Goal: Task Accomplishment & Management: Manage account settings

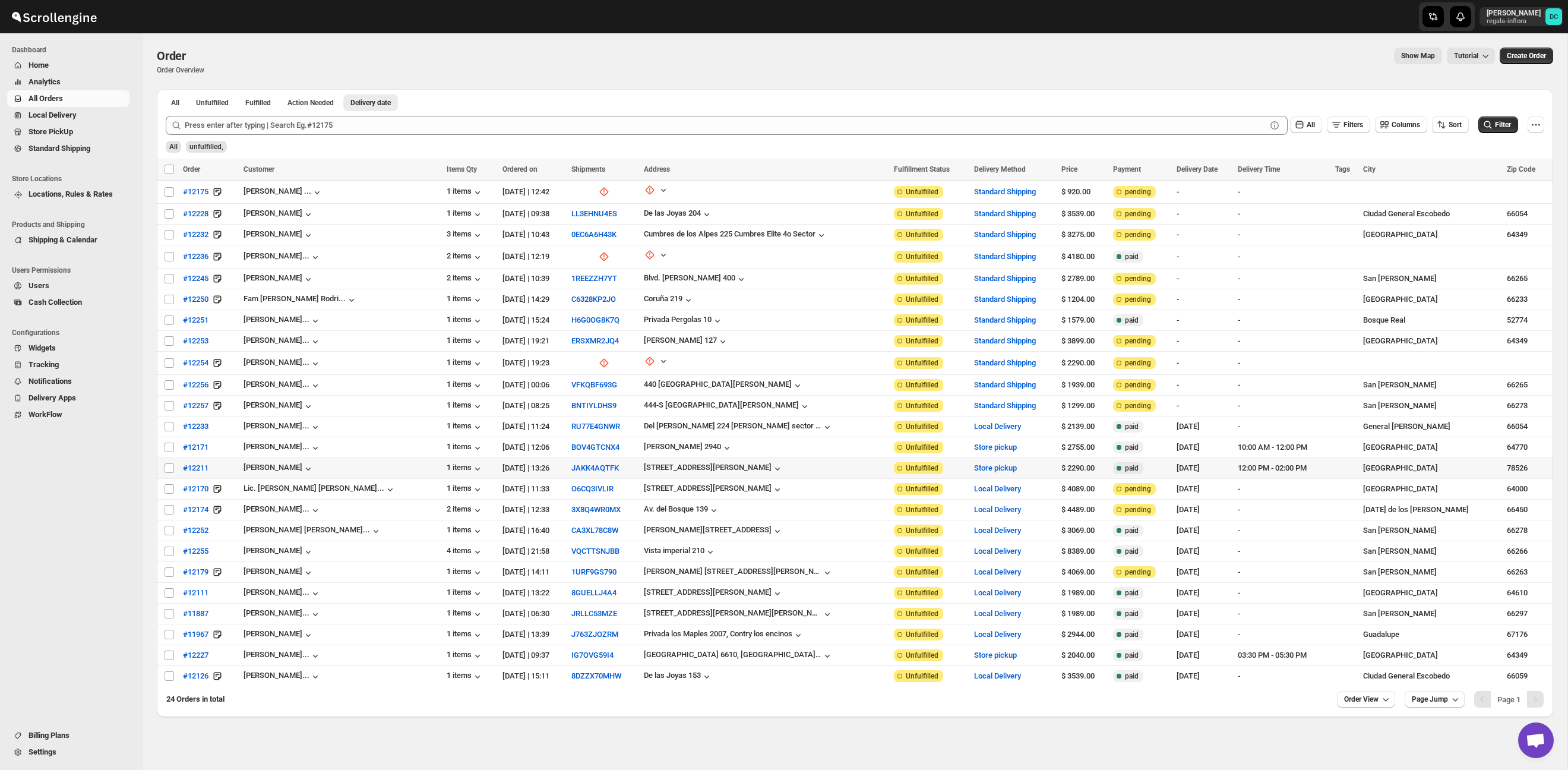
scroll to position [39, 0]
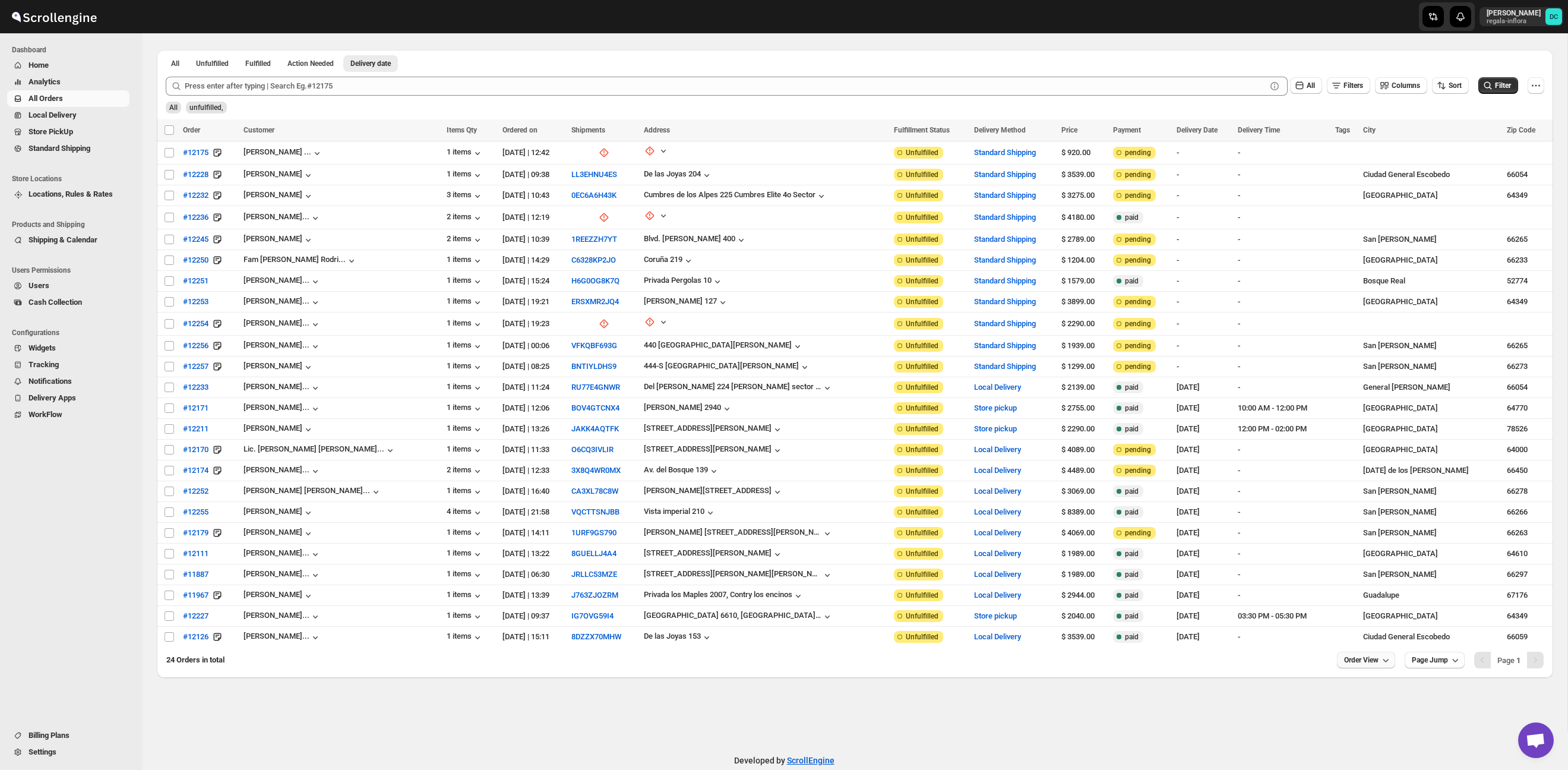
click at [1366, 663] on span "Order View" at bounding box center [1361, 660] width 35 height 10
click at [1222, 690] on div "Order. This page is ready Order Order Overview Show Map Tutorial More actions S…" at bounding box center [855, 362] width 1425 height 737
click at [166, 447] on input "Select order" at bounding box center [169, 450] width 10 height 10
checkbox input "true"
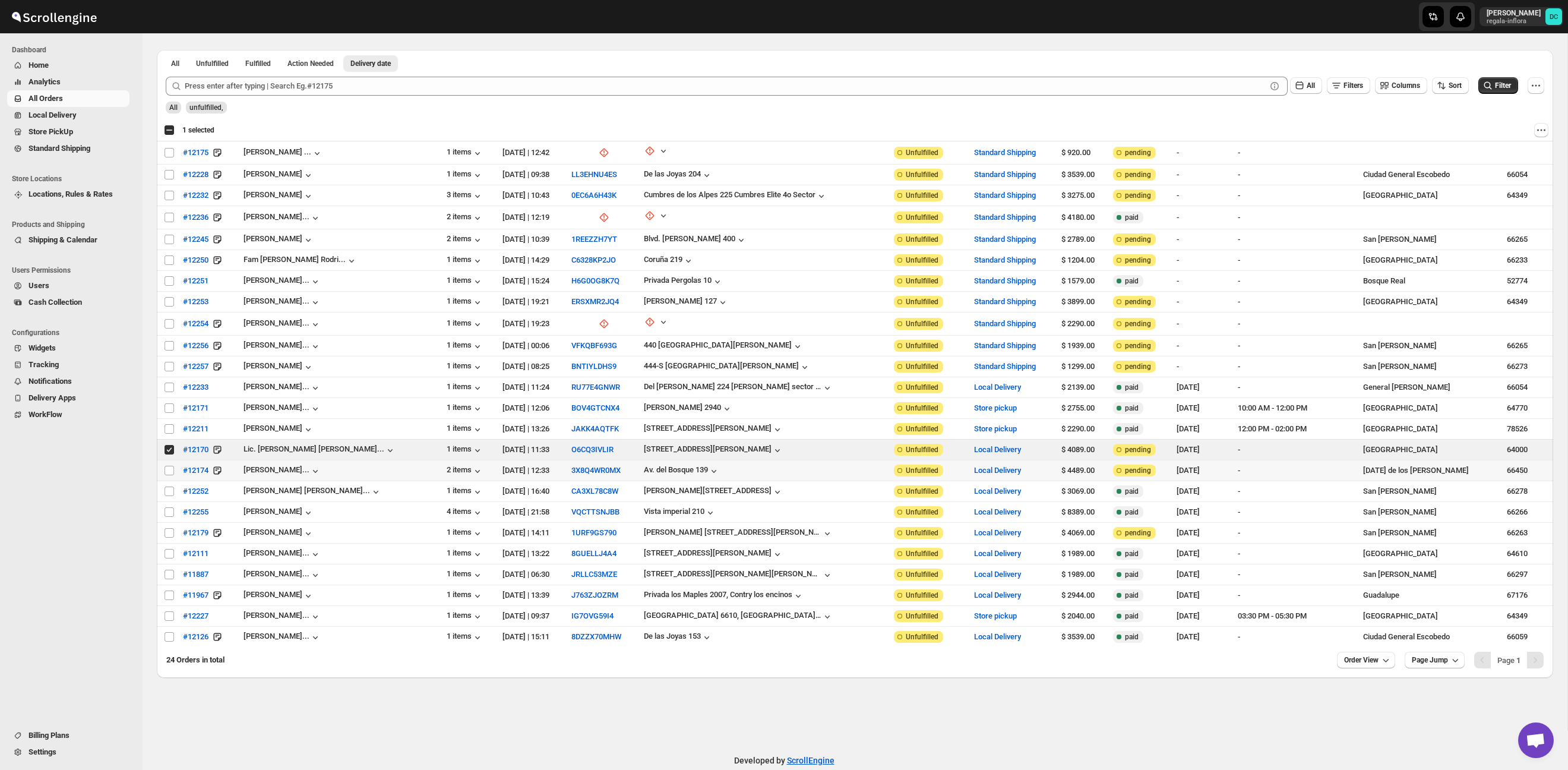
drag, startPoint x: 171, startPoint y: 470, endPoint x: 173, endPoint y: 481, distance: 11.2
click at [171, 470] on input "Select order" at bounding box center [169, 470] width 10 height 10
checkbox input "true"
click at [168, 489] on input "Select order" at bounding box center [169, 491] width 10 height 10
checkbox input "true"
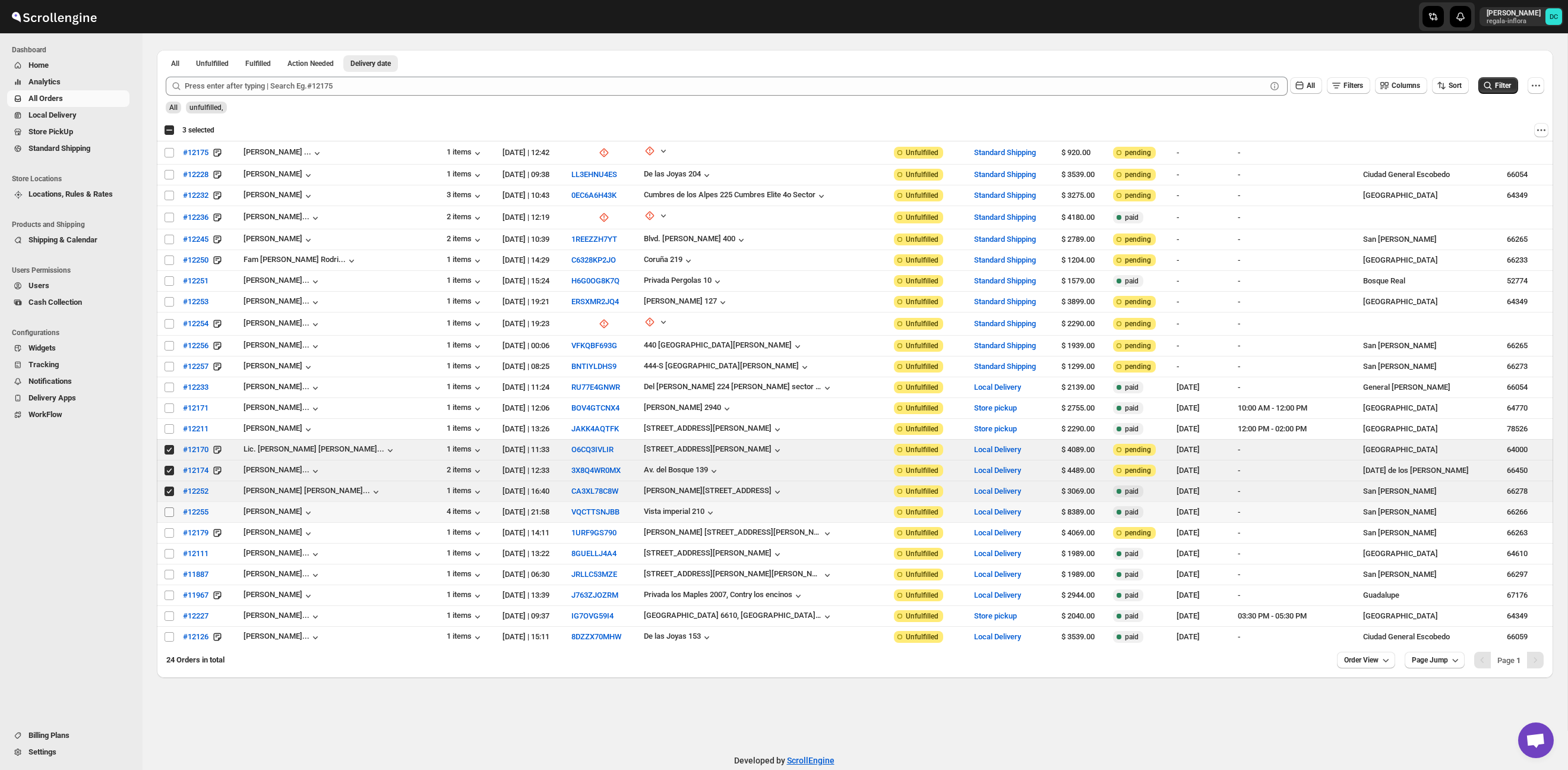
click at [168, 509] on input "Select order" at bounding box center [169, 512] width 10 height 10
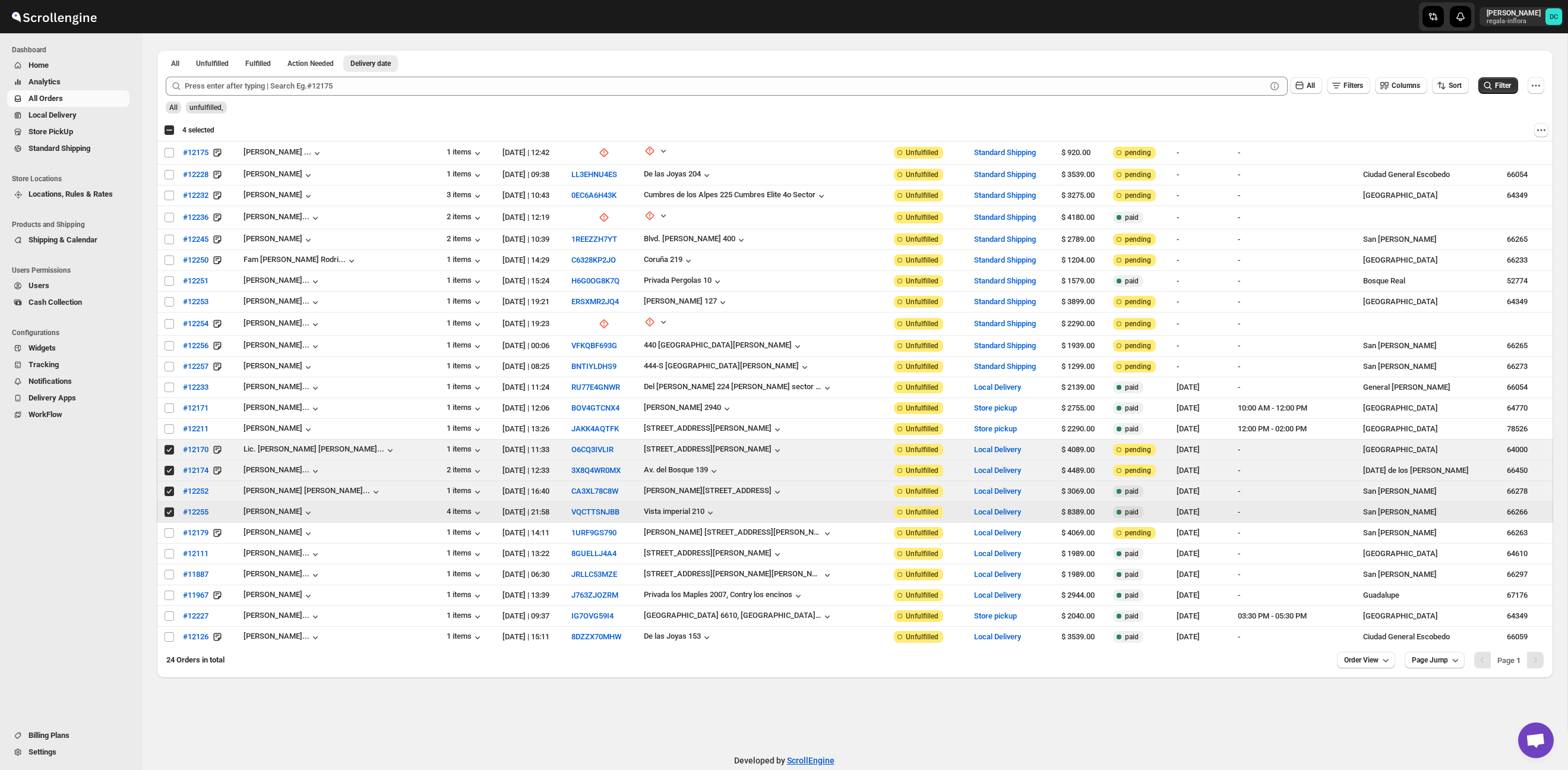
click at [169, 513] on input "Select order" at bounding box center [169, 512] width 10 height 10
checkbox input "false"
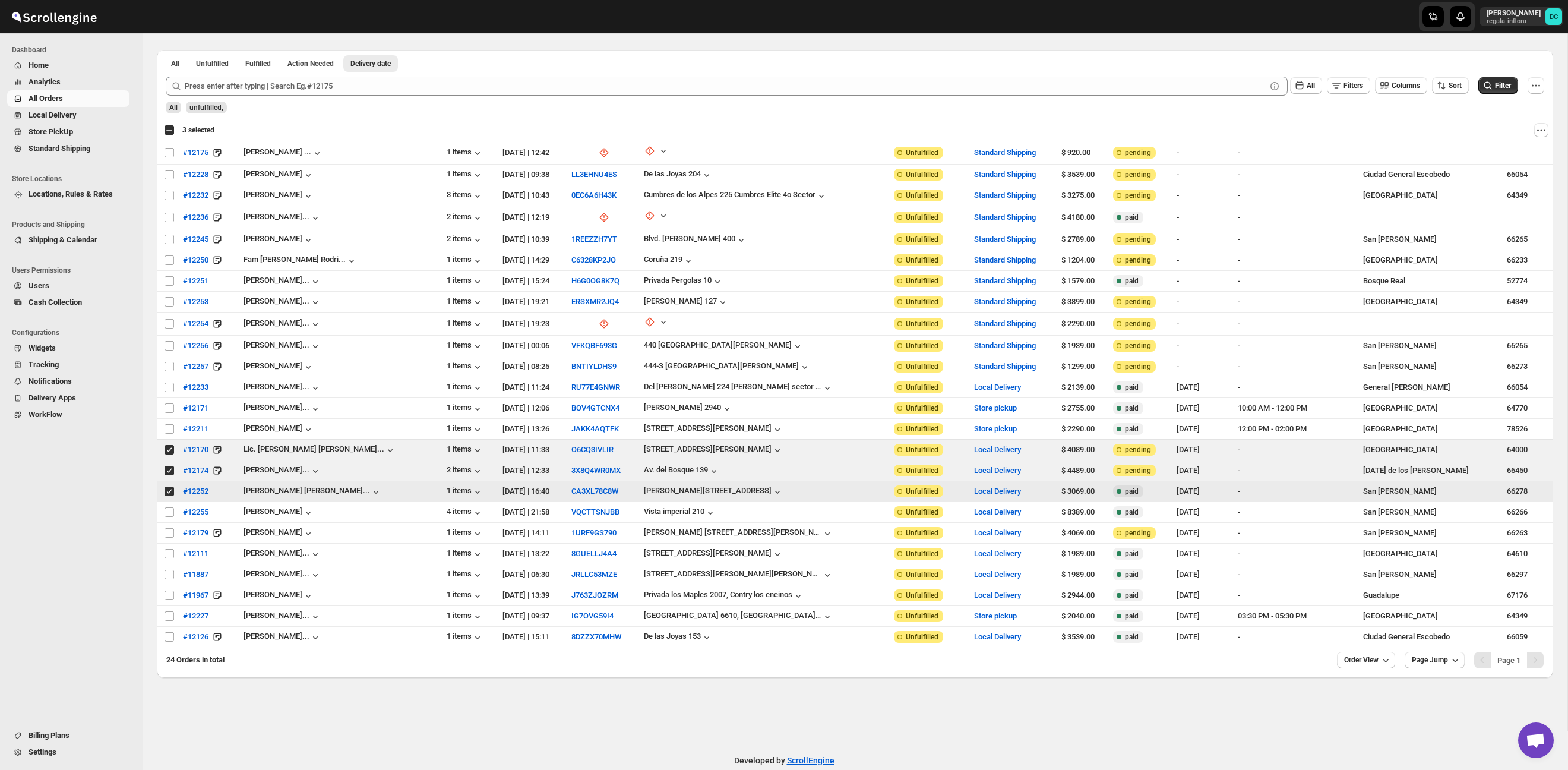
drag, startPoint x: 169, startPoint y: 490, endPoint x: 224, endPoint y: 22, distance: 471.2
click at [169, 490] on input "Select order" at bounding box center [169, 491] width 10 height 10
checkbox input "false"
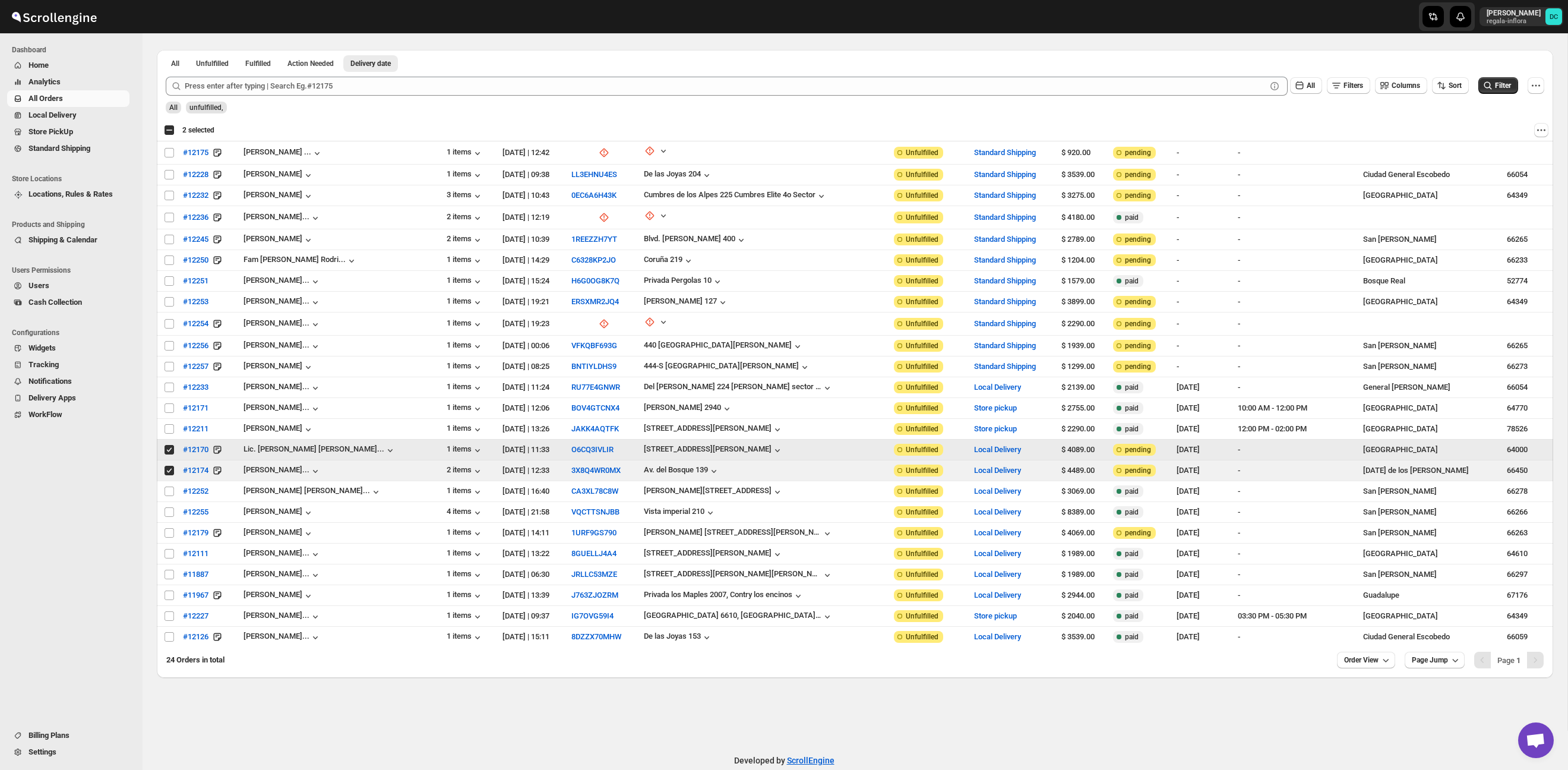
click at [169, 446] on input "Select order" at bounding box center [169, 450] width 10 height 10
checkbox input "false"
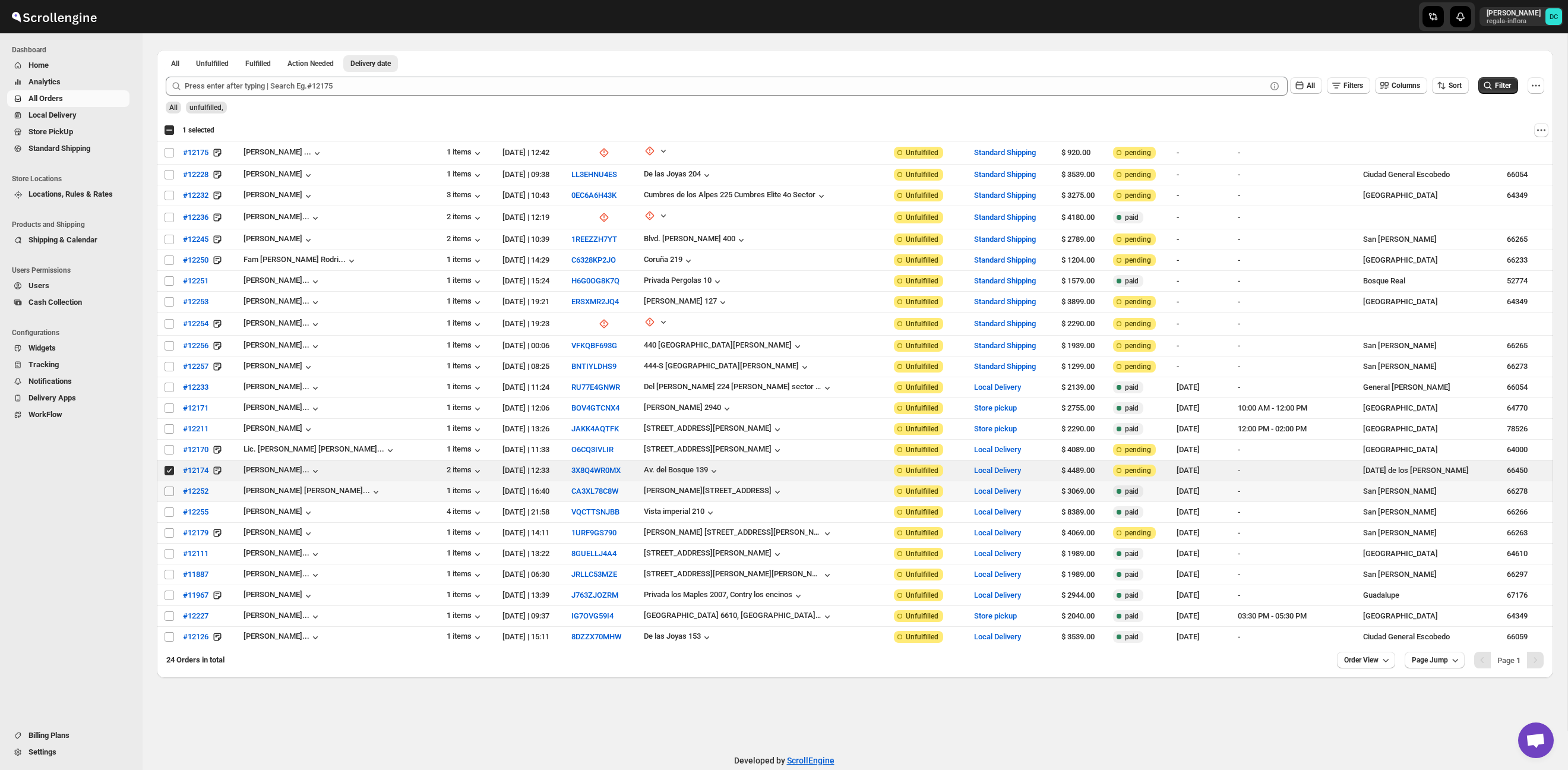
click at [167, 490] on input "Select order" at bounding box center [169, 491] width 10 height 10
checkbox input "true"
click at [168, 446] on input "Select order" at bounding box center [169, 450] width 10 height 10
checkbox input "true"
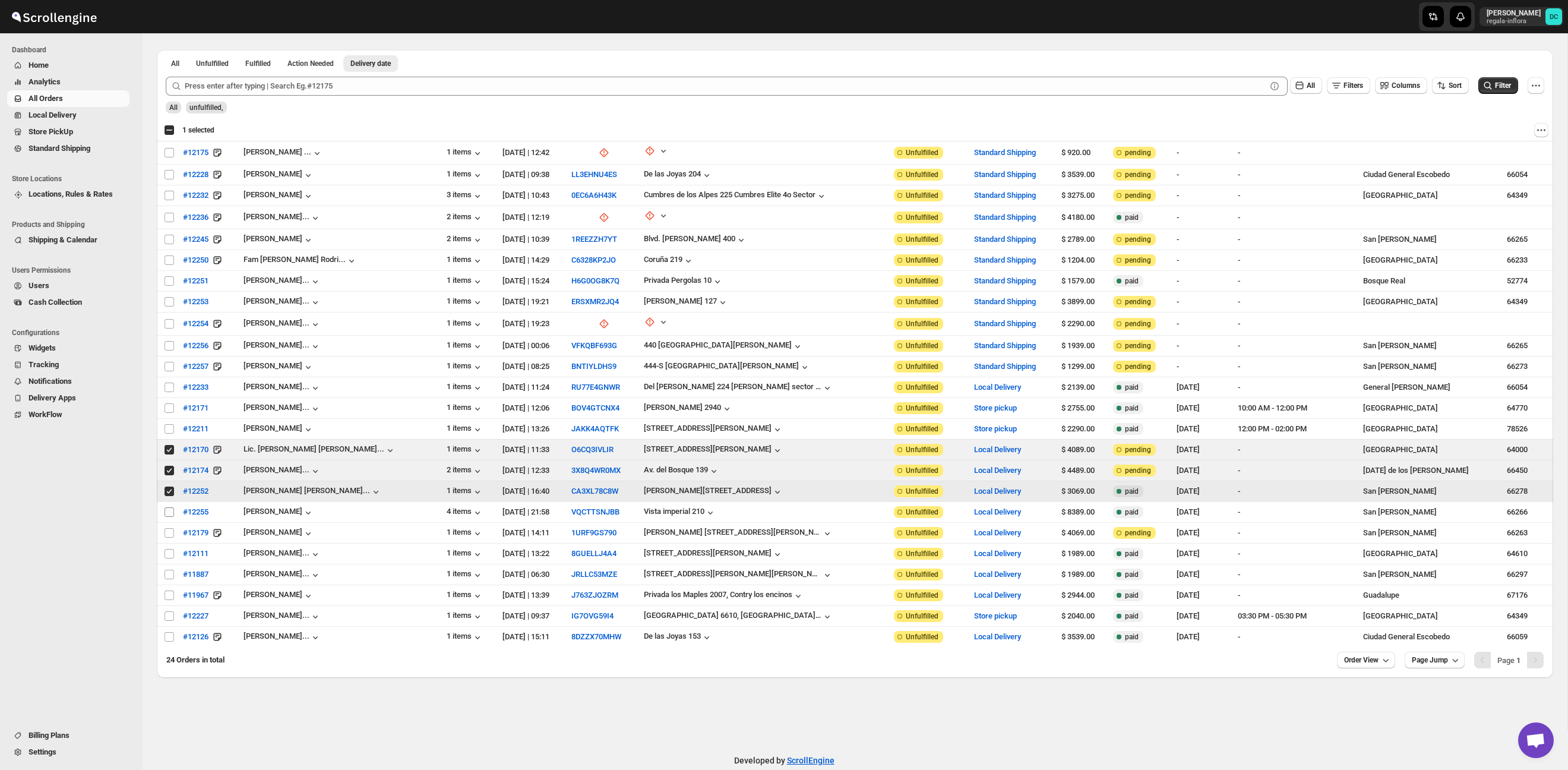
drag, startPoint x: 166, startPoint y: 512, endPoint x: 394, endPoint y: 57, distance: 508.9
click at [166, 512] on input "Select order" at bounding box center [169, 512] width 10 height 10
checkbox input "true"
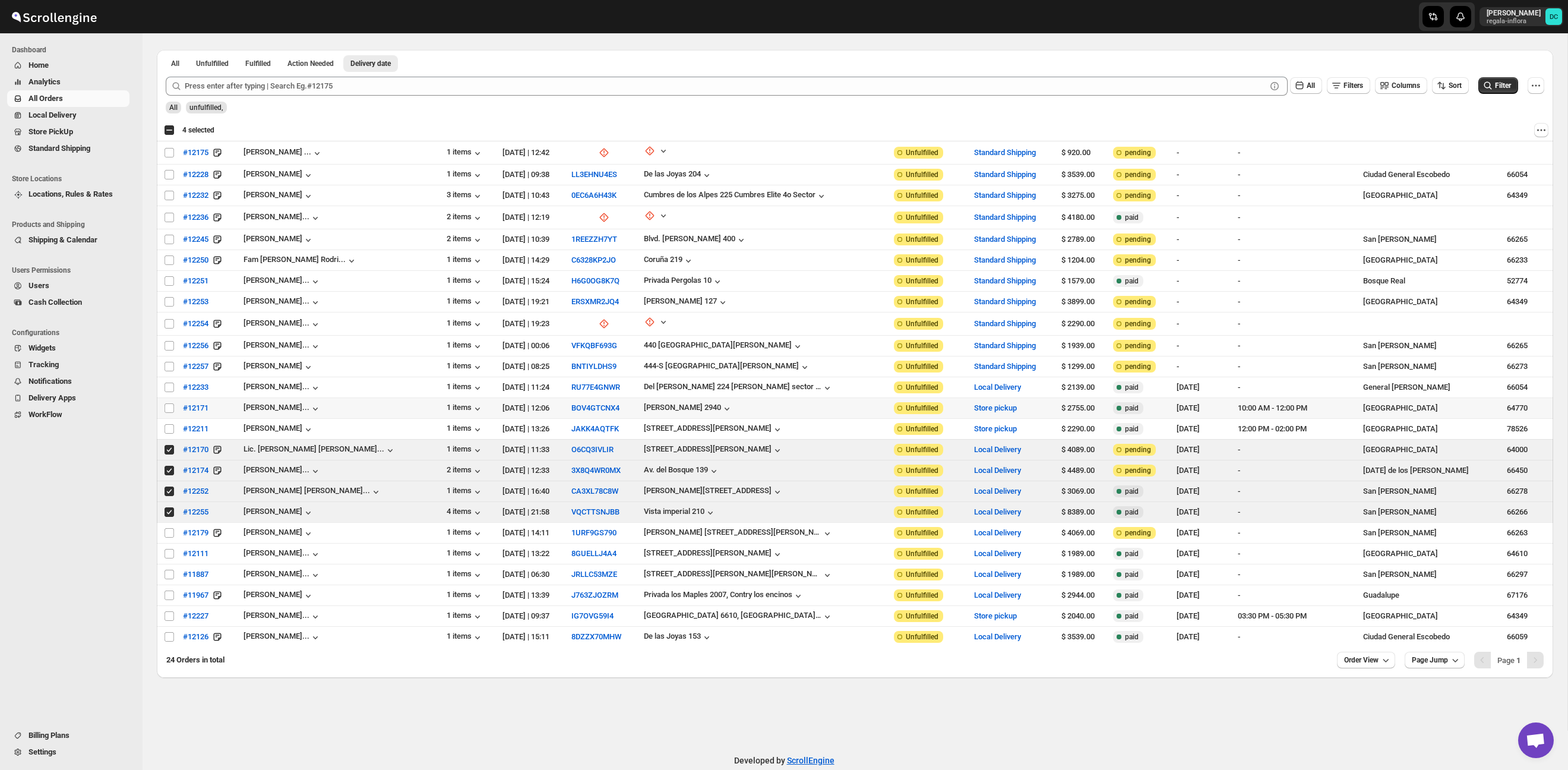
click at [166, 449] on input "Select order" at bounding box center [169, 450] width 10 height 10
checkbox input "false"
click at [169, 467] on input "Select order" at bounding box center [169, 470] width 10 height 10
checkbox input "false"
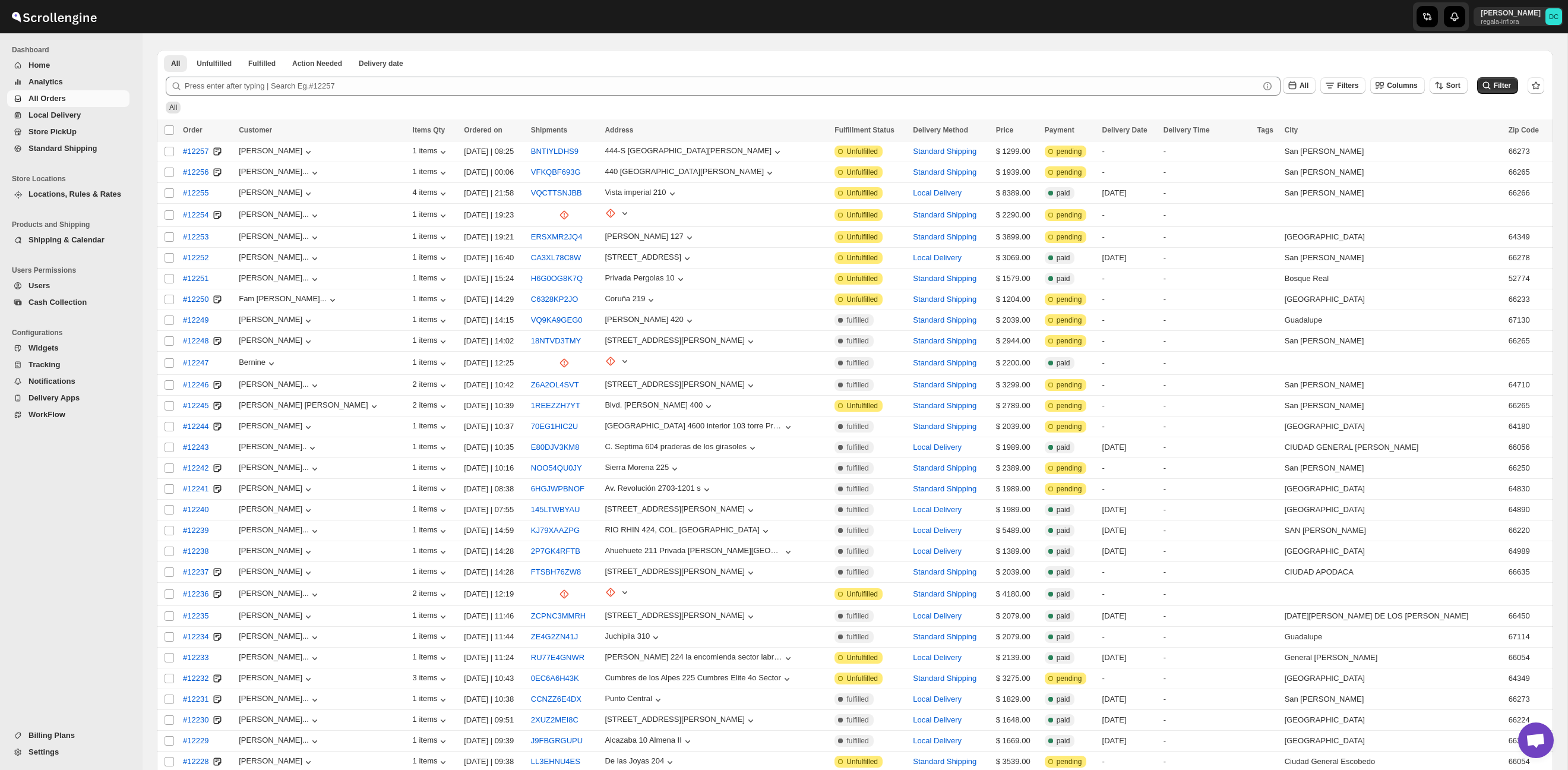
scroll to position [39, 0]
click at [59, 96] on span "All Orders" at bounding box center [47, 99] width 37 height 9
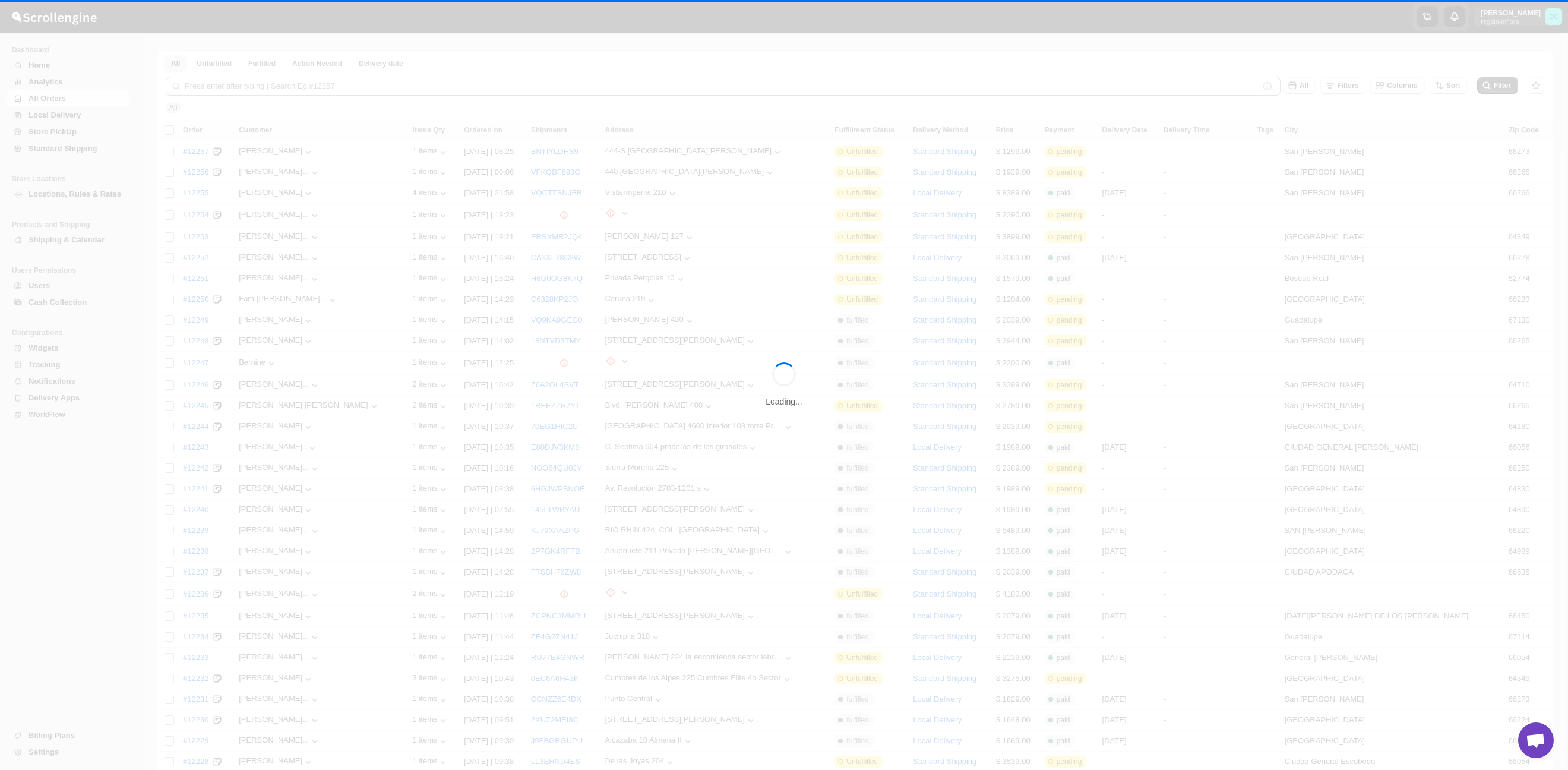
scroll to position [0, 0]
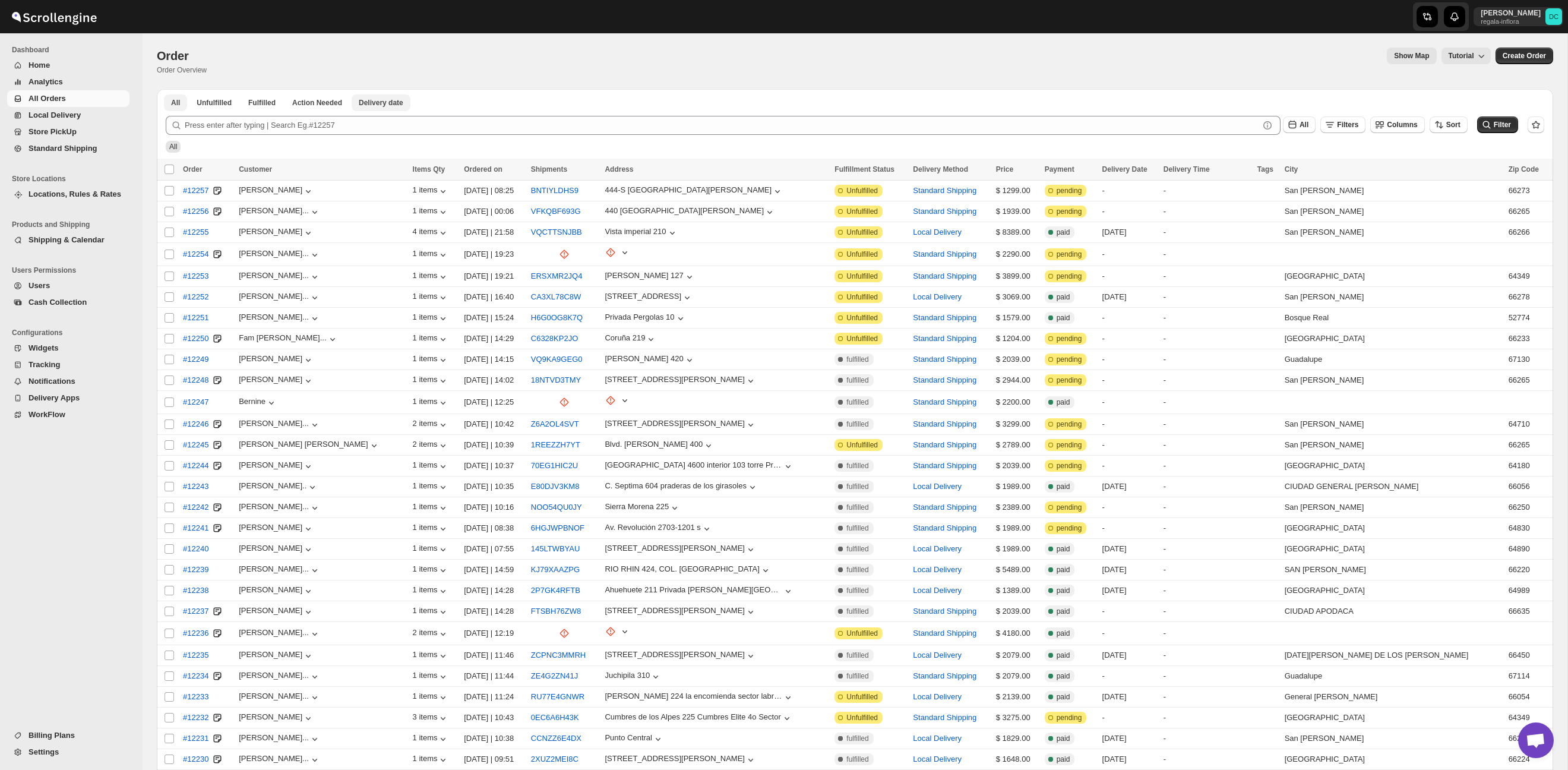
drag, startPoint x: 379, startPoint y: 101, endPoint x: 391, endPoint y: 99, distance: 12.2
click at [379, 101] on span "Delivery date" at bounding box center [381, 102] width 44 height 10
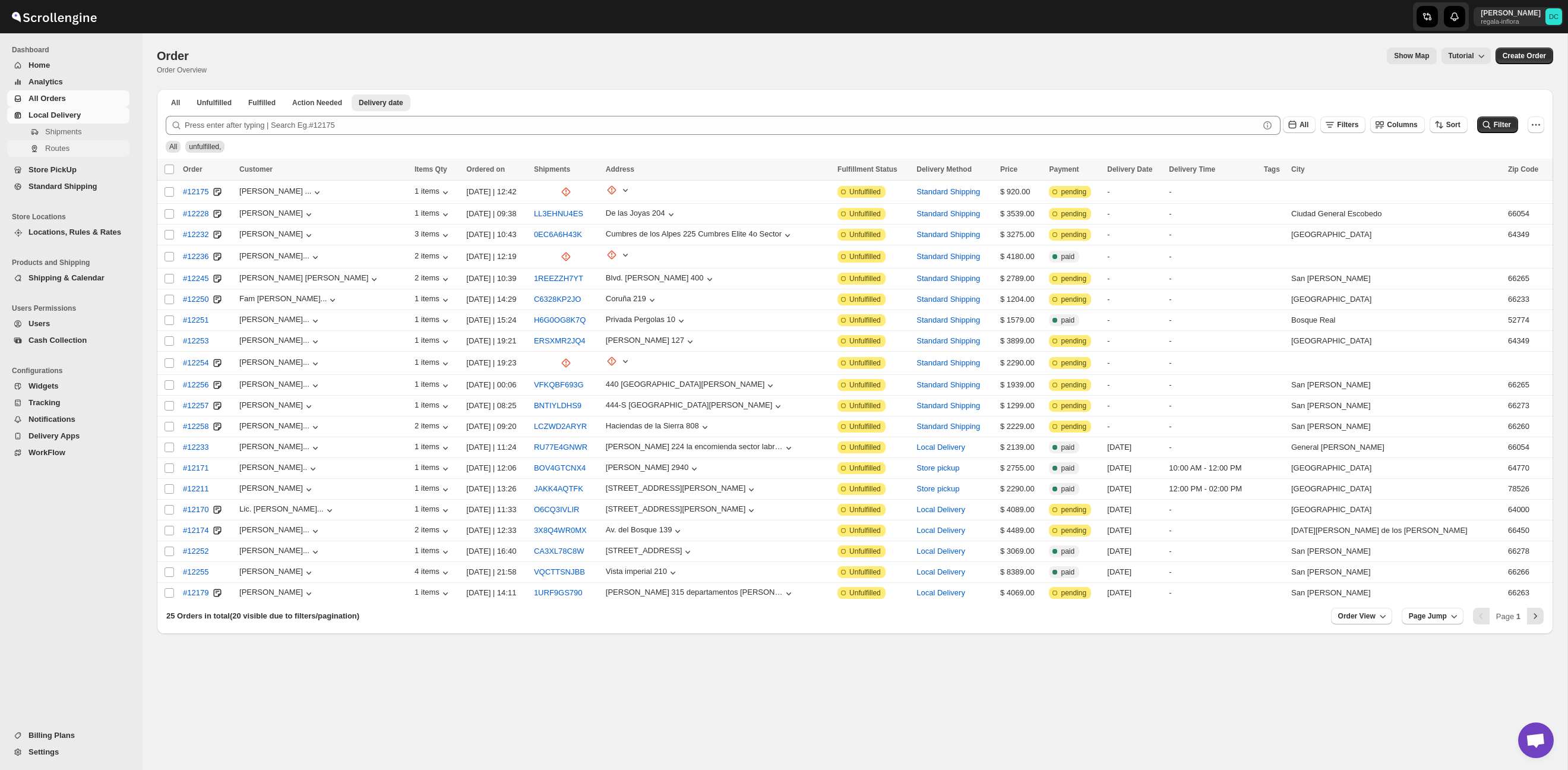
click at [74, 149] on span "Routes" at bounding box center [86, 148] width 82 height 12
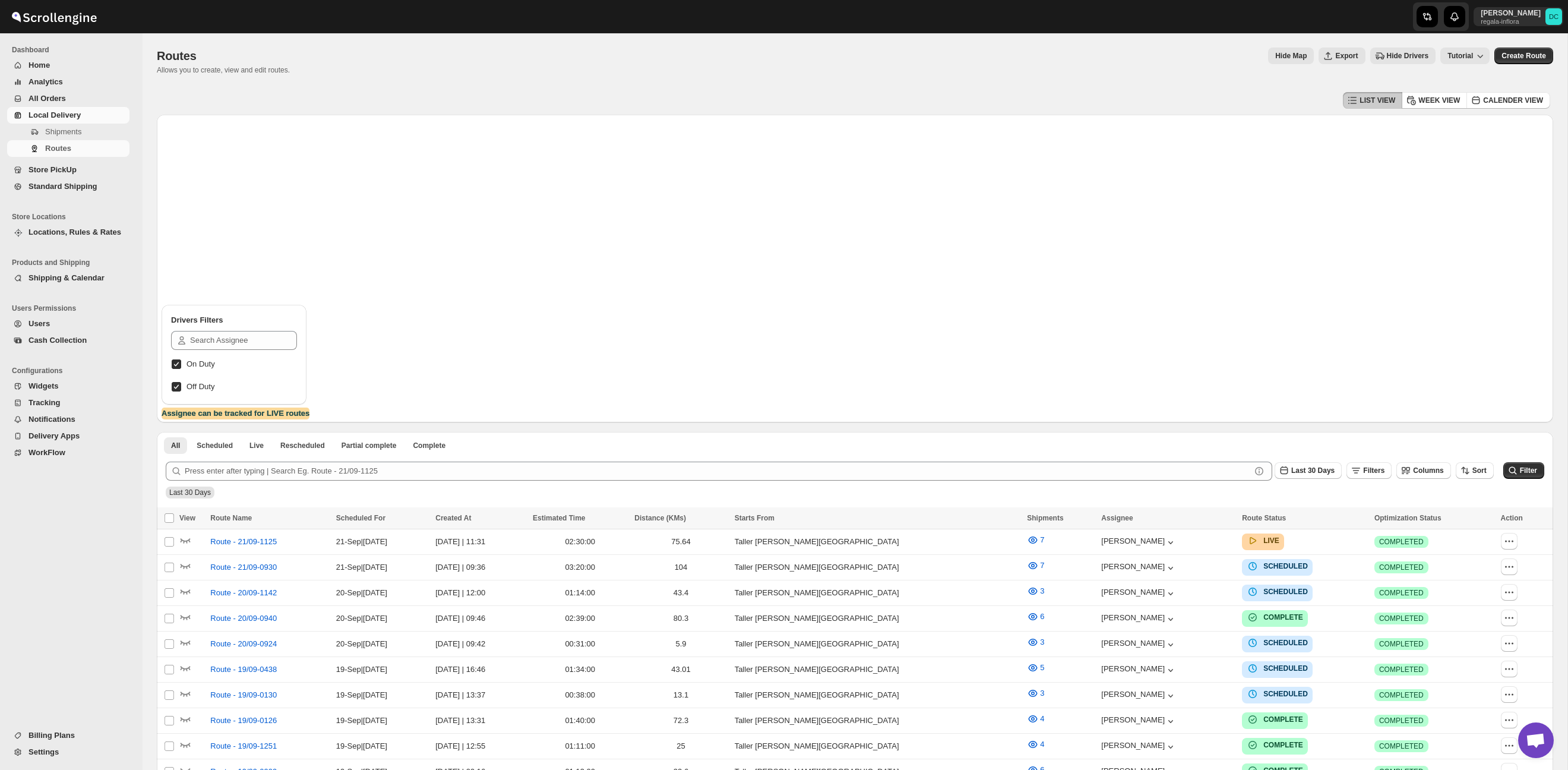
click at [67, 96] on span "All Orders" at bounding box center [78, 99] width 99 height 12
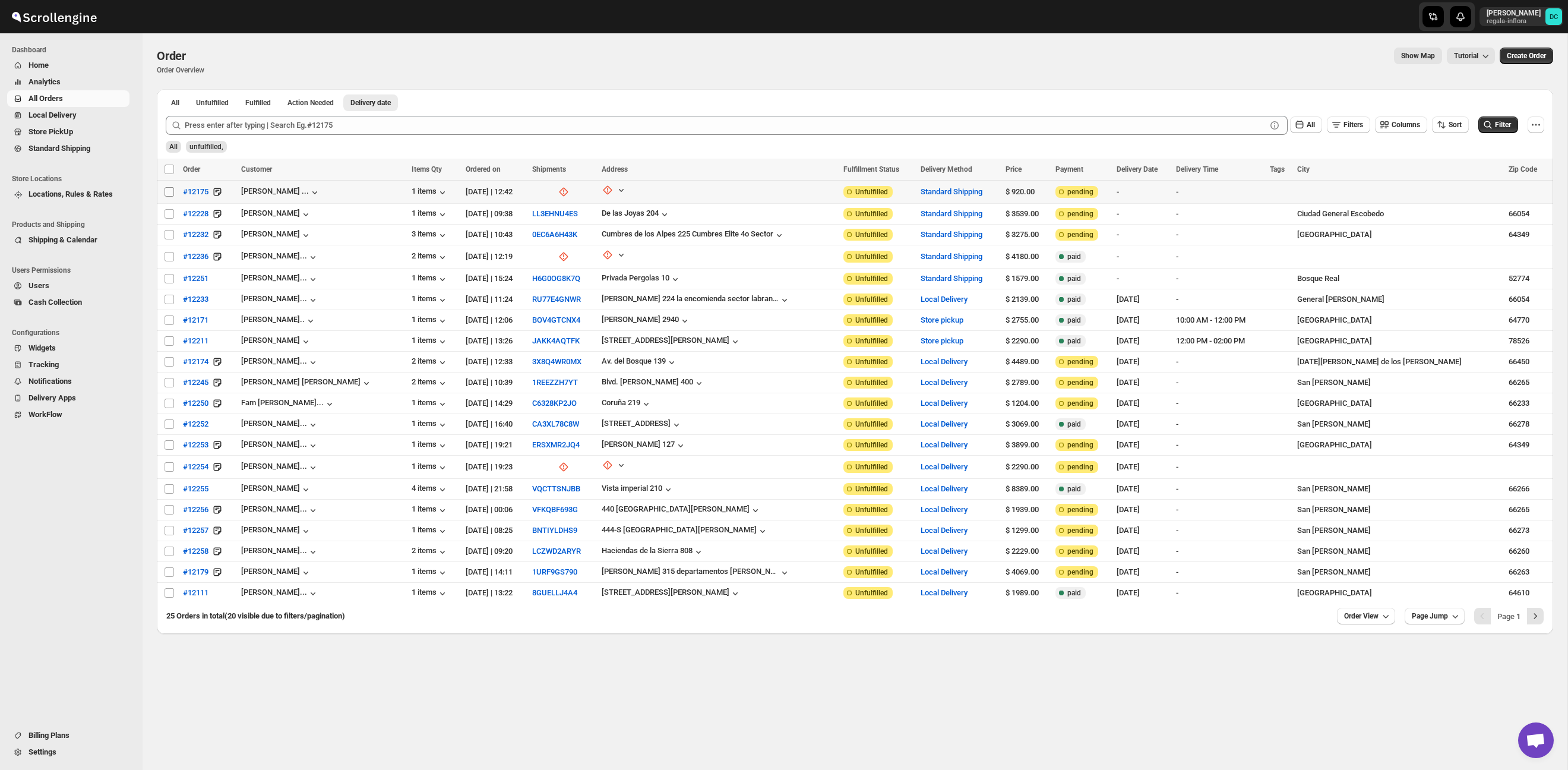
click at [169, 191] on input "Select order" at bounding box center [169, 192] width 10 height 10
click at [162, 192] on td "Select order" at bounding box center [168, 192] width 23 height 23
checkbox input "false"
click at [168, 209] on input "Select order" at bounding box center [169, 213] width 10 height 10
checkbox input "true"
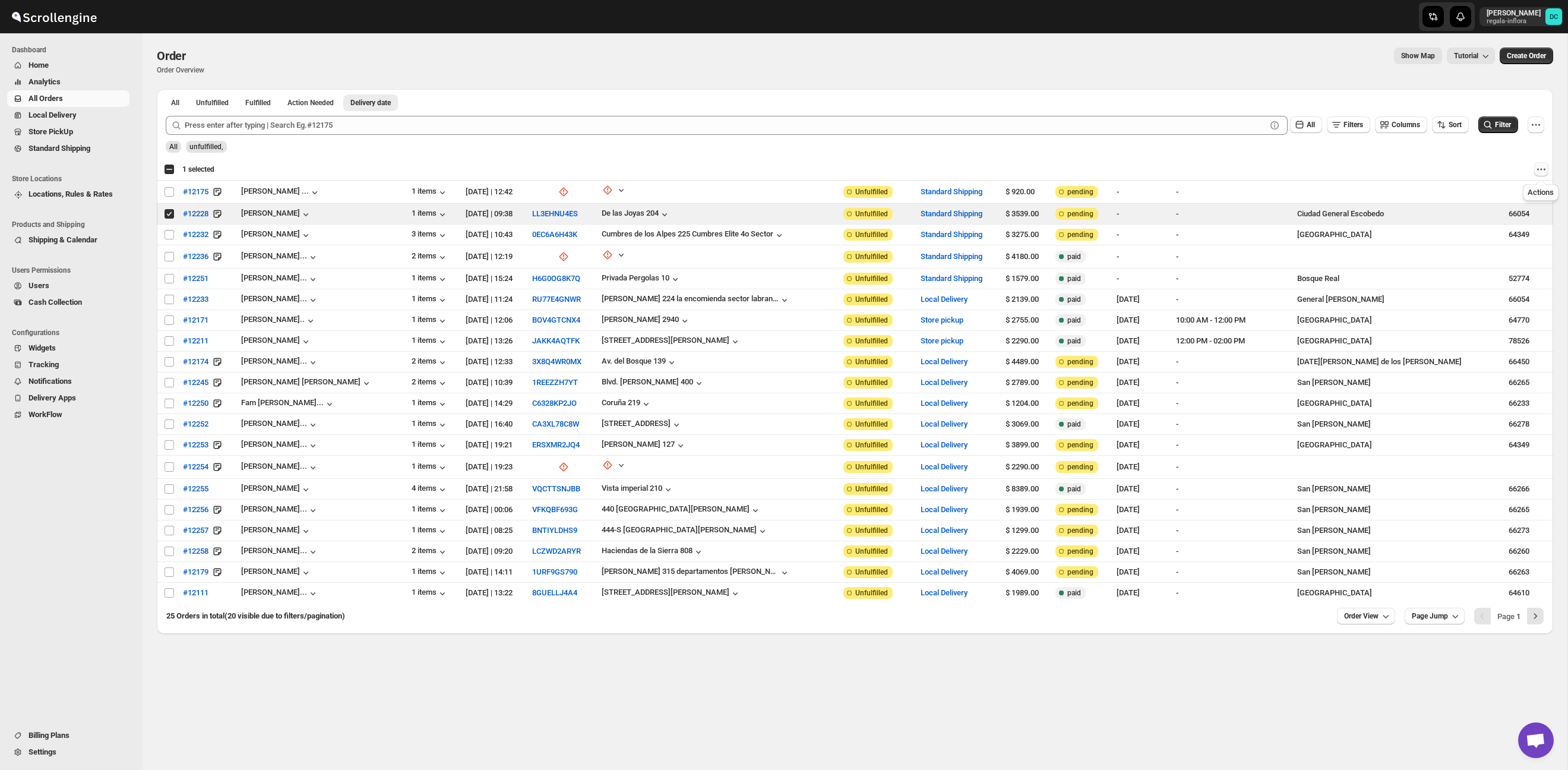
click at [1545, 170] on icon "Actions" at bounding box center [1541, 169] width 12 height 12
click at [1492, 198] on span "Archive Selected Order(s)" at bounding box center [1497, 193] width 89 height 12
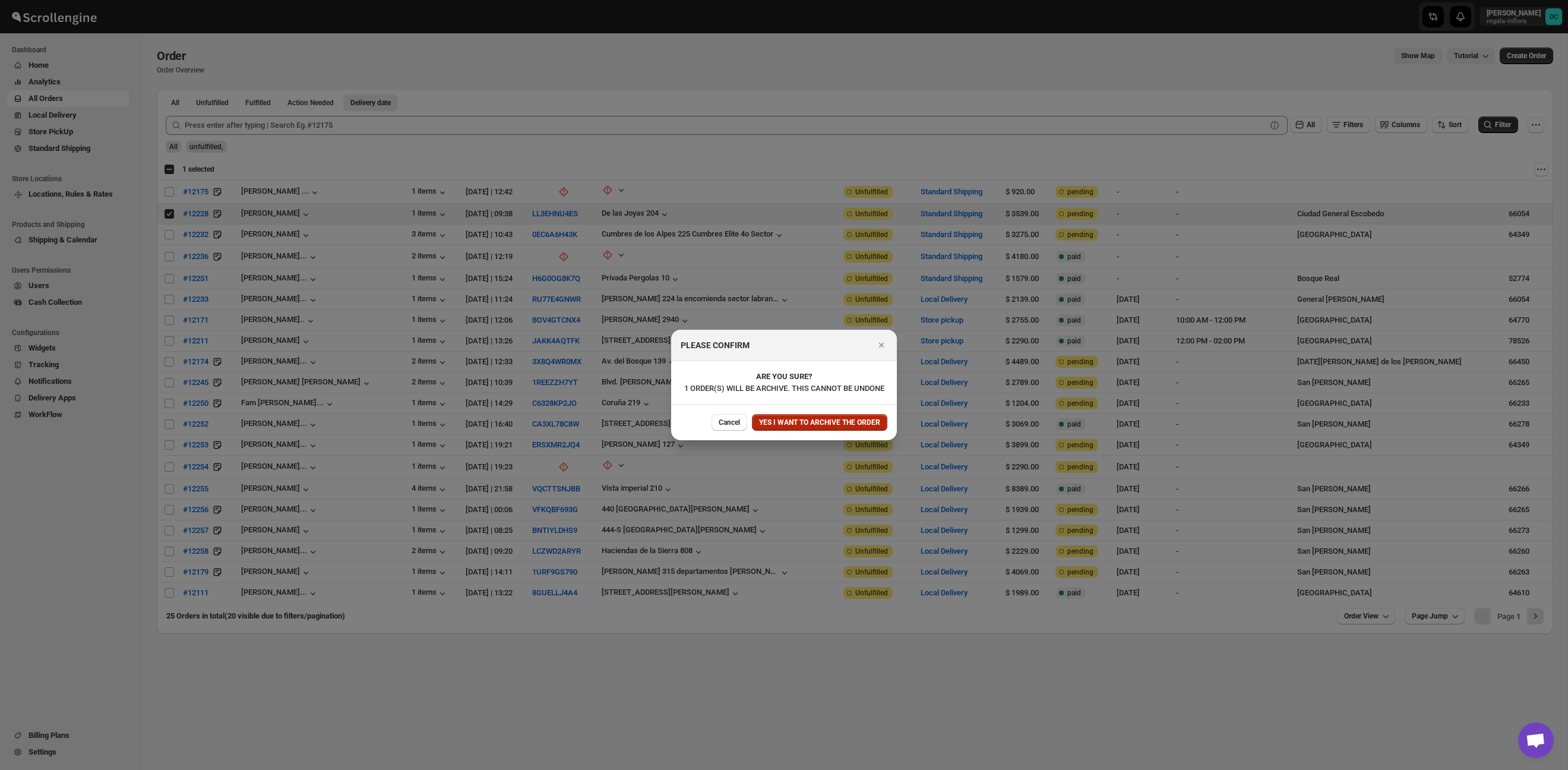
click at [836, 427] on span "YES I WANT TO ARCHIVE THE ORDER" at bounding box center [820, 422] width 121 height 10
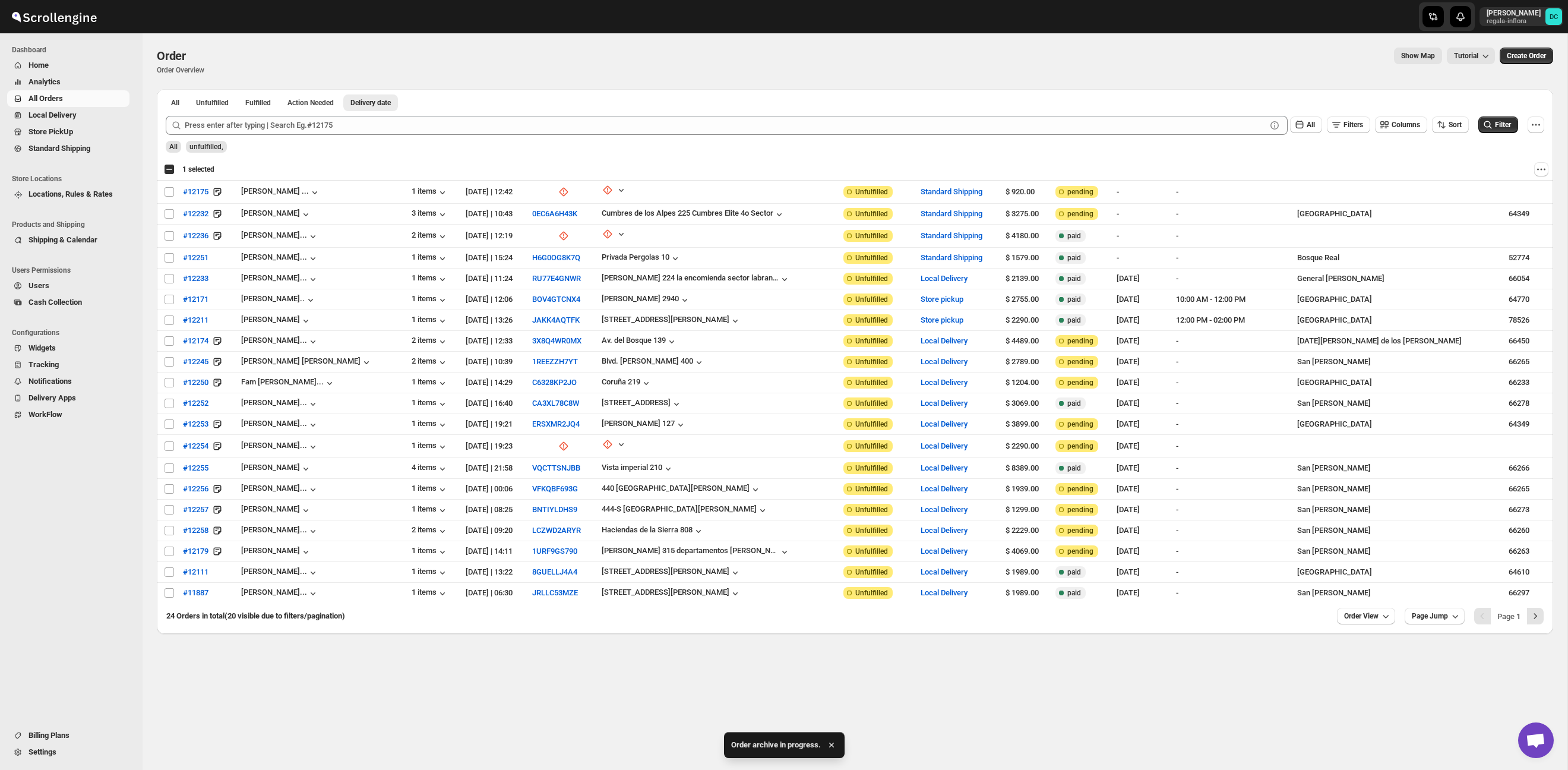
click at [170, 172] on div "Select all 20 orders 1 selected" at bounding box center [189, 169] width 50 height 10
checkbox input "true"
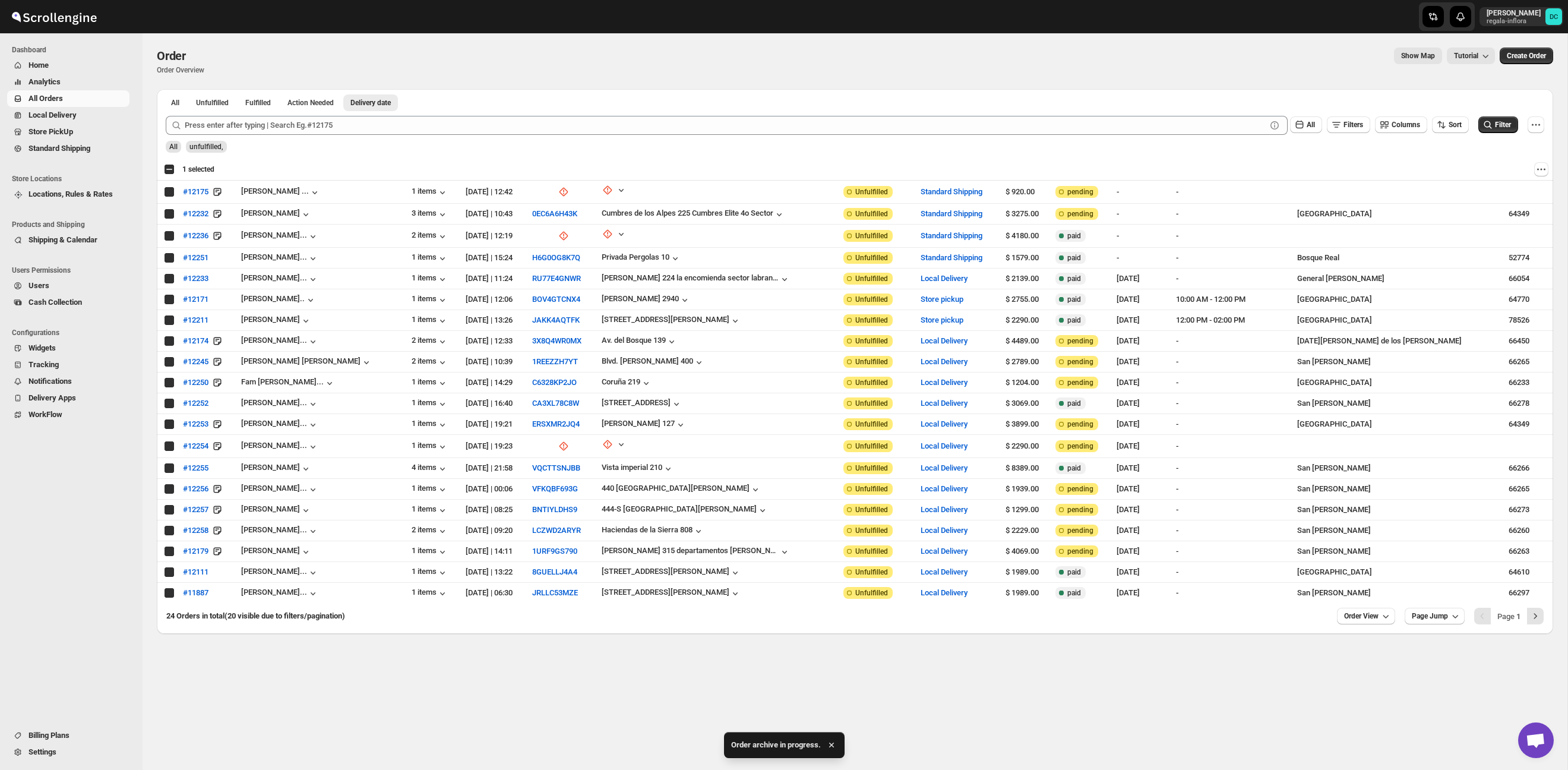
checkbox input "true"
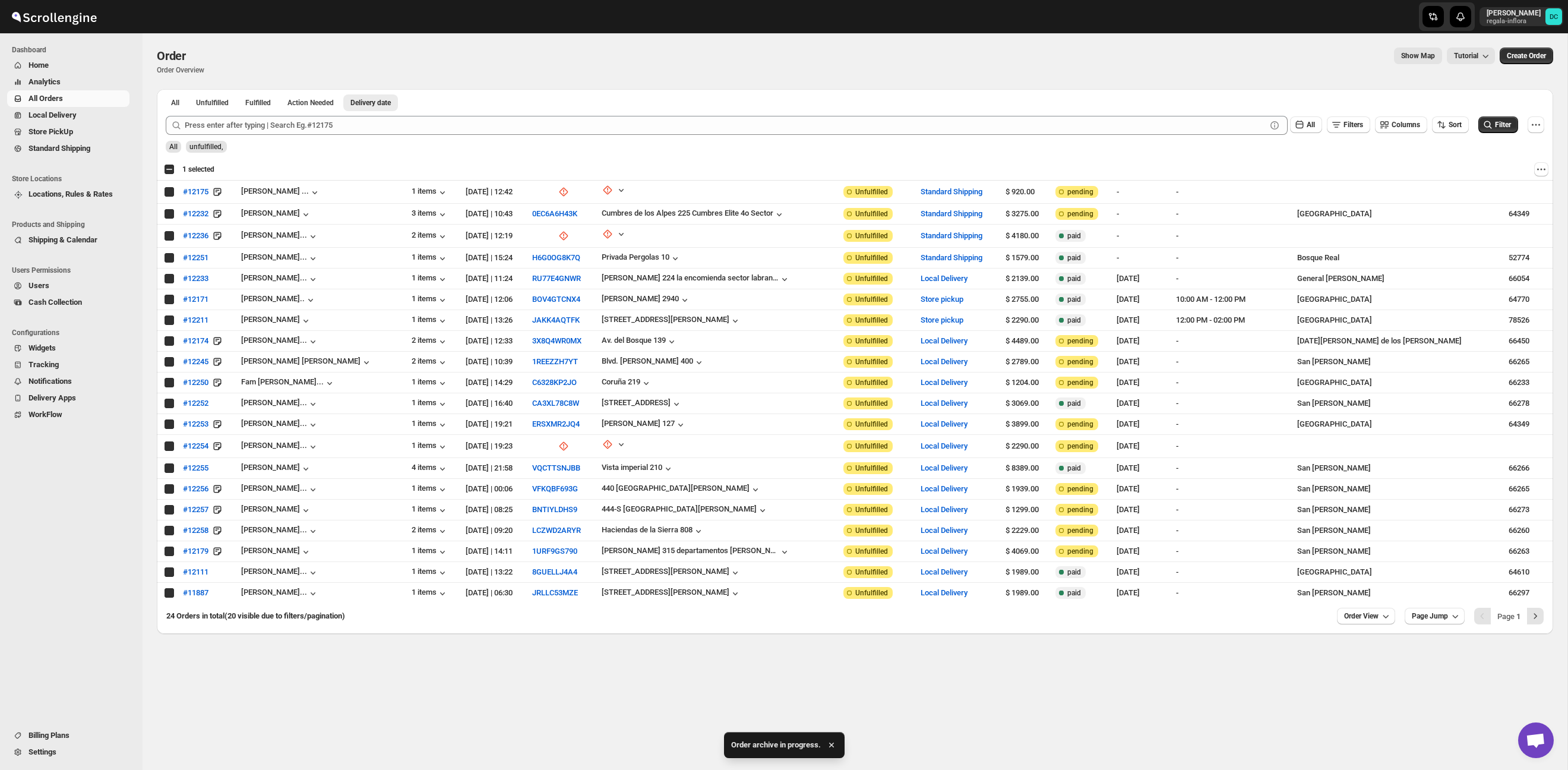
checkbox input "true"
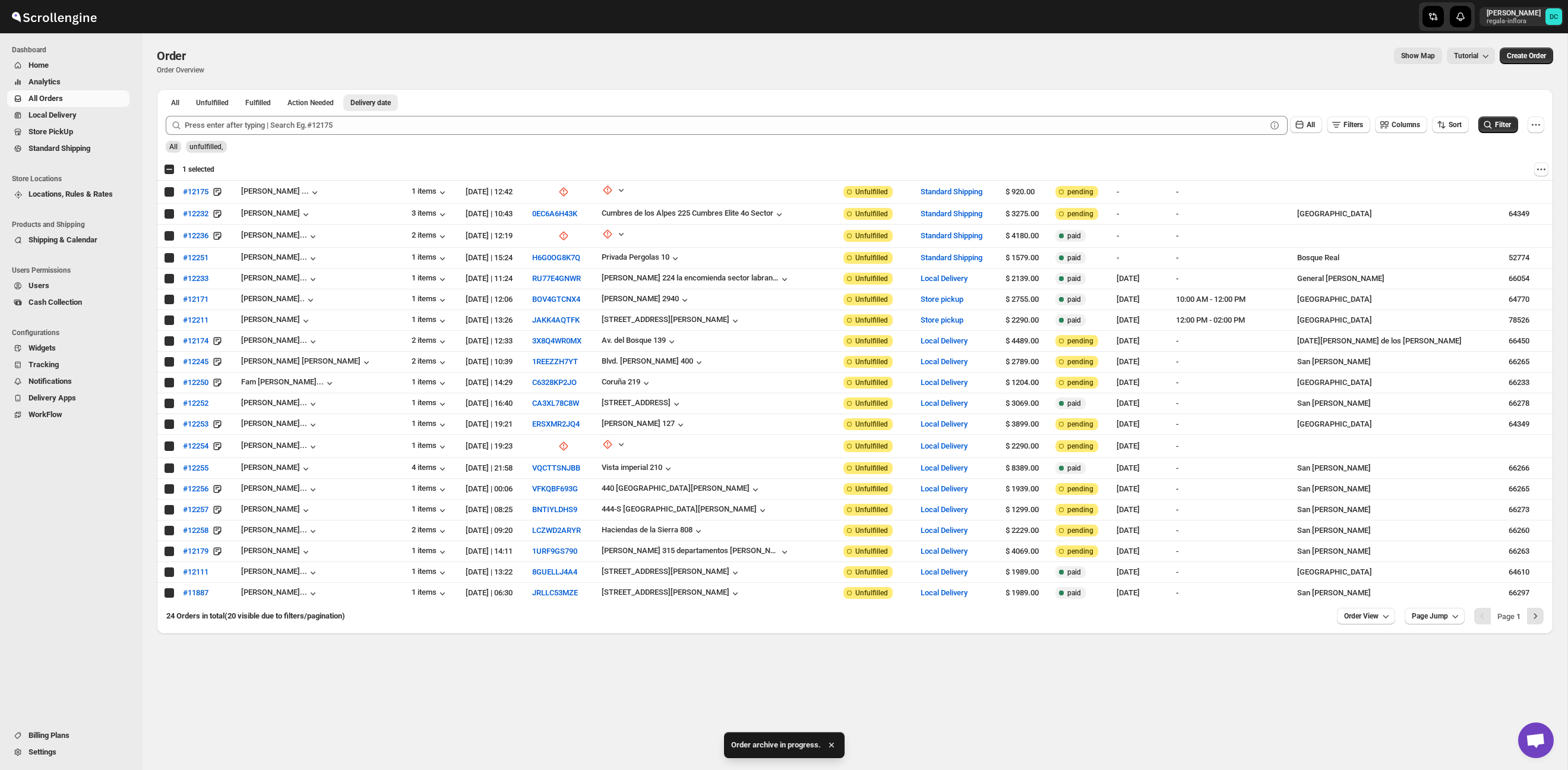
checkbox input "true"
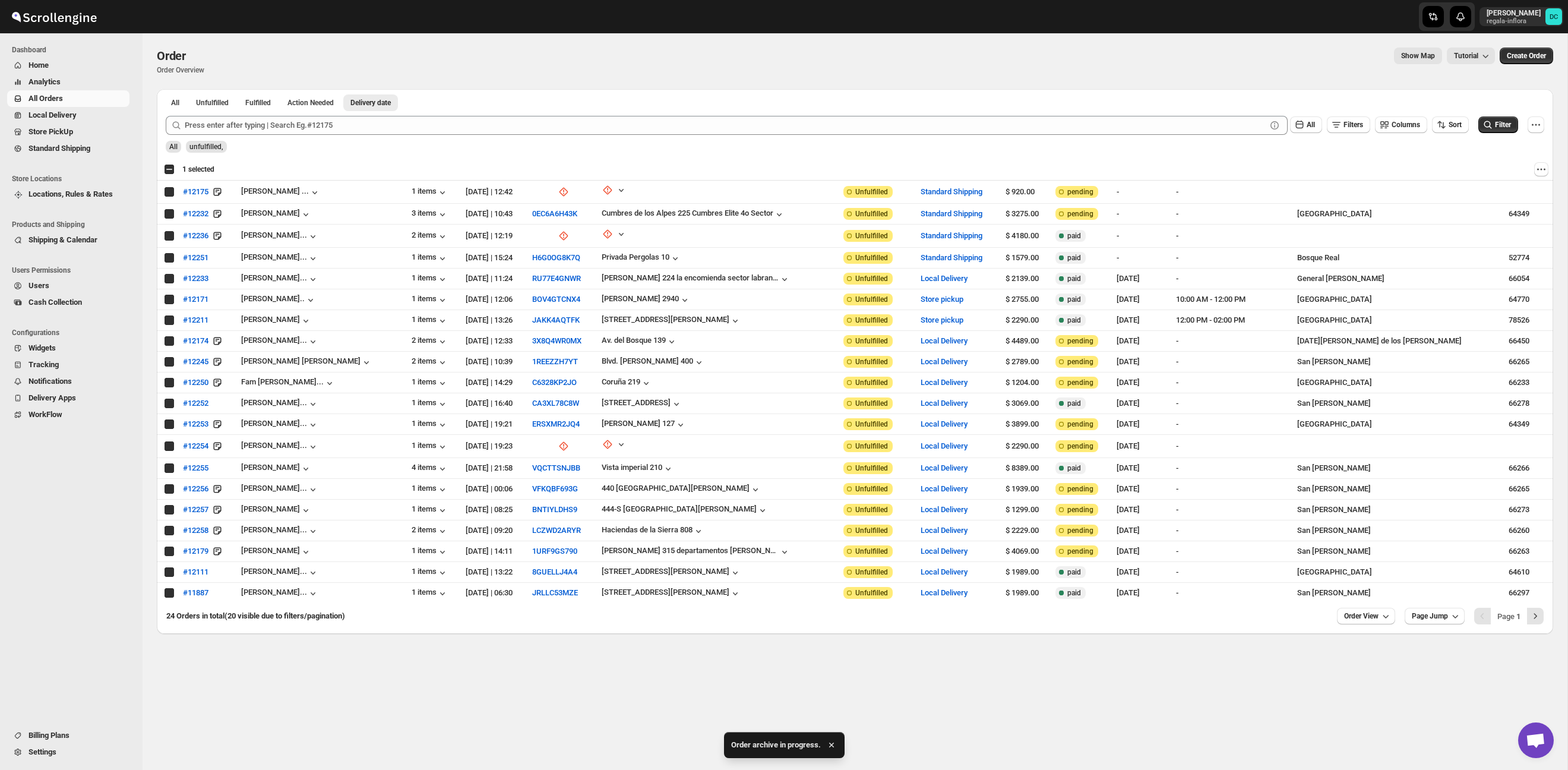
checkbox input "true"
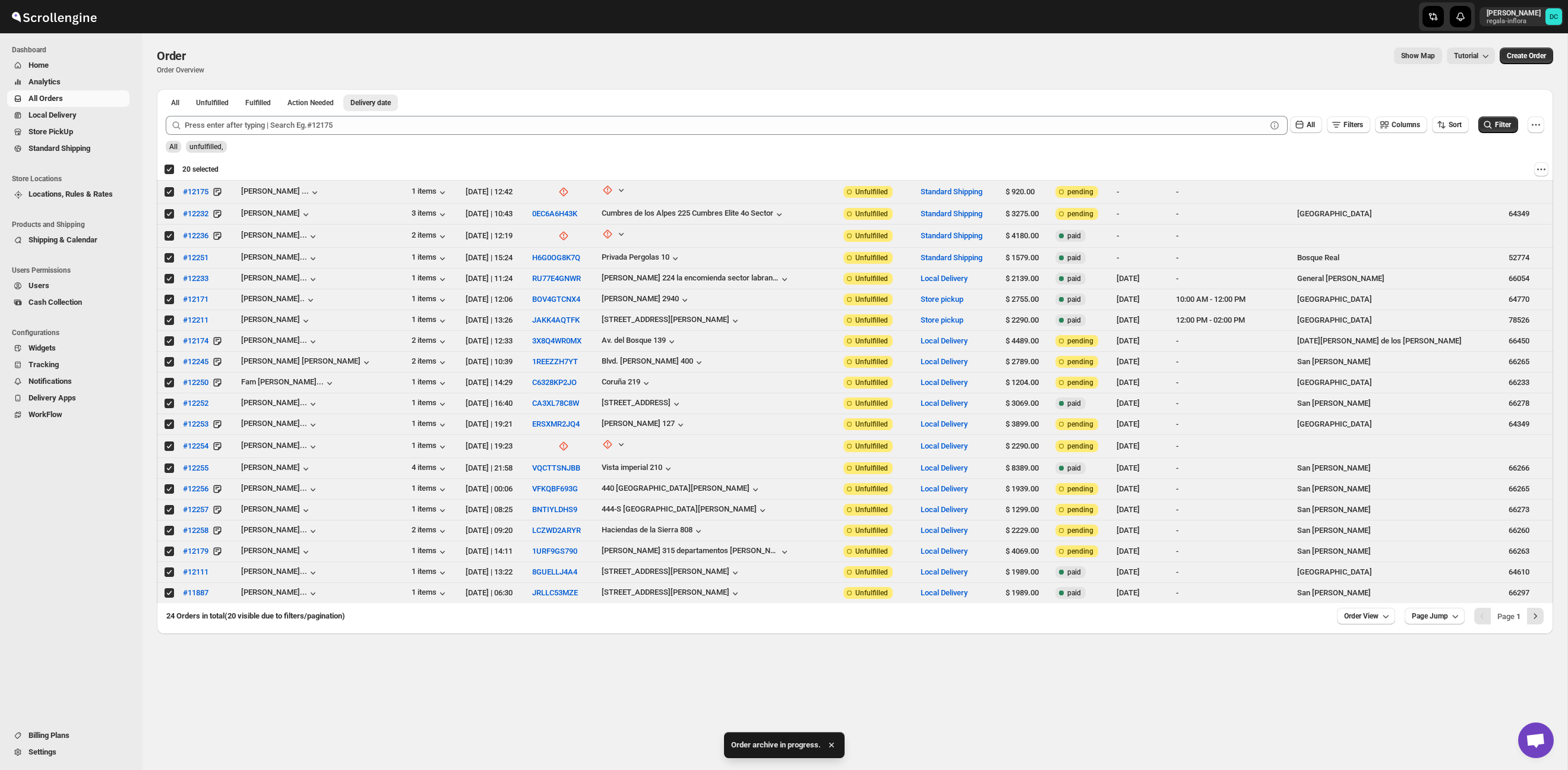
click at [169, 171] on div "Deselect all 20 orders 20 selected" at bounding box center [191, 169] width 55 height 10
checkbox input "false"
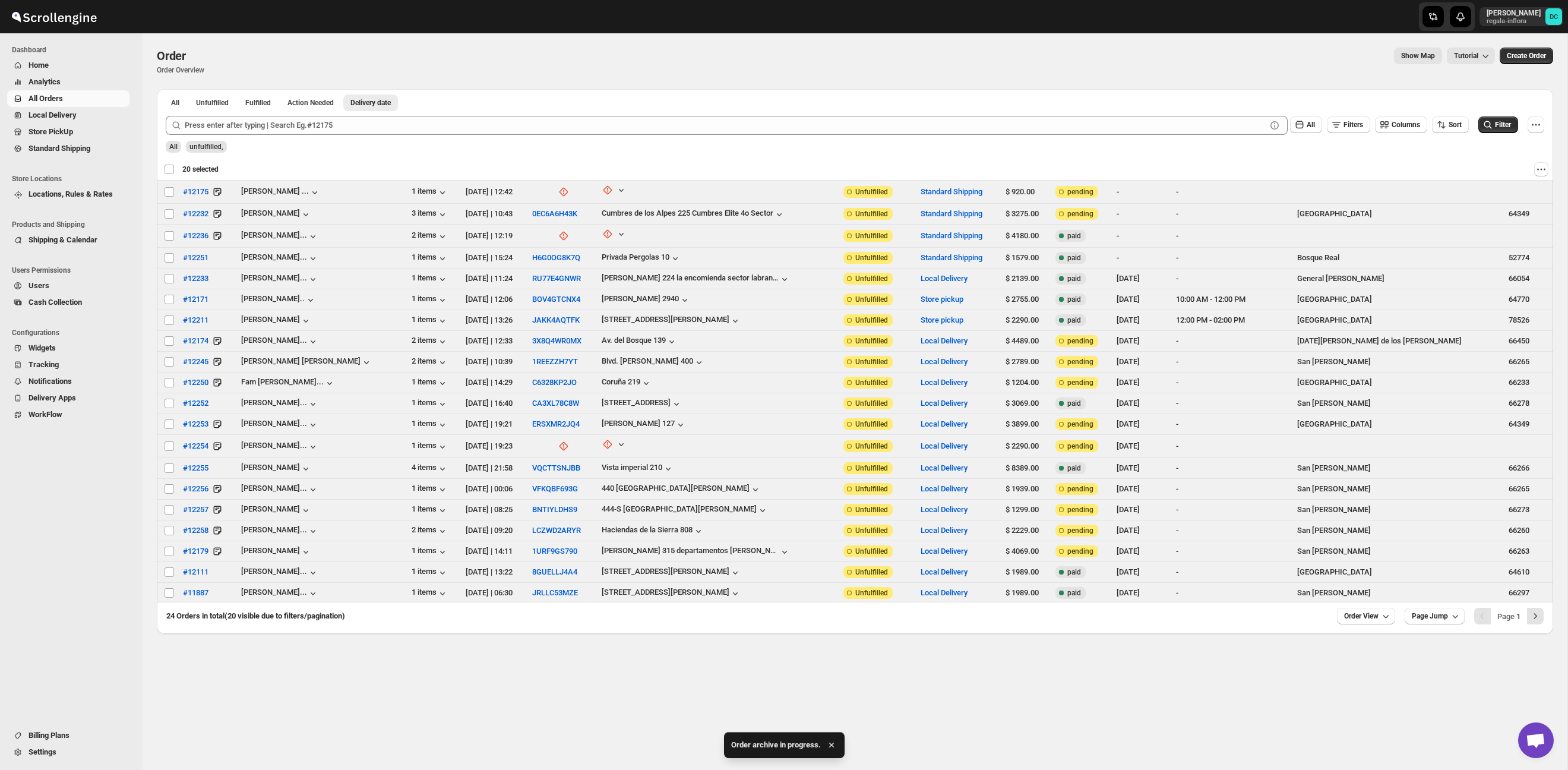
checkbox input "false"
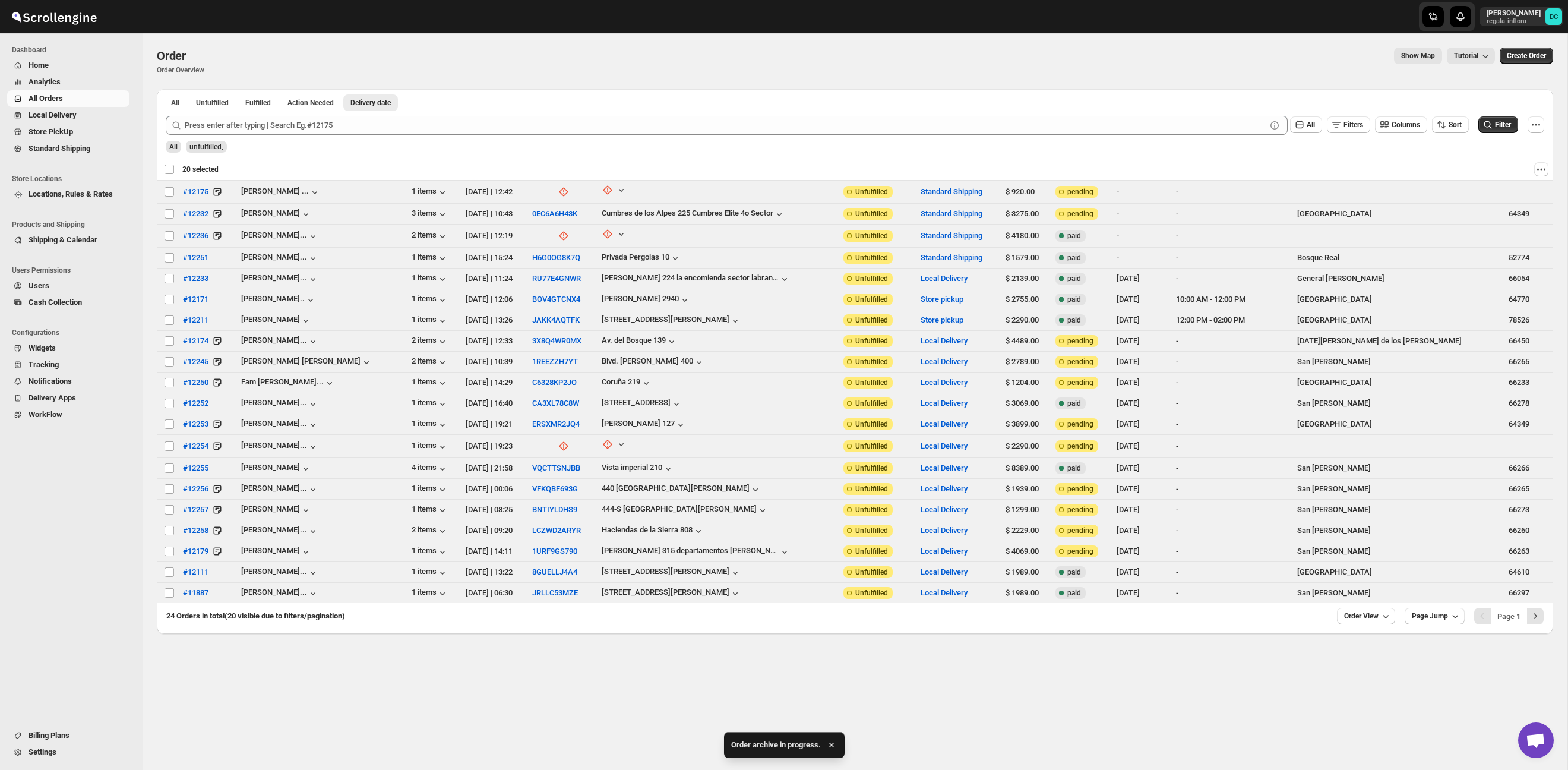
checkbox input "false"
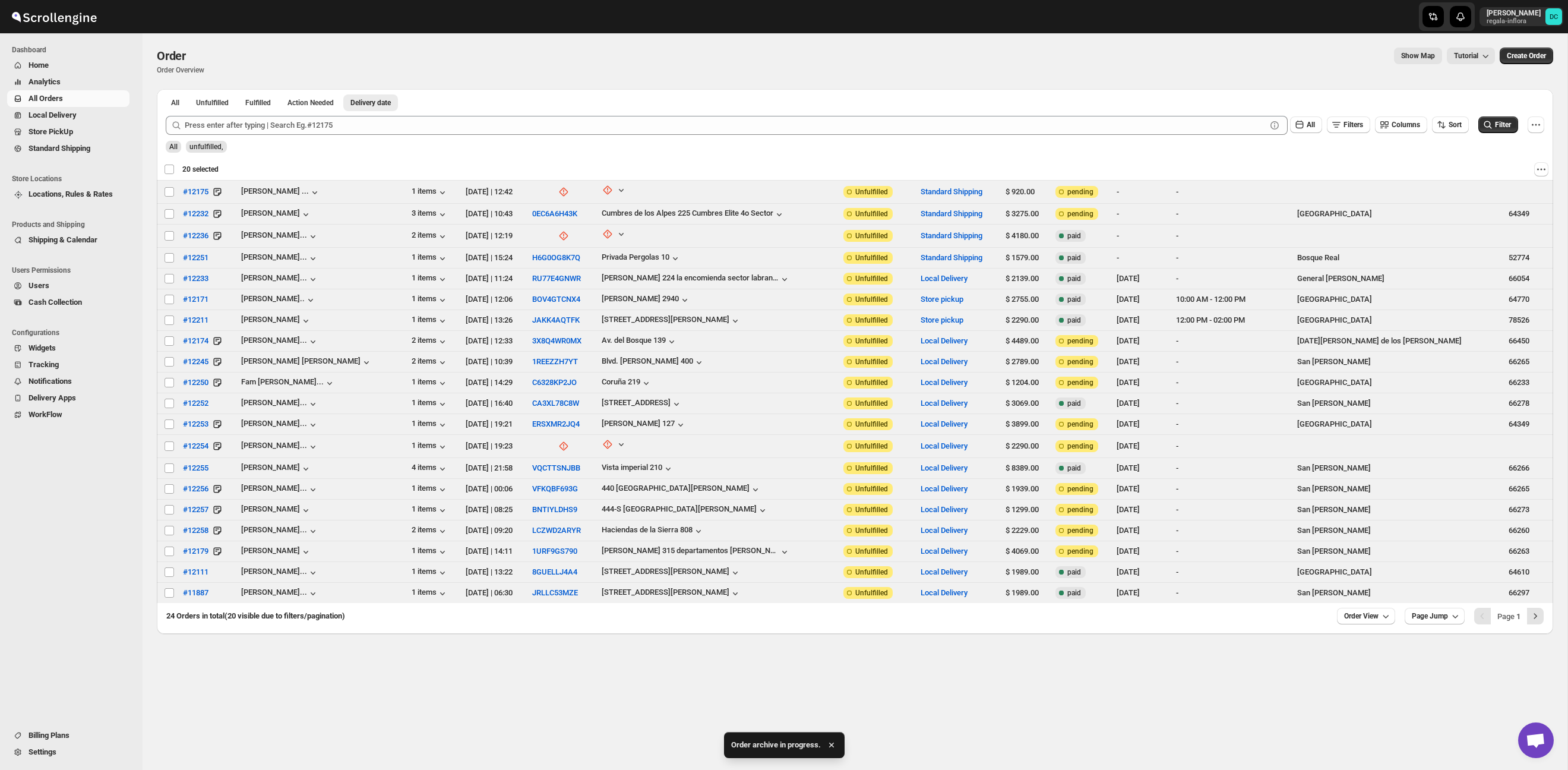
checkbox input "false"
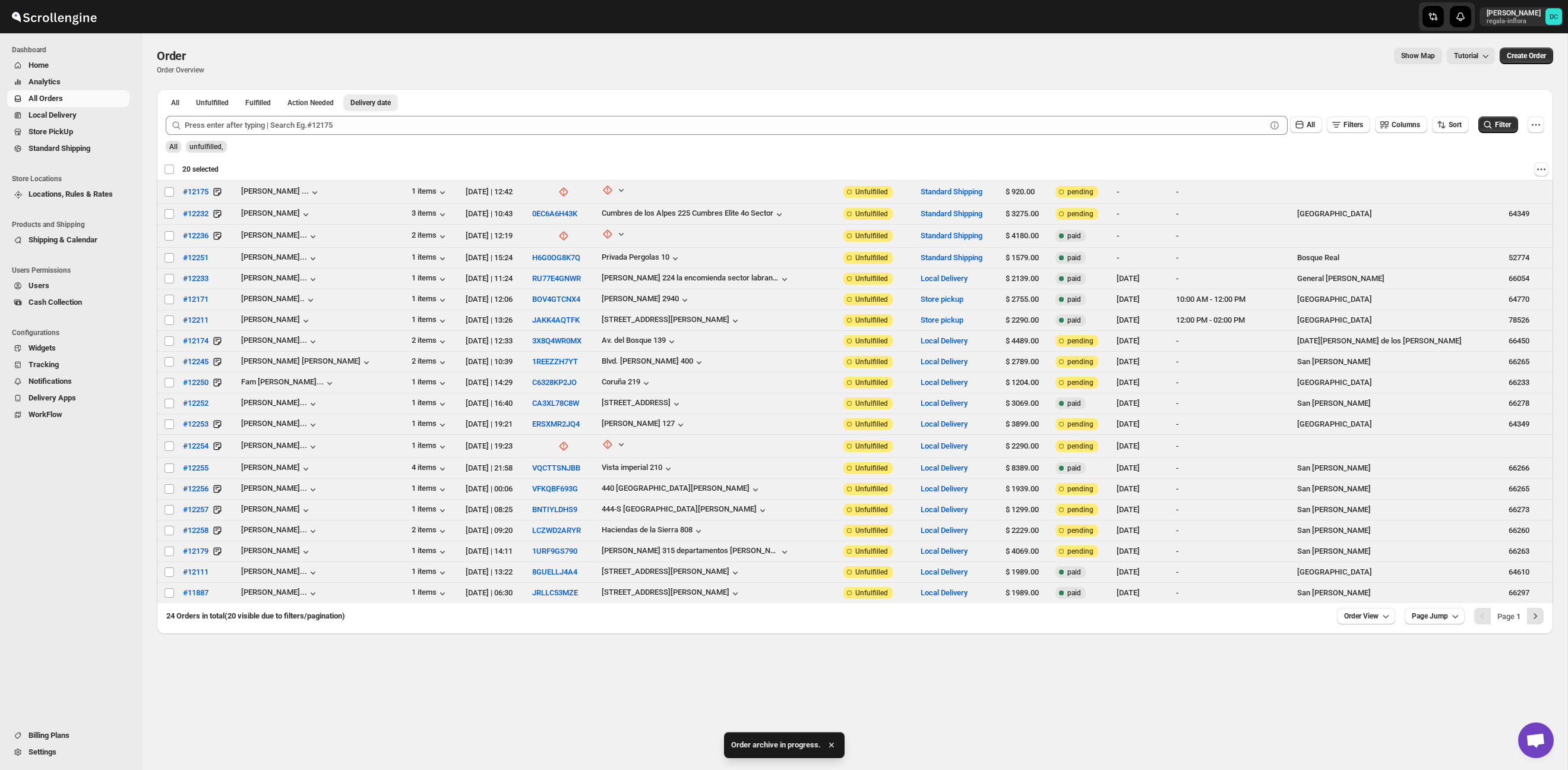
checkbox input "false"
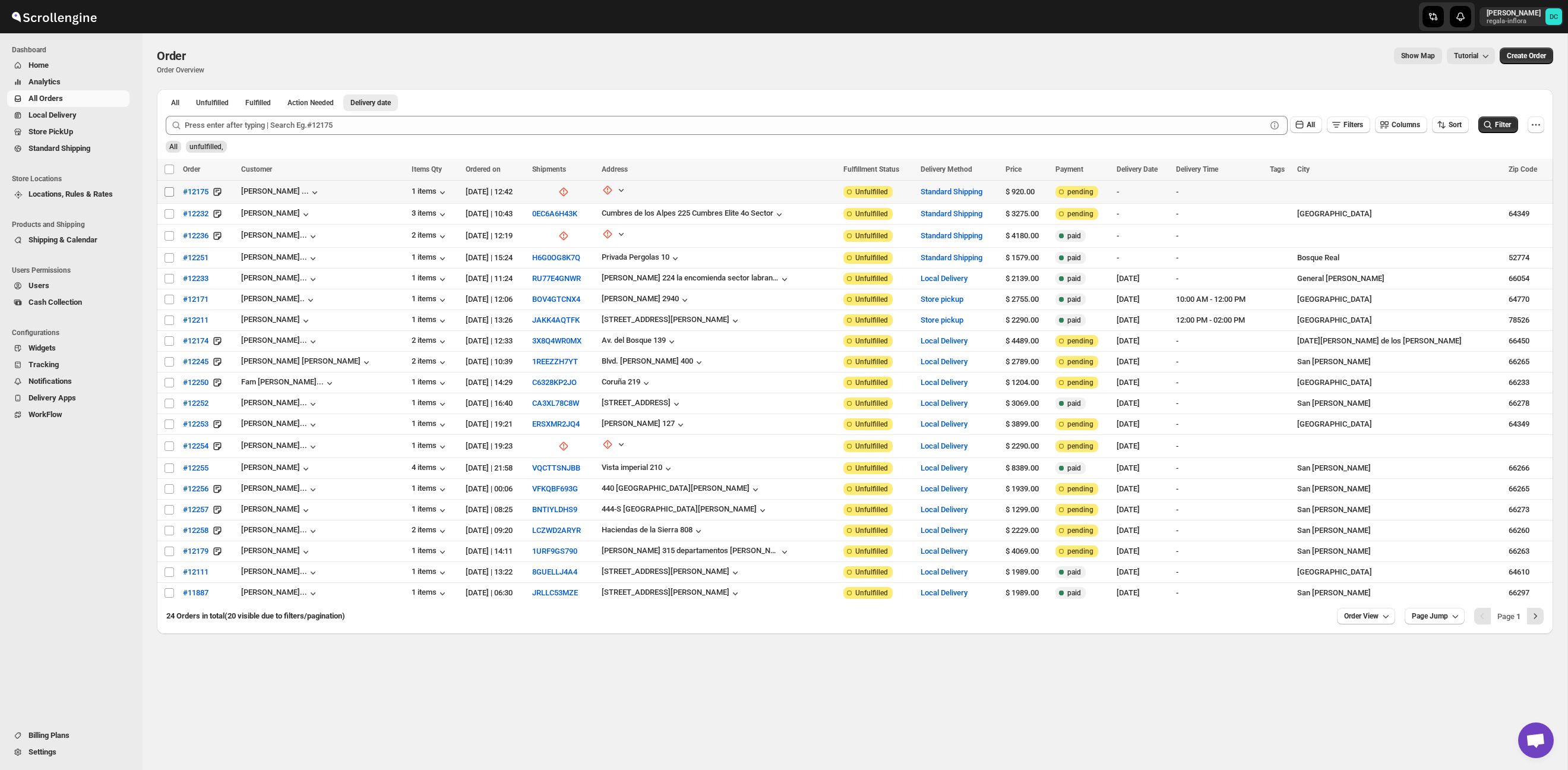
click at [169, 192] on input "Select order" at bounding box center [169, 192] width 10 height 10
checkbox input "true"
click at [170, 213] on input "Select order" at bounding box center [169, 213] width 10 height 10
checkbox input "true"
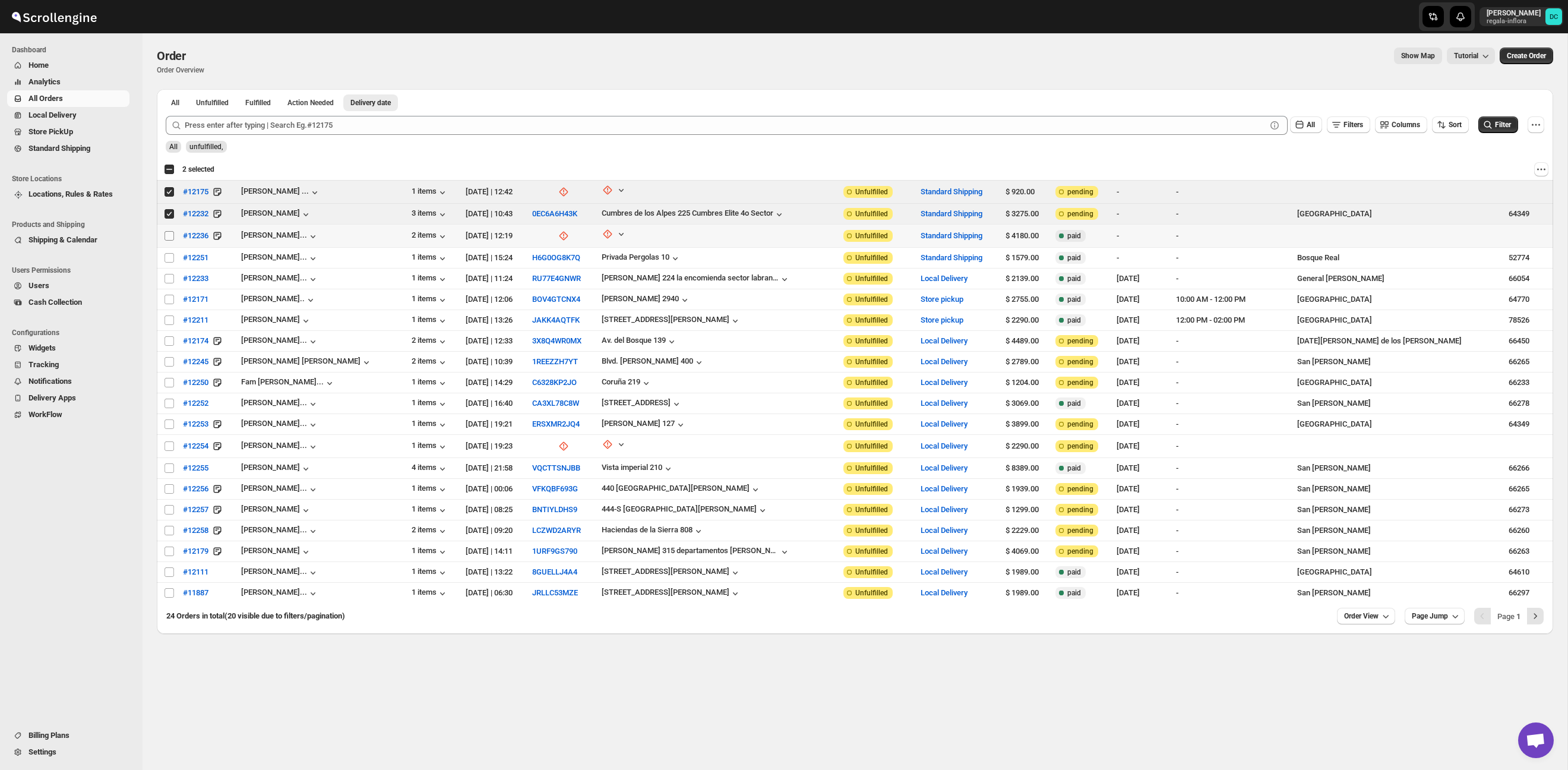
click at [169, 236] on input "Select order" at bounding box center [169, 236] width 10 height 10
checkbox input "true"
click at [170, 258] on input "Select order" at bounding box center [169, 258] width 10 height 10
checkbox input "true"
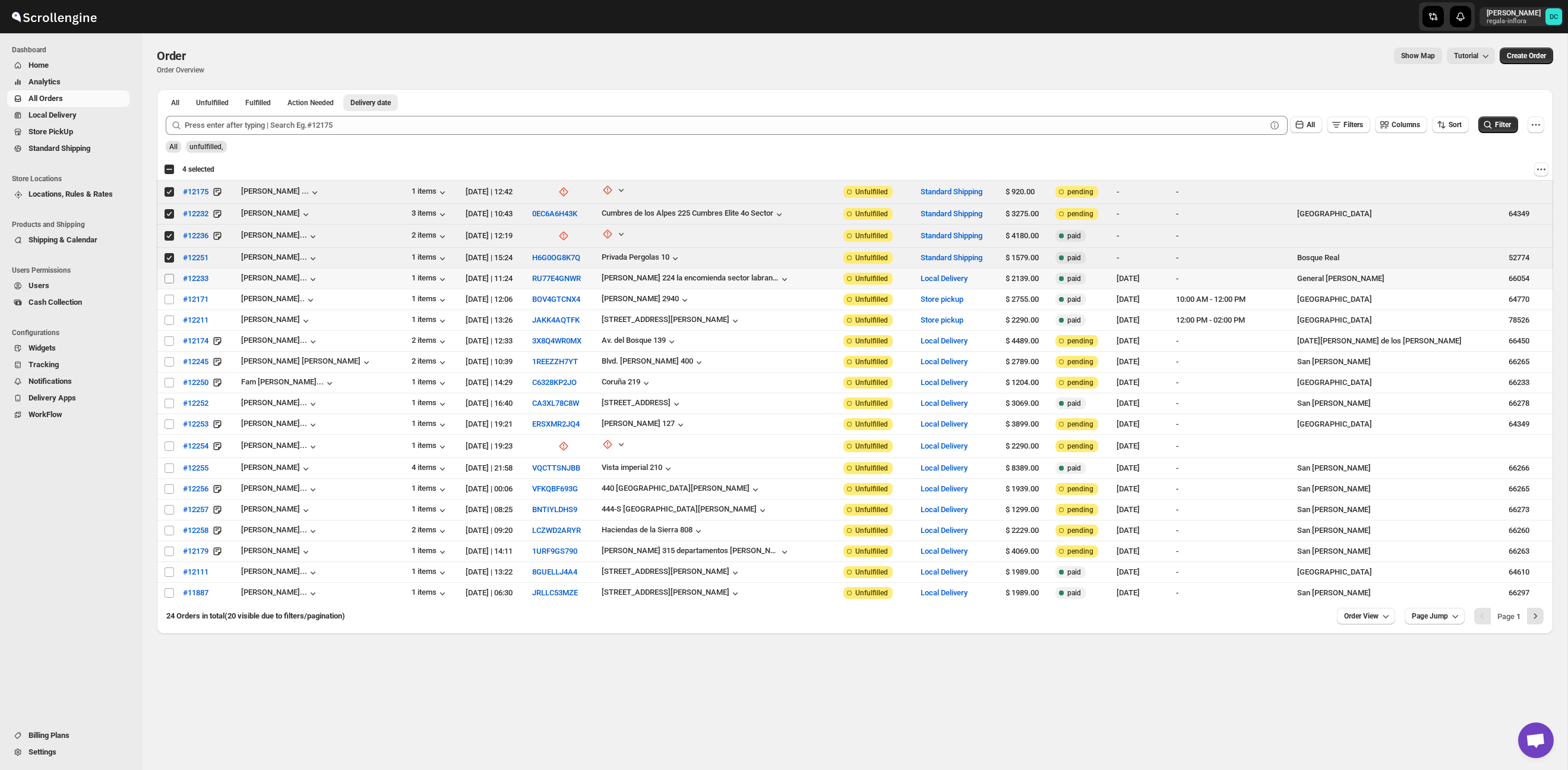
click at [172, 279] on input "Select order" at bounding box center [169, 279] width 10 height 10
checkbox input "true"
click at [167, 299] on input "Select order" at bounding box center [169, 299] width 10 height 10
checkbox input "true"
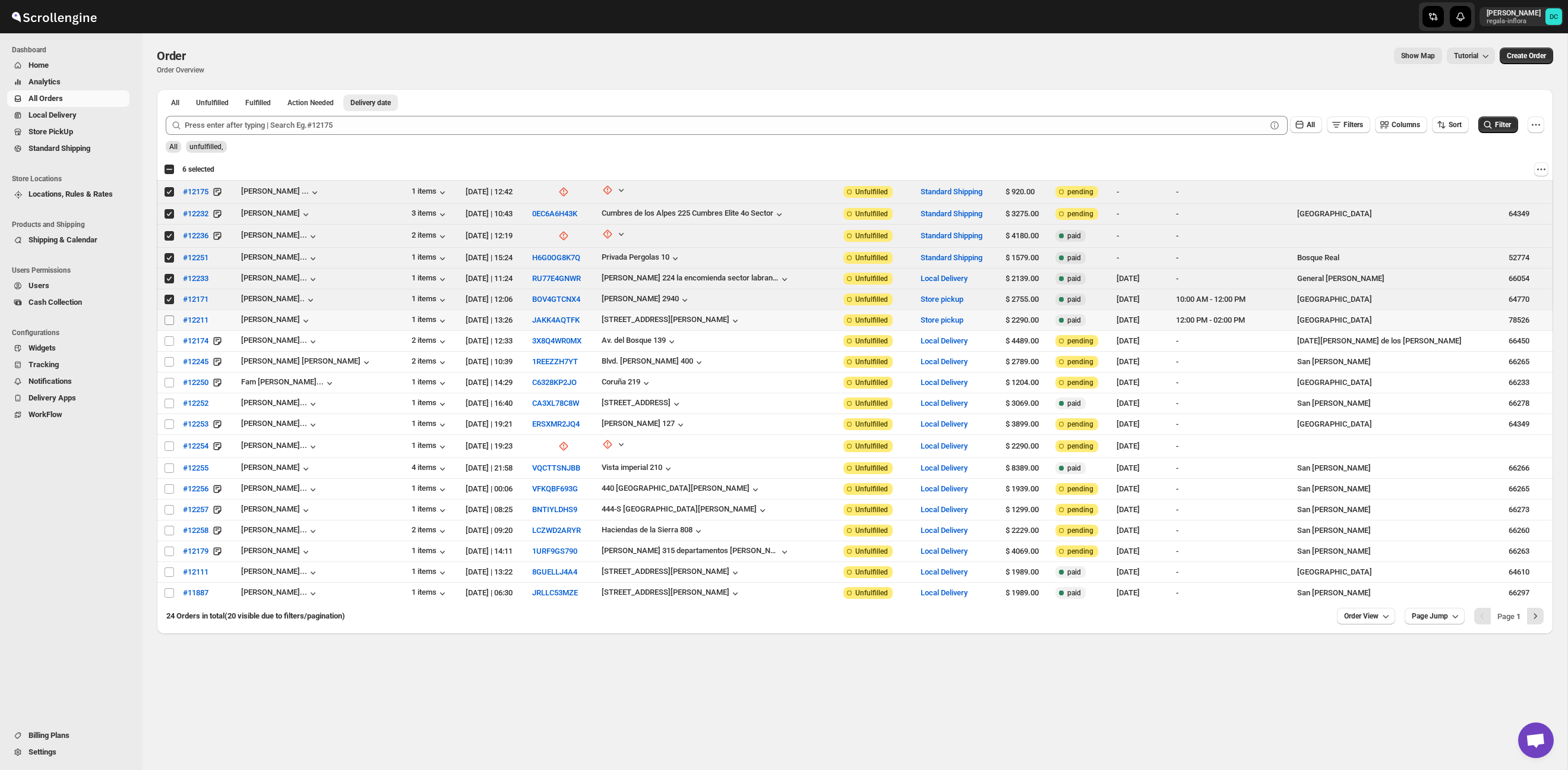
click at [168, 321] on input "Select order" at bounding box center [169, 320] width 10 height 10
checkbox input "true"
click at [171, 169] on div "Select all 20 orders 7 selected" at bounding box center [189, 169] width 50 height 10
checkbox input "true"
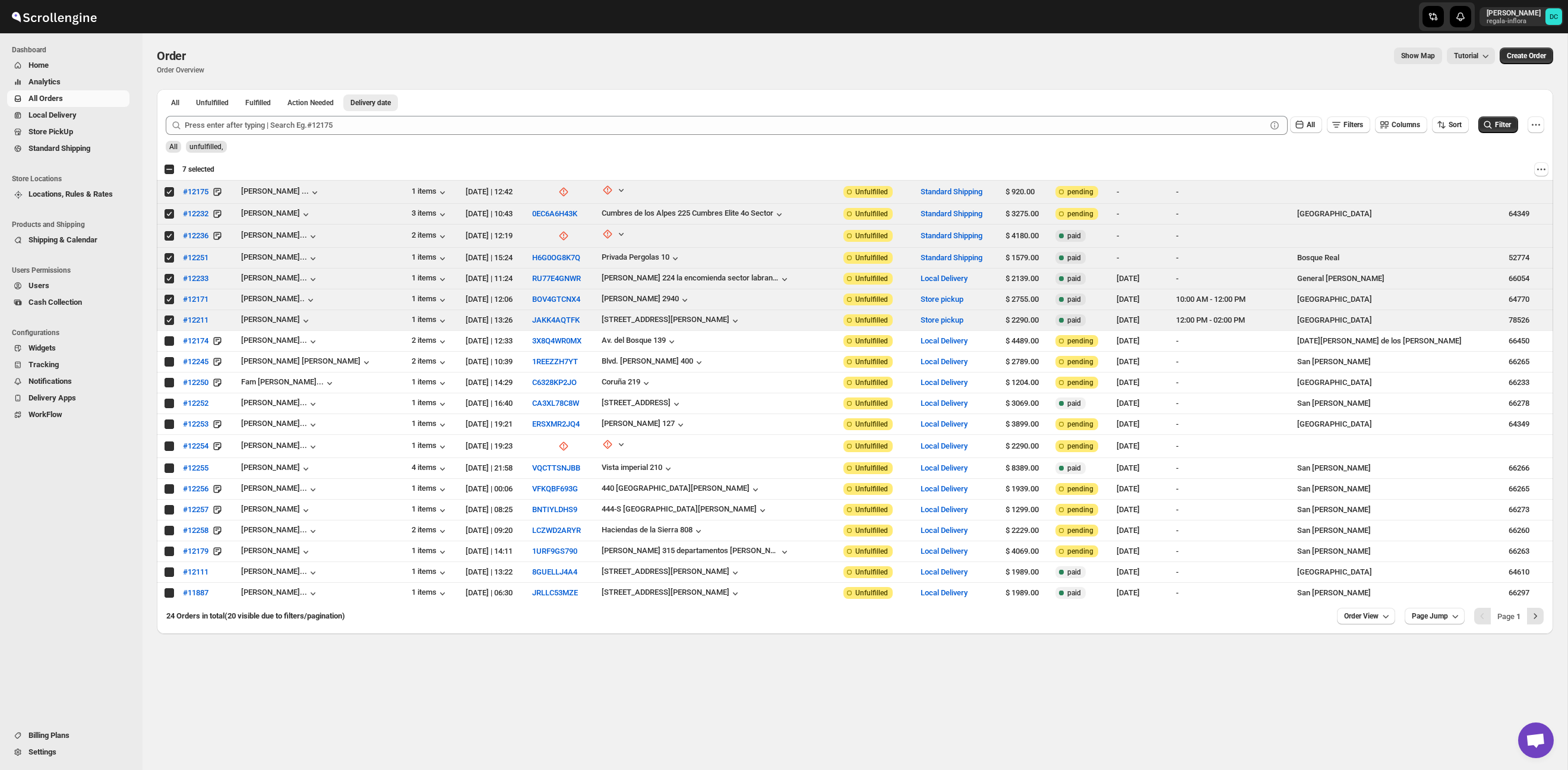
checkbox input "true"
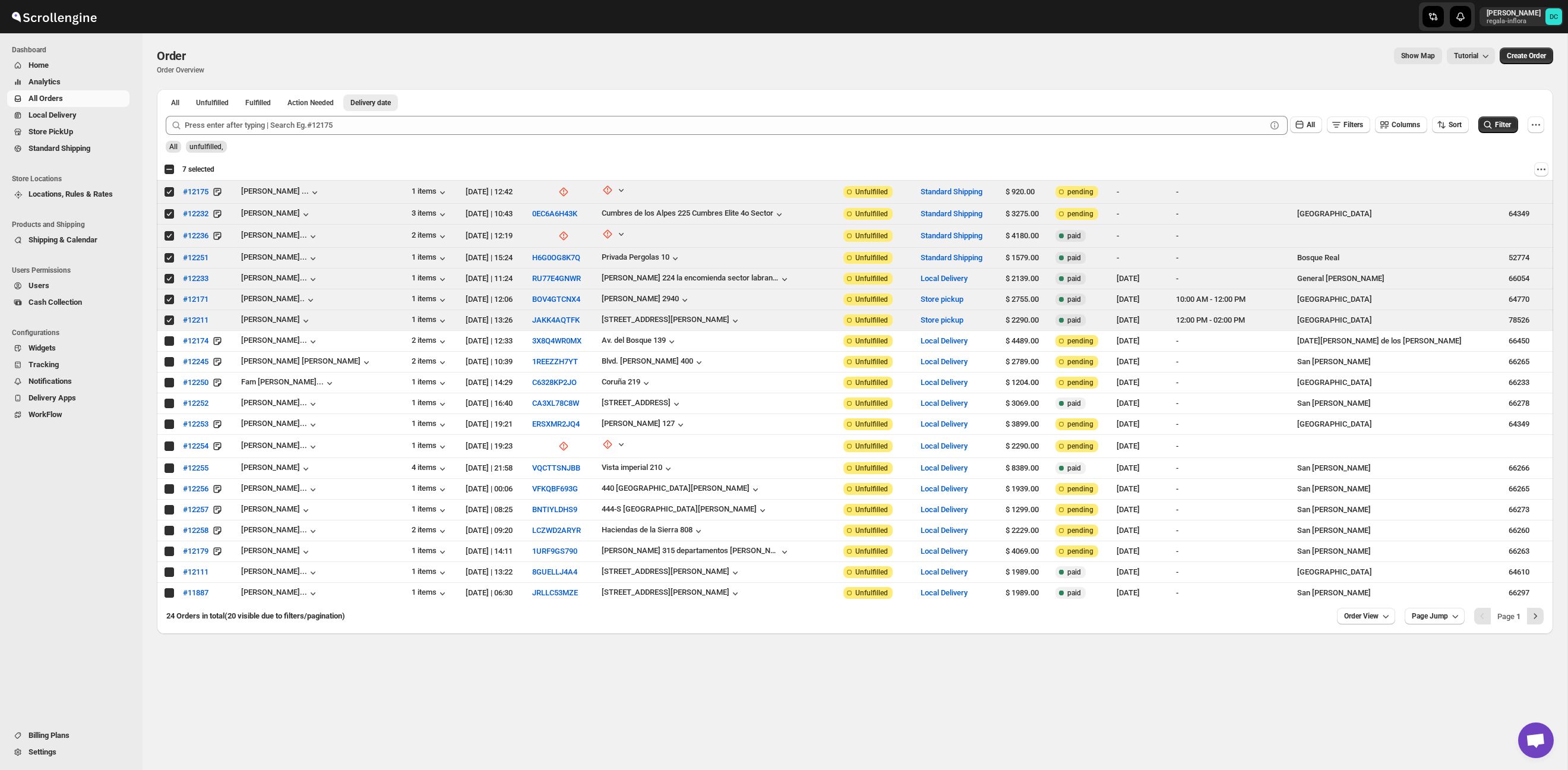
checkbox input "true"
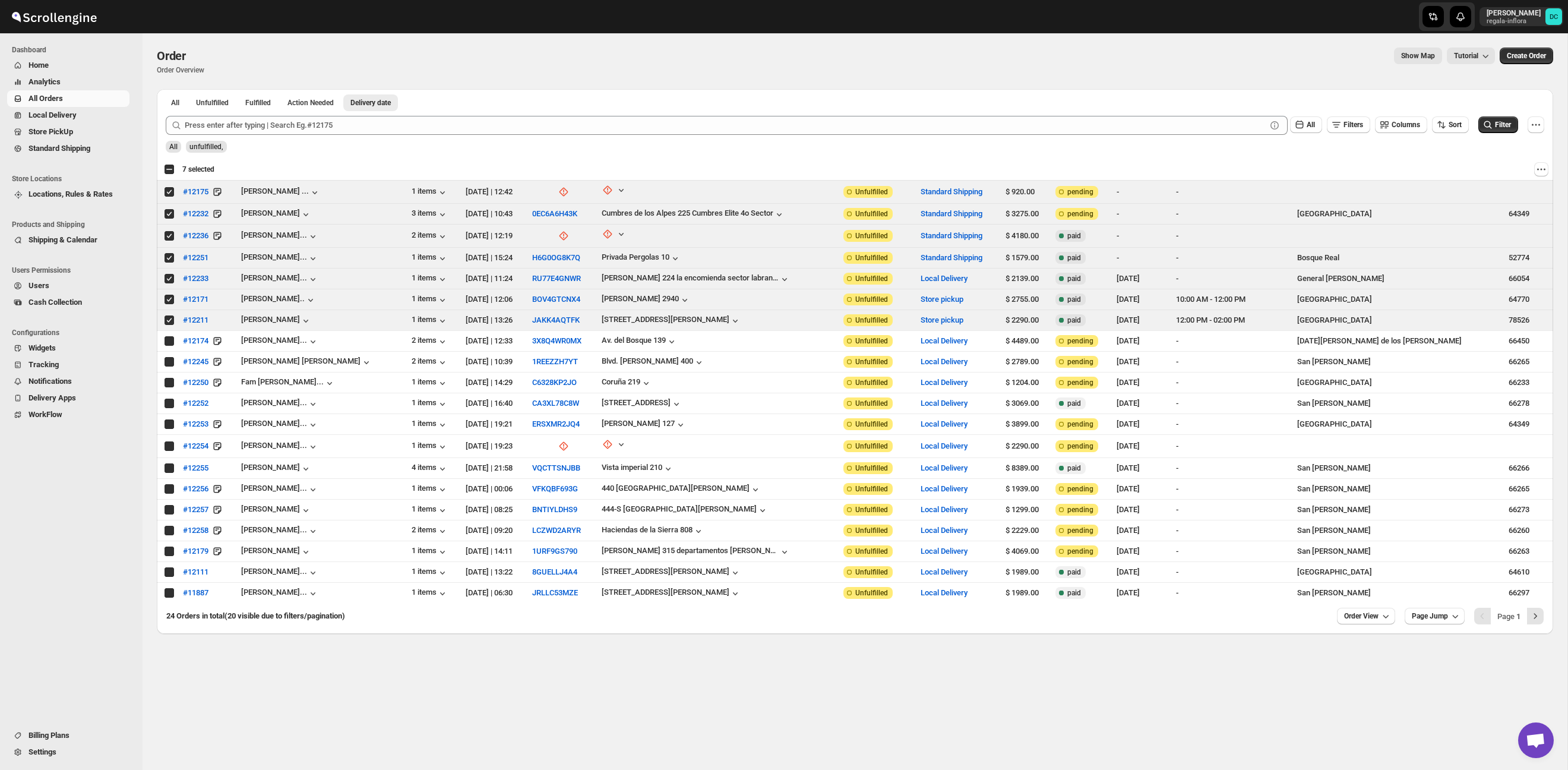
checkbox input "true"
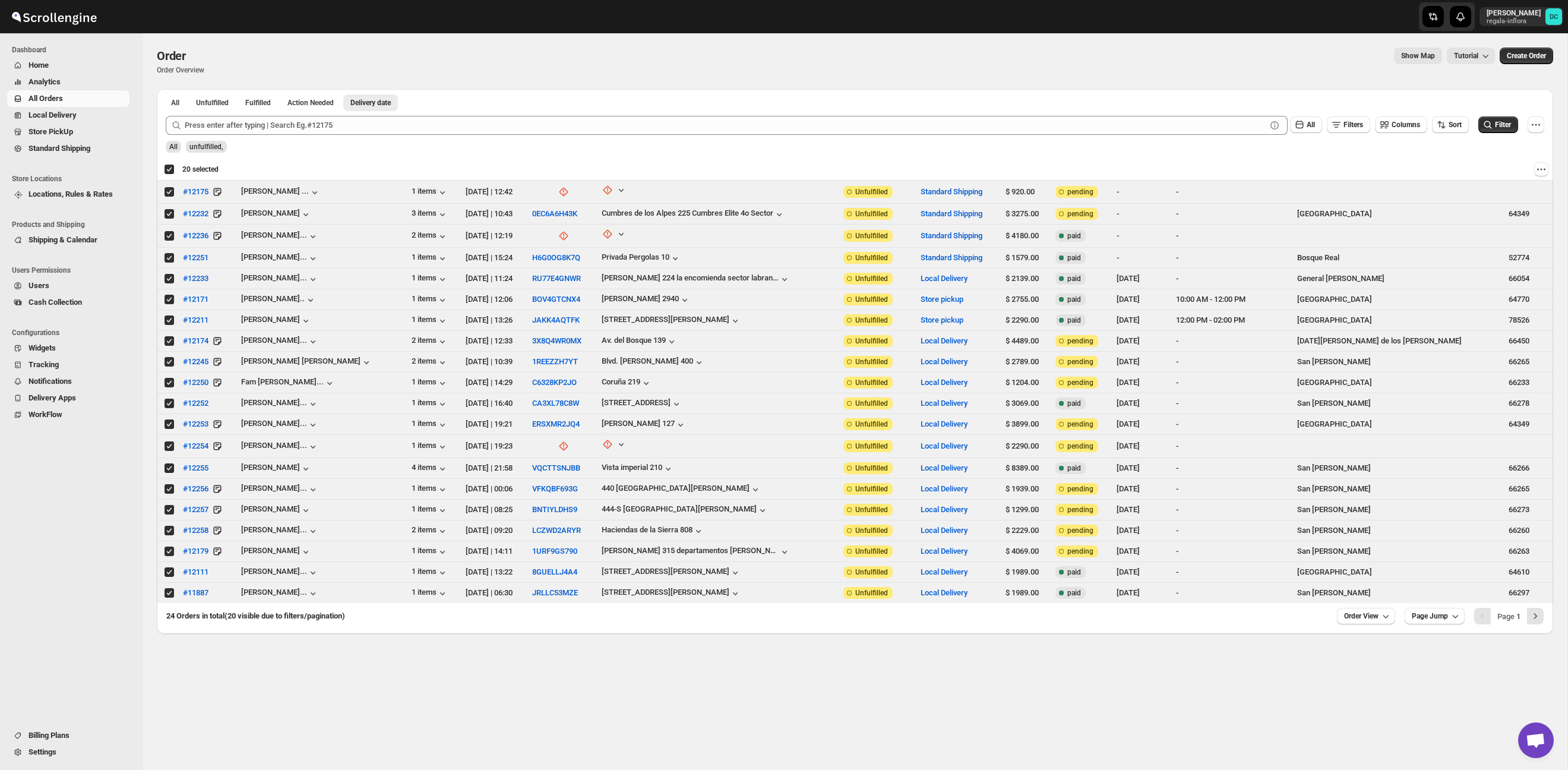
click at [171, 169] on div "Deselect all 20 orders 20 selected" at bounding box center [191, 169] width 55 height 10
checkbox input "false"
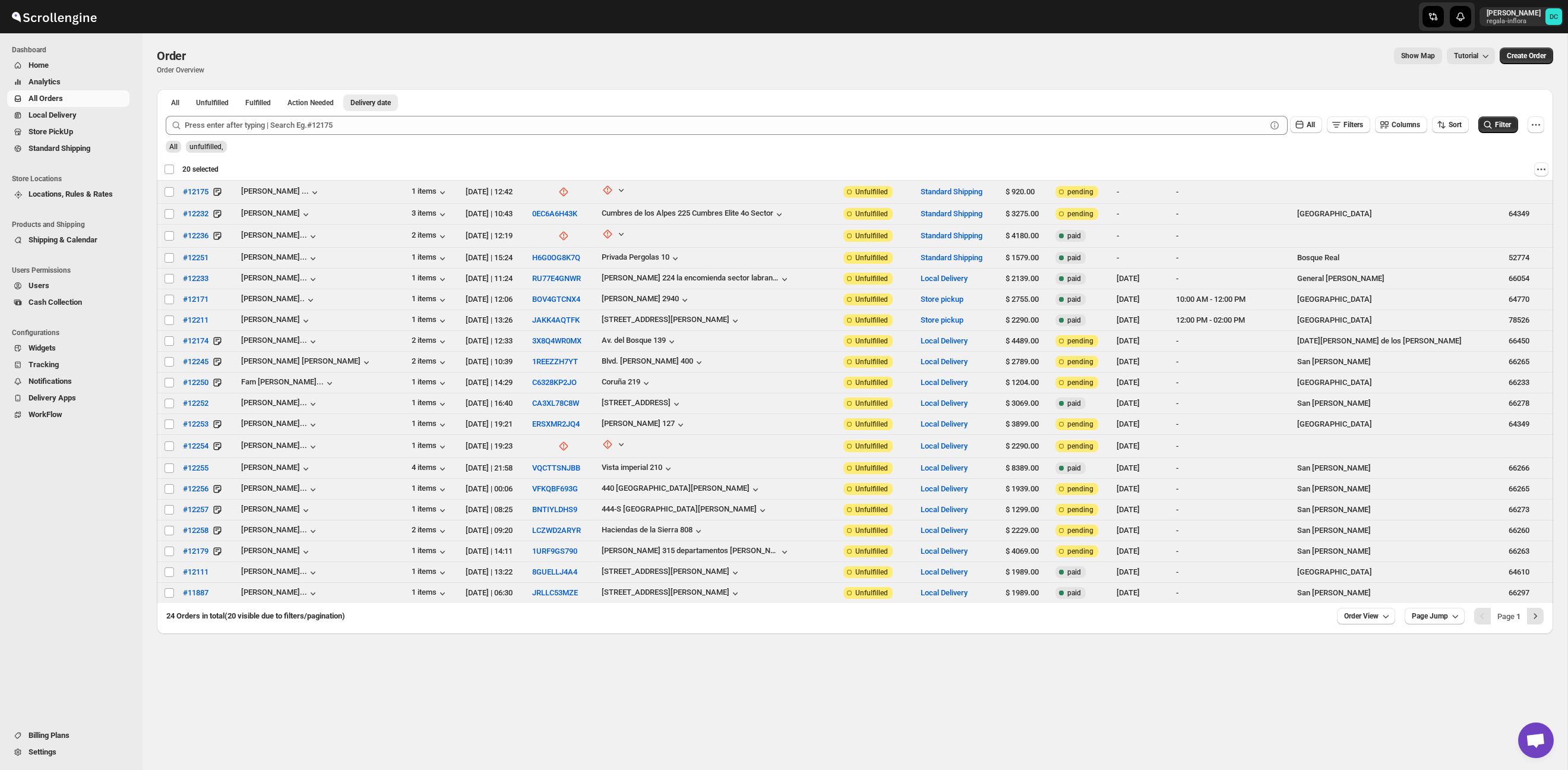
checkbox input "false"
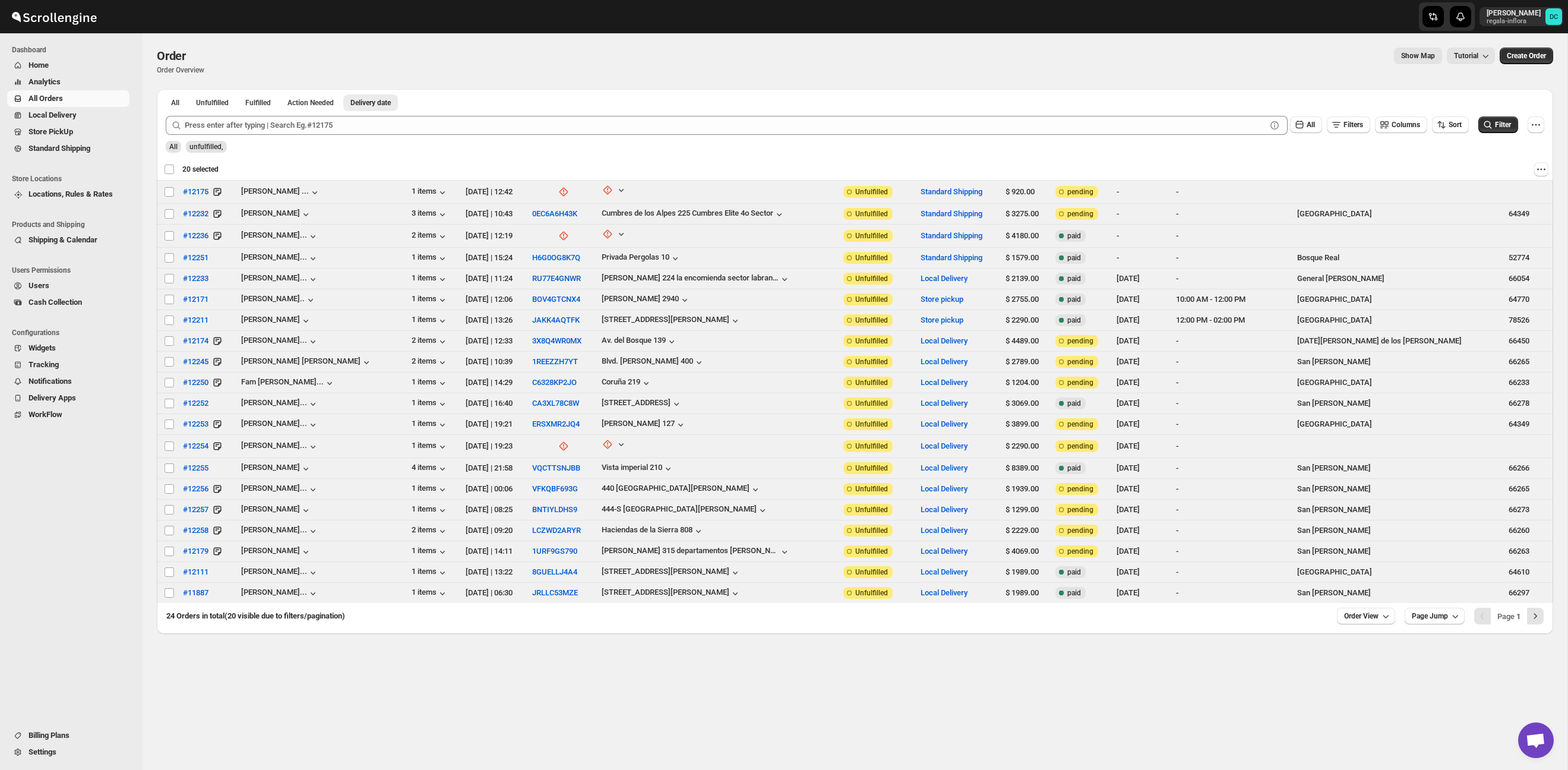
checkbox input "false"
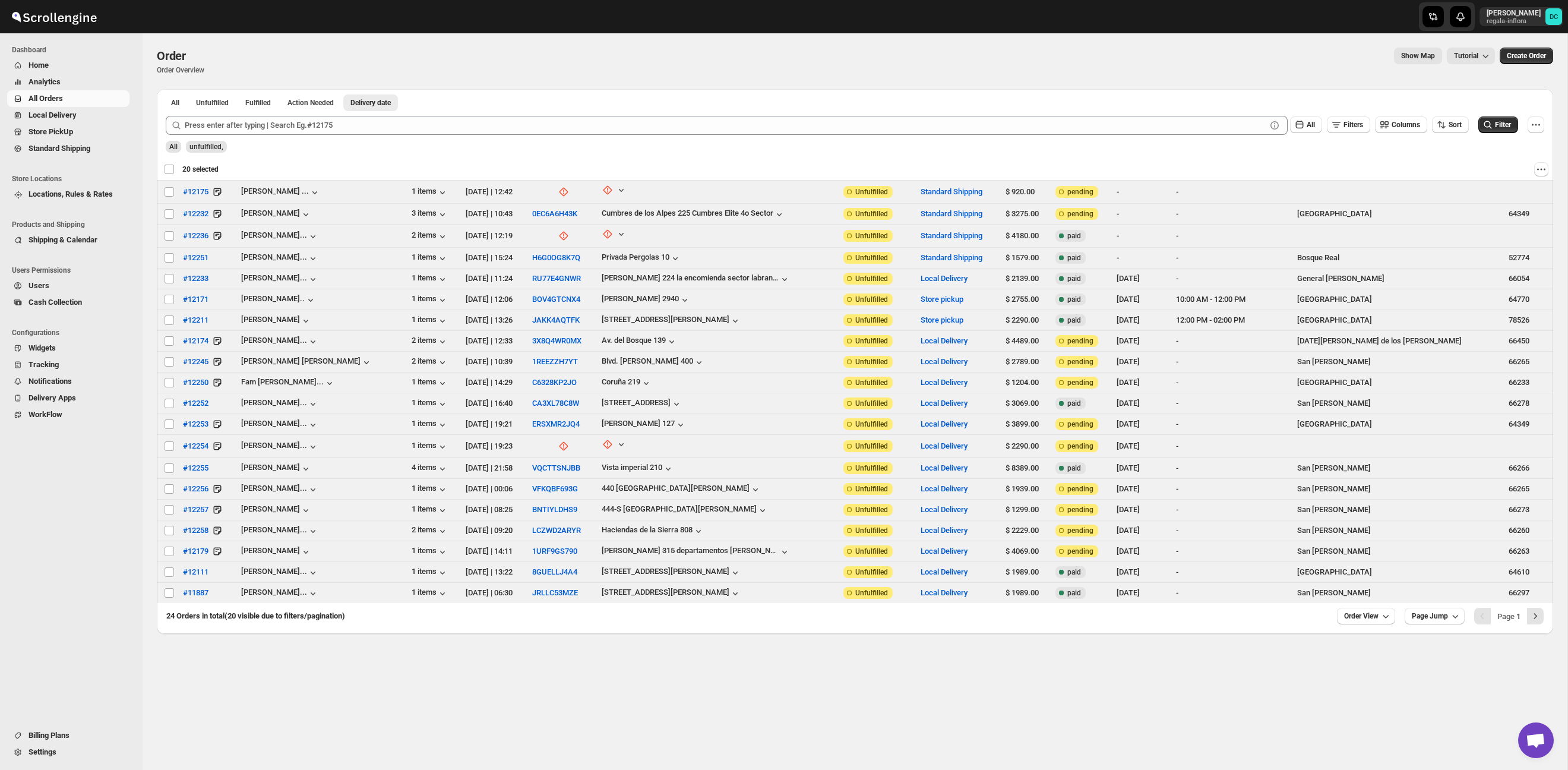
checkbox input "false"
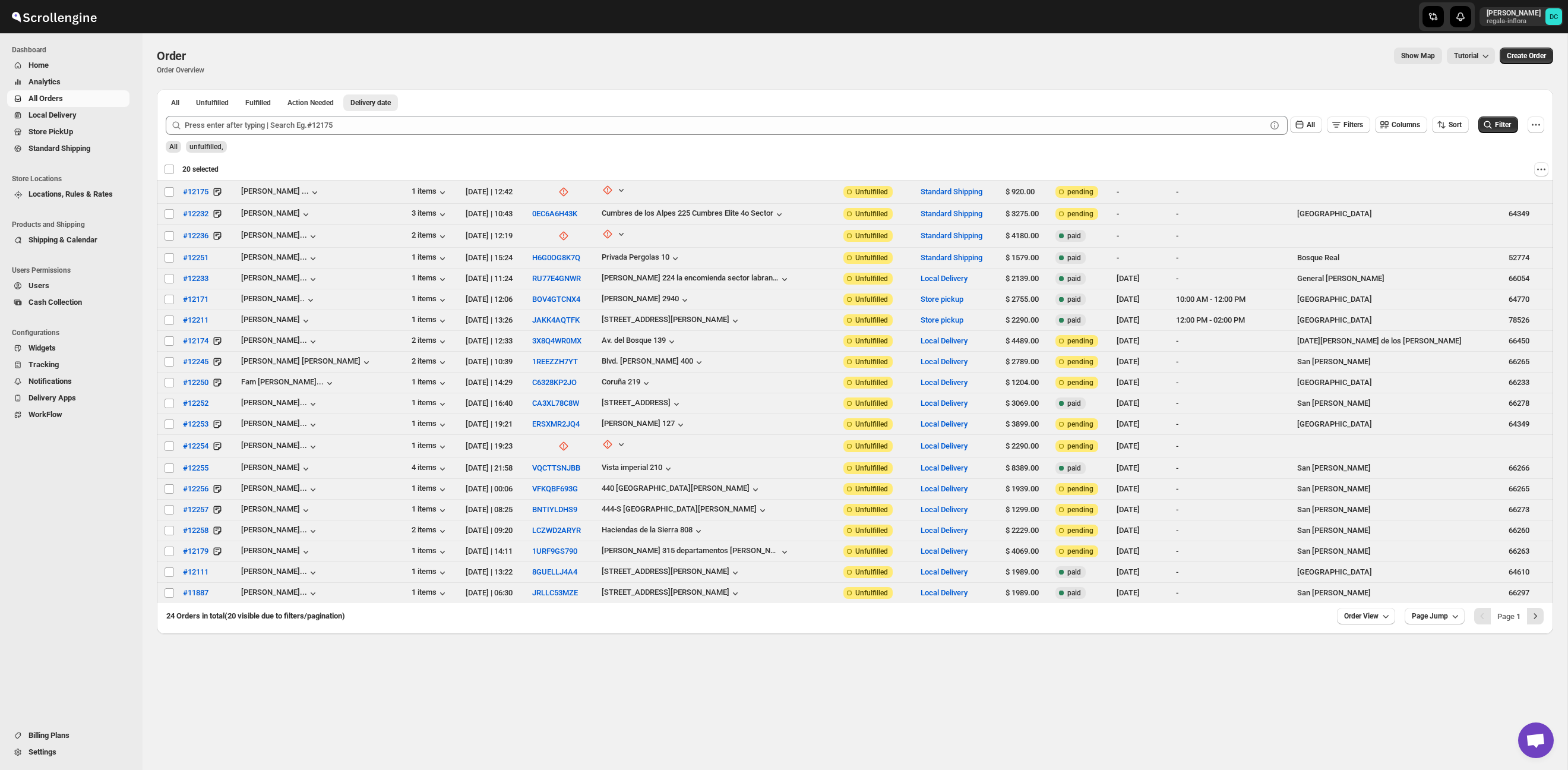
checkbox input "false"
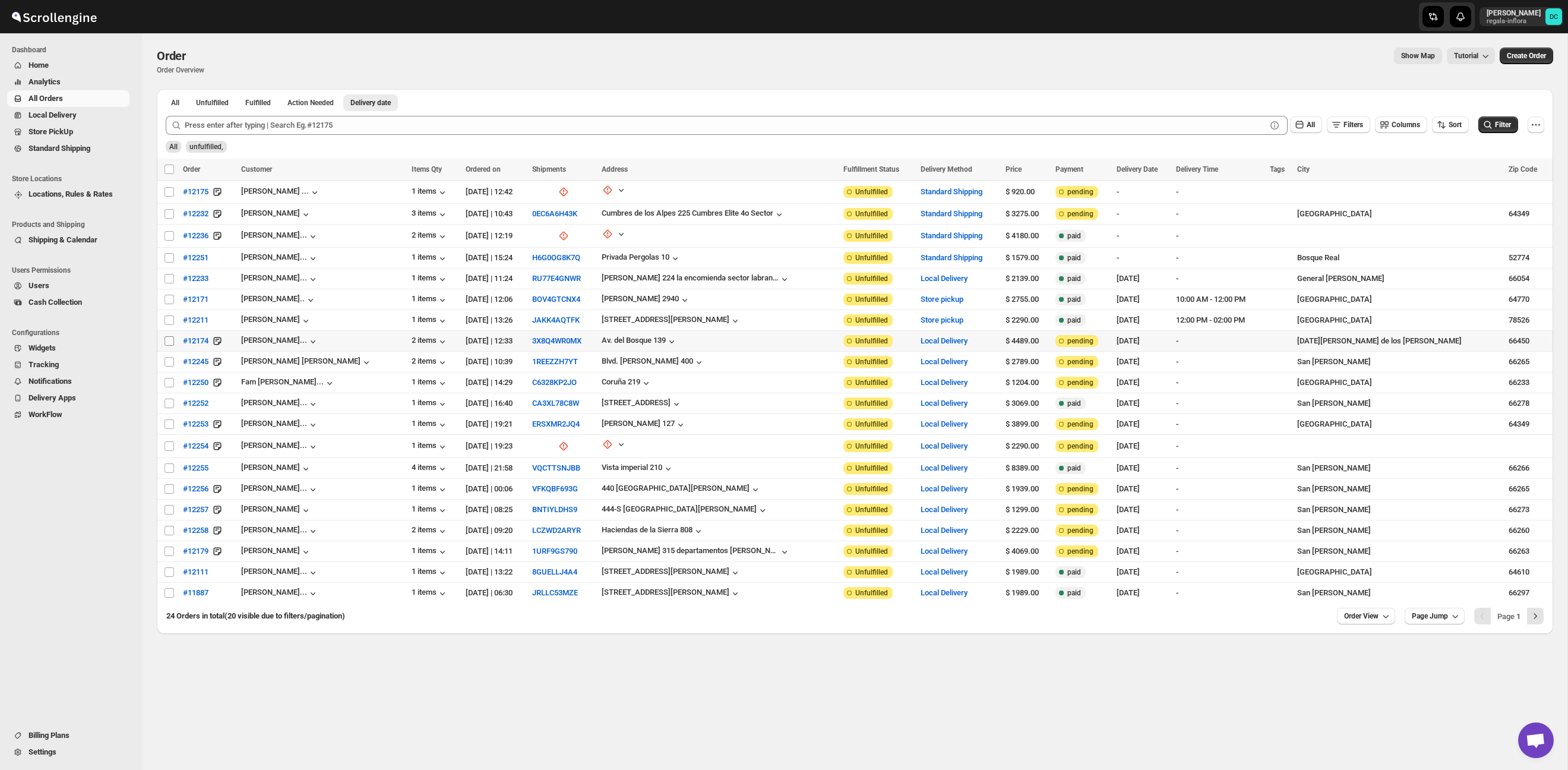
drag, startPoint x: 165, startPoint y: 340, endPoint x: 170, endPoint y: 362, distance: 22.6
click at [166, 341] on input "Select order" at bounding box center [169, 341] width 10 height 10
checkbox input "true"
click at [170, 365] on input "Select order" at bounding box center [169, 362] width 10 height 10
checkbox input "true"
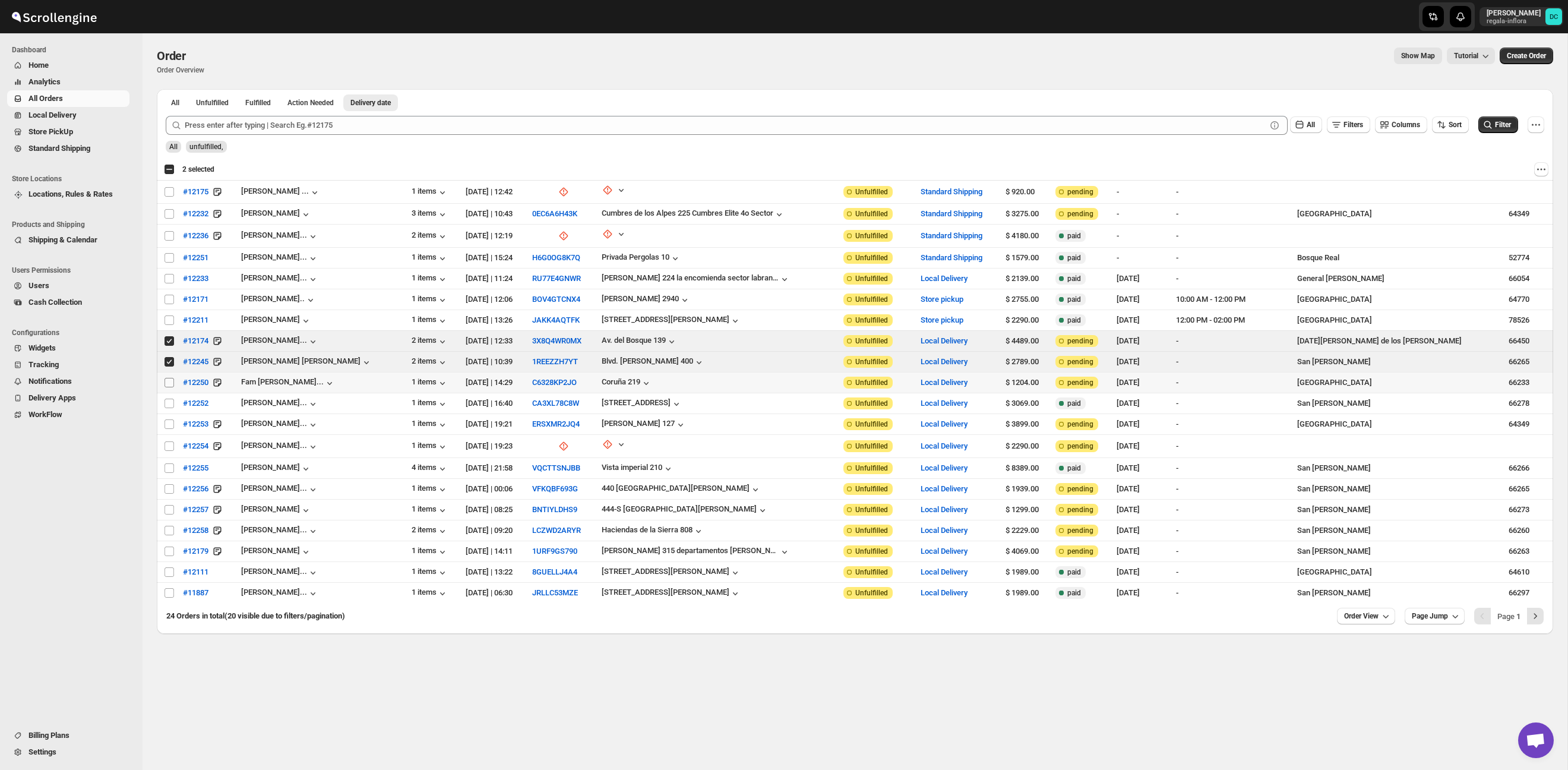
click at [169, 383] on input "Select order" at bounding box center [169, 382] width 10 height 10
checkbox input "true"
click at [167, 404] on input "Select order" at bounding box center [169, 403] width 10 height 10
checkbox input "true"
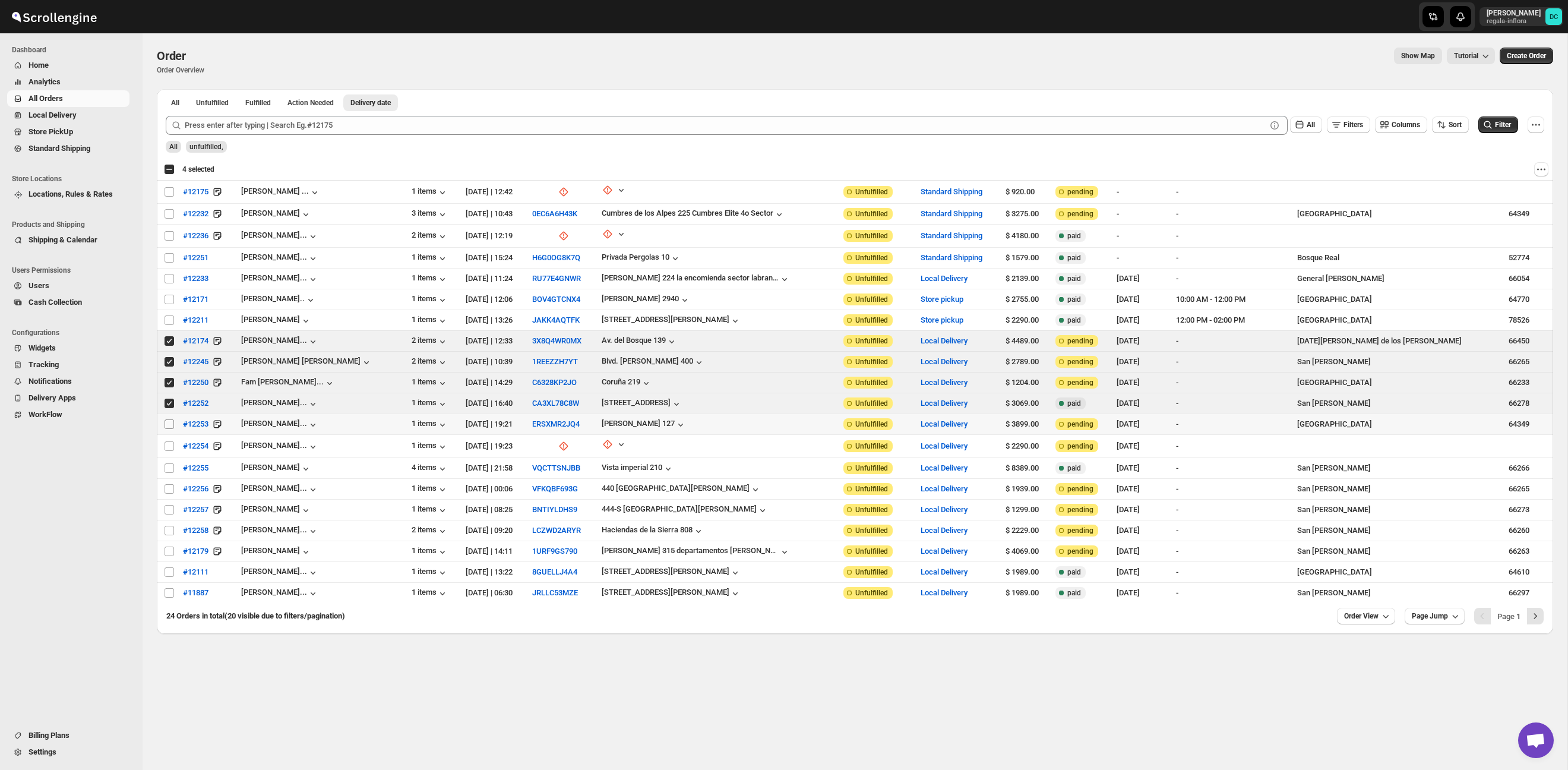
click at [173, 427] on input "Select order" at bounding box center [169, 424] width 10 height 10
checkbox input "true"
click at [171, 446] on input "Select order" at bounding box center [169, 446] width 10 height 10
checkbox input "true"
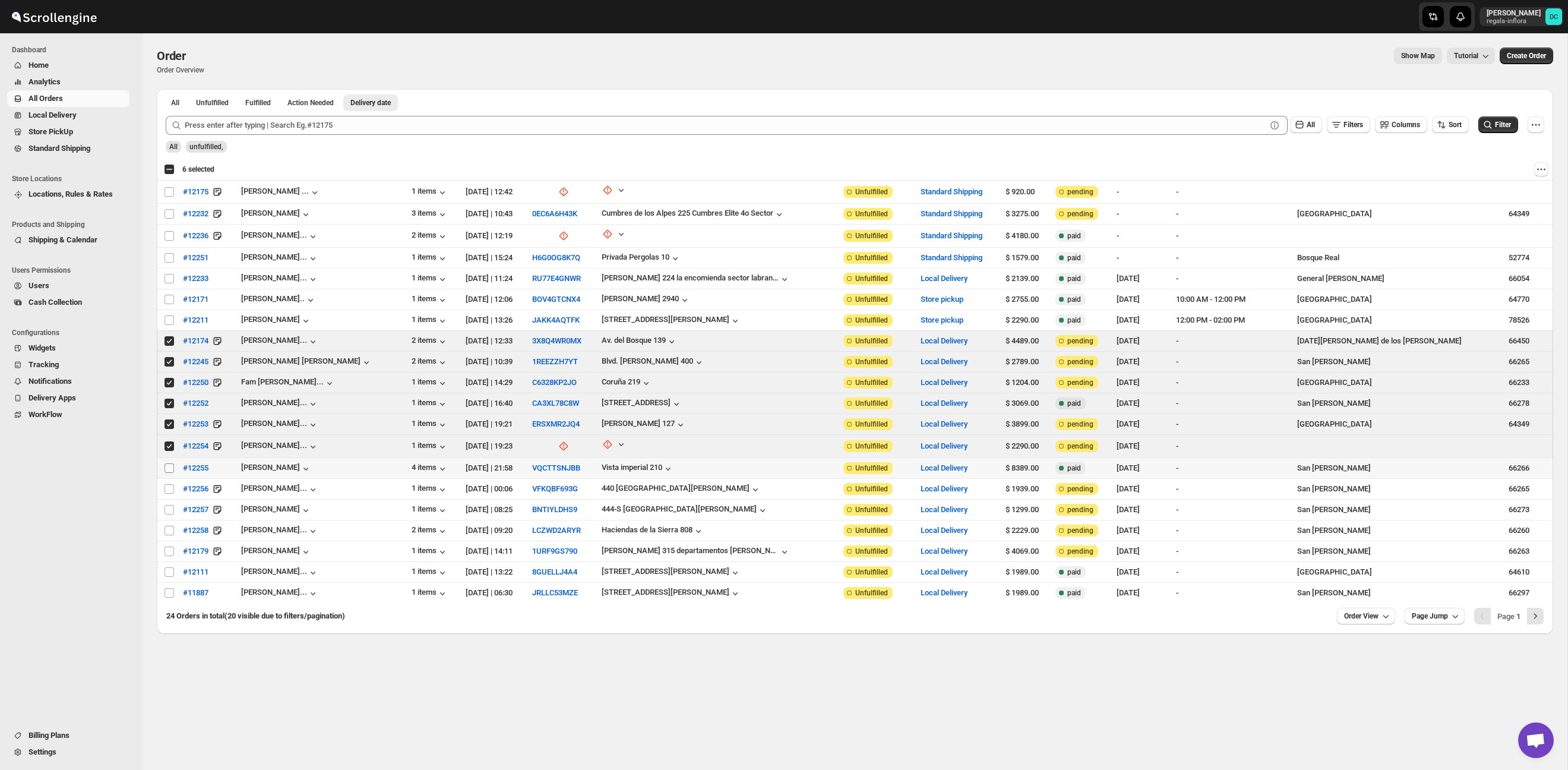
click at [170, 466] on input "Select order" at bounding box center [169, 468] width 10 height 10
checkbox input "true"
click at [164, 485] on span at bounding box center [169, 489] width 10 height 10
click at [164, 485] on input "Select order" at bounding box center [169, 489] width 10 height 10
checkbox input "false"
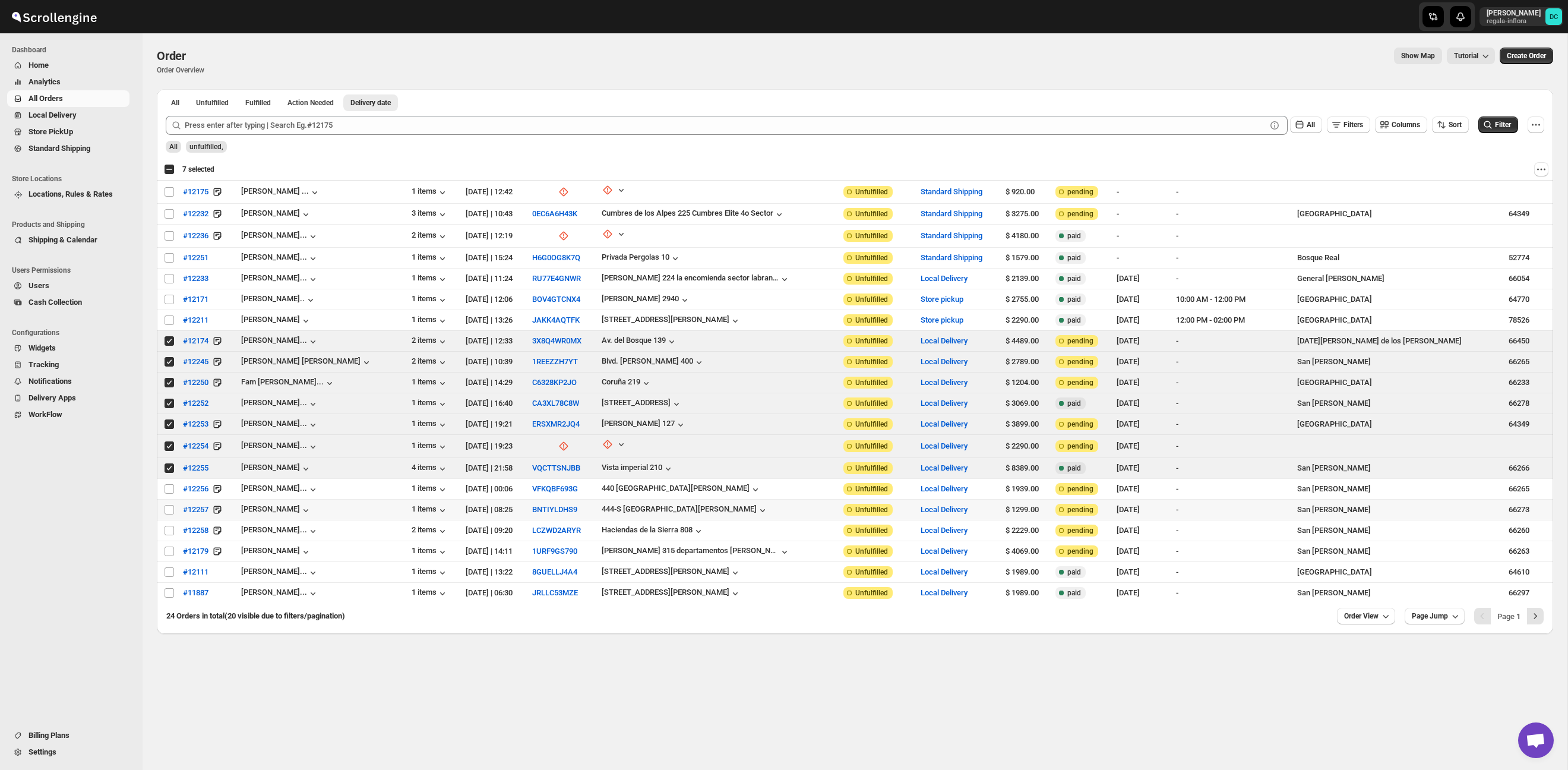
click at [162, 504] on td "Select order" at bounding box center [168, 510] width 23 height 21
checkbox input "true"
drag, startPoint x: 170, startPoint y: 487, endPoint x: 167, endPoint y: 509, distance: 22.2
click at [170, 488] on input "Select order" at bounding box center [169, 489] width 10 height 10
checkbox input "true"
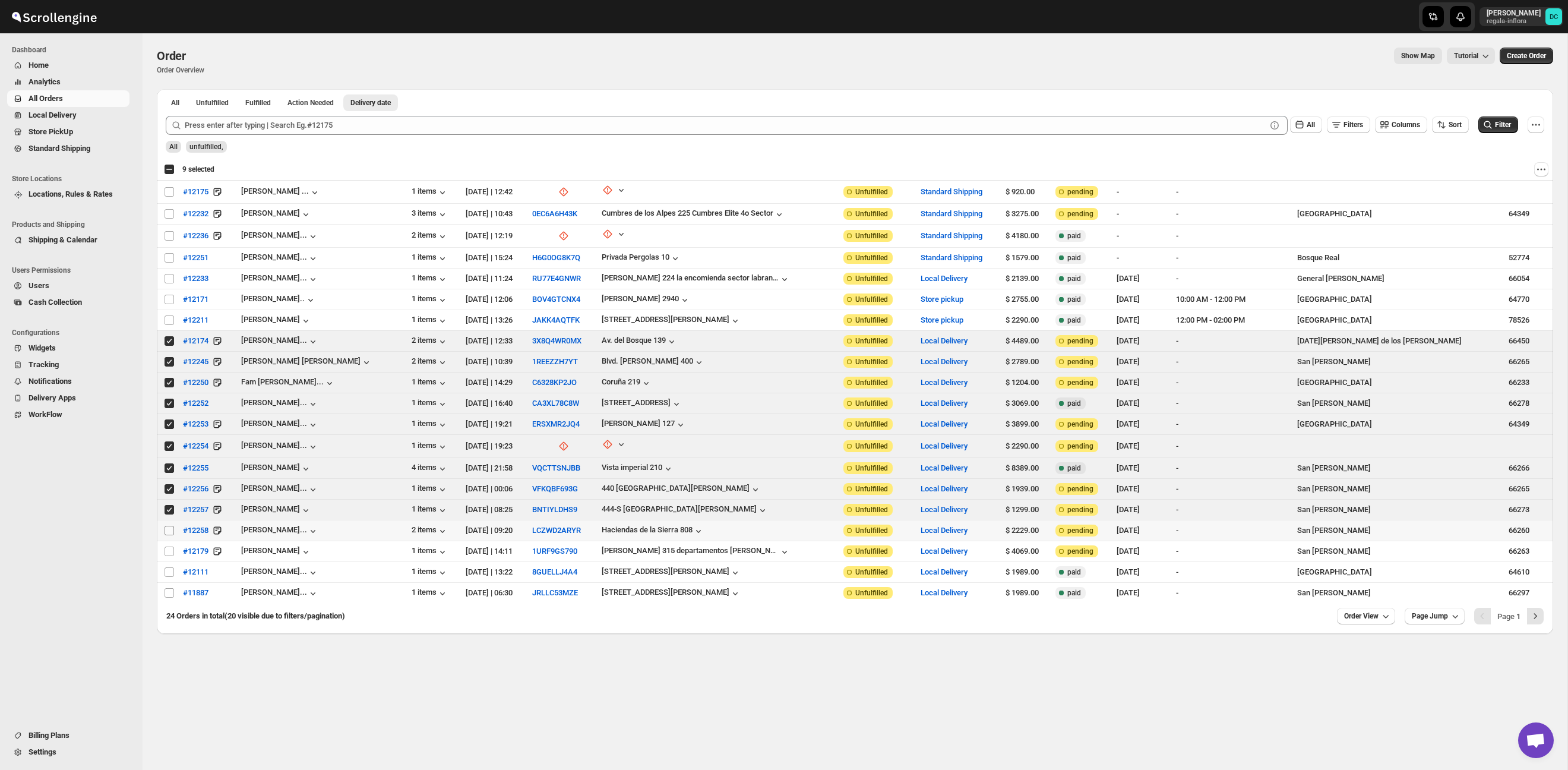
click at [169, 529] on input "Select order" at bounding box center [169, 531] width 10 height 10
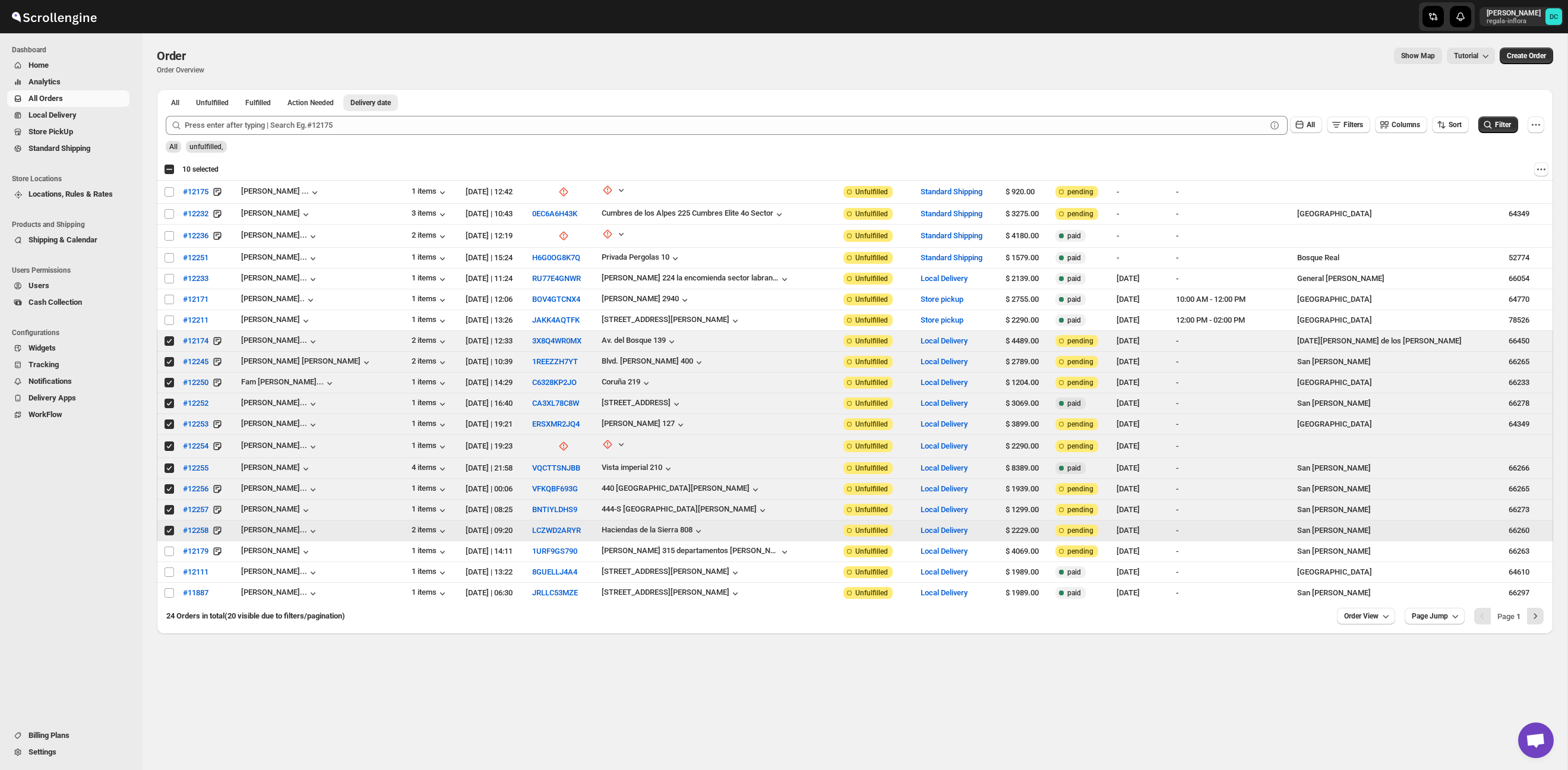
drag, startPoint x: 168, startPoint y: 533, endPoint x: 169, endPoint y: 519, distance: 14.0
click at [168, 532] on span at bounding box center [169, 531] width 10 height 10
click at [168, 532] on input "Select order" at bounding box center [169, 531] width 10 height 10
checkbox input "true"
click at [169, 509] on input "Select order" at bounding box center [169, 510] width 10 height 10
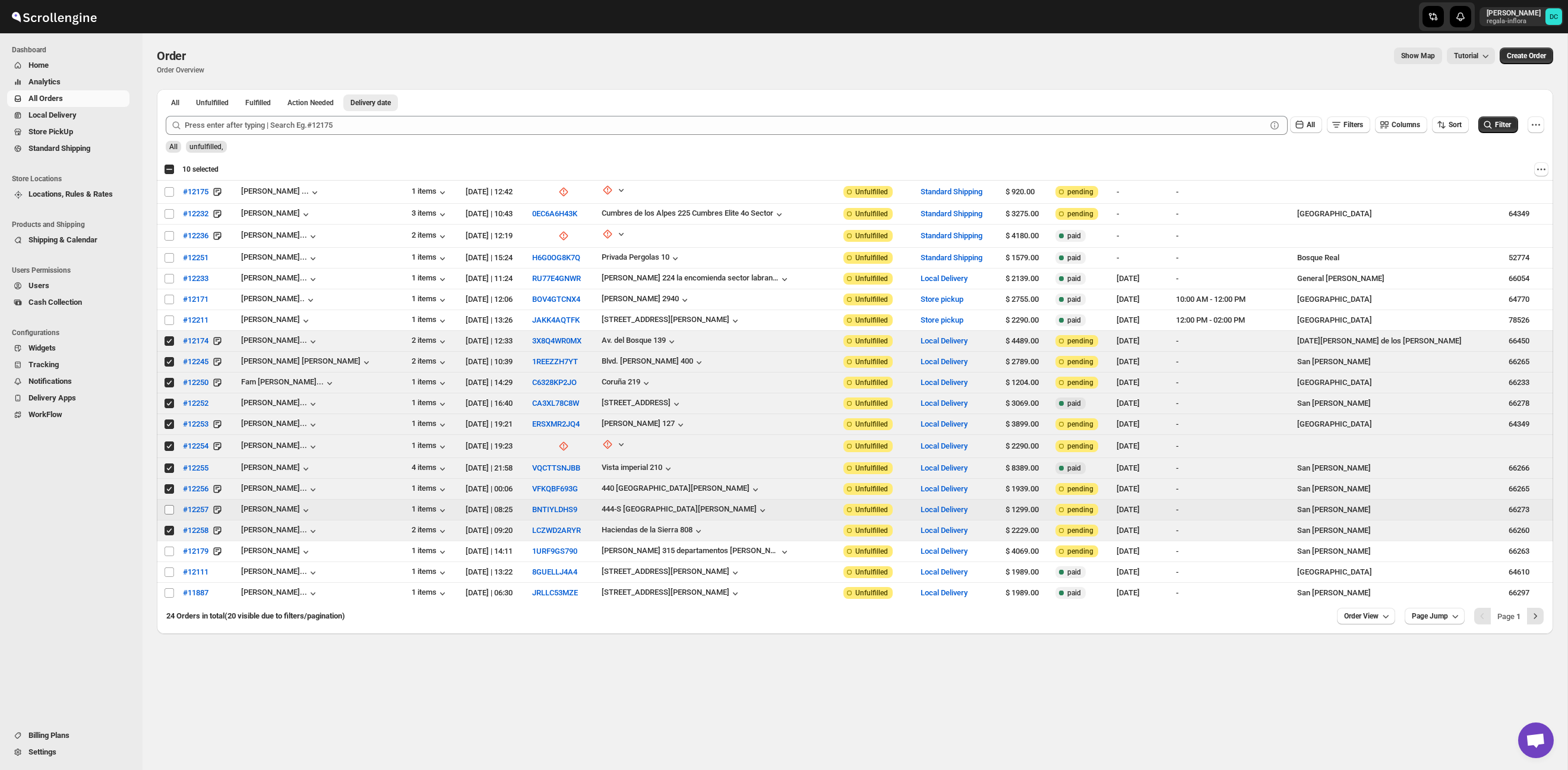
checkbox input "false"
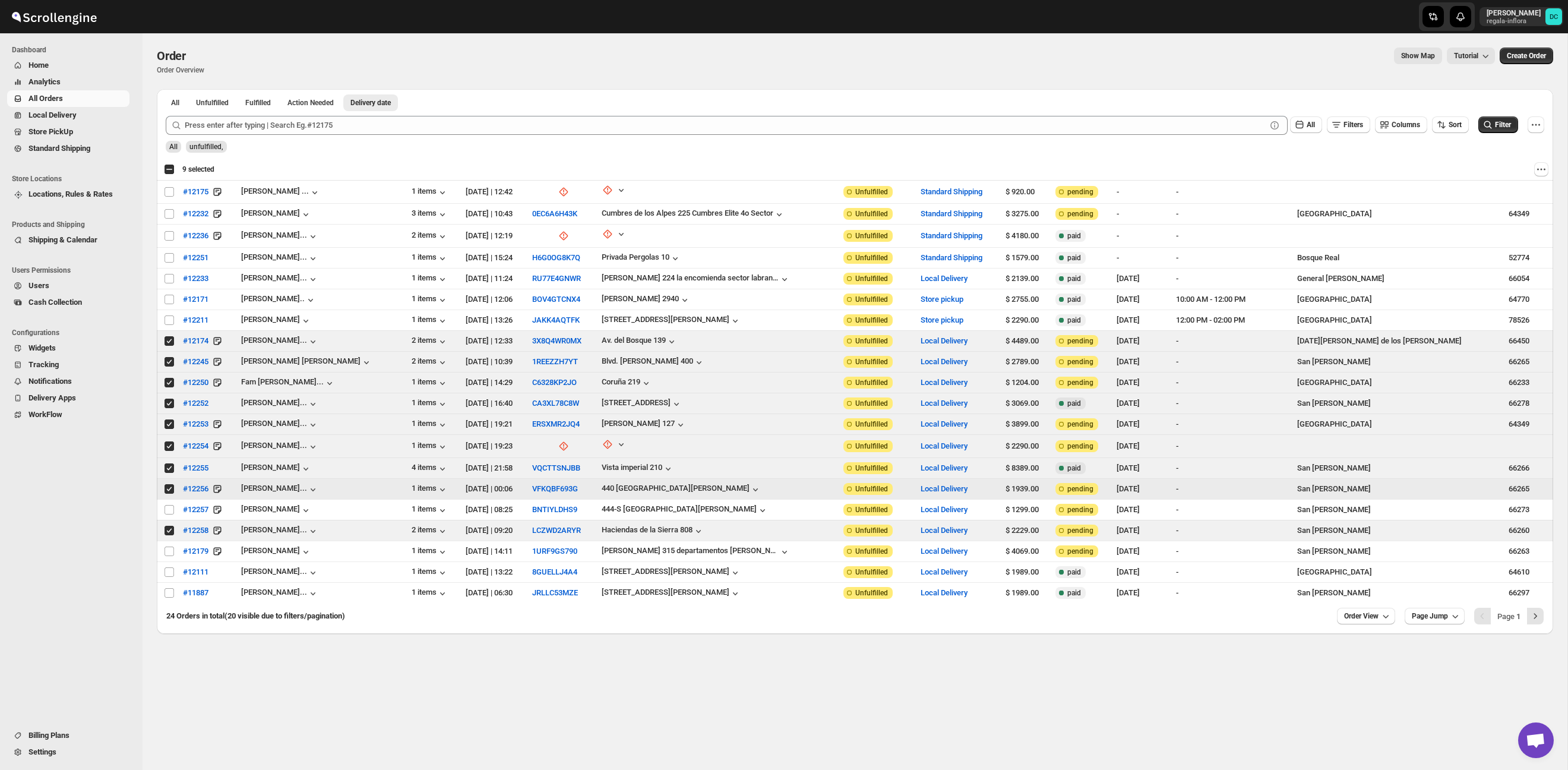
drag, startPoint x: 169, startPoint y: 486, endPoint x: 170, endPoint y: 496, distance: 10.0
click at [169, 486] on input "Select order" at bounding box center [169, 489] width 10 height 10
checkbox input "false"
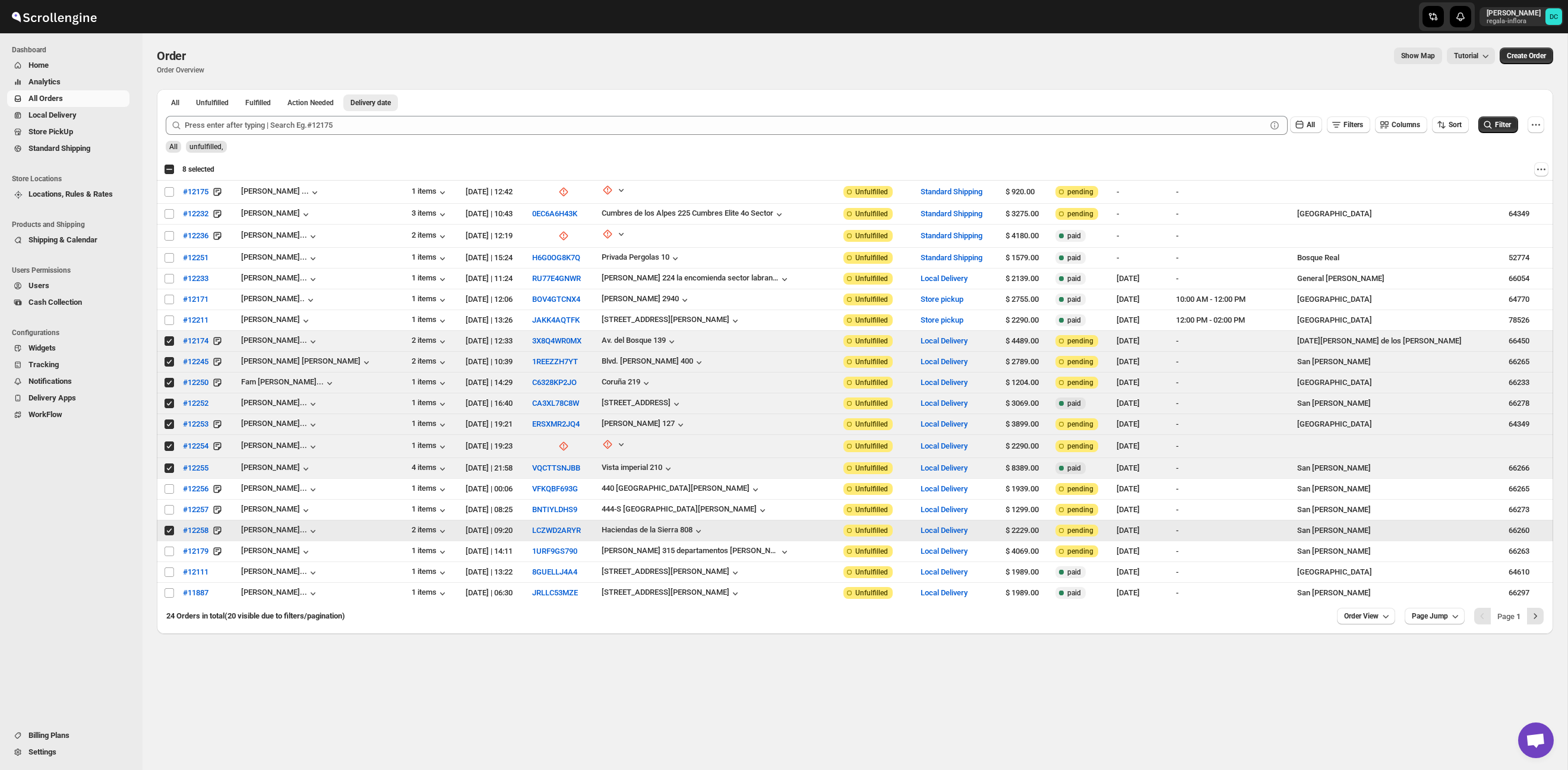
click at [170, 528] on input "Select order" at bounding box center [169, 531] width 10 height 10
checkbox input "false"
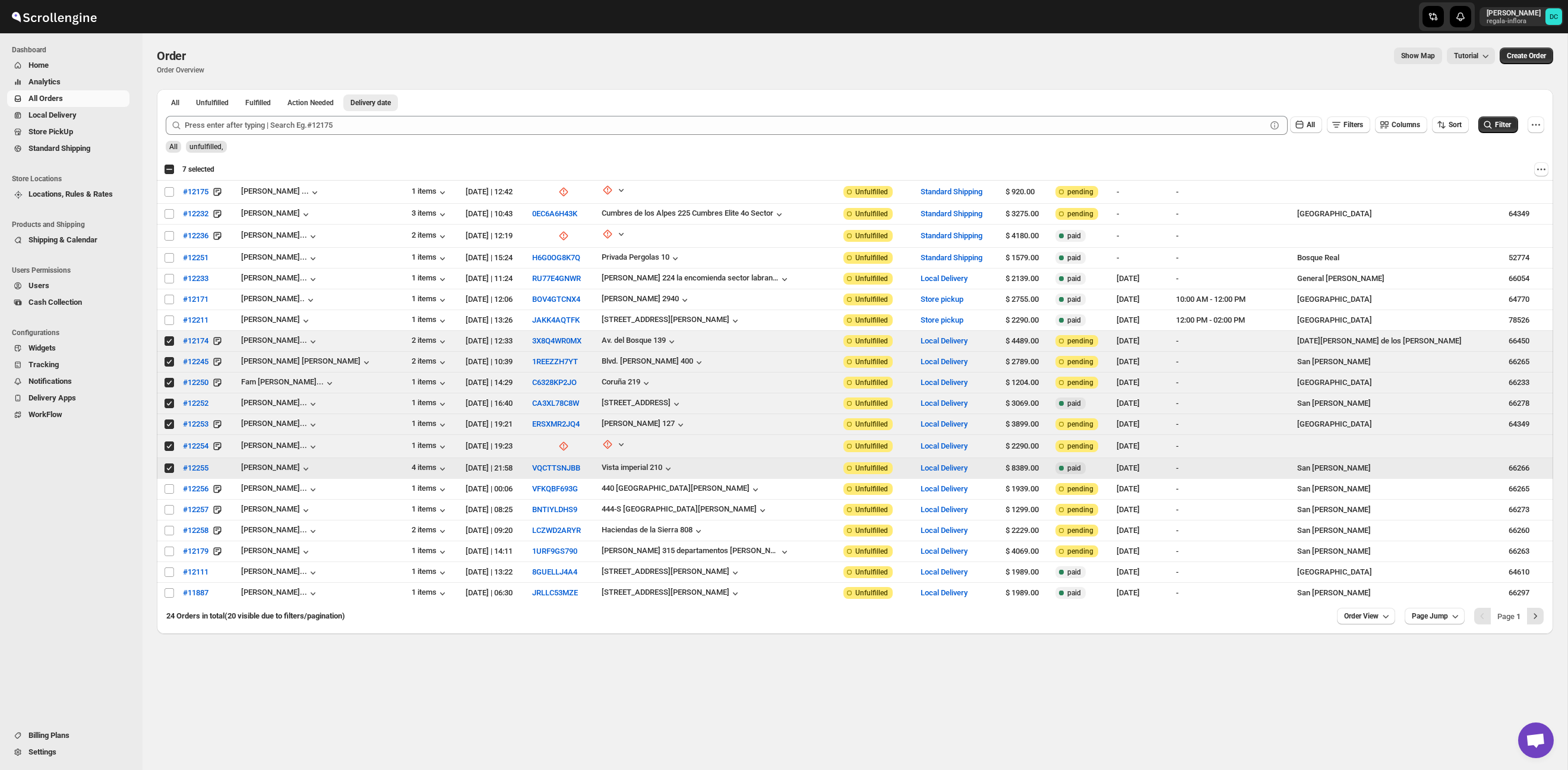
click at [169, 466] on input "Select order" at bounding box center [169, 468] width 10 height 10
checkbox input "false"
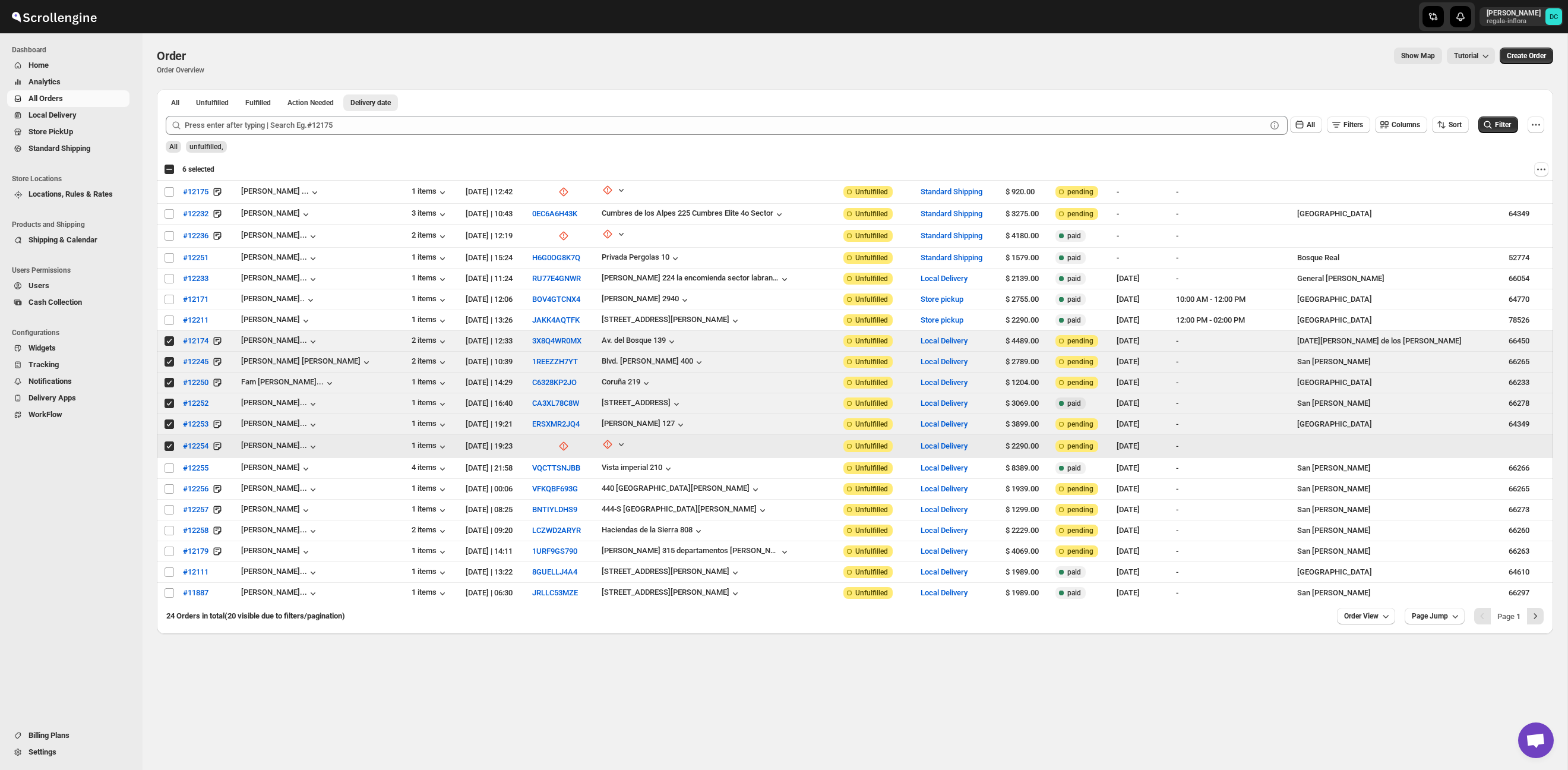
click at [169, 446] on input "Select order" at bounding box center [169, 446] width 10 height 10
checkbox input "false"
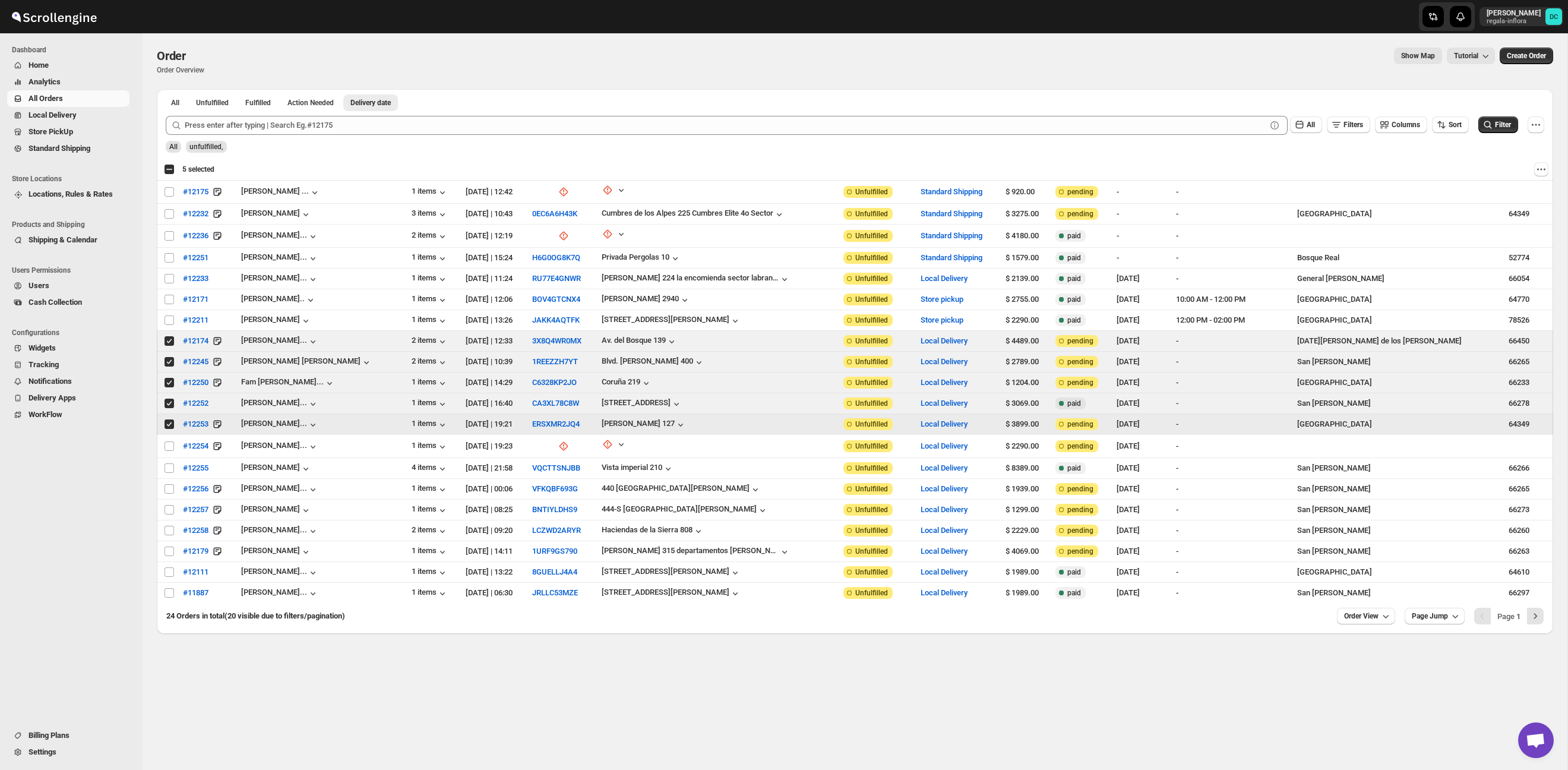
drag, startPoint x: 170, startPoint y: 424, endPoint x: 169, endPoint y: 410, distance: 14.0
click at [170, 424] on input "Select order" at bounding box center [169, 424] width 10 height 10
checkbox input "false"
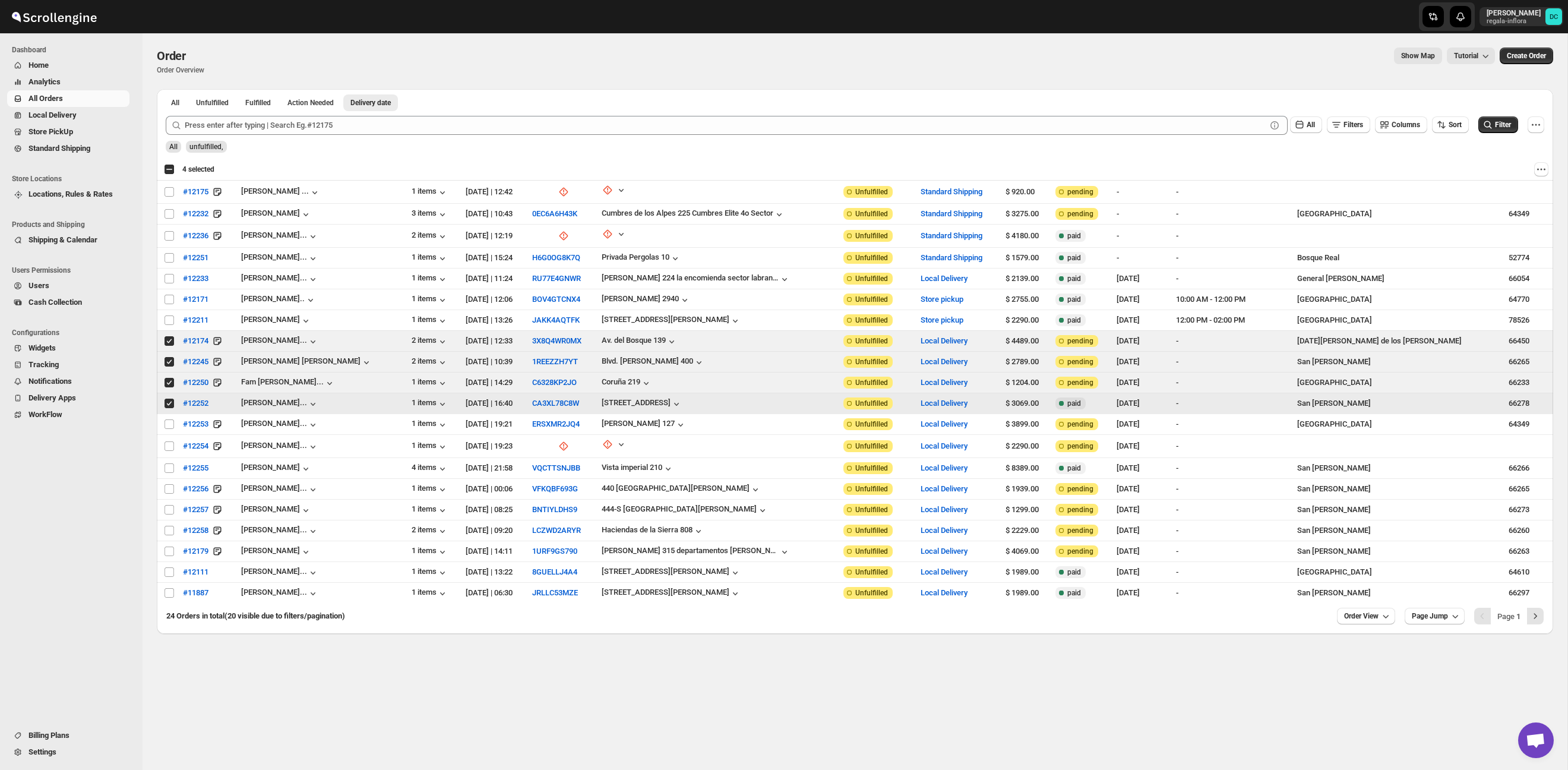
click at [169, 404] on input "Select order" at bounding box center [169, 403] width 10 height 10
checkbox input "false"
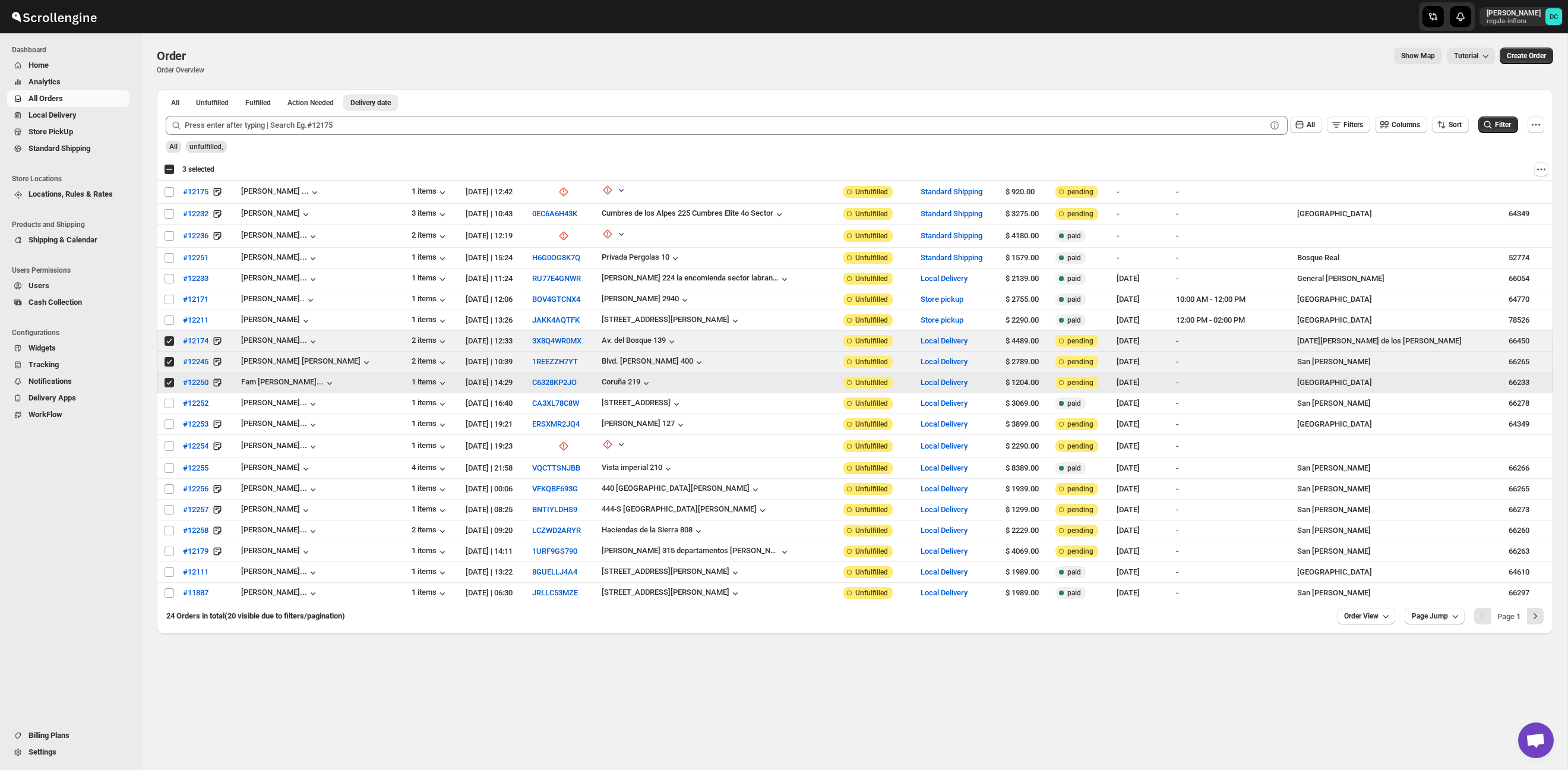
drag, startPoint x: 166, startPoint y: 385, endPoint x: 166, endPoint y: 375, distance: 10.0
click at [166, 382] on input "Select order" at bounding box center [169, 382] width 10 height 10
checkbox input "false"
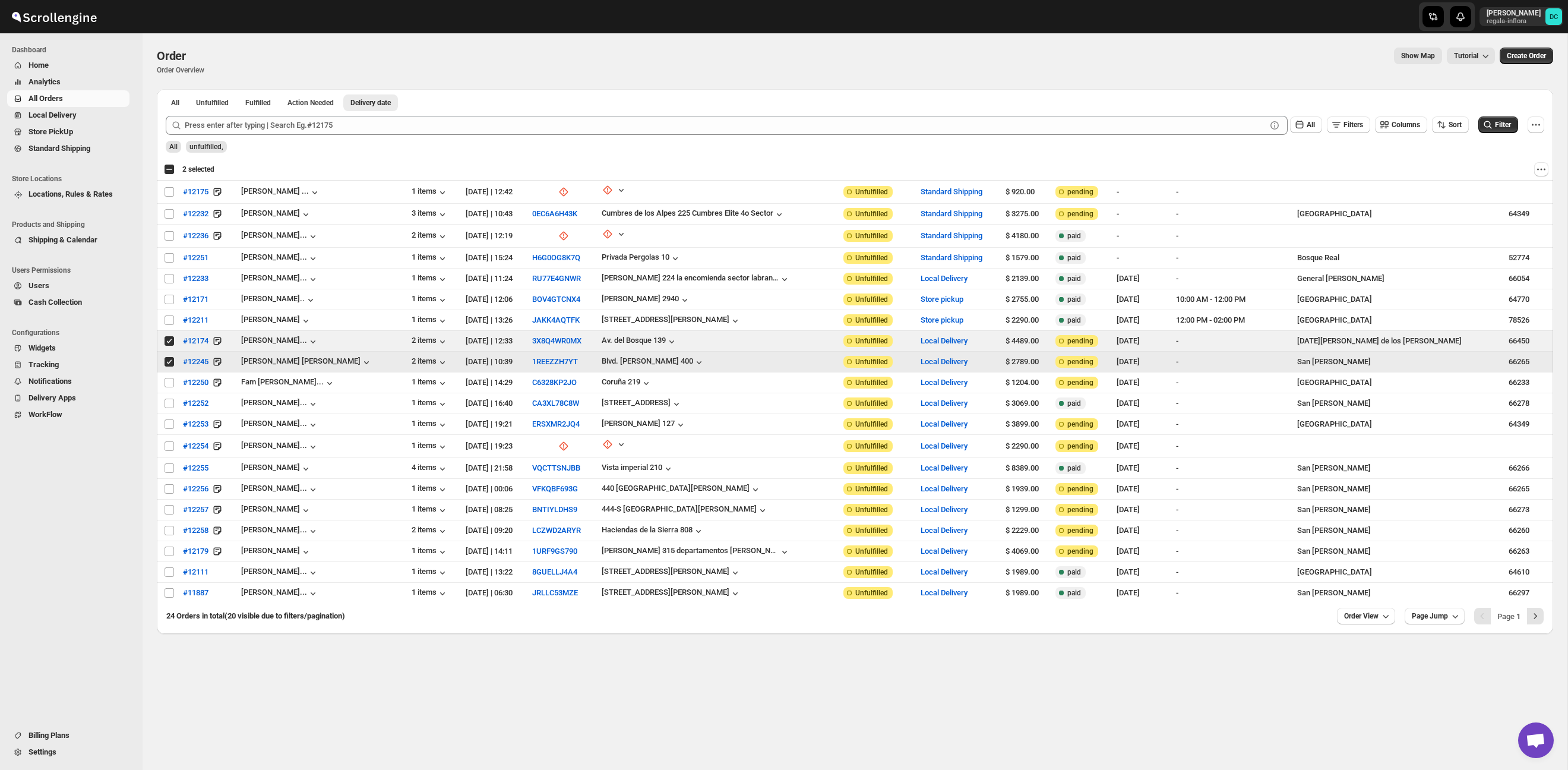
click at [168, 362] on input "Select order" at bounding box center [169, 362] width 10 height 10
checkbox input "false"
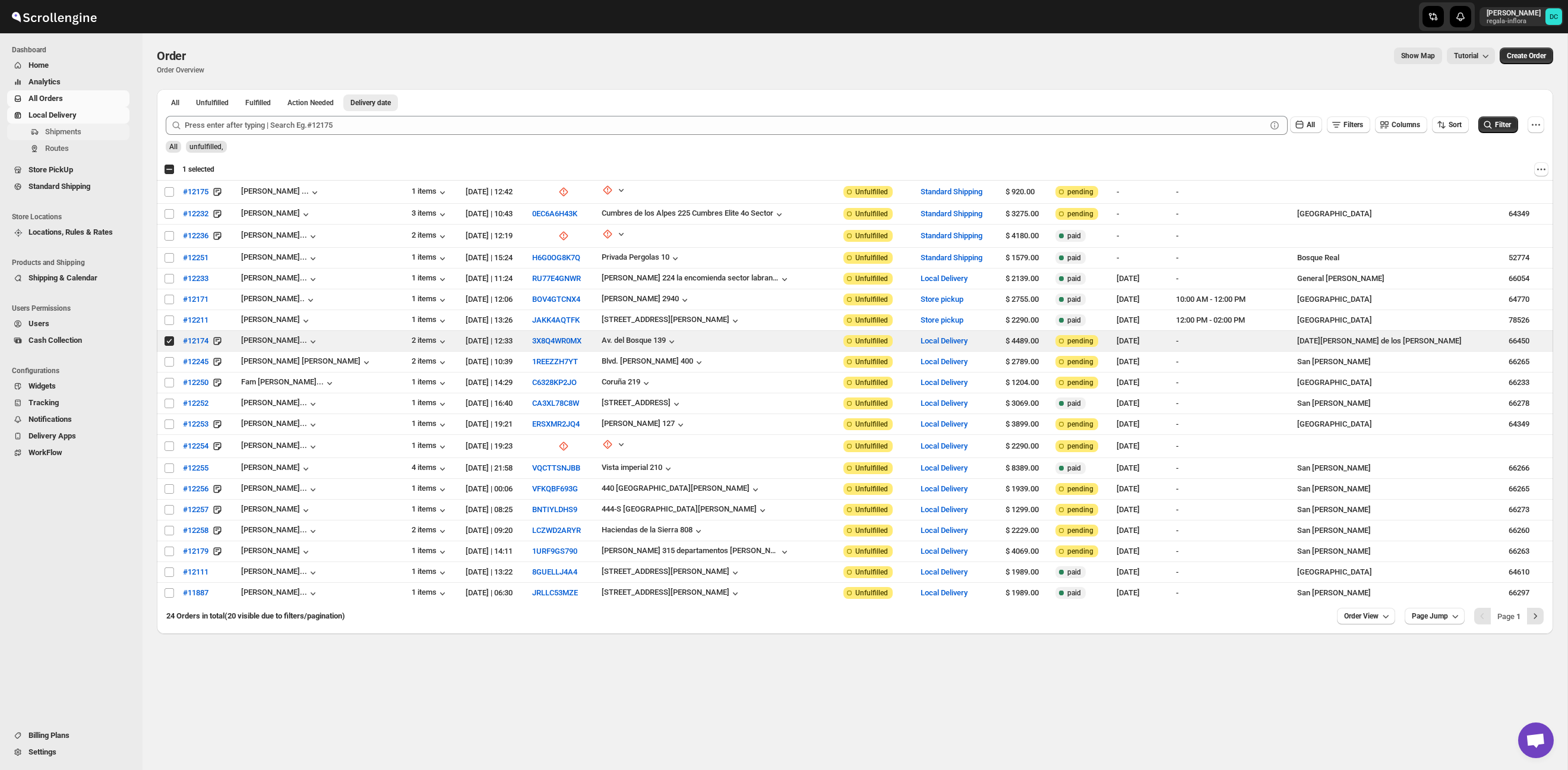
click at [77, 134] on span "Shipments" at bounding box center [63, 132] width 37 height 9
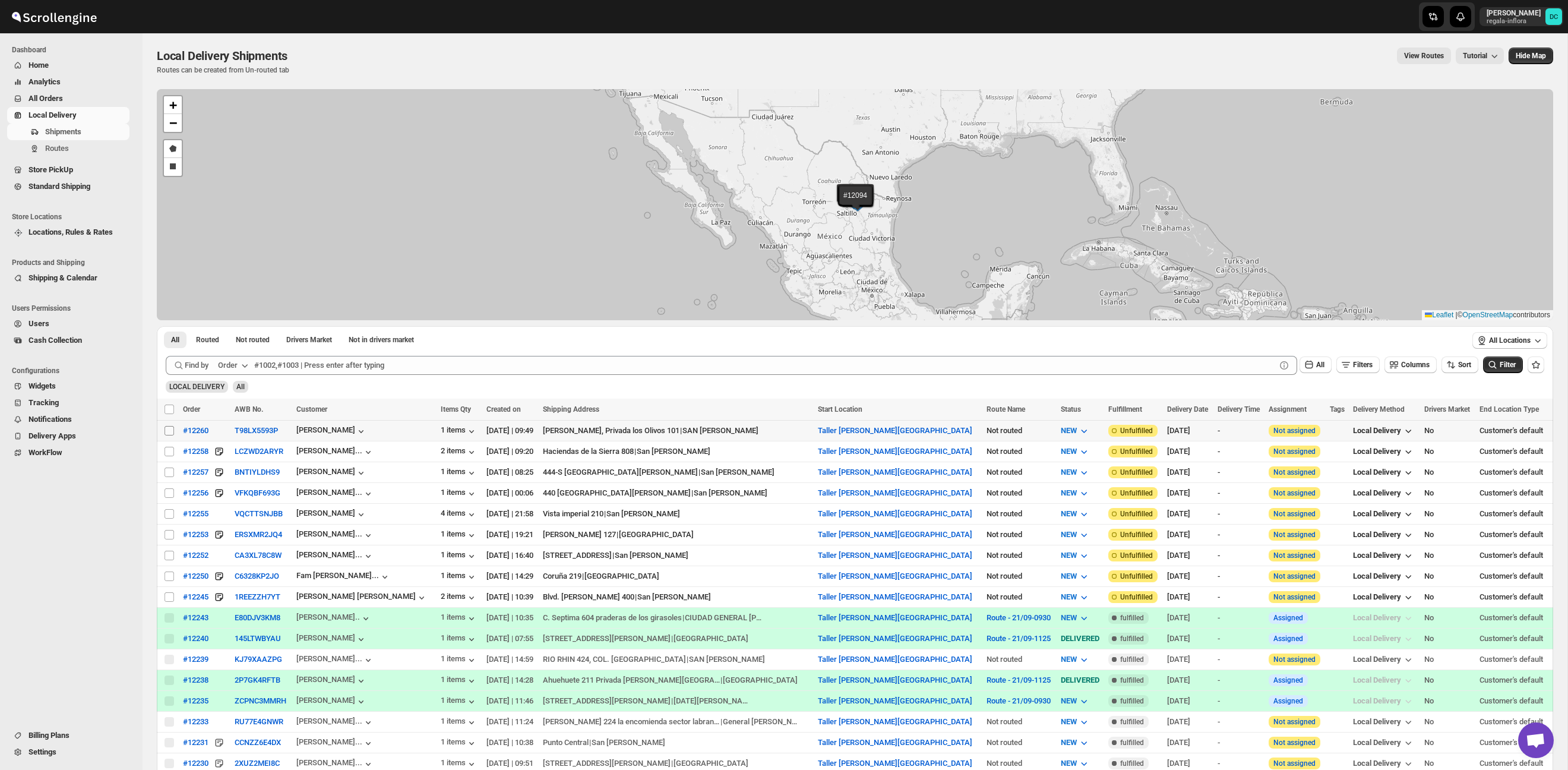
click at [169, 427] on input "Select shipment" at bounding box center [169, 431] width 10 height 10
checkbox input "true"
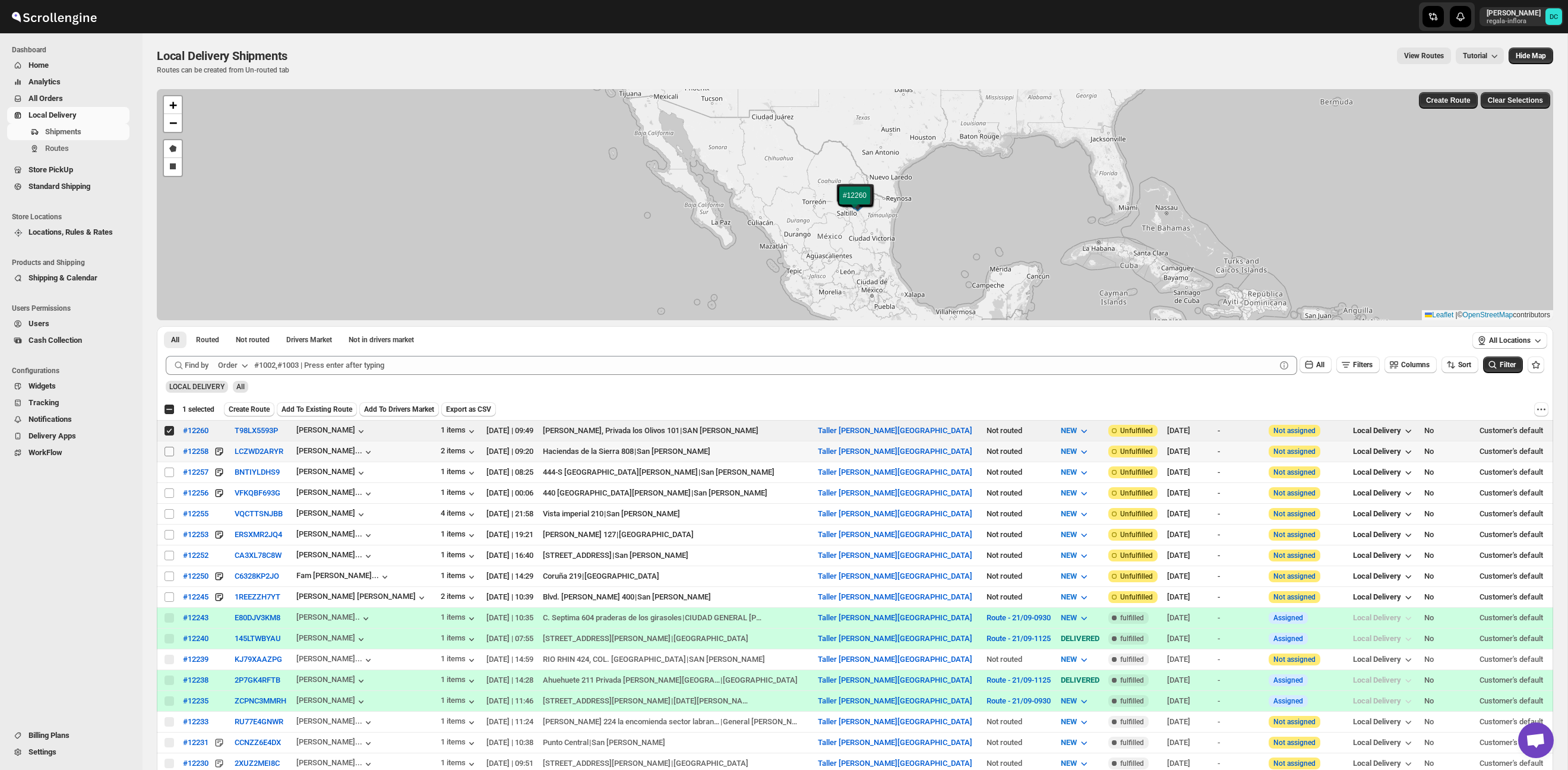
click at [169, 453] on input "Select shipment" at bounding box center [169, 451] width 10 height 10
checkbox input "true"
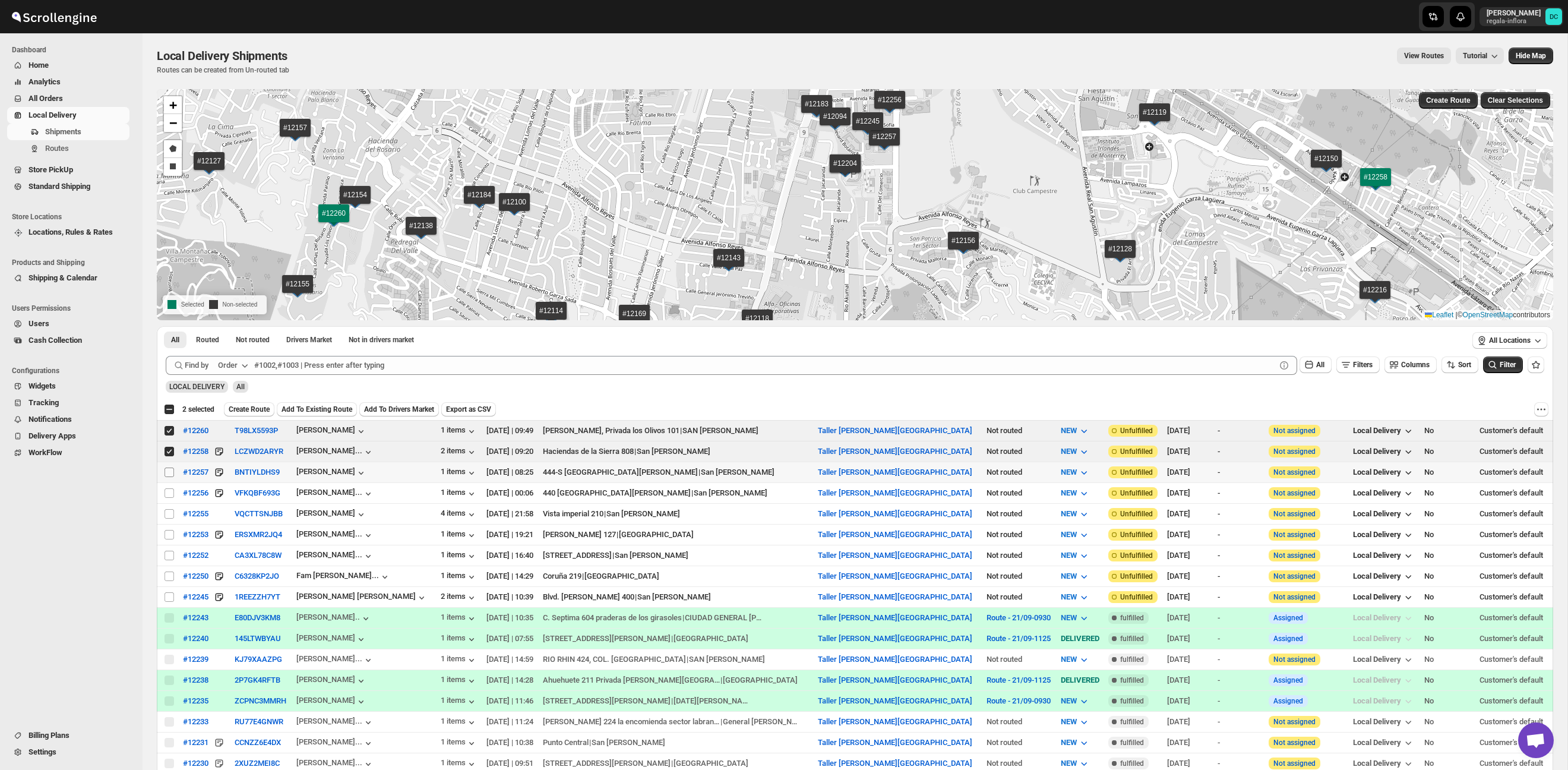
click at [168, 473] on input "Select shipment" at bounding box center [169, 472] width 10 height 10
checkbox input "true"
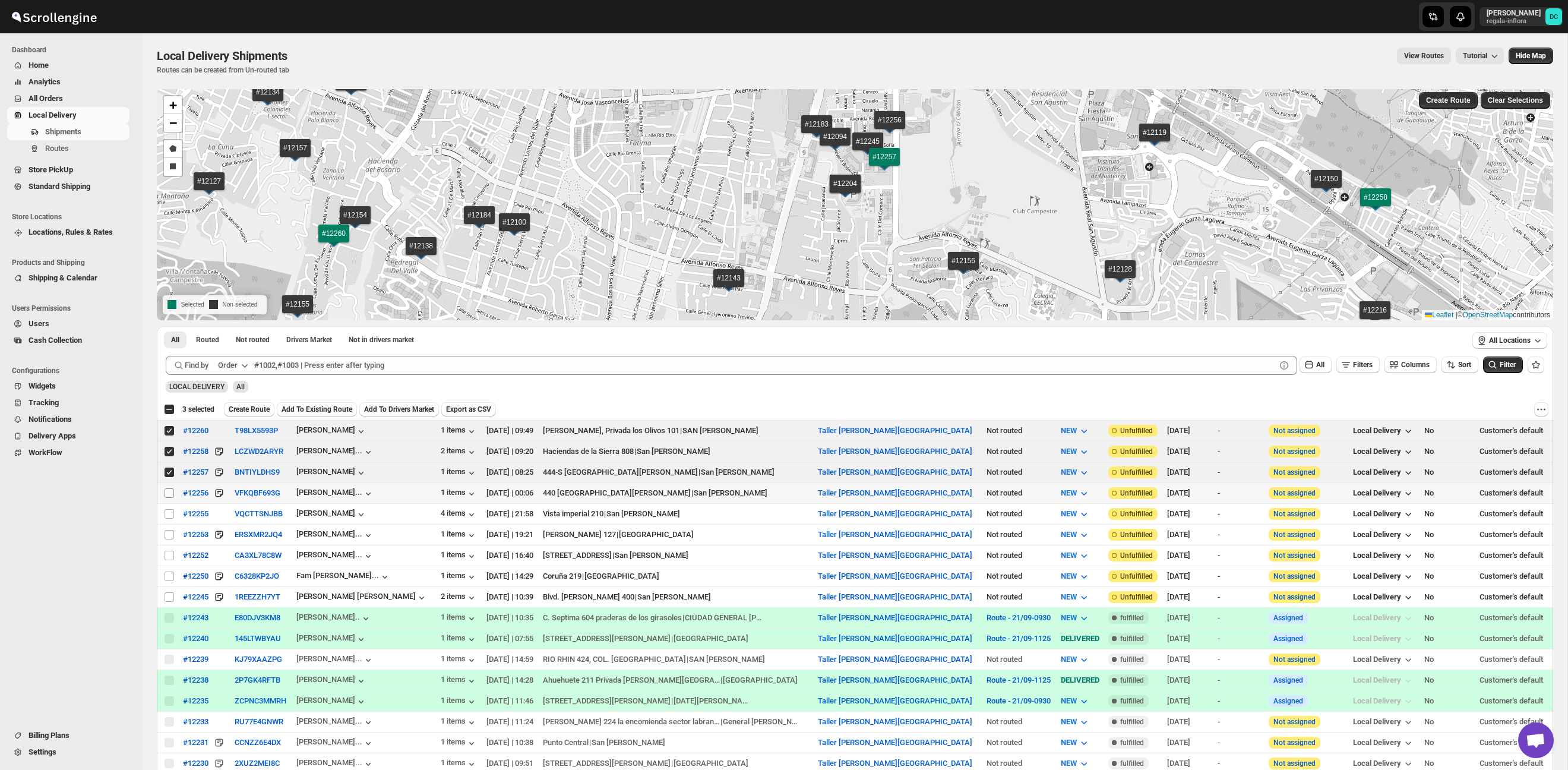
click at [168, 491] on input "Select shipment" at bounding box center [169, 493] width 10 height 10
checkbox input "true"
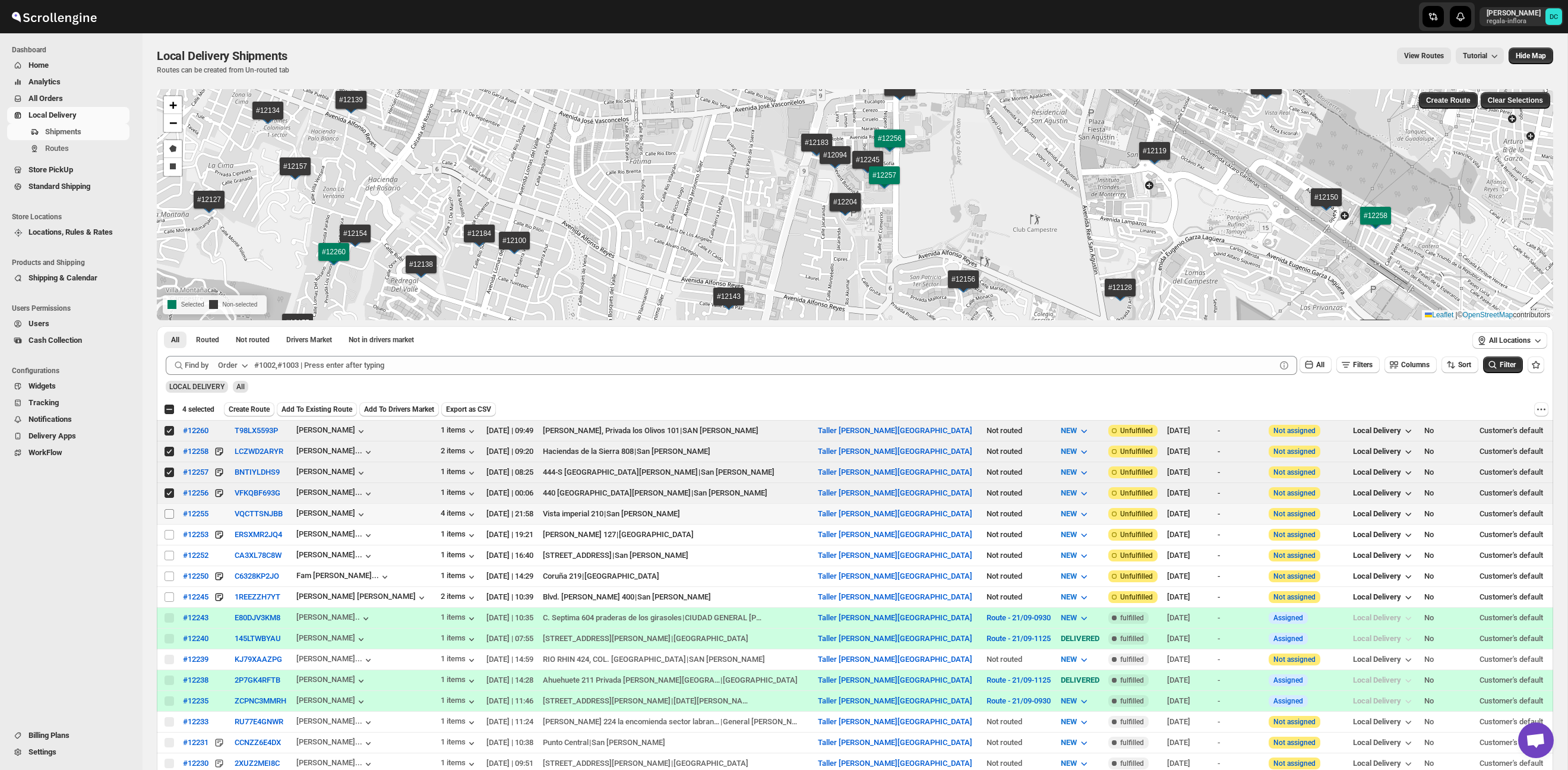
click at [169, 512] on input "Select shipment" at bounding box center [169, 514] width 10 height 10
checkbox input "true"
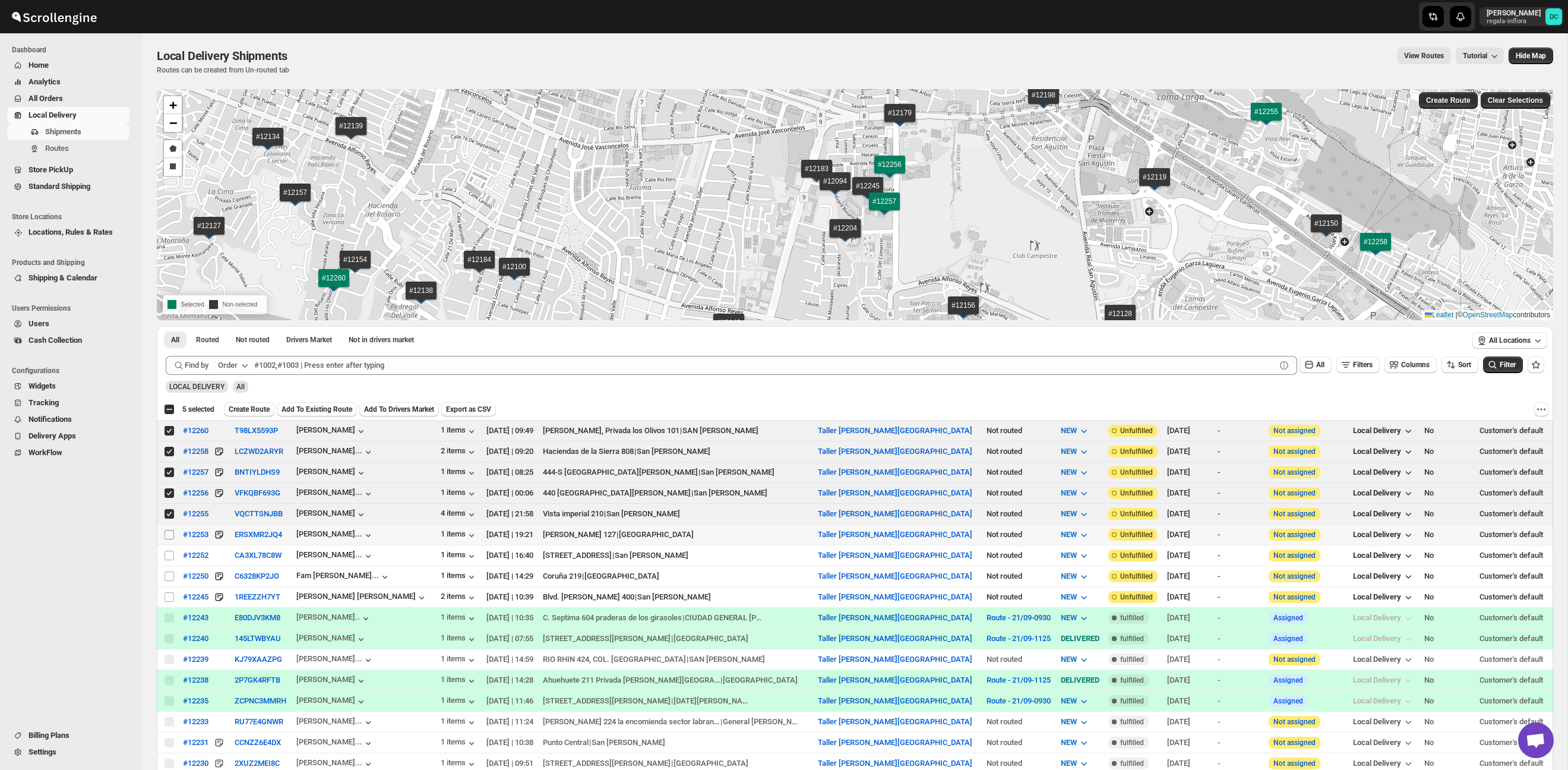
click at [169, 534] on input "Select shipment" at bounding box center [169, 534] width 10 height 10
checkbox input "true"
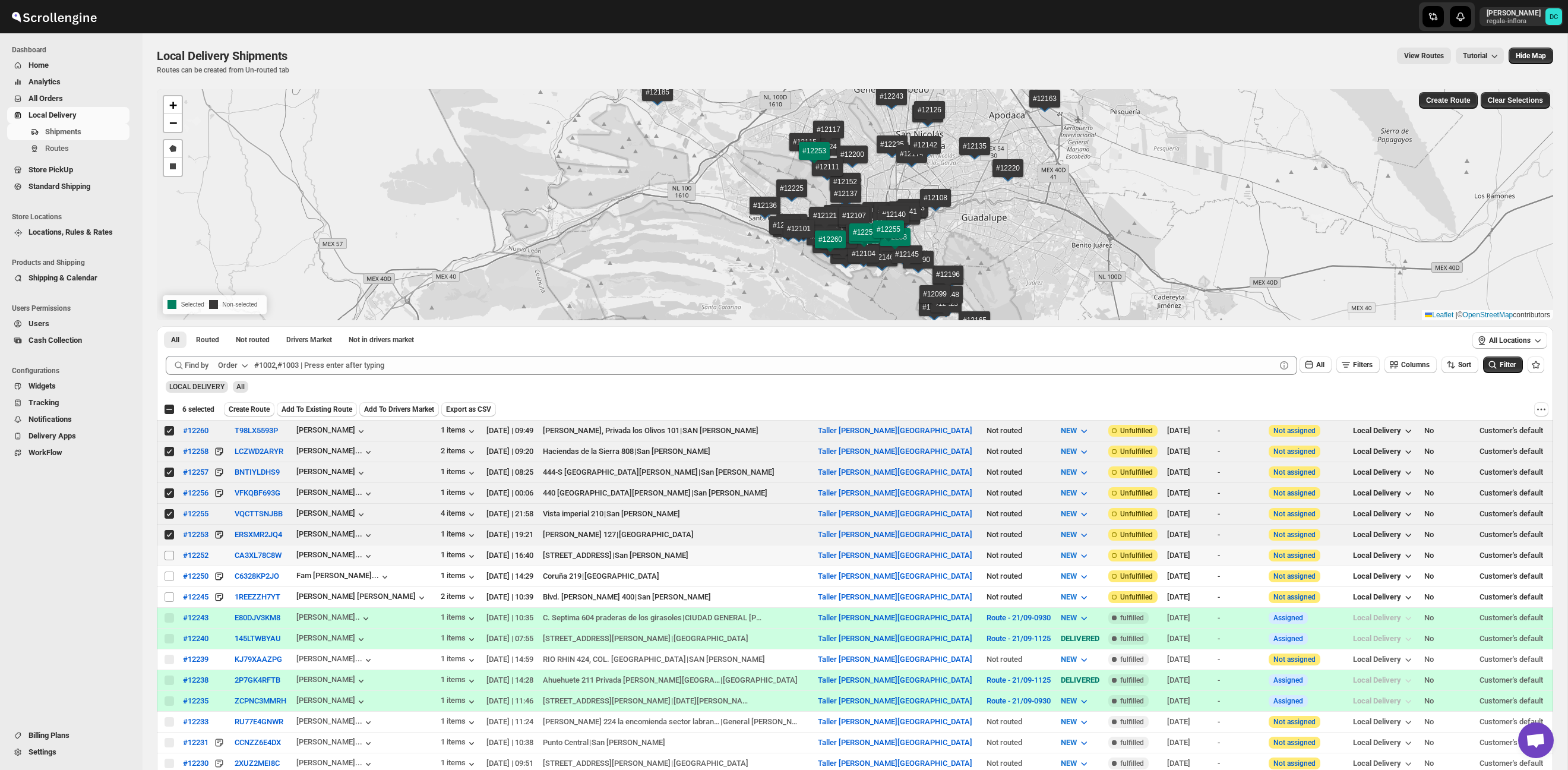
click at [168, 555] on input "Select shipment" at bounding box center [169, 555] width 10 height 10
checkbox input "true"
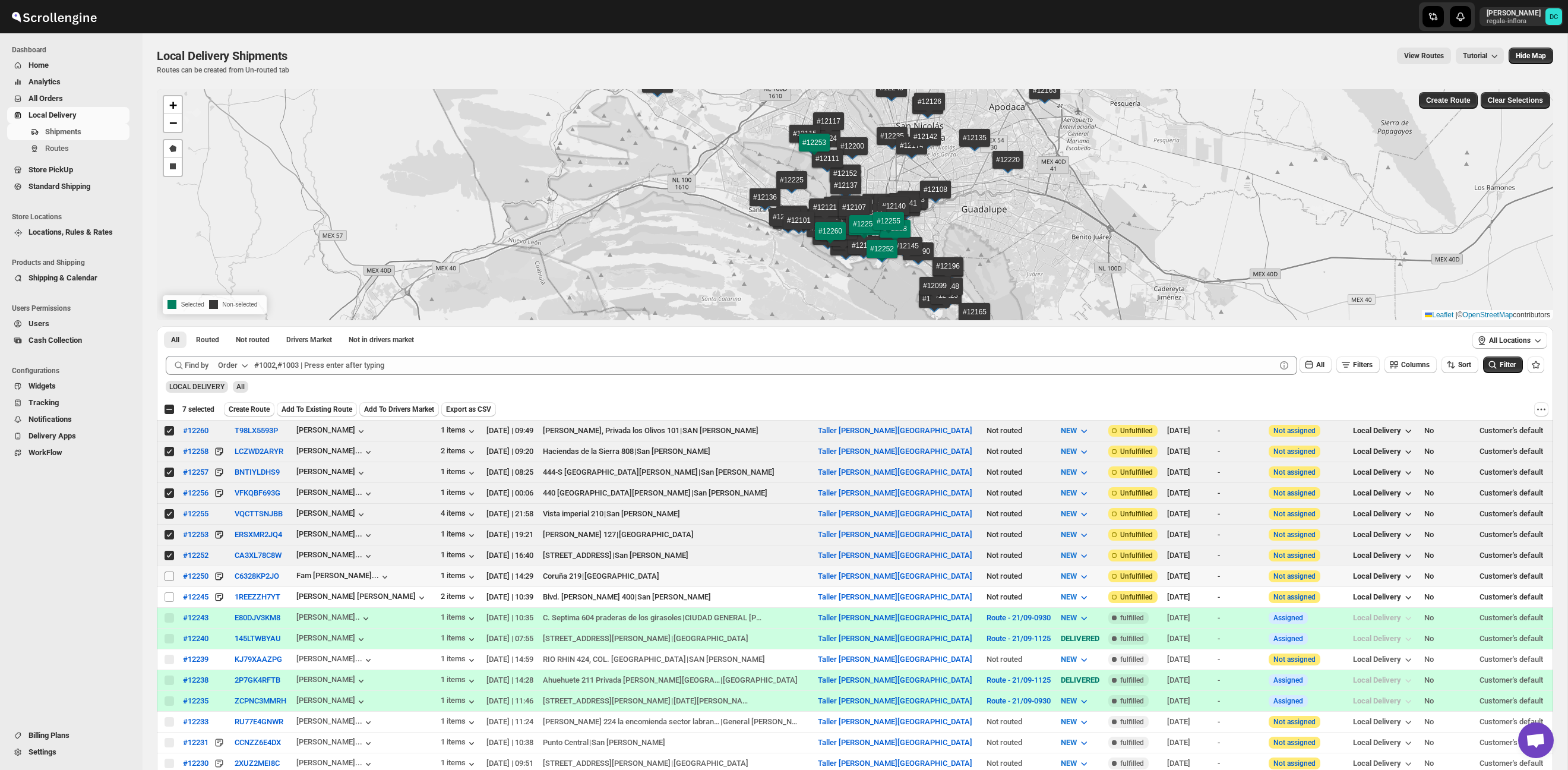
click at [169, 575] on input "Select shipment" at bounding box center [169, 576] width 10 height 10
checkbox input "true"
click at [169, 596] on input "Select shipment" at bounding box center [169, 597] width 10 height 10
checkbox input "true"
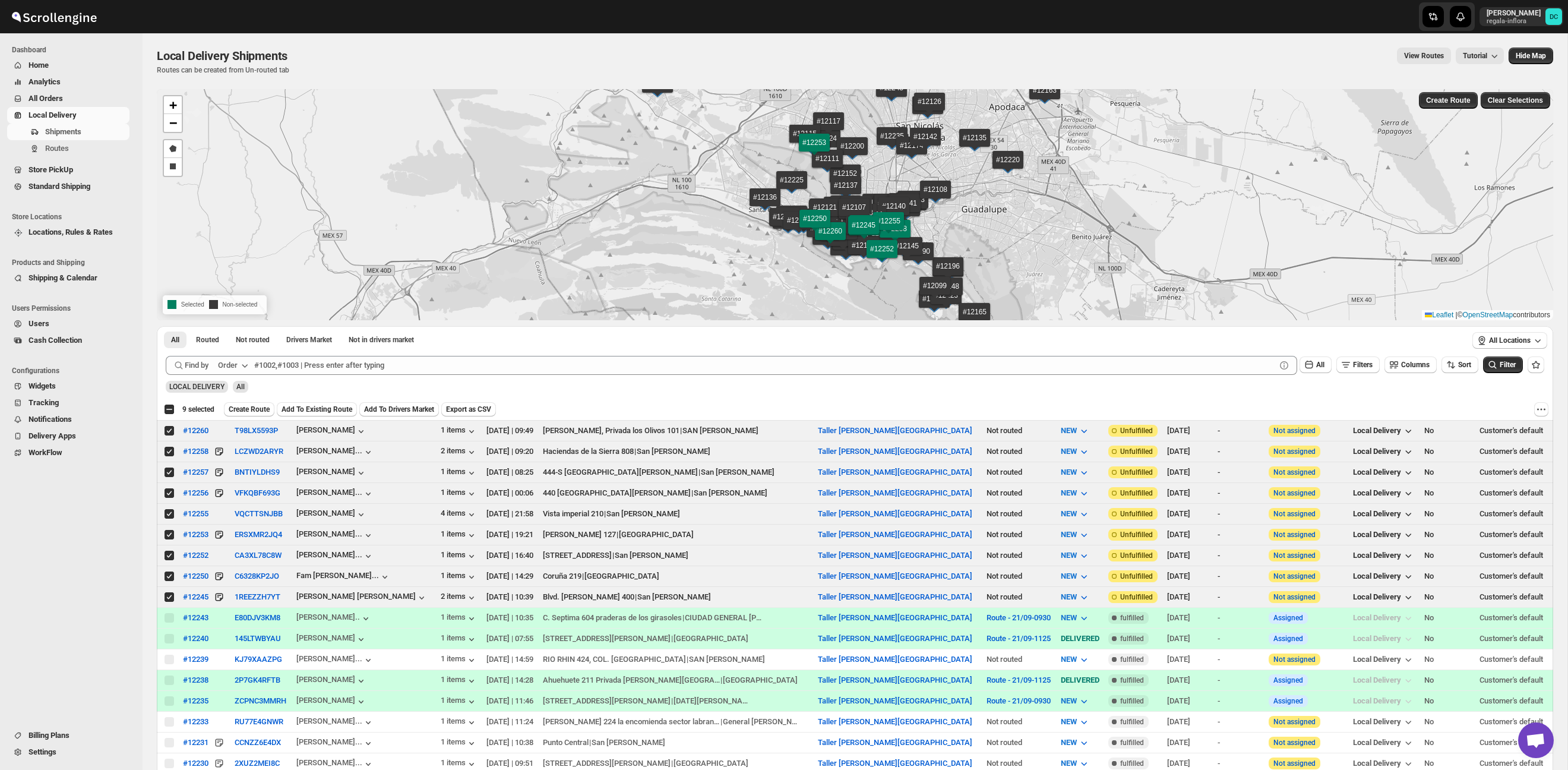
click at [263, 410] on span "Create Route" at bounding box center [249, 409] width 41 height 10
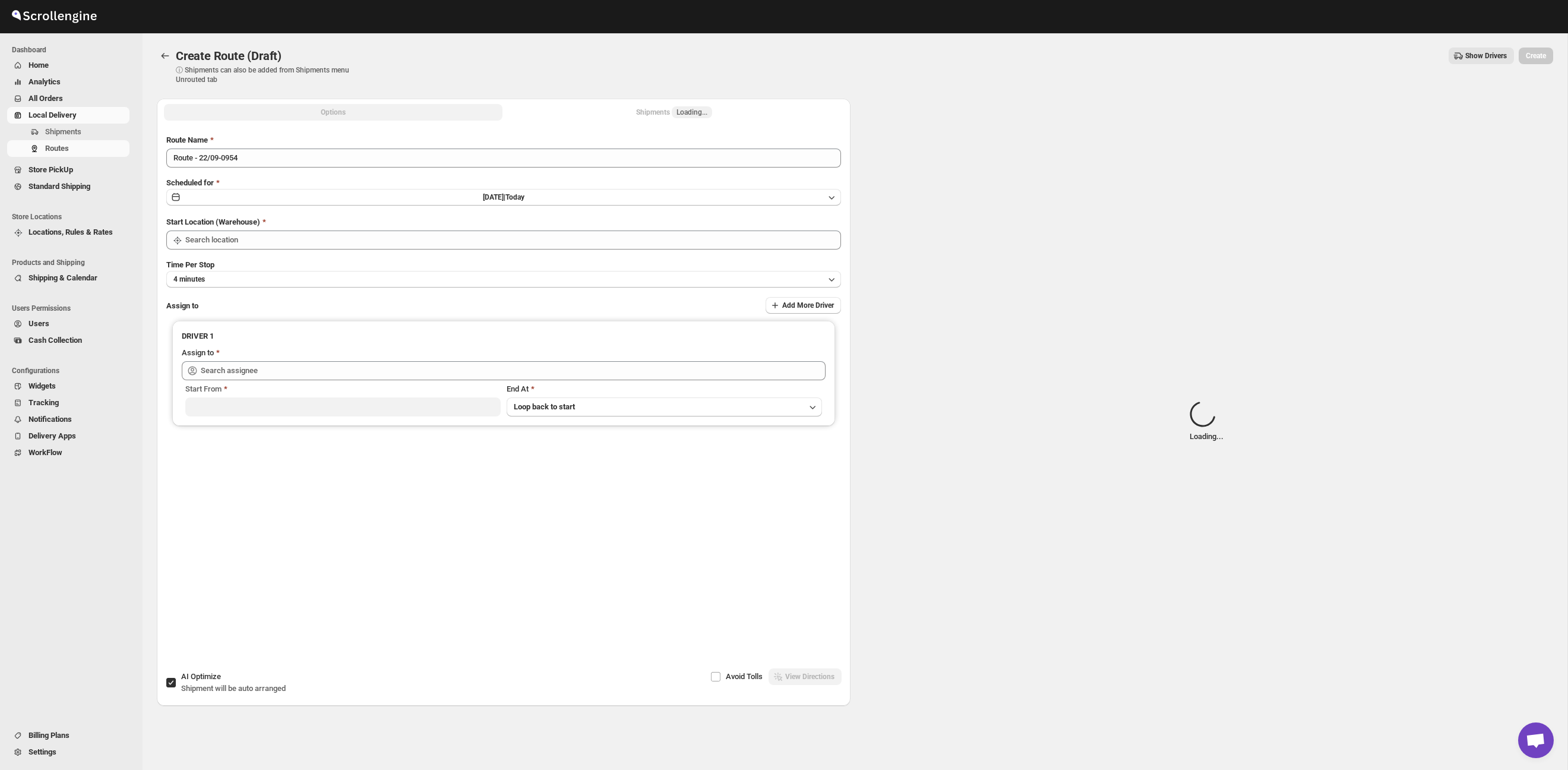
type input "Taller [PERSON_NAME][GEOGRAPHIC_DATA]"
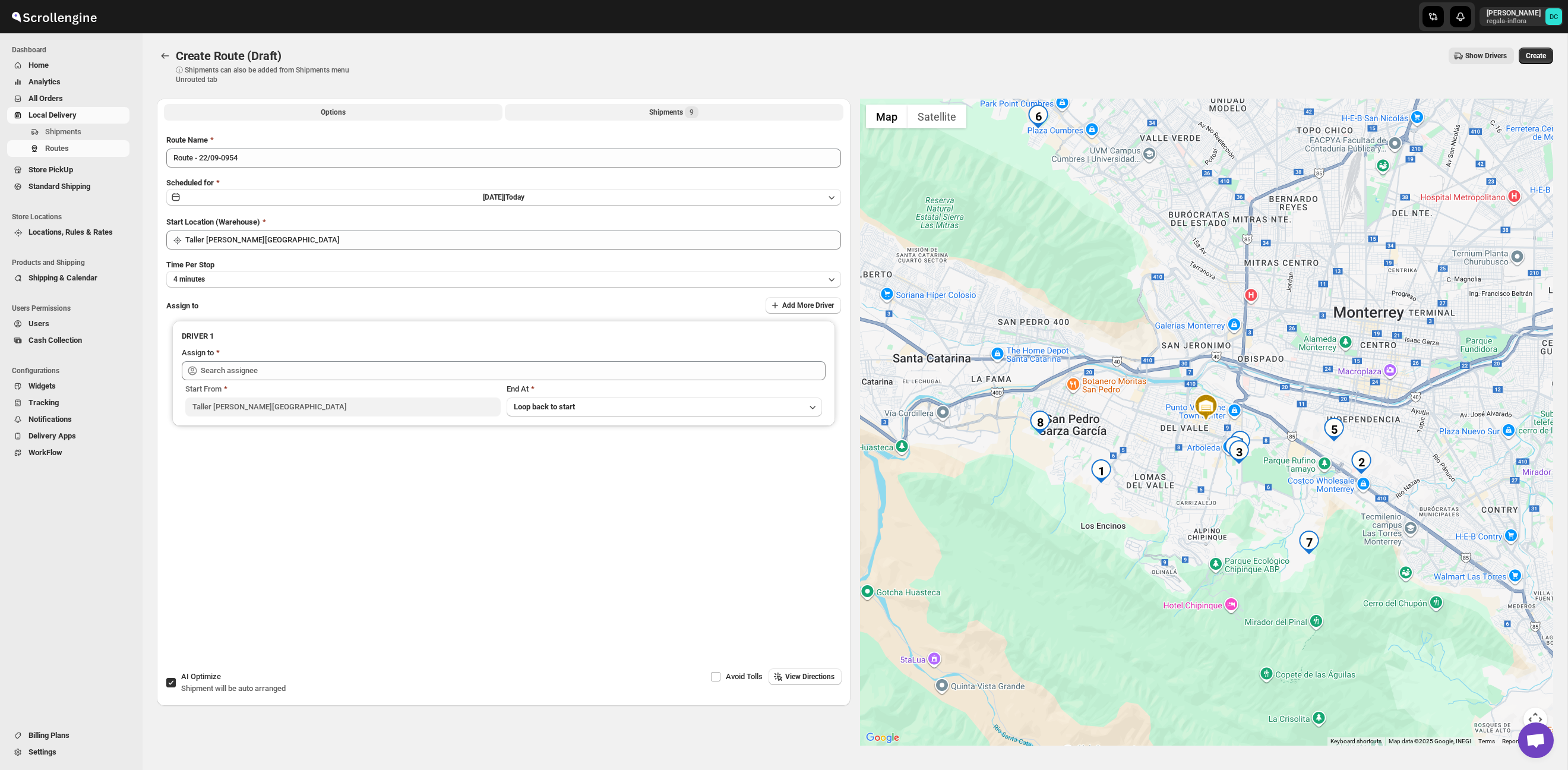
click at [561, 108] on button "Shipments 9" at bounding box center [674, 112] width 339 height 16
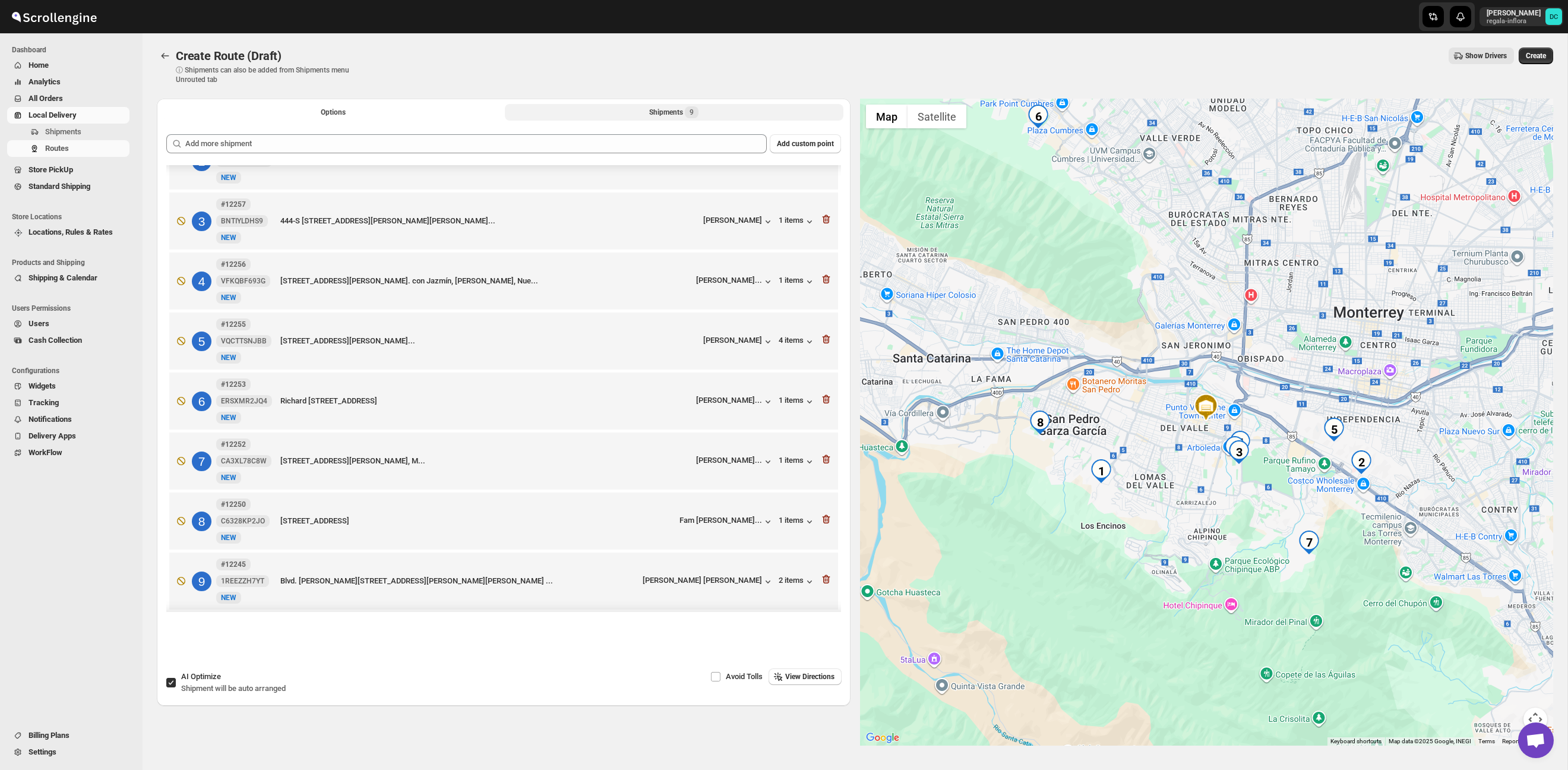
scroll to position [107, 0]
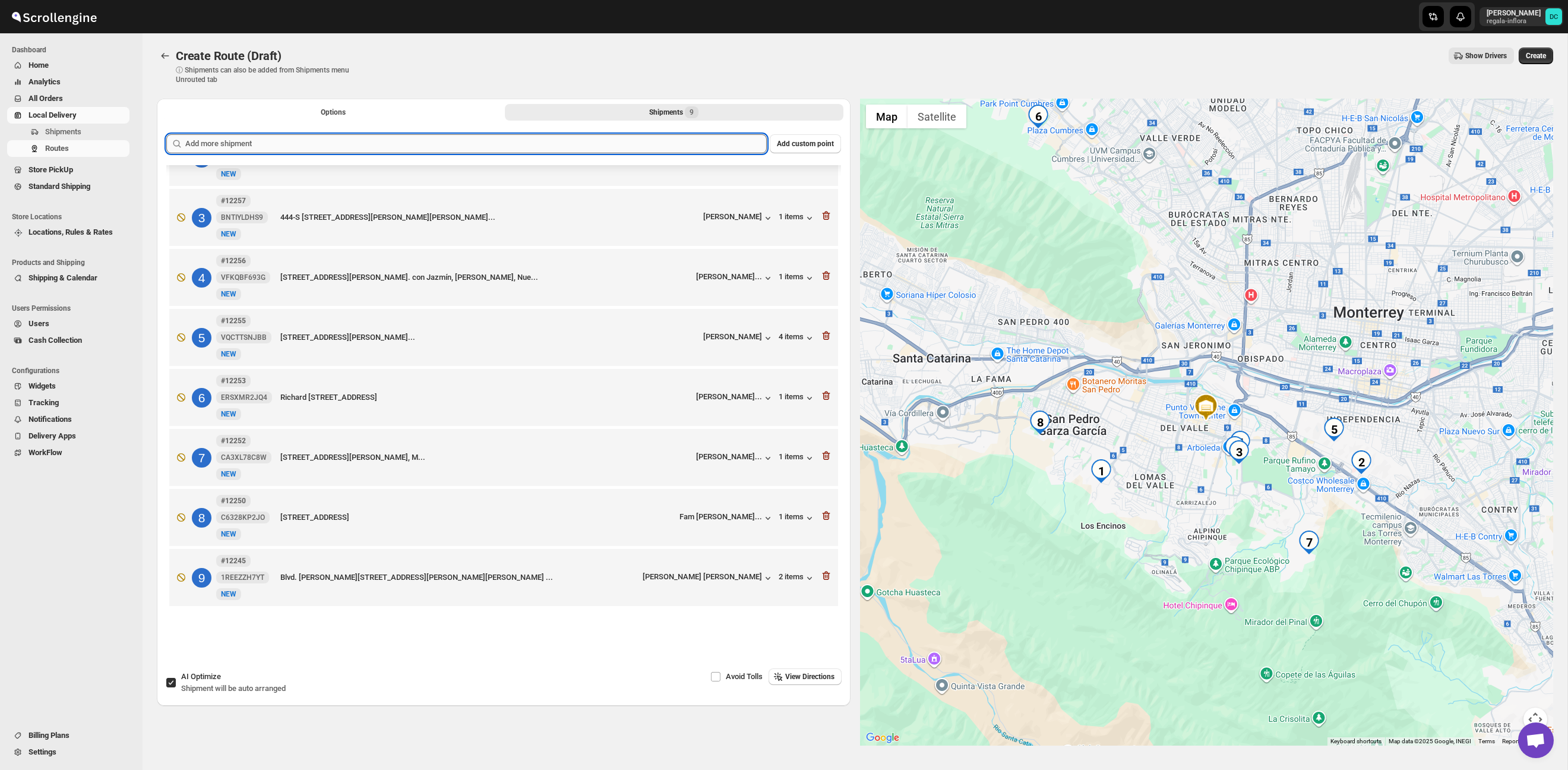
click at [659, 145] on input "text" at bounding box center [476, 144] width 581 height 19
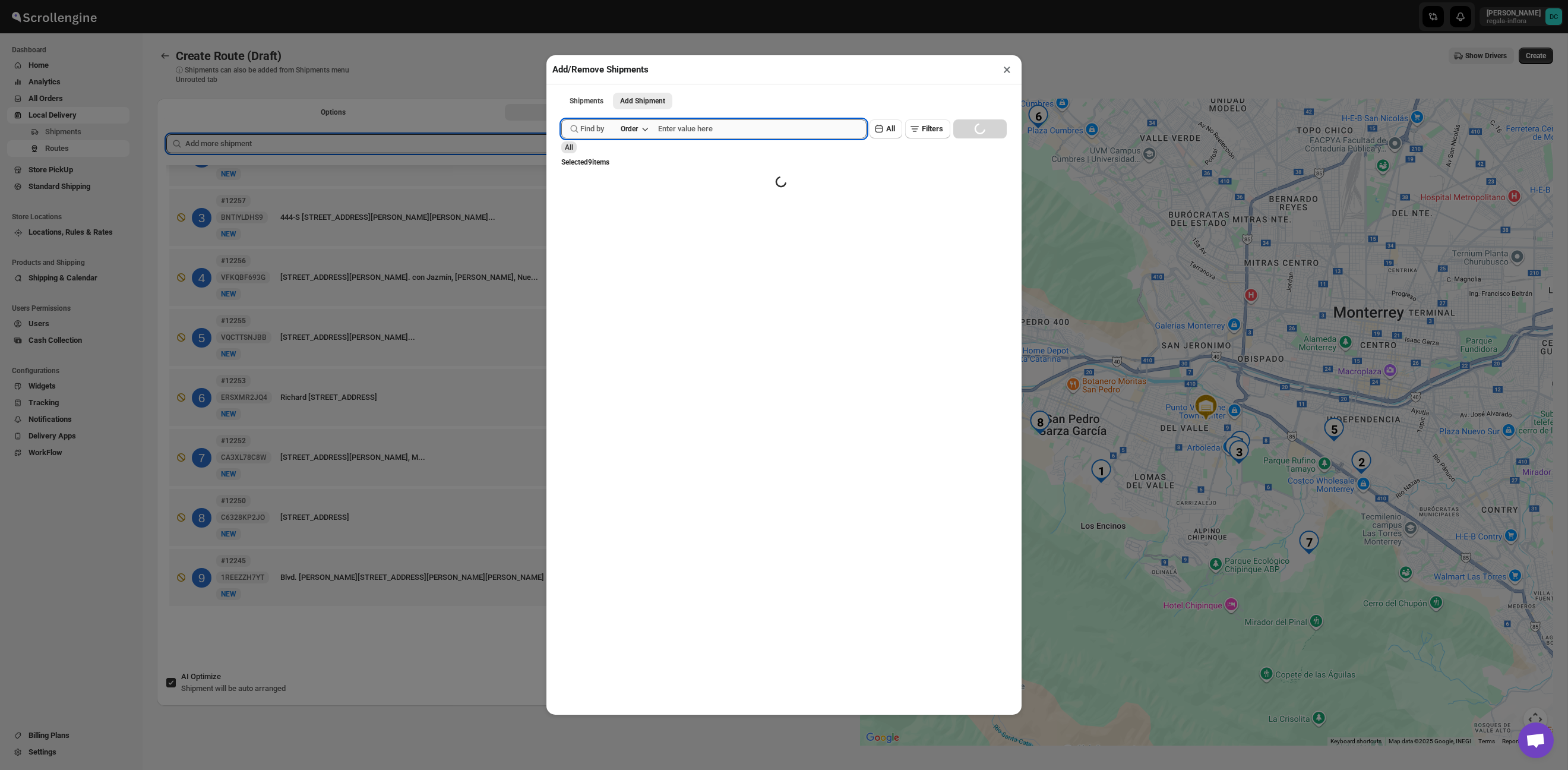
click at [737, 130] on input "text" at bounding box center [762, 129] width 208 height 19
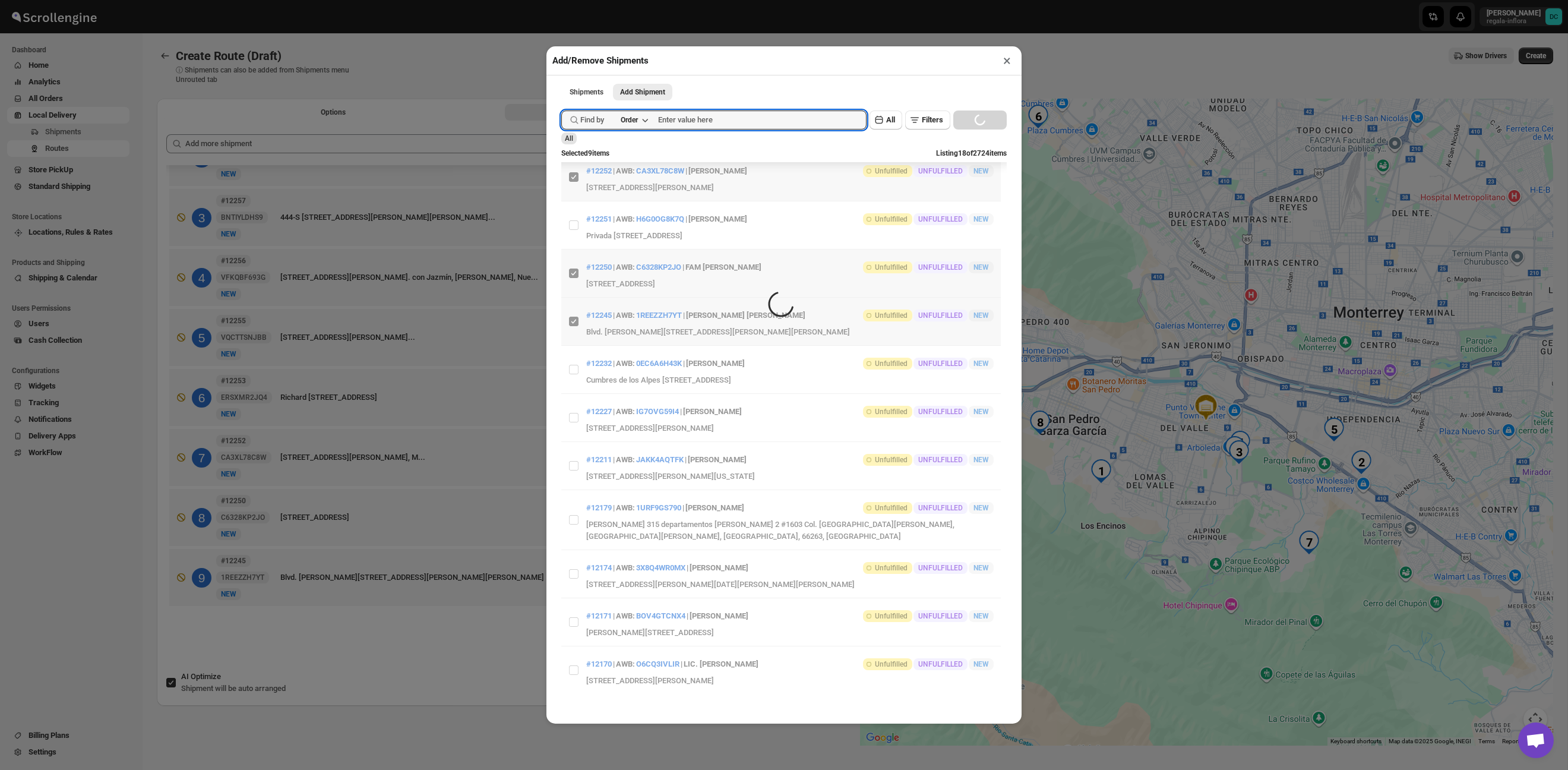
scroll to position [392, 0]
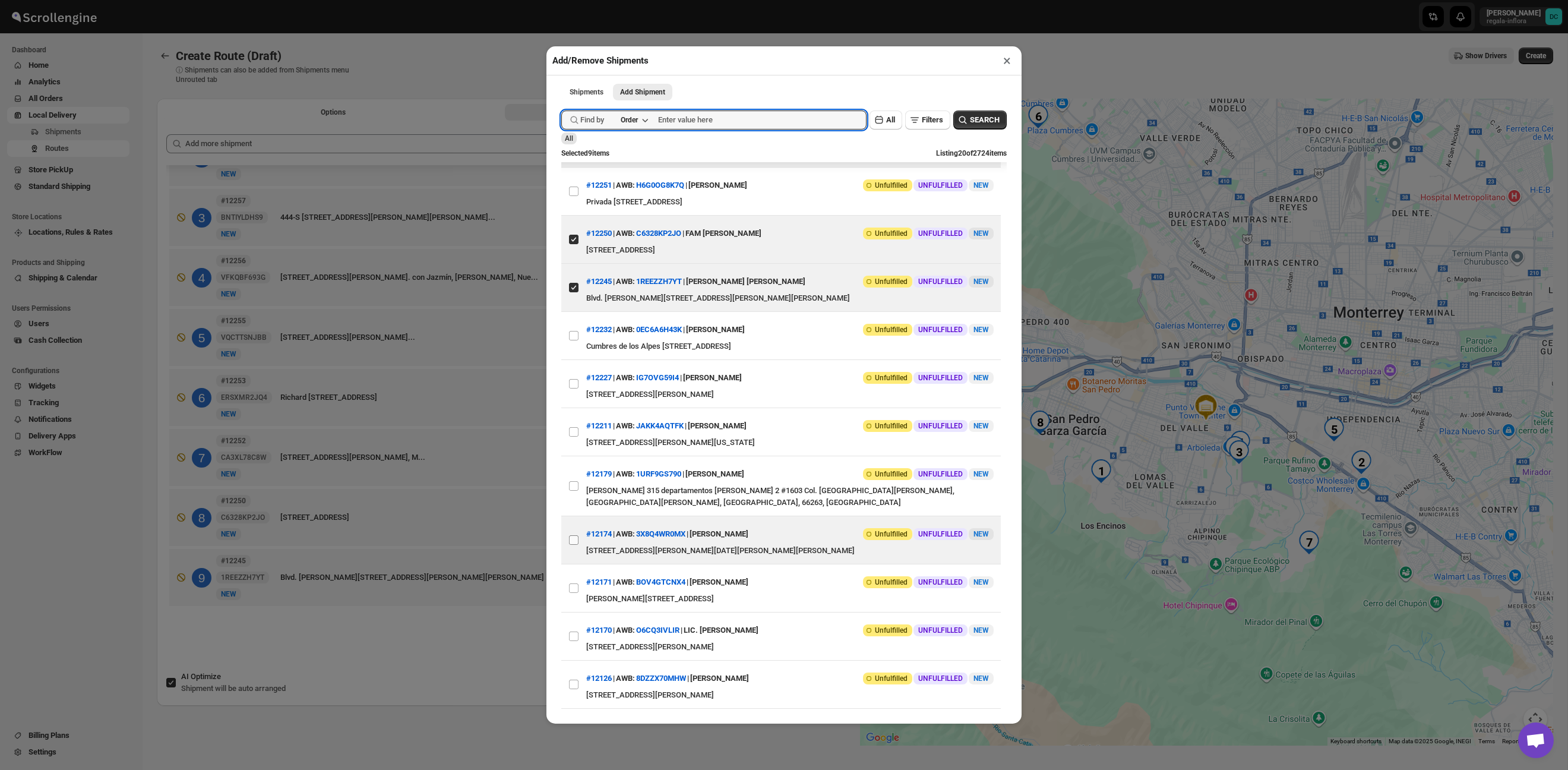
click at [574, 545] on input "View details for 68cc508f39c4c993ff1a0e64" at bounding box center [574, 540] width 10 height 10
checkbox input "true"
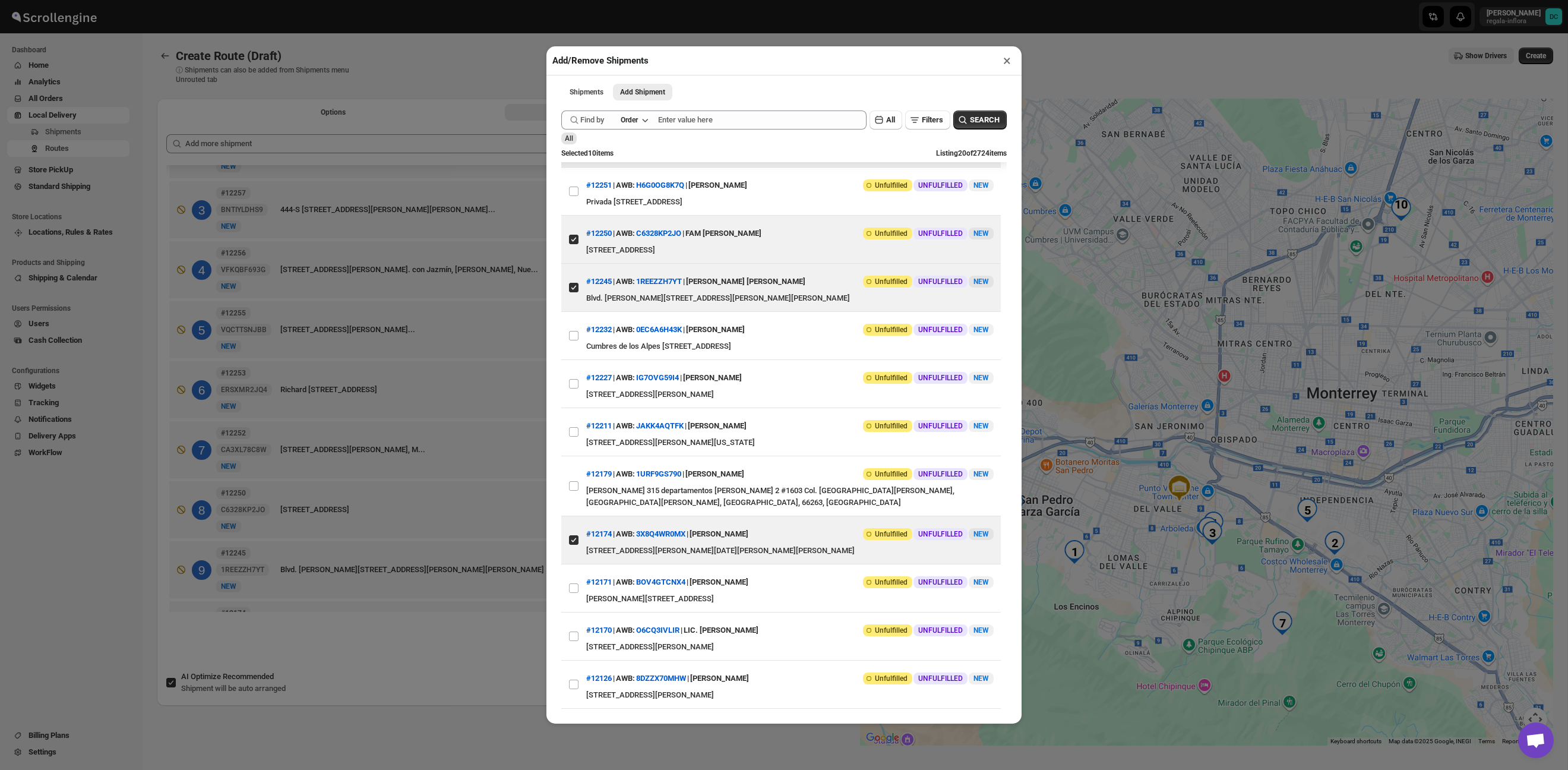
click at [485, 52] on div "Add/Remove Shipments × Shipments Add Shipment More views Shipments Add Shipment…" at bounding box center [784, 385] width 1568 height 770
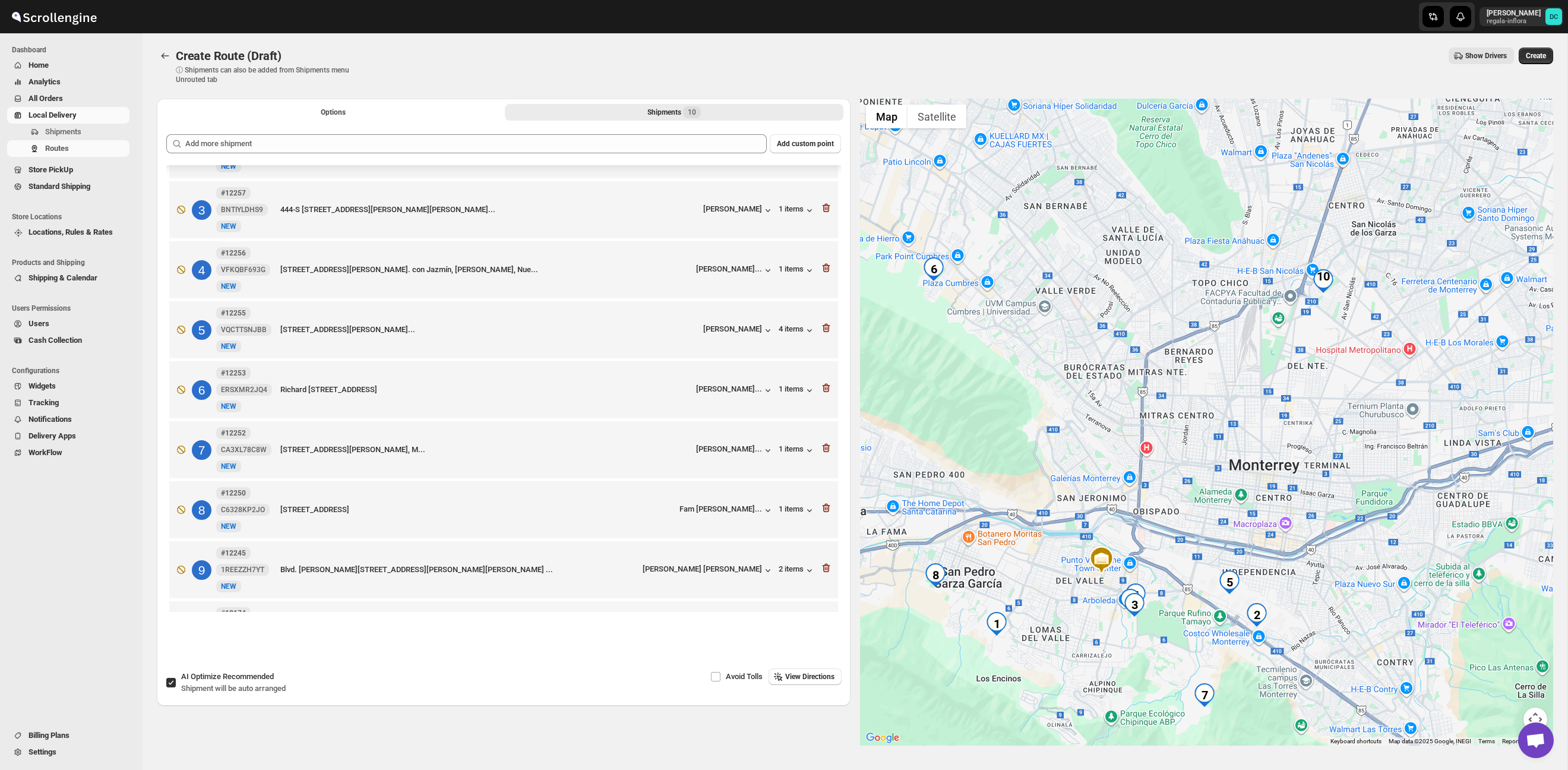
drag, startPoint x: 1329, startPoint y: 393, endPoint x: 1260, endPoint y: 463, distance: 98.3
click at [1260, 463] on div at bounding box center [1207, 422] width 694 height 647
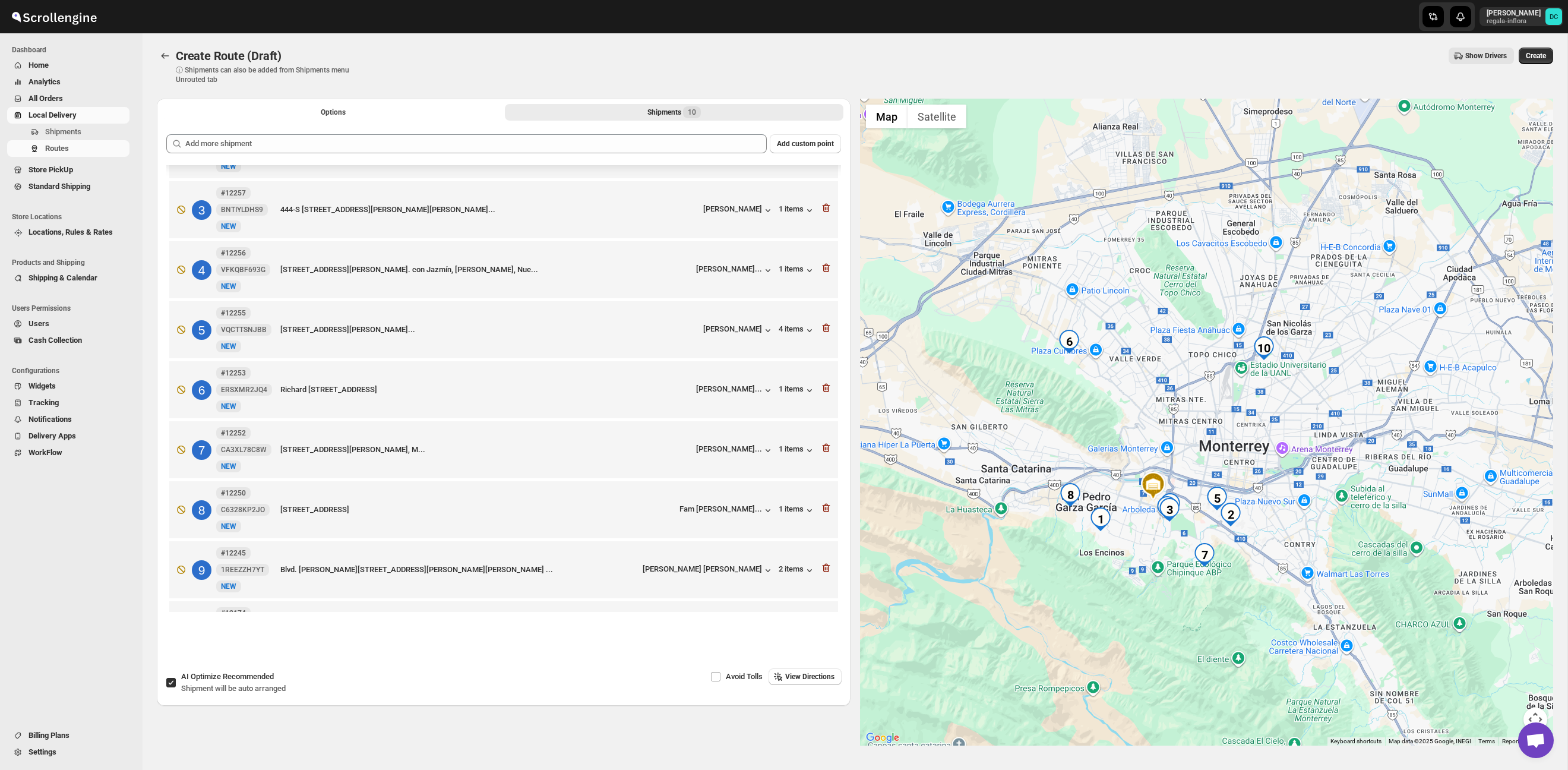
drag, startPoint x: 1207, startPoint y: 504, endPoint x: 1188, endPoint y: 463, distance: 45.2
click at [1188, 463] on div at bounding box center [1207, 422] width 694 height 647
drag, startPoint x: 1214, startPoint y: 452, endPoint x: 1257, endPoint y: 433, distance: 47.0
click at [1253, 419] on div at bounding box center [1207, 422] width 694 height 647
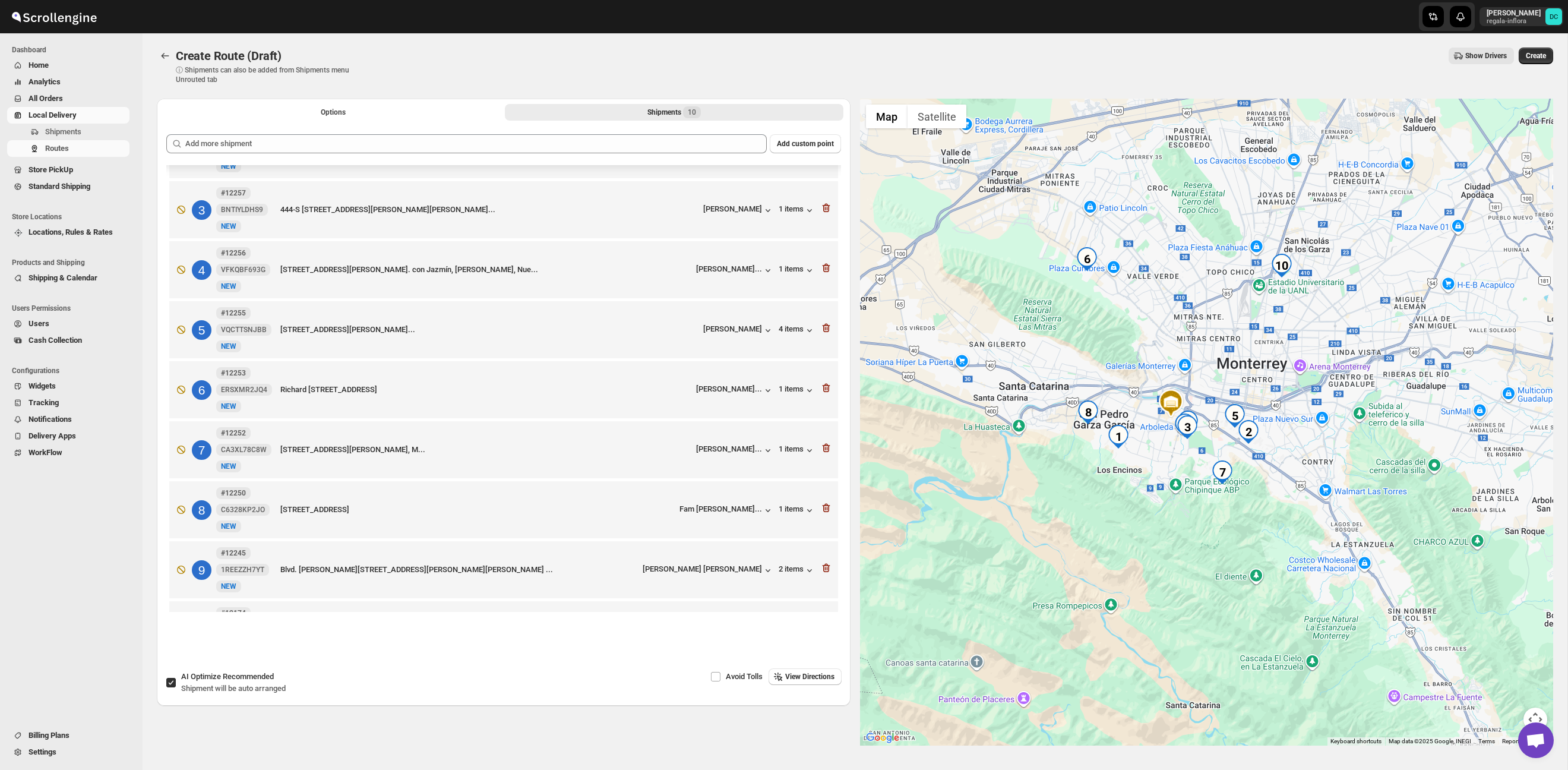
drag, startPoint x: 1331, startPoint y: 599, endPoint x: 1180, endPoint y: 333, distance: 305.9
click at [1178, 332] on div at bounding box center [1207, 422] width 694 height 647
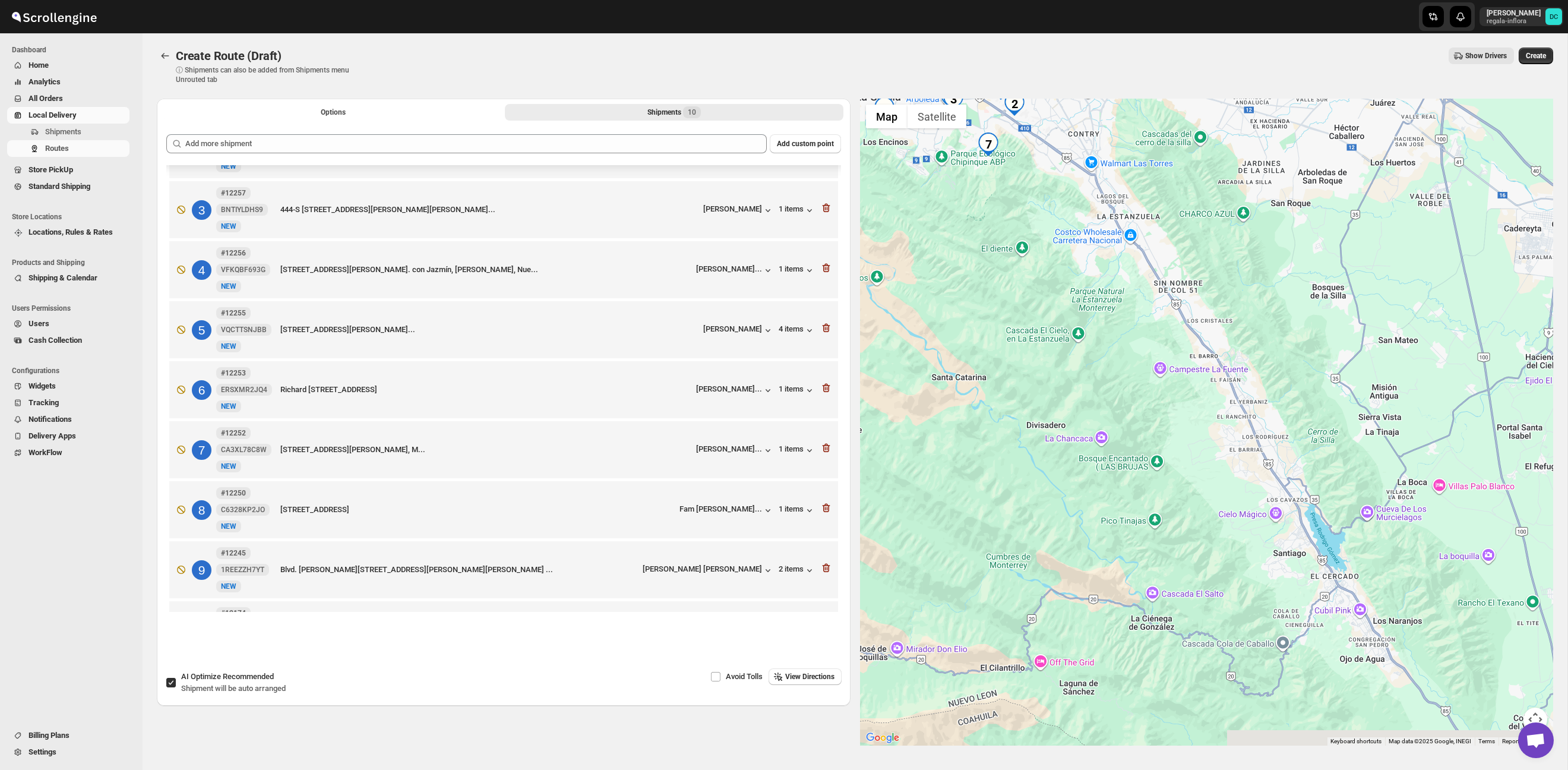
drag, startPoint x: 1350, startPoint y: 502, endPoint x: 1335, endPoint y: 522, distance: 25.0
click at [1426, 628] on div at bounding box center [1207, 422] width 694 height 647
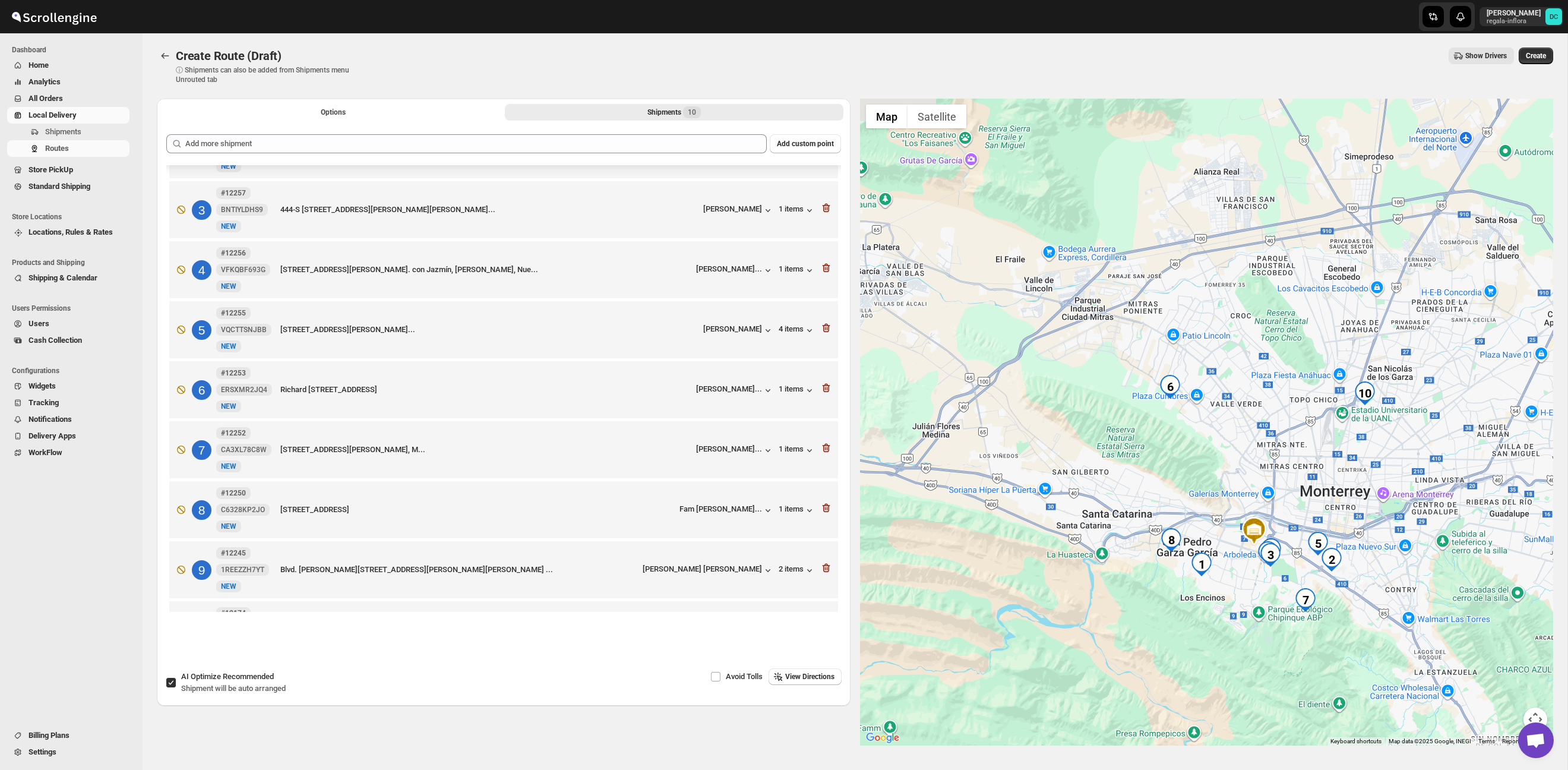
drag, startPoint x: 1221, startPoint y: 445, endPoint x: 1267, endPoint y: 543, distance: 108.3
click at [1268, 546] on img at bounding box center [1254, 531] width 29 height 29
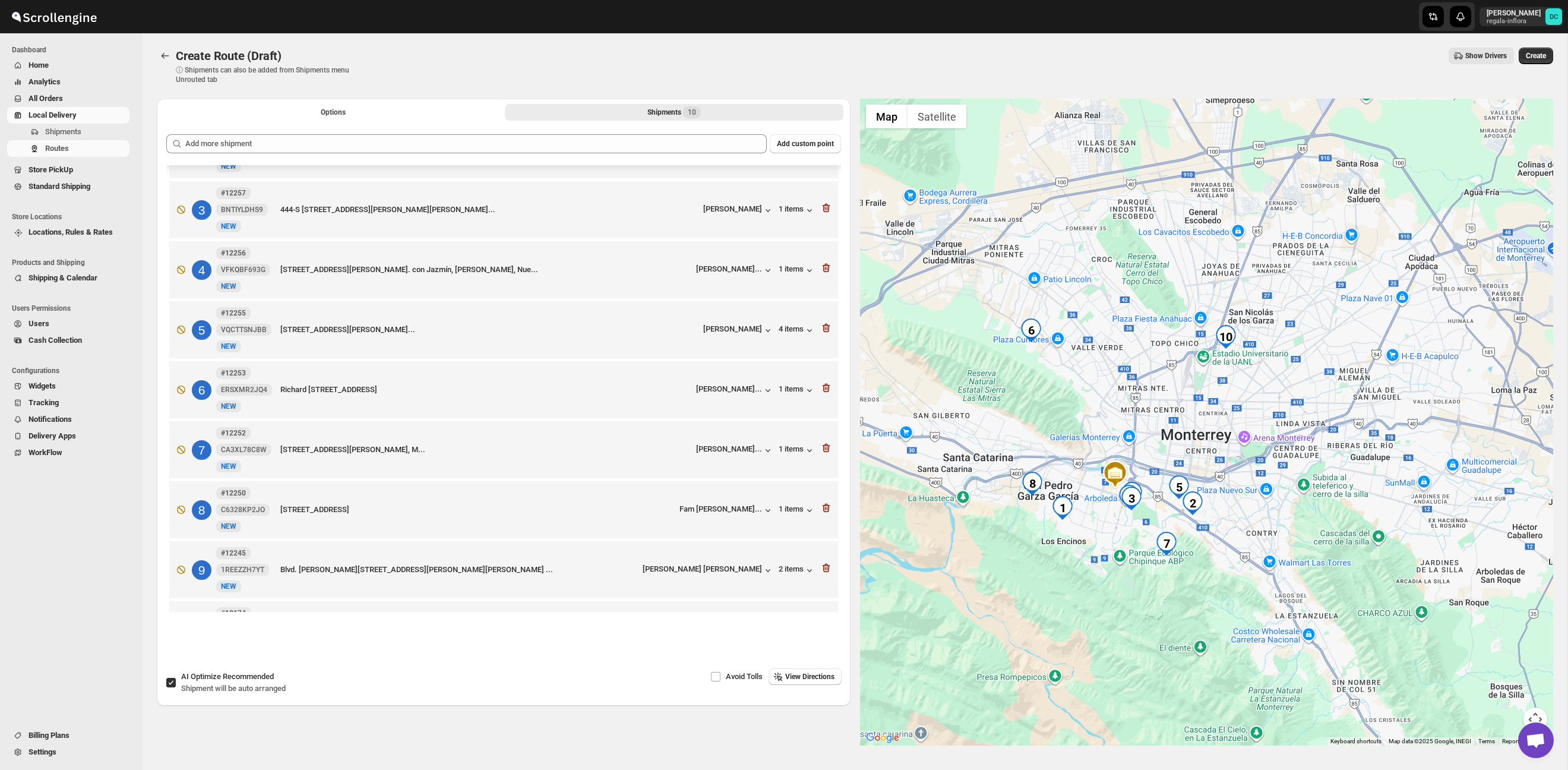
drag, startPoint x: 1360, startPoint y: 506, endPoint x: 1201, endPoint y: 414, distance: 183.7
click at [1201, 414] on div at bounding box center [1207, 422] width 694 height 647
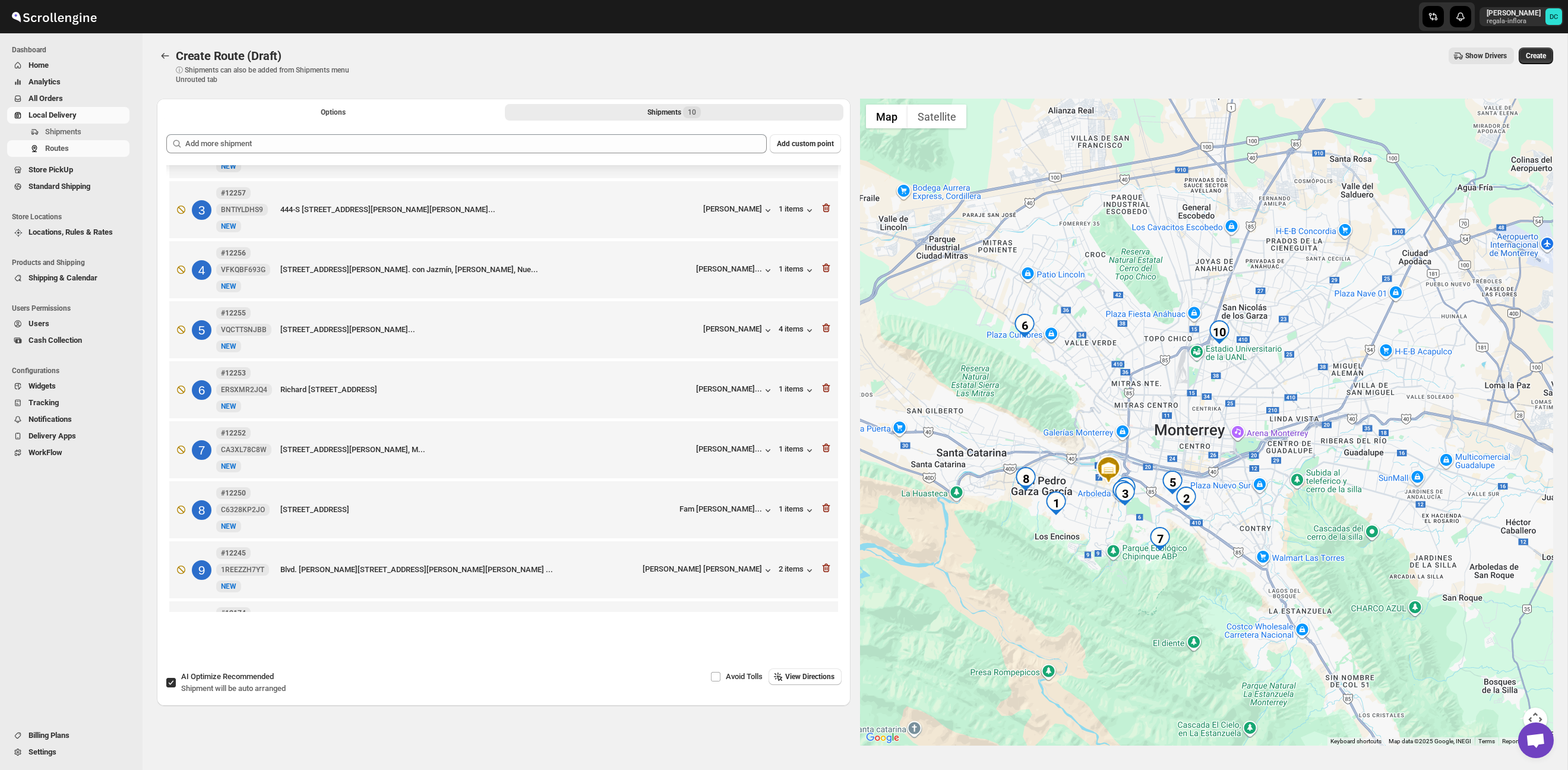
scroll to position [168, 0]
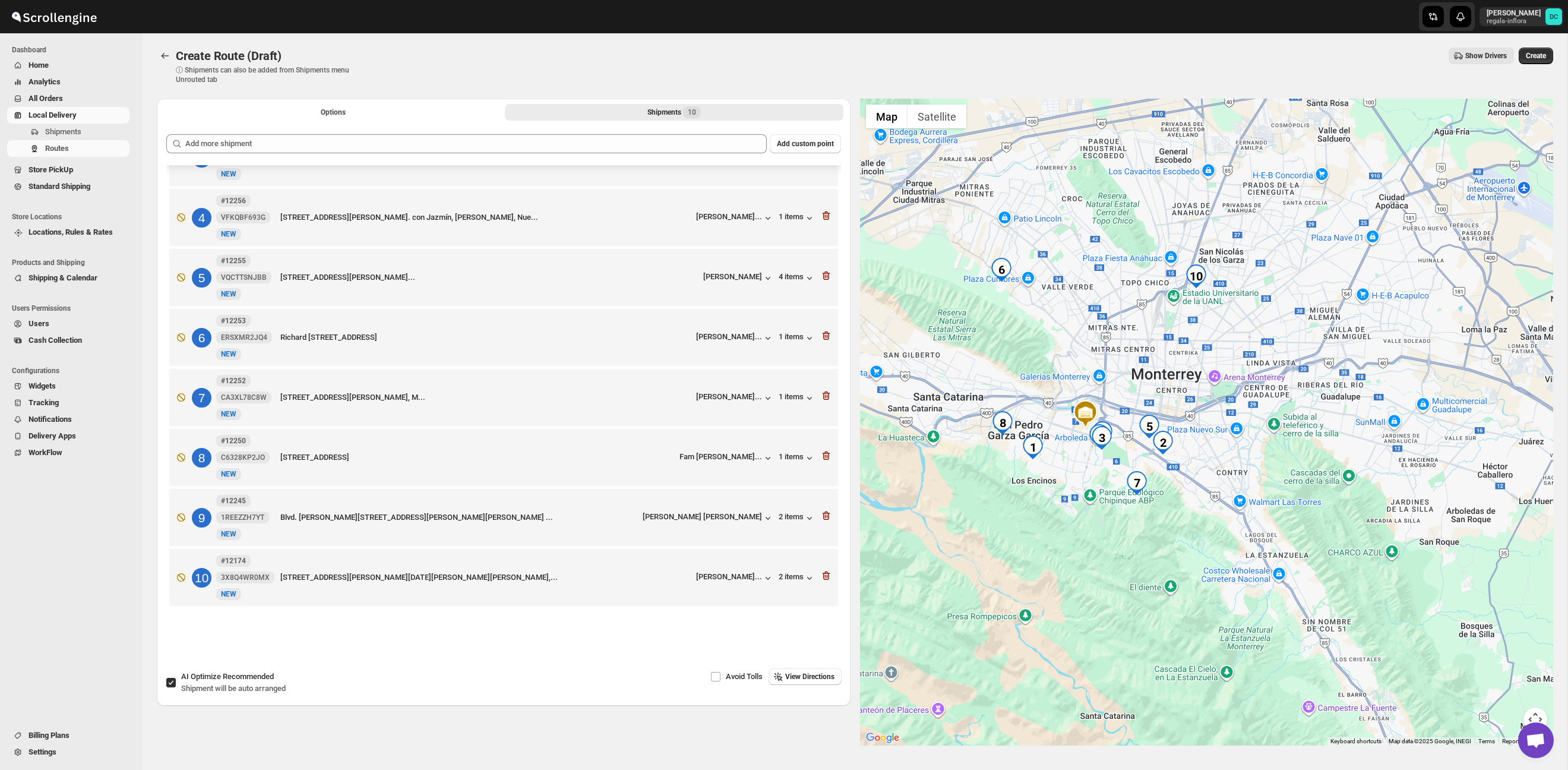
drag, startPoint x: 1272, startPoint y: 543, endPoint x: 1248, endPoint y: 482, distance: 65.6
click at [1248, 482] on div at bounding box center [1207, 422] width 694 height 647
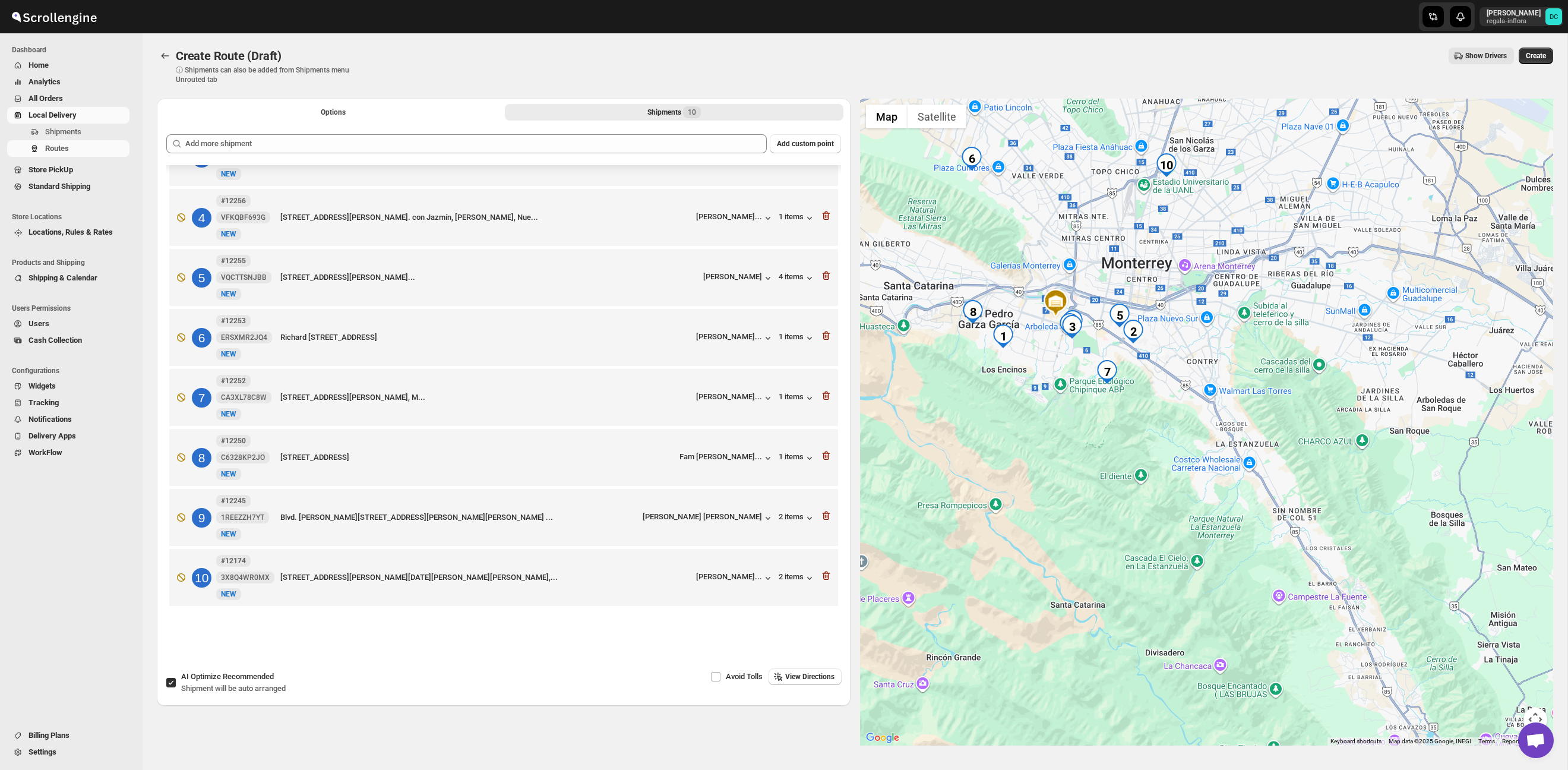
drag, startPoint x: 1282, startPoint y: 523, endPoint x: 1239, endPoint y: 411, distance: 120.0
click at [1252, 414] on div at bounding box center [1207, 422] width 694 height 647
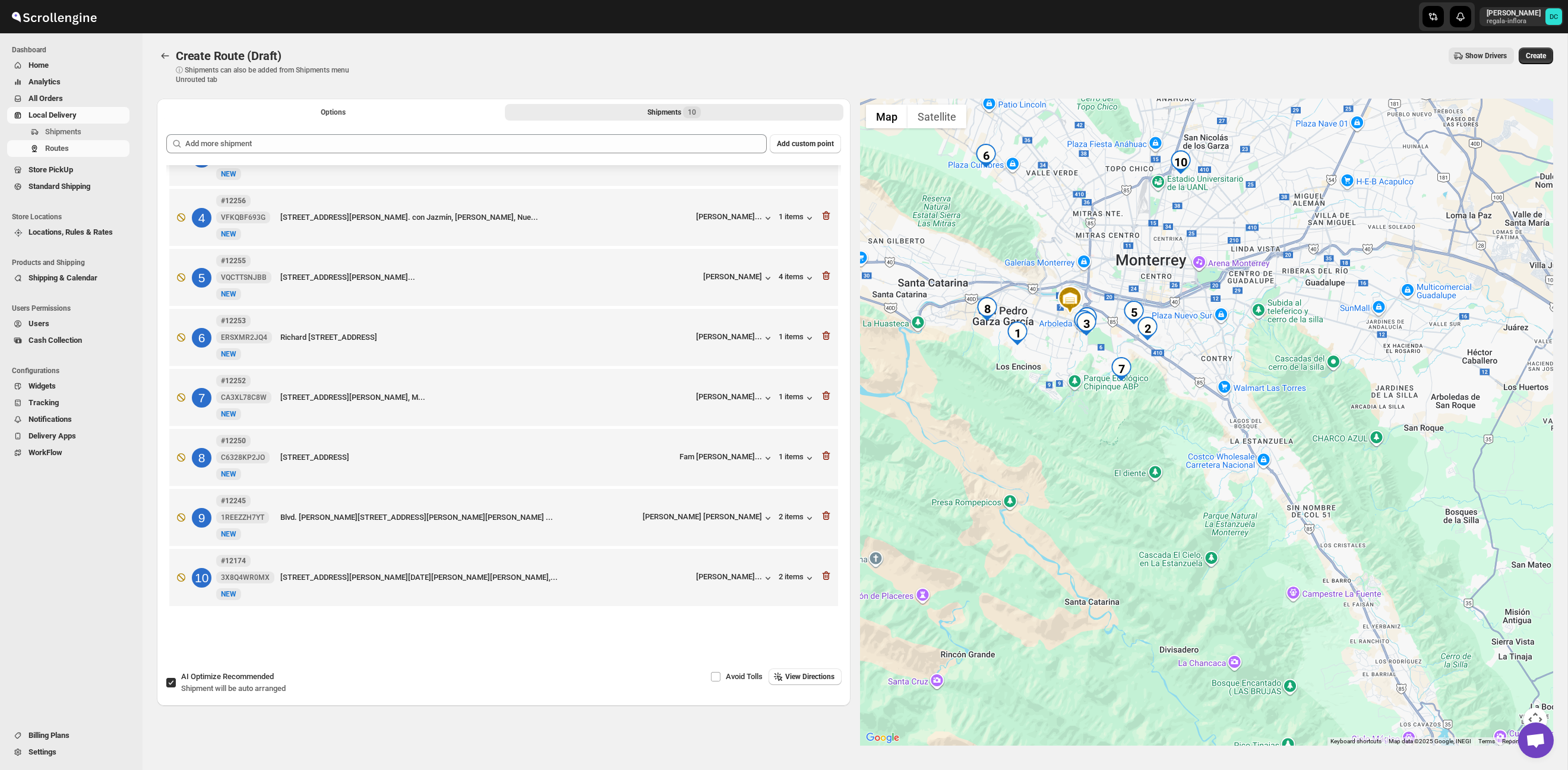
drag, startPoint x: 1215, startPoint y: 393, endPoint x: 1260, endPoint y: 384, distance: 45.9
click at [1286, 388] on div at bounding box center [1207, 422] width 694 height 647
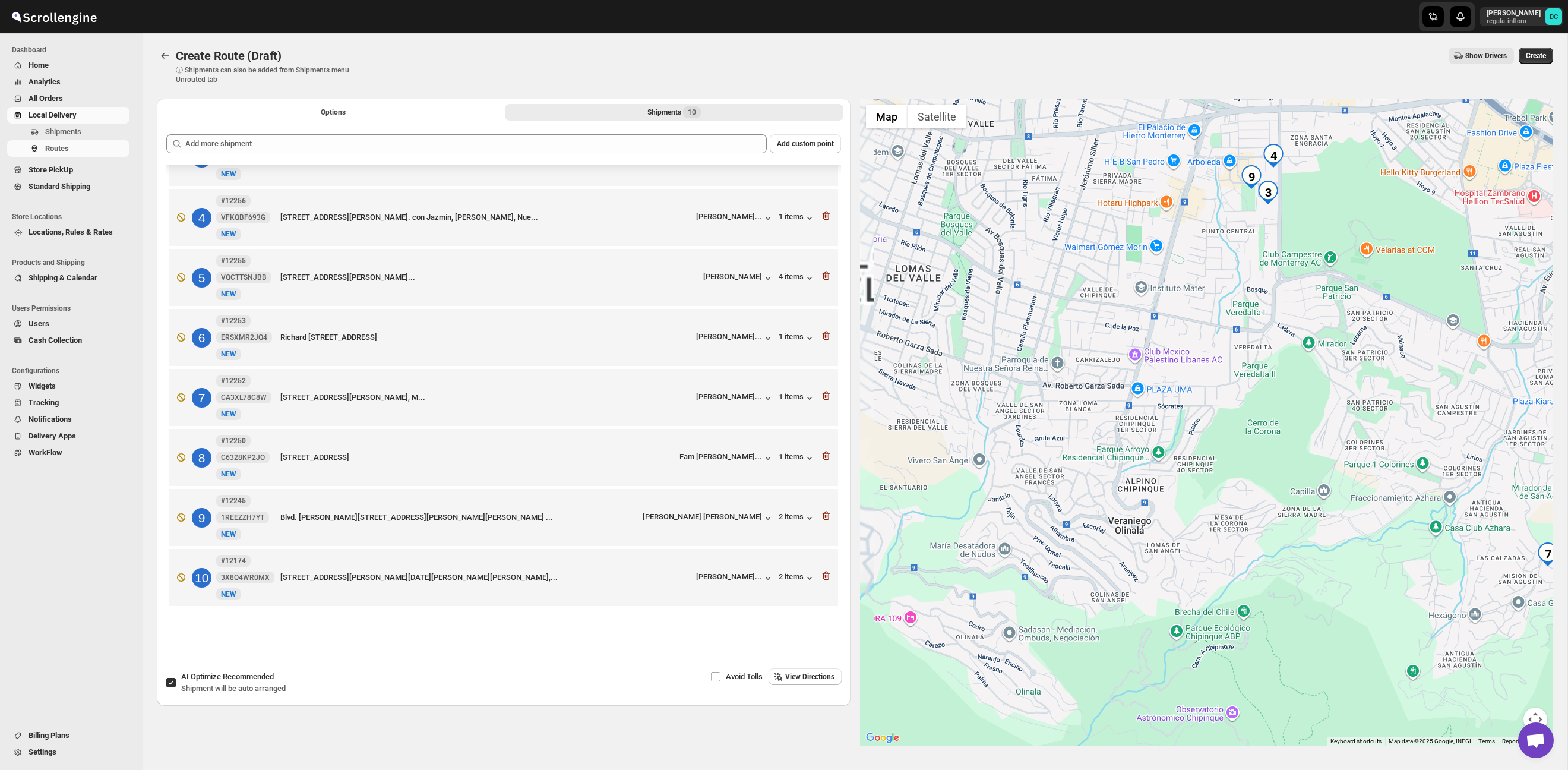
drag, startPoint x: 1146, startPoint y: 307, endPoint x: 1262, endPoint y: 386, distance: 140.3
click at [1277, 389] on div at bounding box center [1207, 422] width 694 height 647
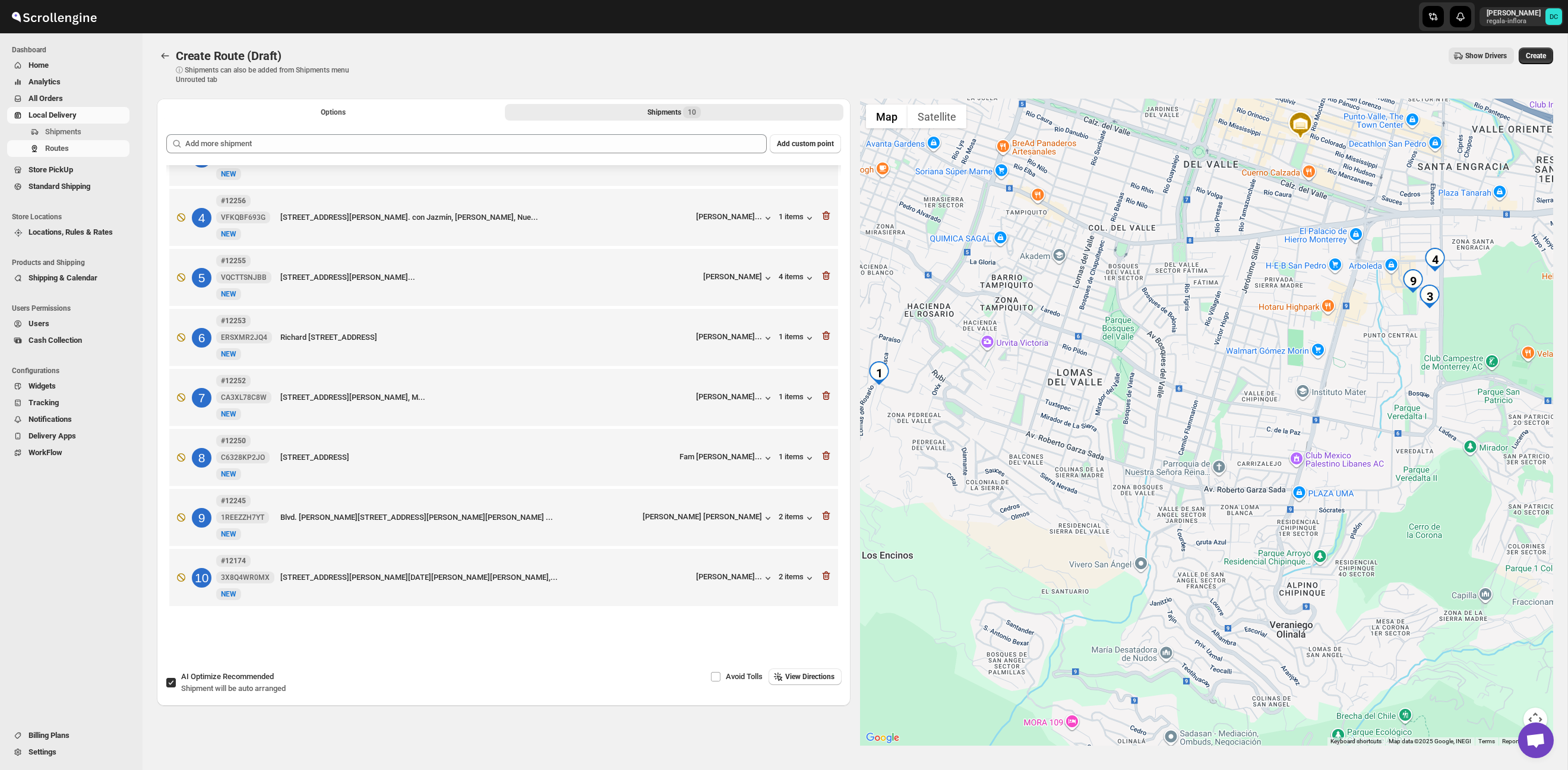
drag, startPoint x: 1118, startPoint y: 315, endPoint x: 1240, endPoint y: 454, distance: 184.9
click at [1242, 456] on div at bounding box center [1207, 422] width 694 height 647
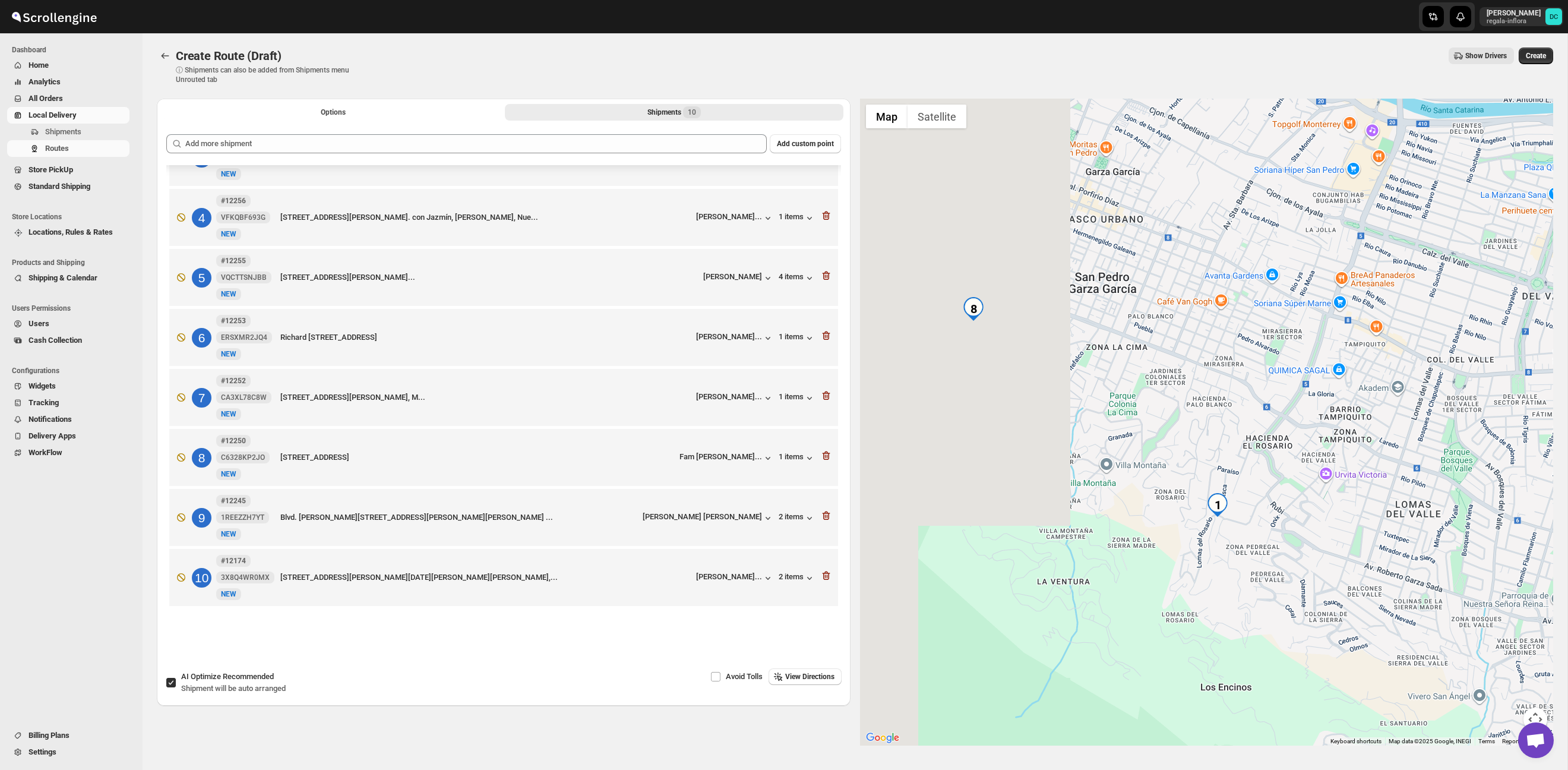
drag, startPoint x: 1118, startPoint y: 397, endPoint x: 1351, endPoint y: 403, distance: 233.1
click at [1351, 403] on div at bounding box center [1207, 422] width 694 height 647
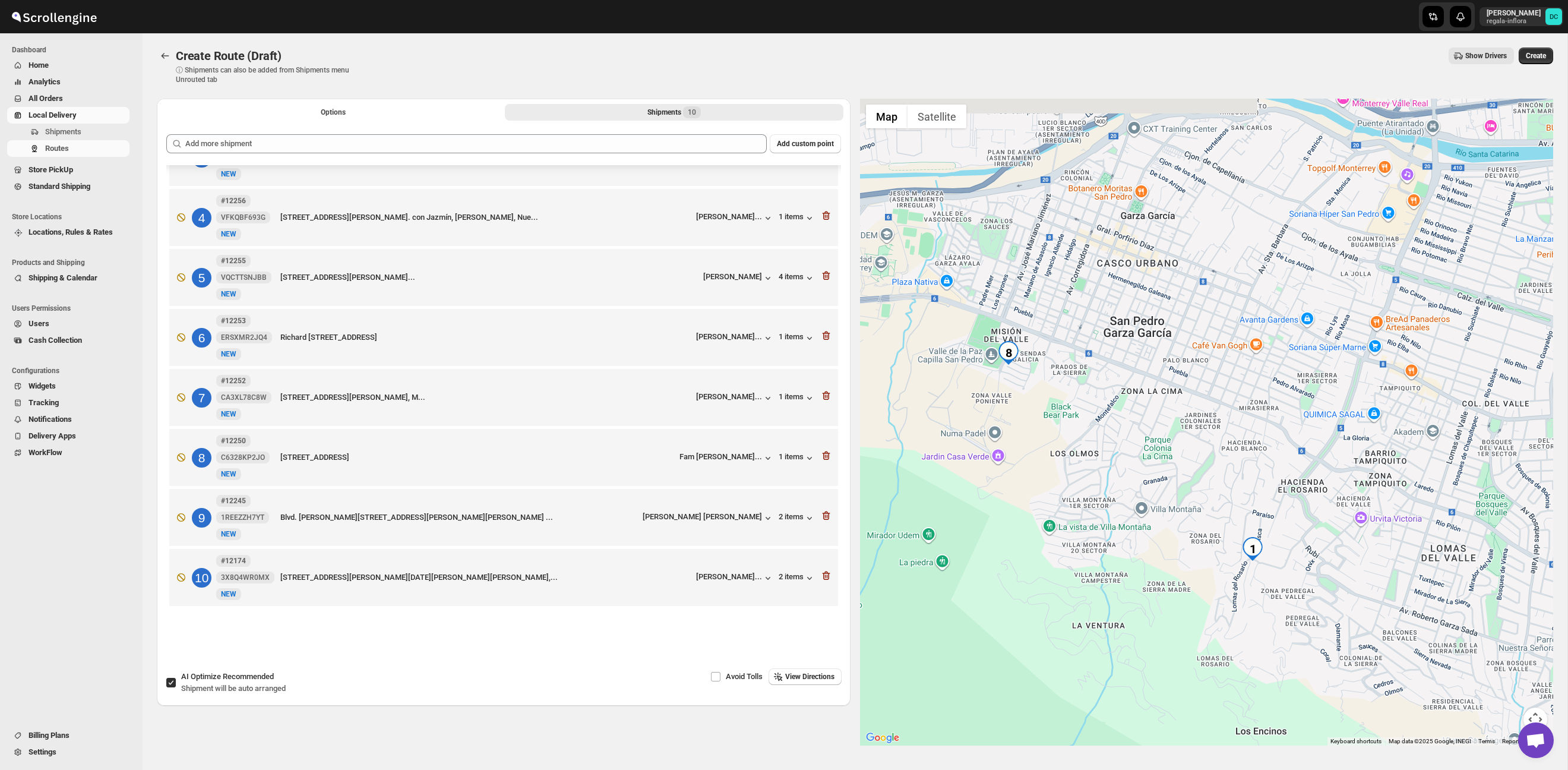
drag, startPoint x: 1194, startPoint y: 414, endPoint x: 1217, endPoint y: 446, distance: 39.4
click at [1217, 446] on div at bounding box center [1207, 422] width 694 height 647
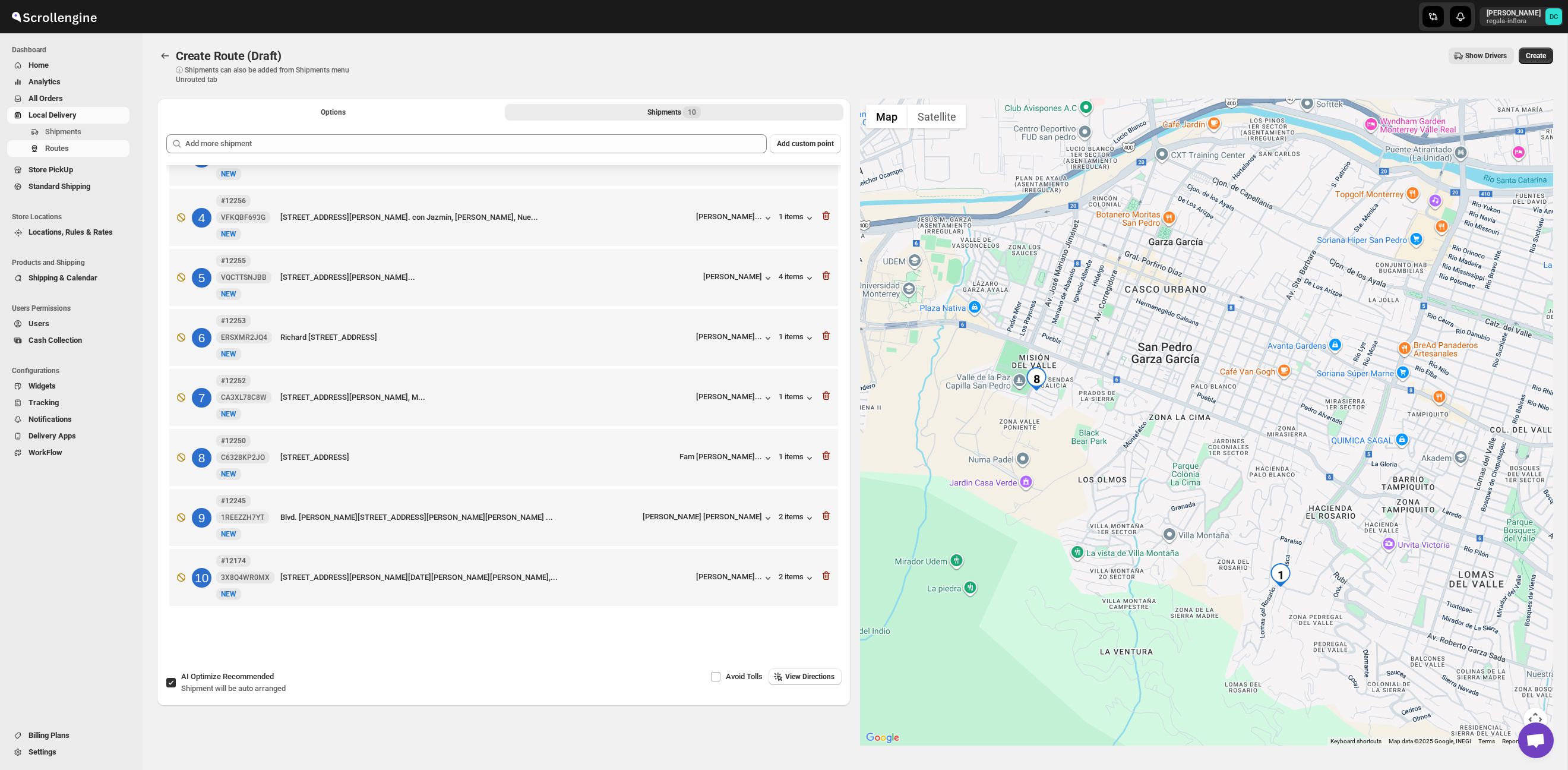
drag, startPoint x: 1062, startPoint y: 401, endPoint x: 1091, endPoint y: 429, distance: 40.3
click at [1092, 430] on div at bounding box center [1207, 422] width 694 height 647
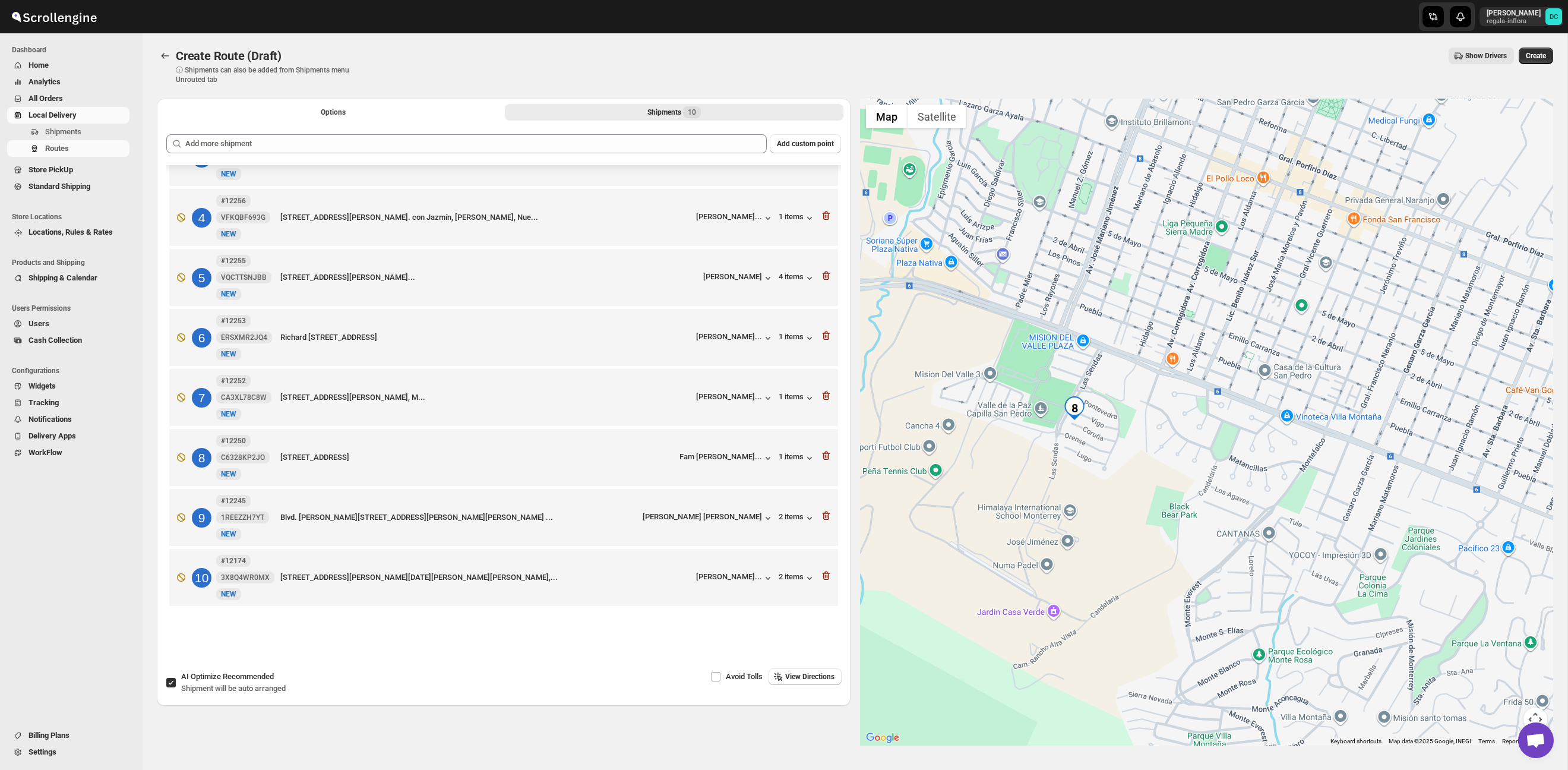
drag, startPoint x: 1299, startPoint y: 474, endPoint x: 1188, endPoint y: 442, distance: 115.5
click at [1188, 443] on div at bounding box center [1207, 422] width 694 height 647
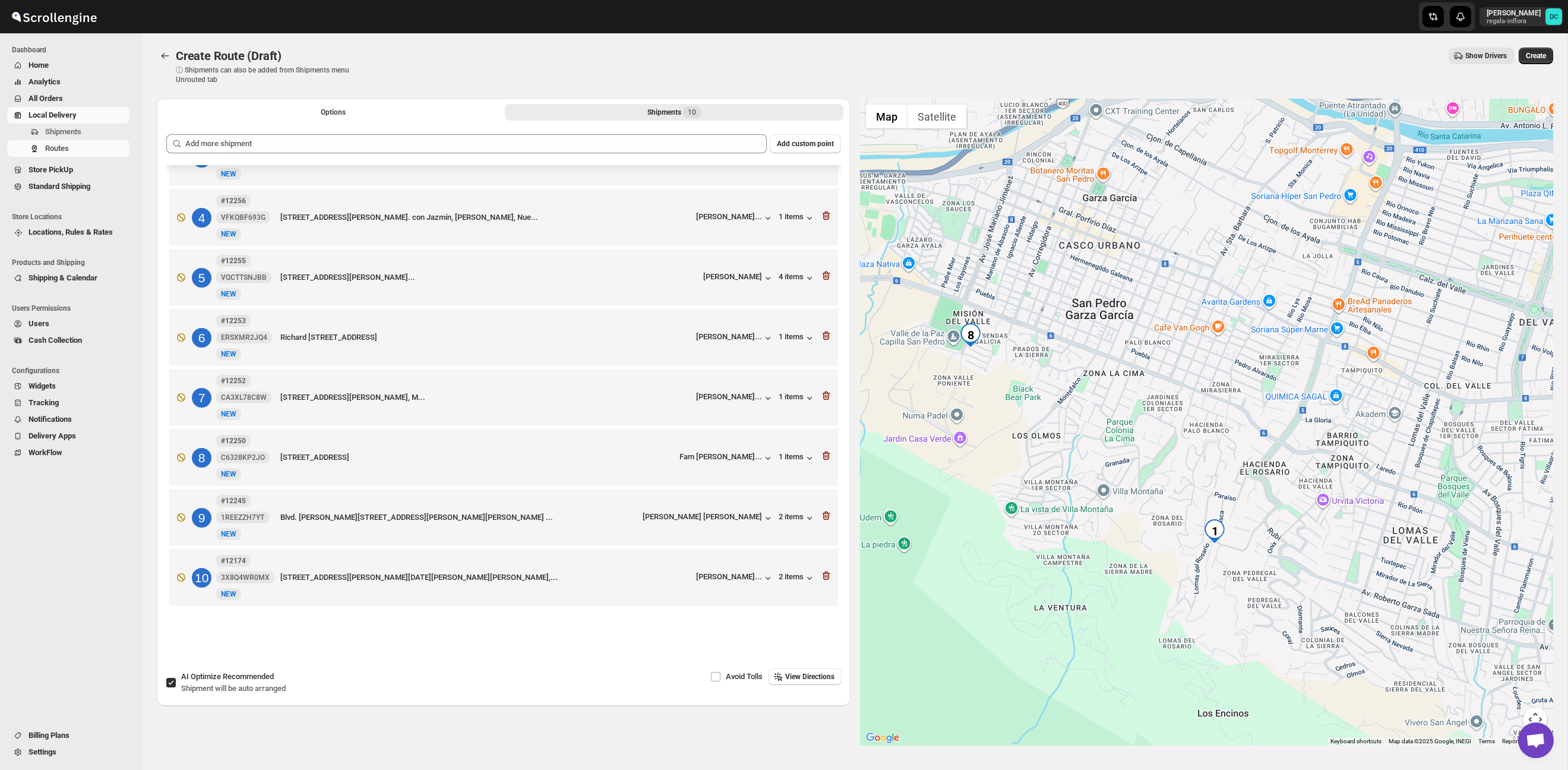
drag, startPoint x: 1242, startPoint y: 448, endPoint x: 1193, endPoint y: 407, distance: 63.9
click at [1196, 410] on div at bounding box center [1207, 422] width 694 height 647
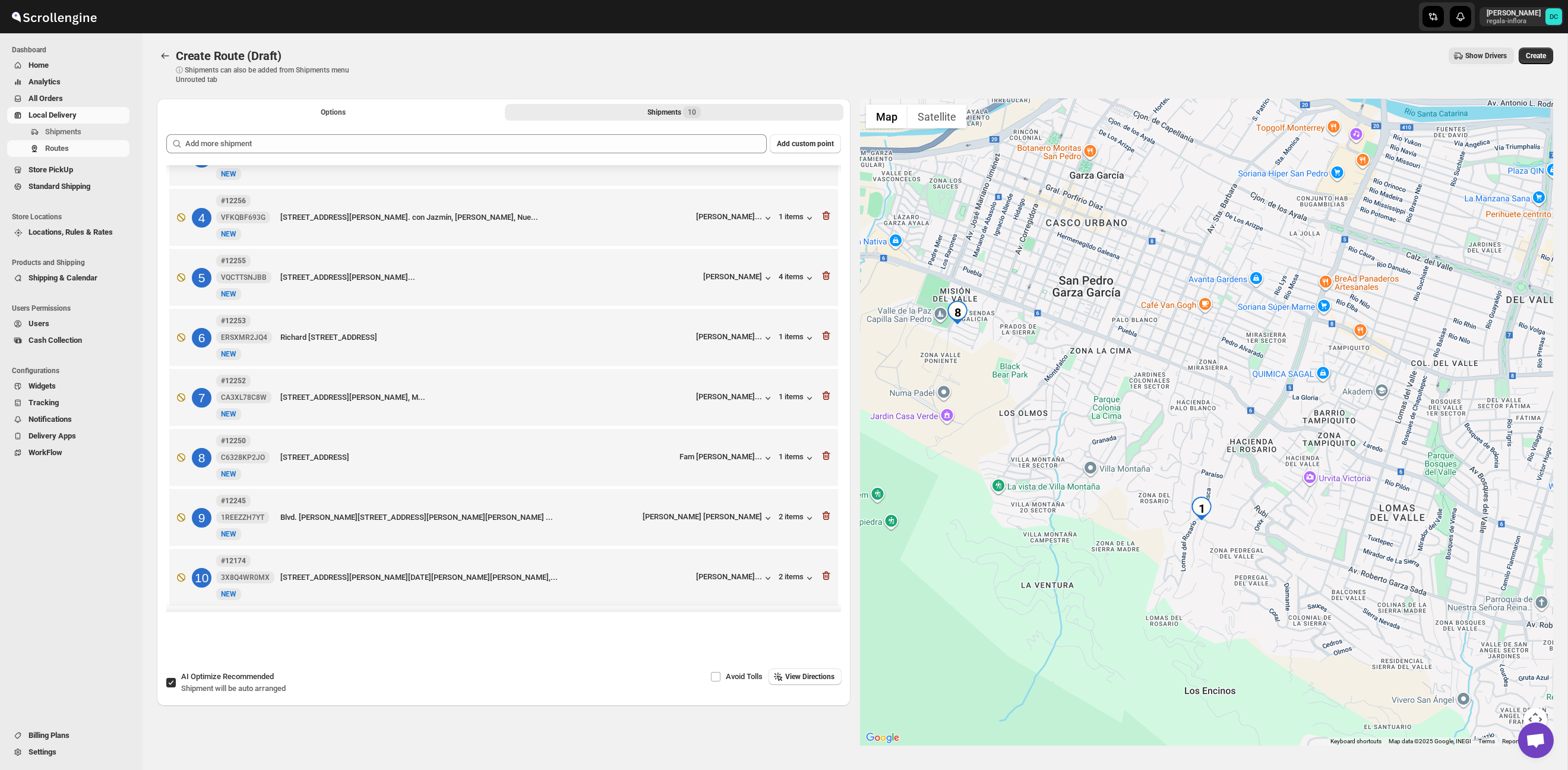
scroll to position [0, 0]
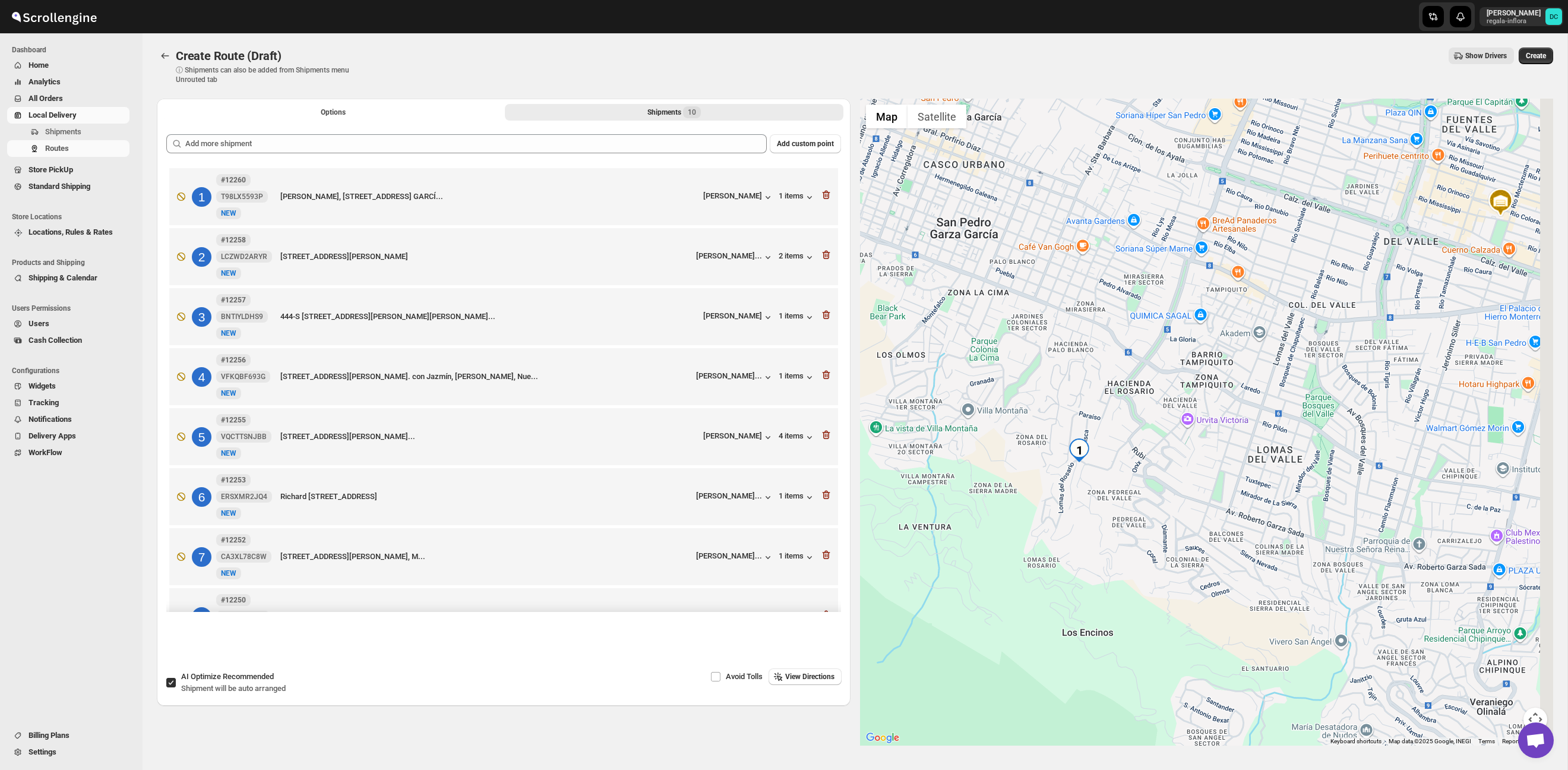
drag, startPoint x: 1189, startPoint y: 419, endPoint x: 1315, endPoint y: 414, distance: 126.1
click at [1019, 361] on div at bounding box center [1207, 422] width 694 height 647
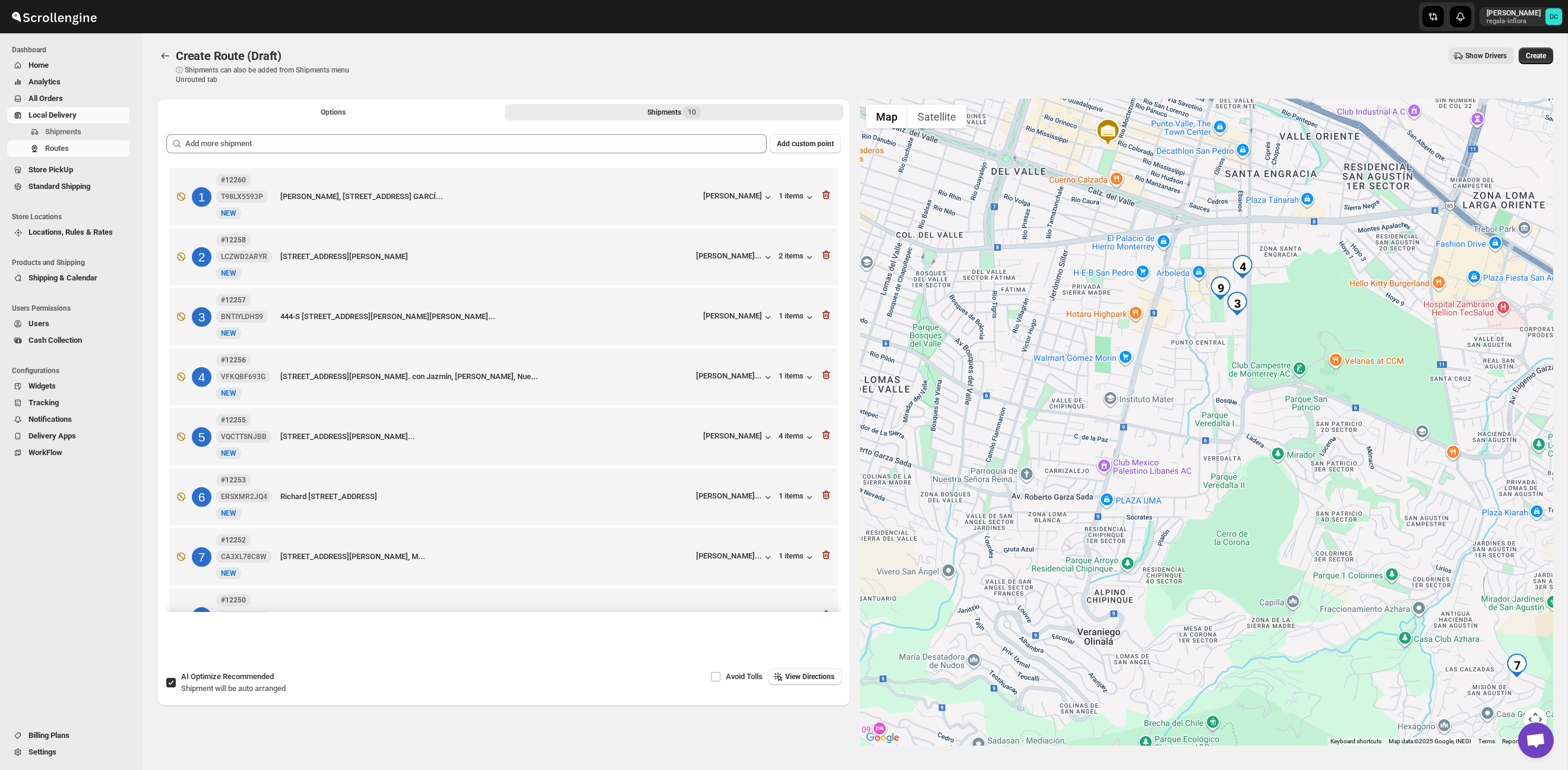
drag, startPoint x: 1362, startPoint y: 424, endPoint x: 1180, endPoint y: 409, distance: 182.6
click at [1147, 418] on div at bounding box center [1207, 422] width 694 height 647
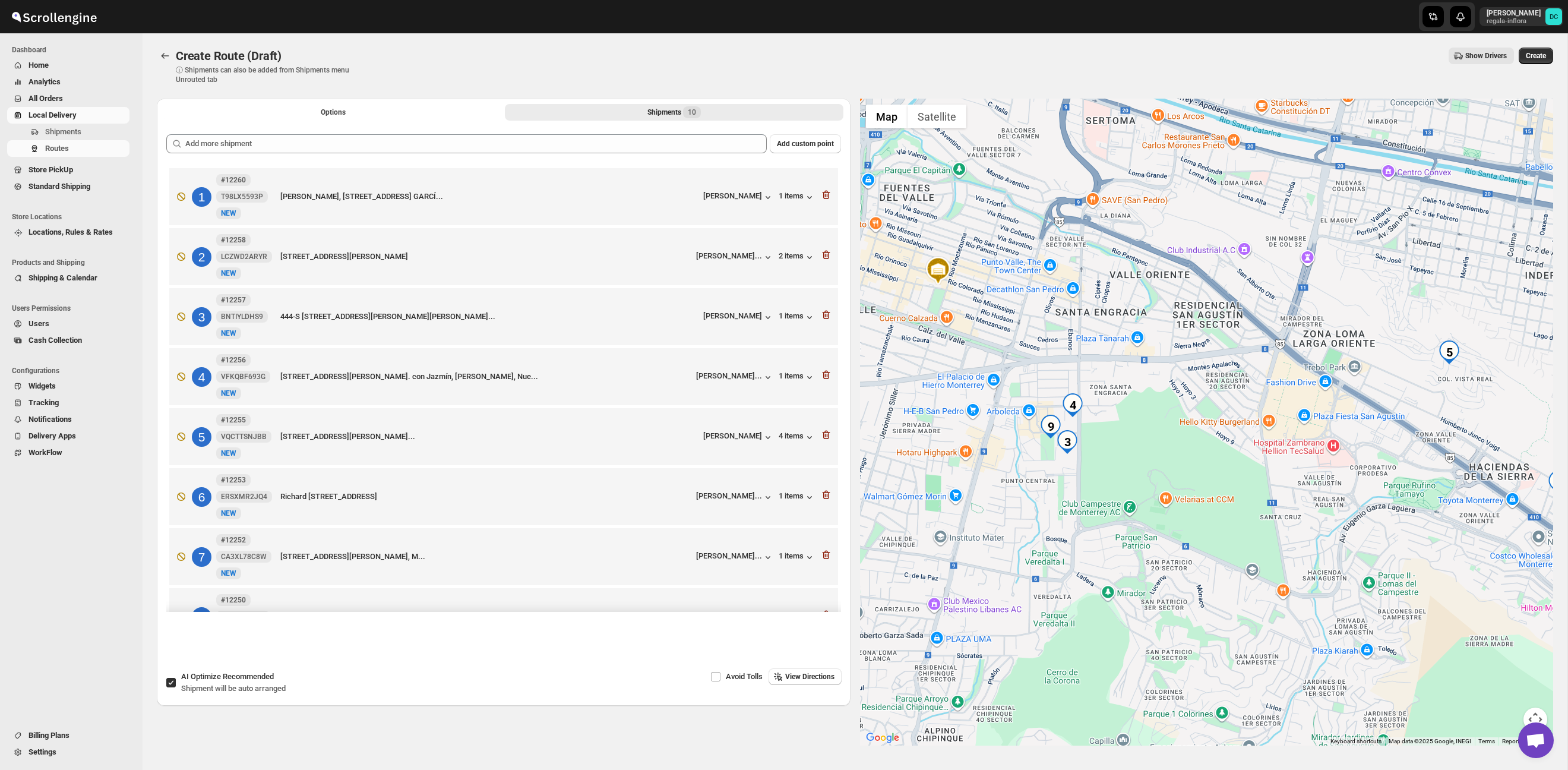
drag, startPoint x: 1201, startPoint y: 367, endPoint x: 1229, endPoint y: 506, distance: 141.8
click at [1229, 506] on div at bounding box center [1207, 422] width 694 height 647
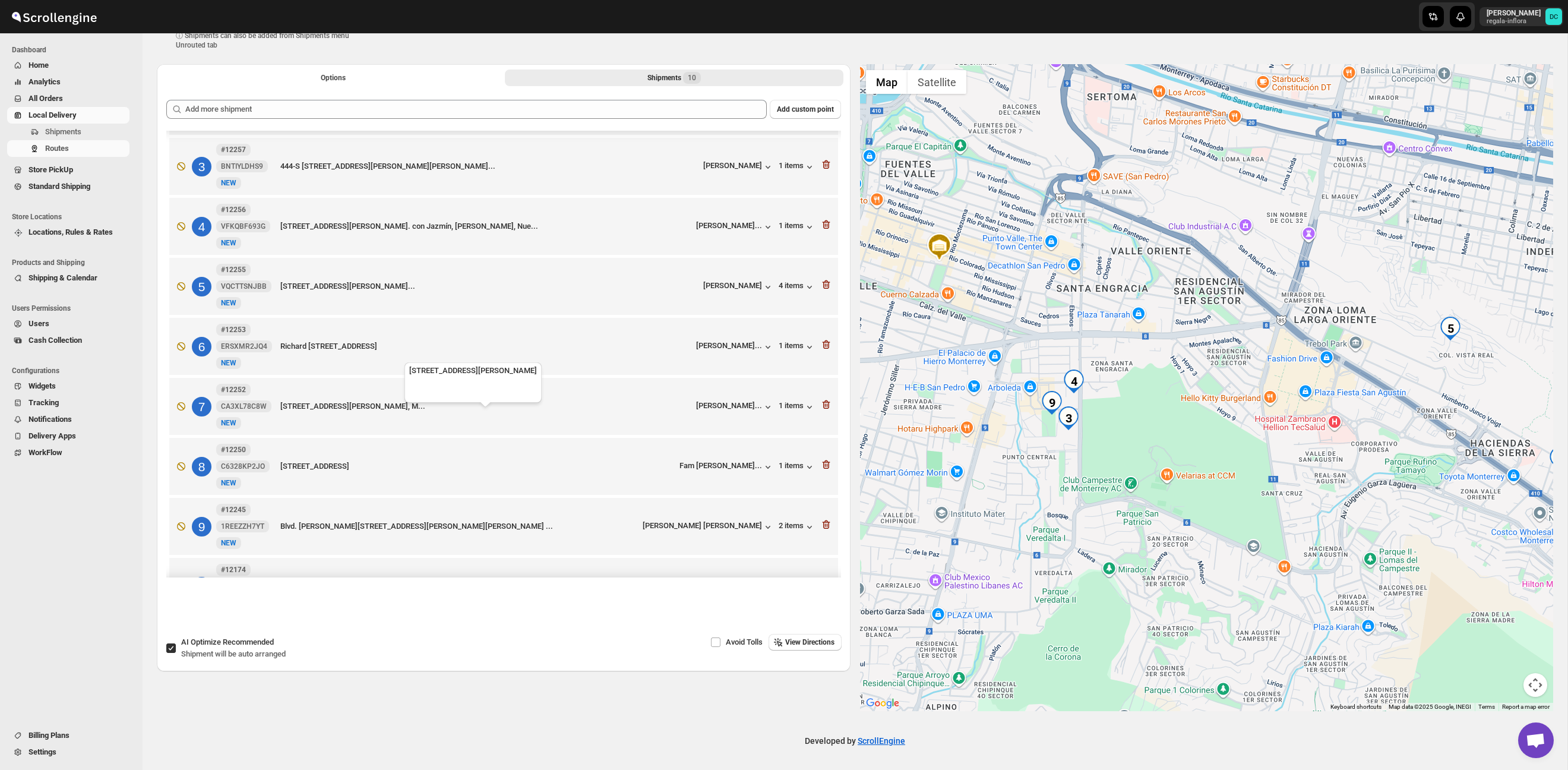
scroll to position [112, 0]
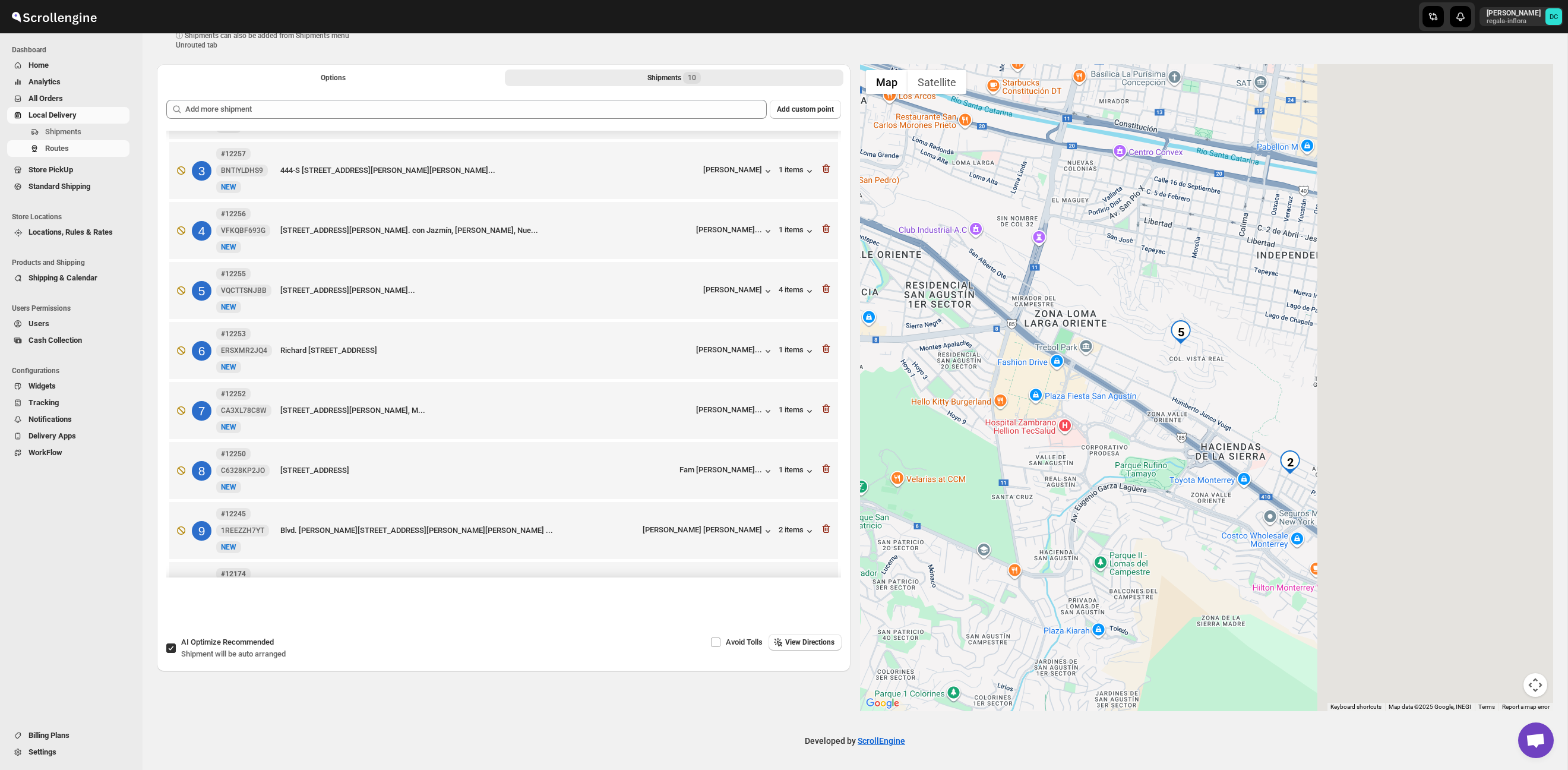
drag, startPoint x: 1327, startPoint y: 429, endPoint x: 1039, endPoint y: 431, distance: 288.0
click at [1032, 432] on div at bounding box center [1207, 387] width 694 height 647
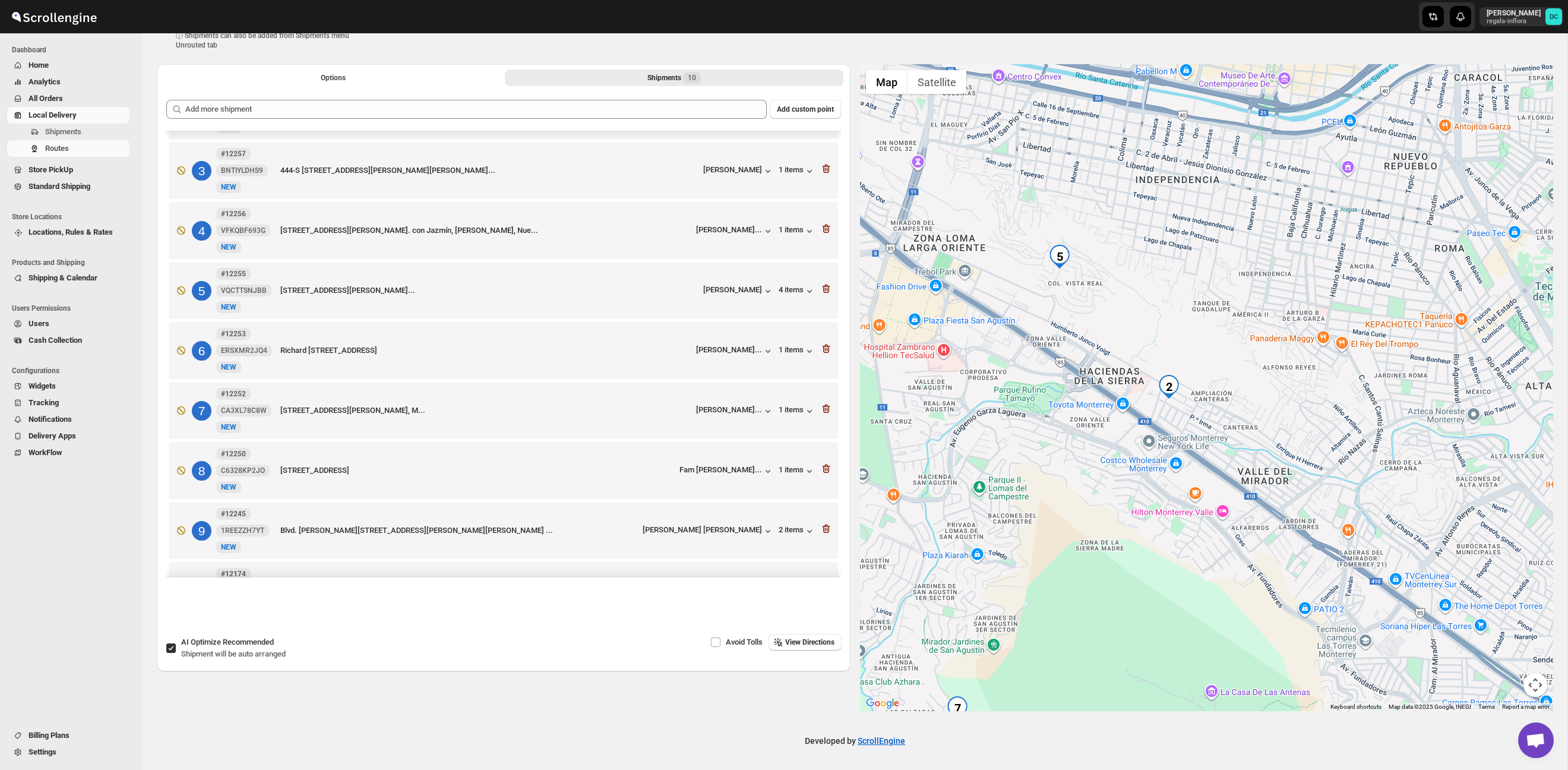
drag, startPoint x: 1281, startPoint y: 468, endPoint x: 1289, endPoint y: 390, distance: 78.4
click at [1283, 393] on div at bounding box center [1207, 387] width 694 height 647
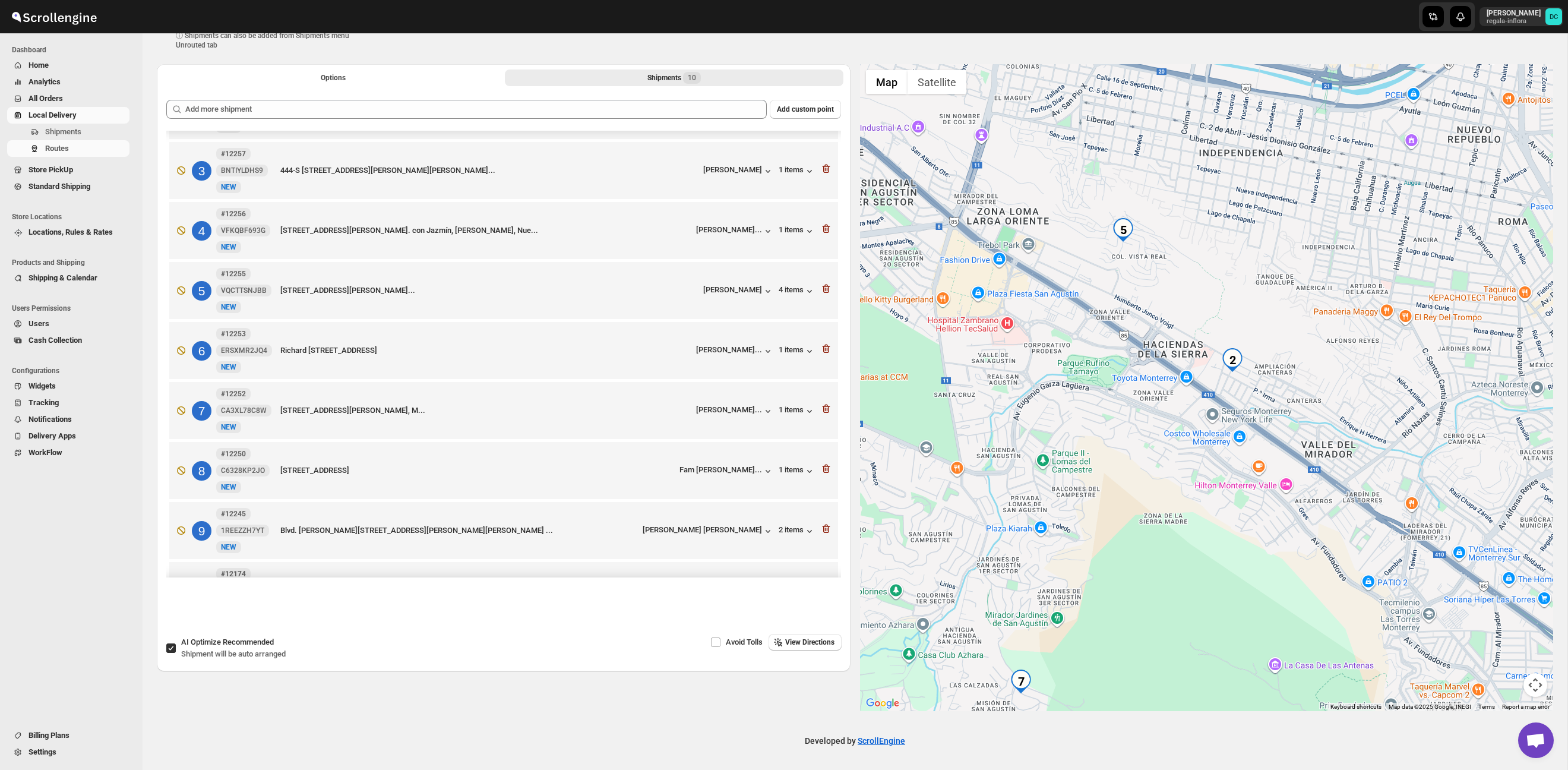
drag, startPoint x: 1116, startPoint y: 457, endPoint x: 1174, endPoint y: 431, distance: 63.6
click at [1173, 433] on div at bounding box center [1207, 387] width 694 height 647
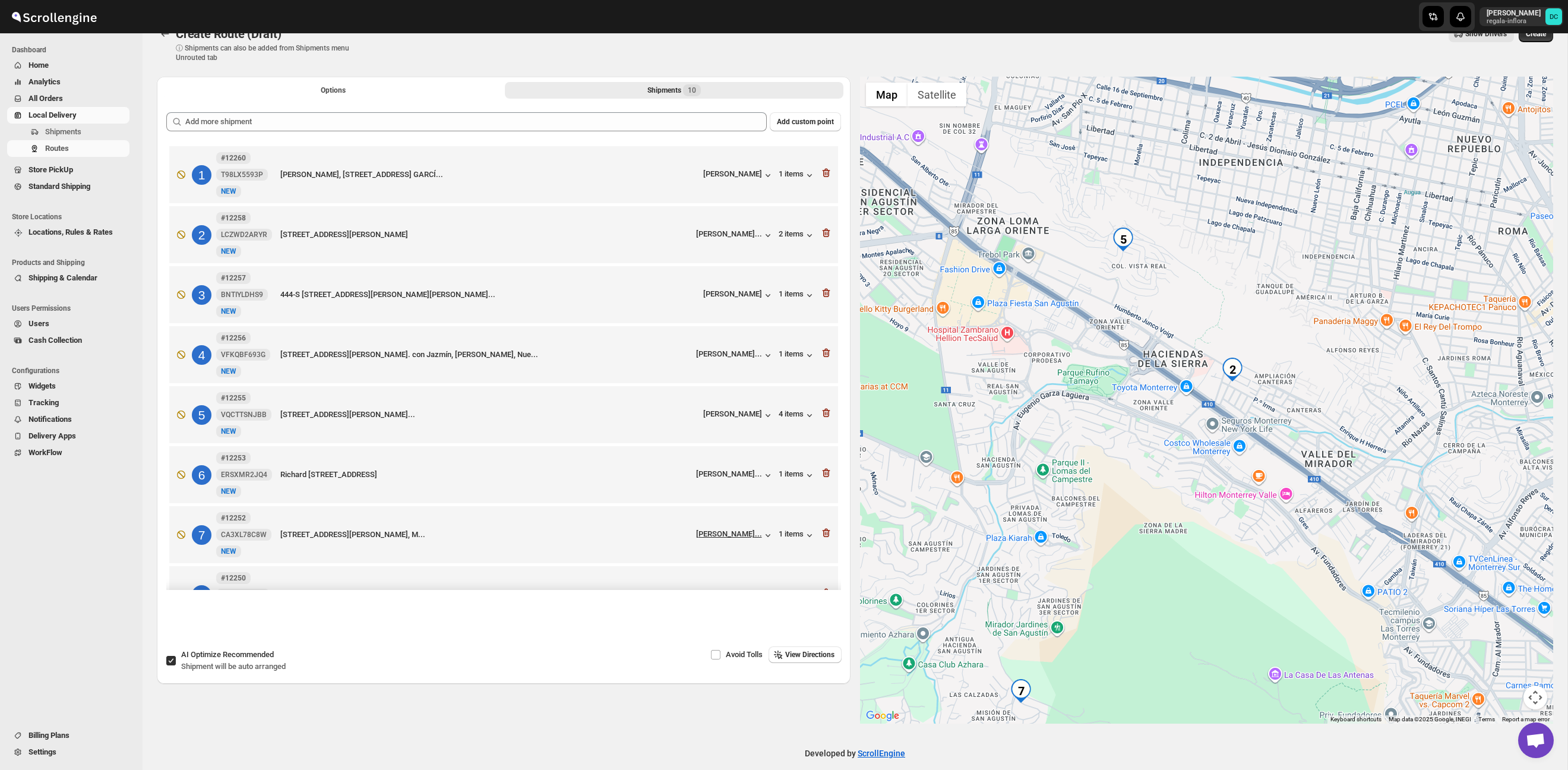
scroll to position [21, 0]
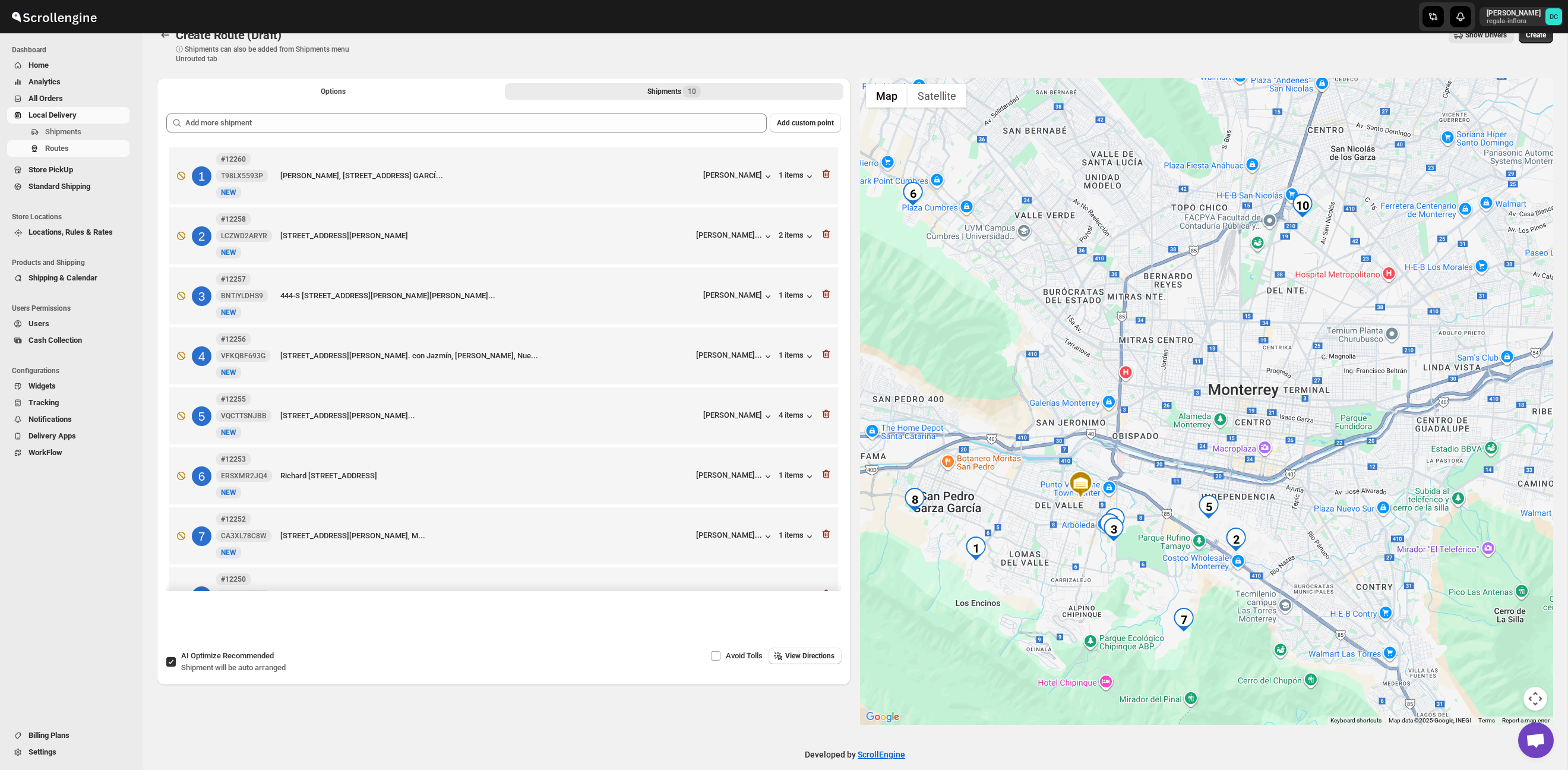
drag, startPoint x: 1174, startPoint y: 390, endPoint x: 1154, endPoint y: 243, distance: 148.4
click at [1179, 400] on div at bounding box center [1207, 401] width 694 height 647
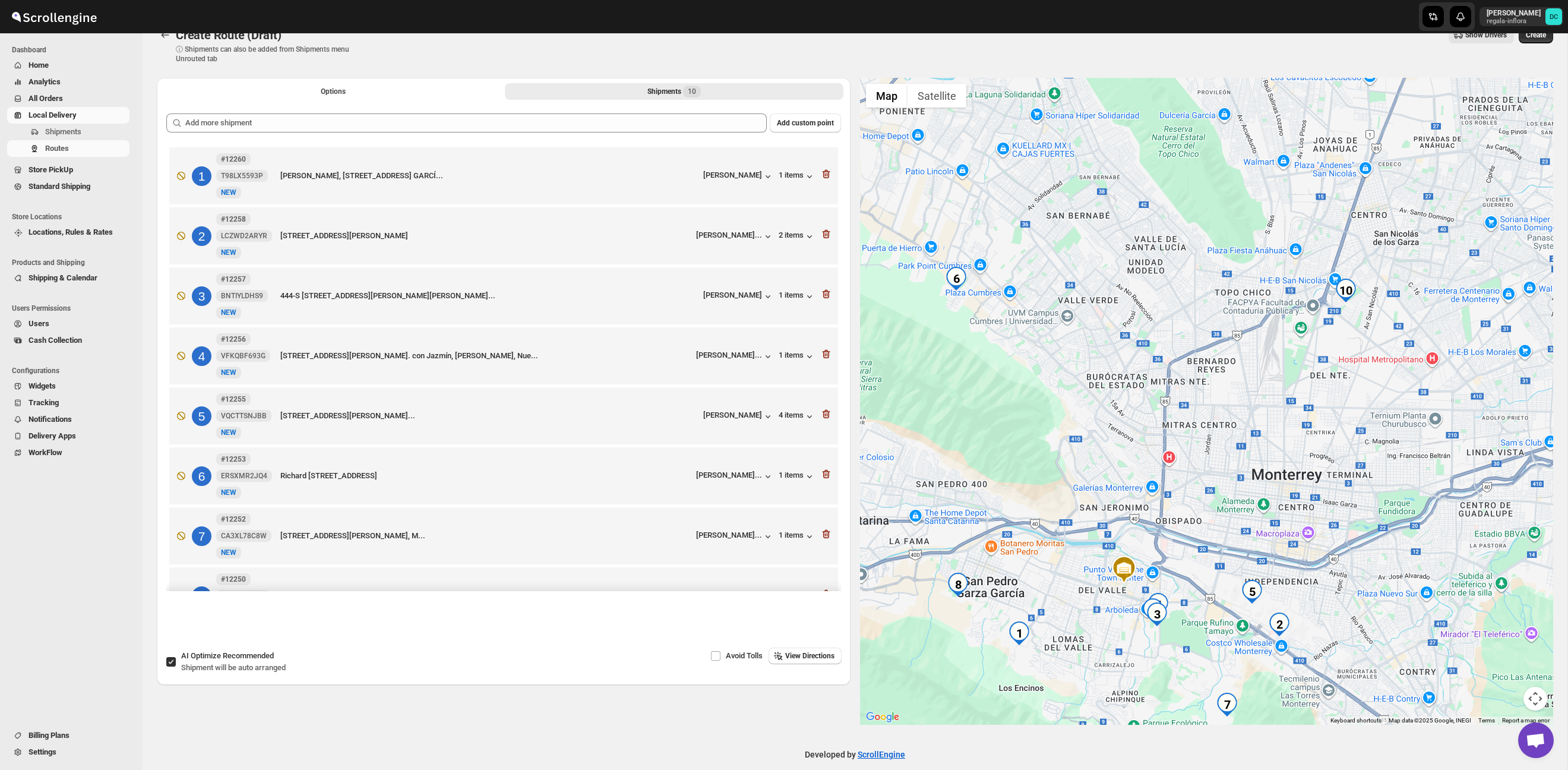
drag, startPoint x: 1160, startPoint y: 254, endPoint x: 1212, endPoint y: 352, distance: 110.9
click at [1212, 352] on div at bounding box center [1207, 401] width 694 height 647
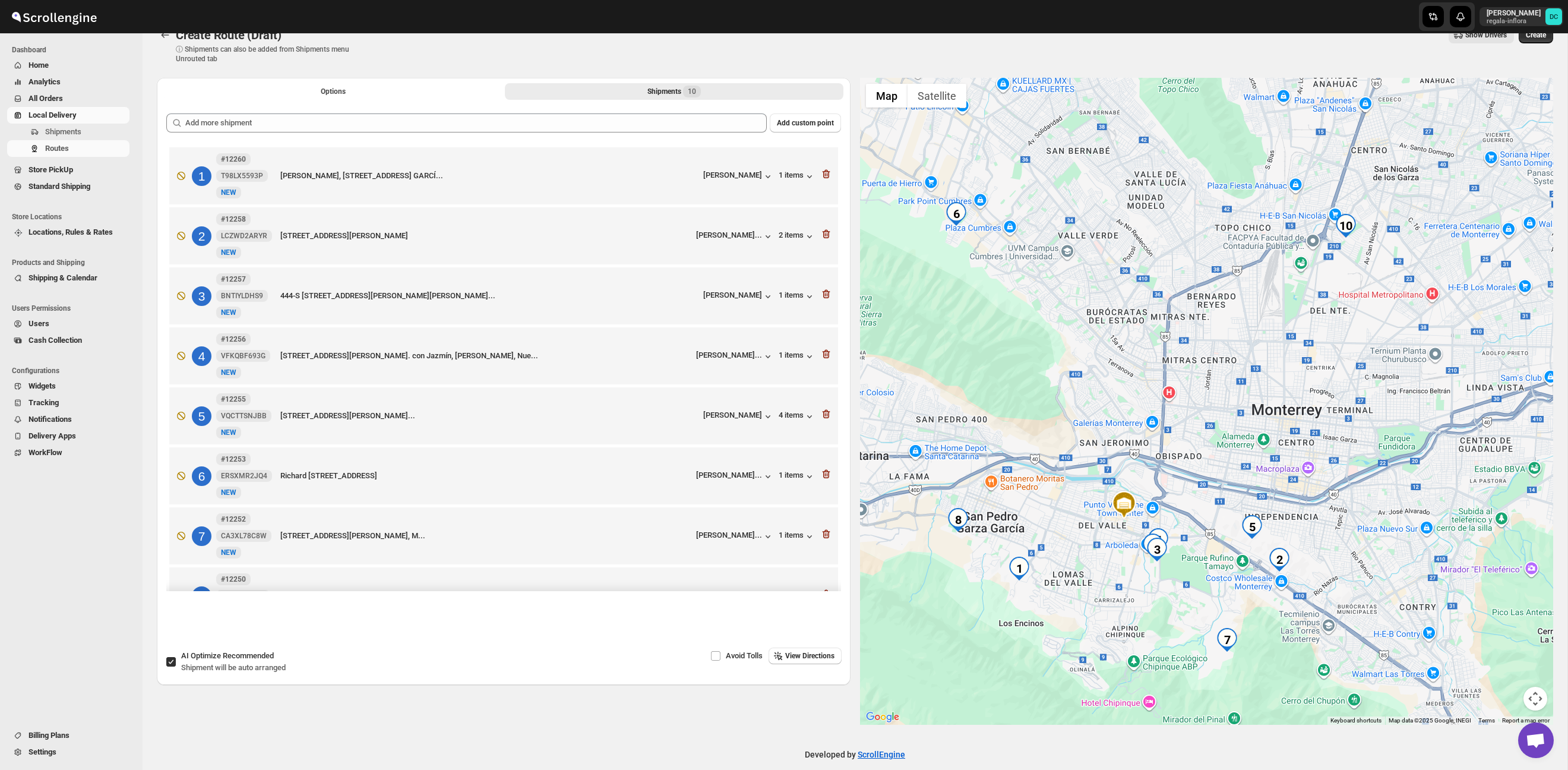
drag, startPoint x: 1109, startPoint y: 407, endPoint x: 1088, endPoint y: 264, distance: 144.5
click at [1088, 265] on div at bounding box center [1207, 401] width 694 height 647
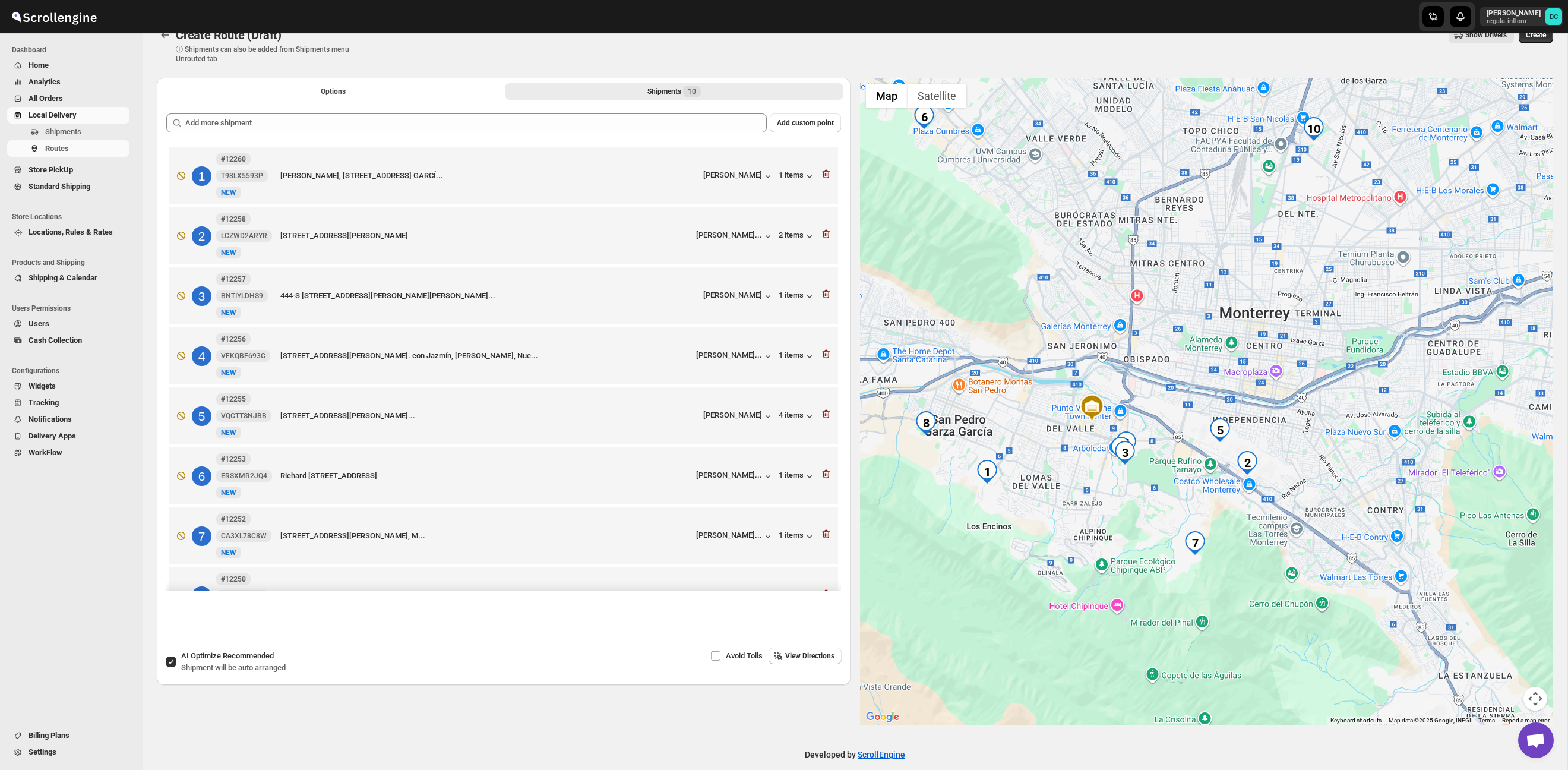
drag, startPoint x: 1254, startPoint y: 371, endPoint x: 1229, endPoint y: 346, distance: 35.4
click at [1230, 347] on div at bounding box center [1207, 401] width 694 height 647
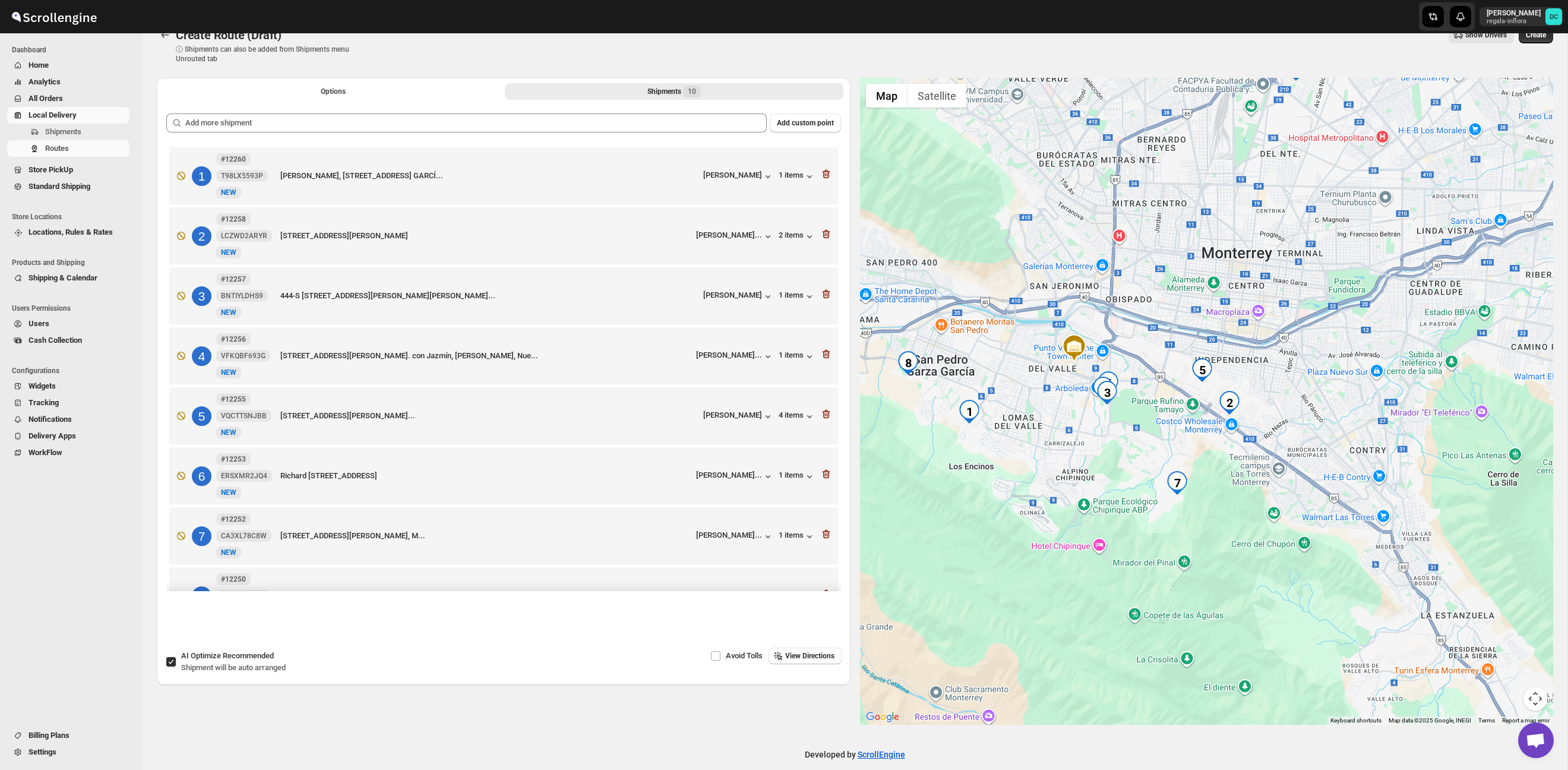
drag, startPoint x: 1310, startPoint y: 412, endPoint x: 1293, endPoint y: 353, distance: 61.4
click at [1293, 353] on div at bounding box center [1207, 401] width 694 height 647
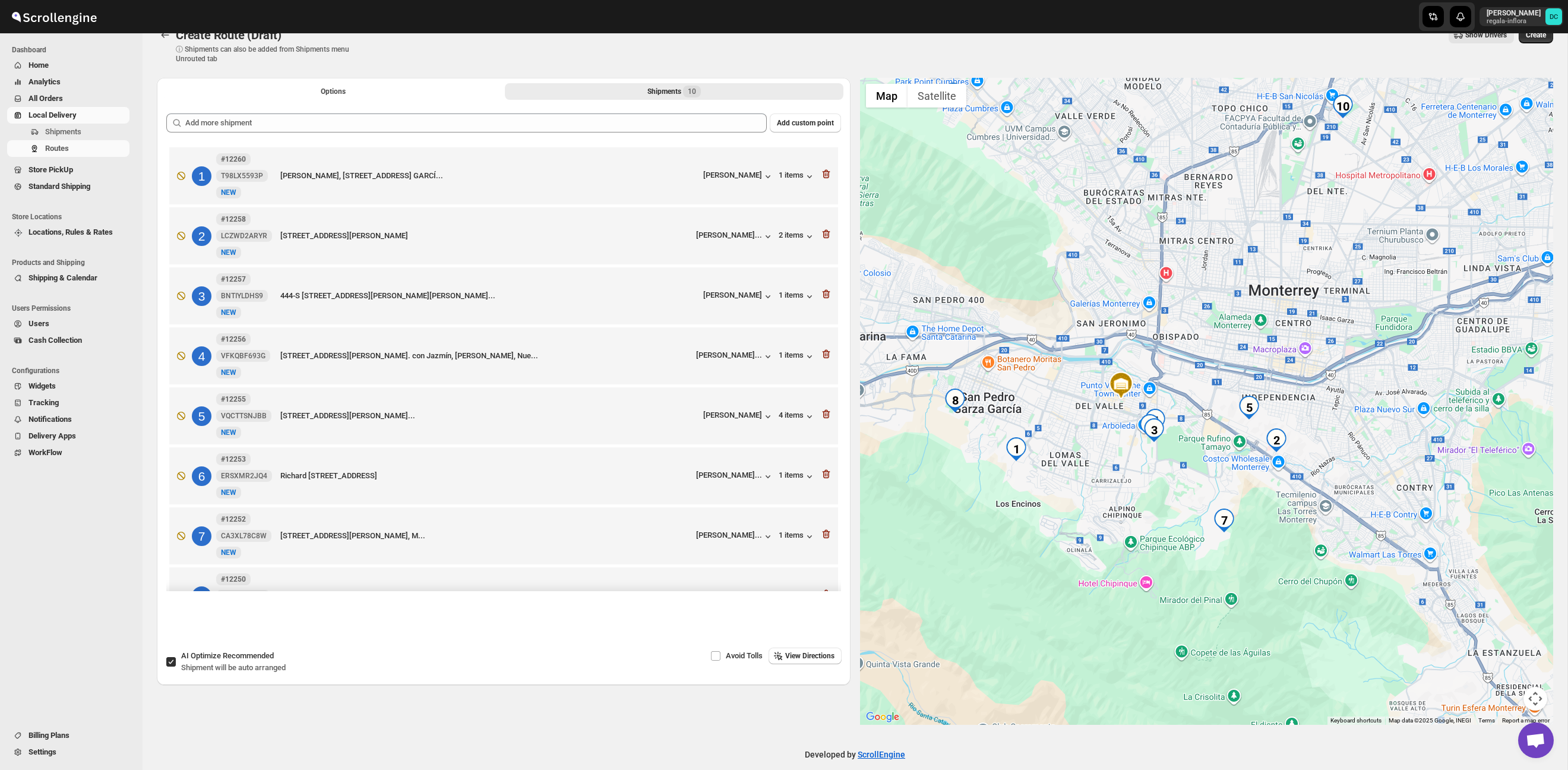
drag, startPoint x: 1242, startPoint y: 342, endPoint x: 1293, endPoint y: 382, distance: 64.8
click at [1293, 382] on div at bounding box center [1207, 401] width 694 height 647
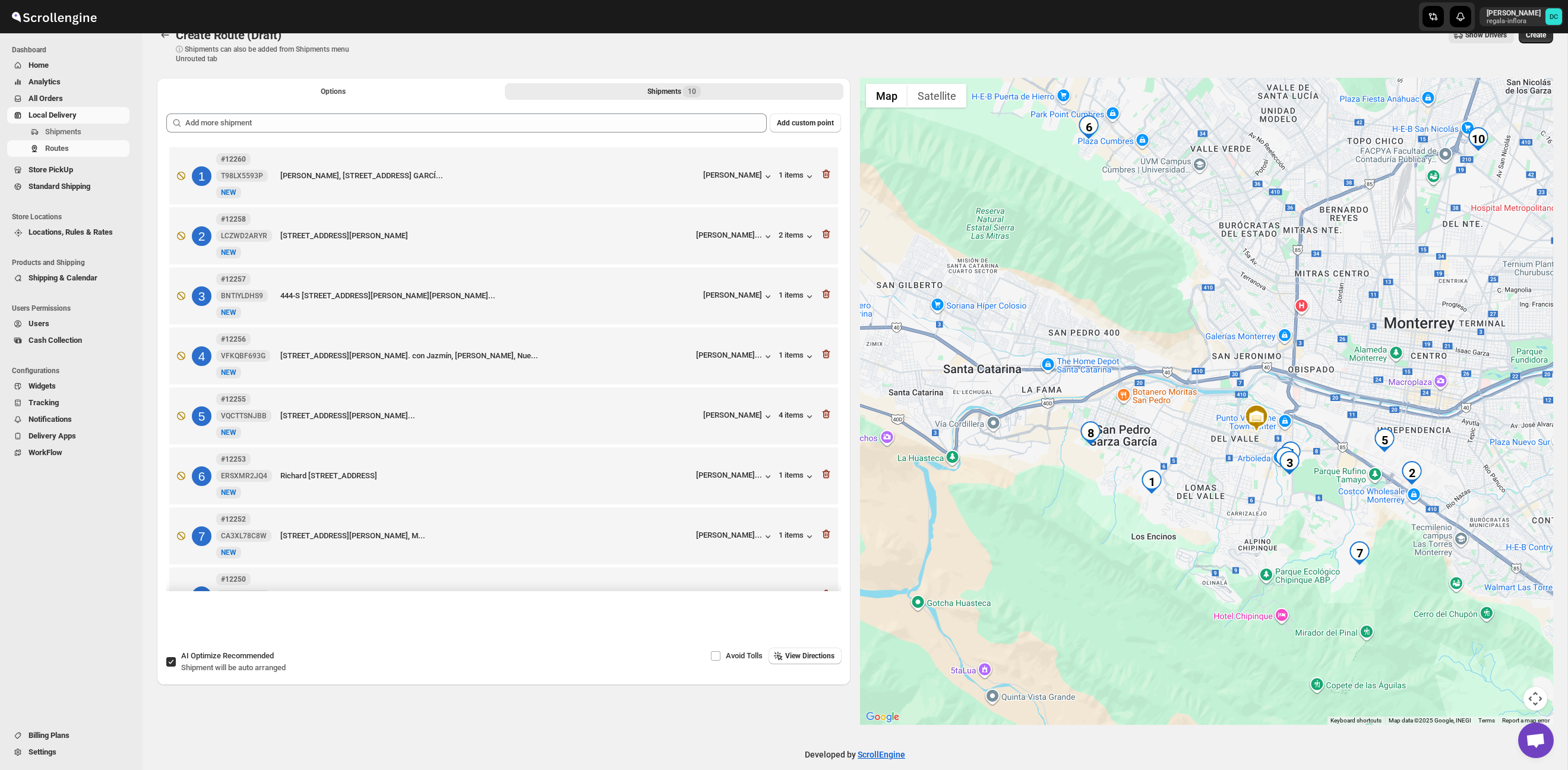
drag, startPoint x: 984, startPoint y: 276, endPoint x: 848, endPoint y: 48, distance: 265.5
click at [1116, 309] on div at bounding box center [1207, 401] width 694 height 647
click at [362, 91] on button "Options" at bounding box center [333, 91] width 339 height 16
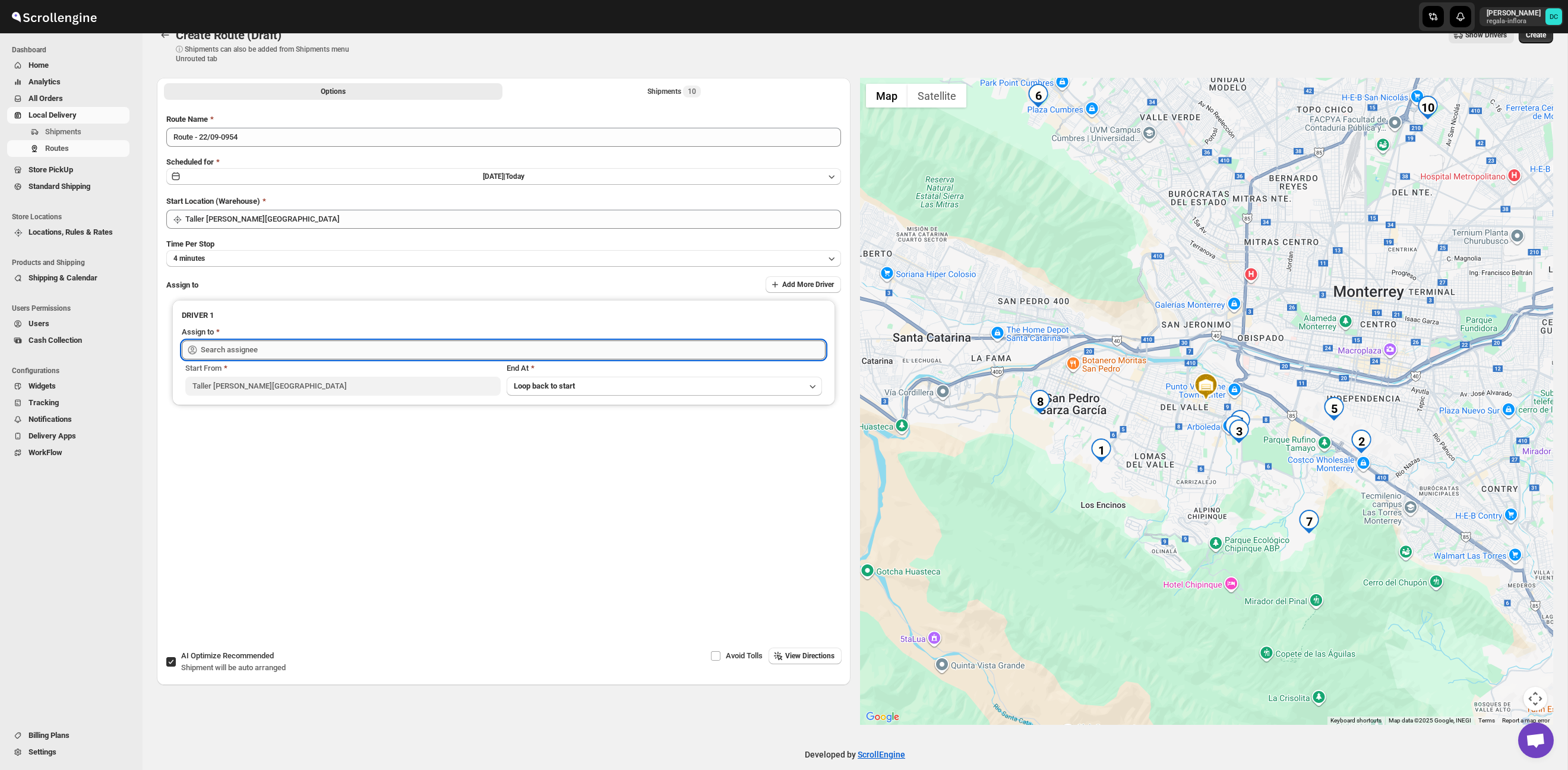
click at [455, 348] on input "text" at bounding box center [514, 350] width 625 height 19
click at [473, 376] on div "[PERSON_NAME] ([EMAIL_ADDRESS][DOMAIN_NAME])" at bounding box center [504, 375] width 620 height 12
type input "[PERSON_NAME] ([EMAIL_ADDRESS][DOMAIN_NAME])"
click at [1543, 35] on span "Create" at bounding box center [1535, 35] width 20 height 10
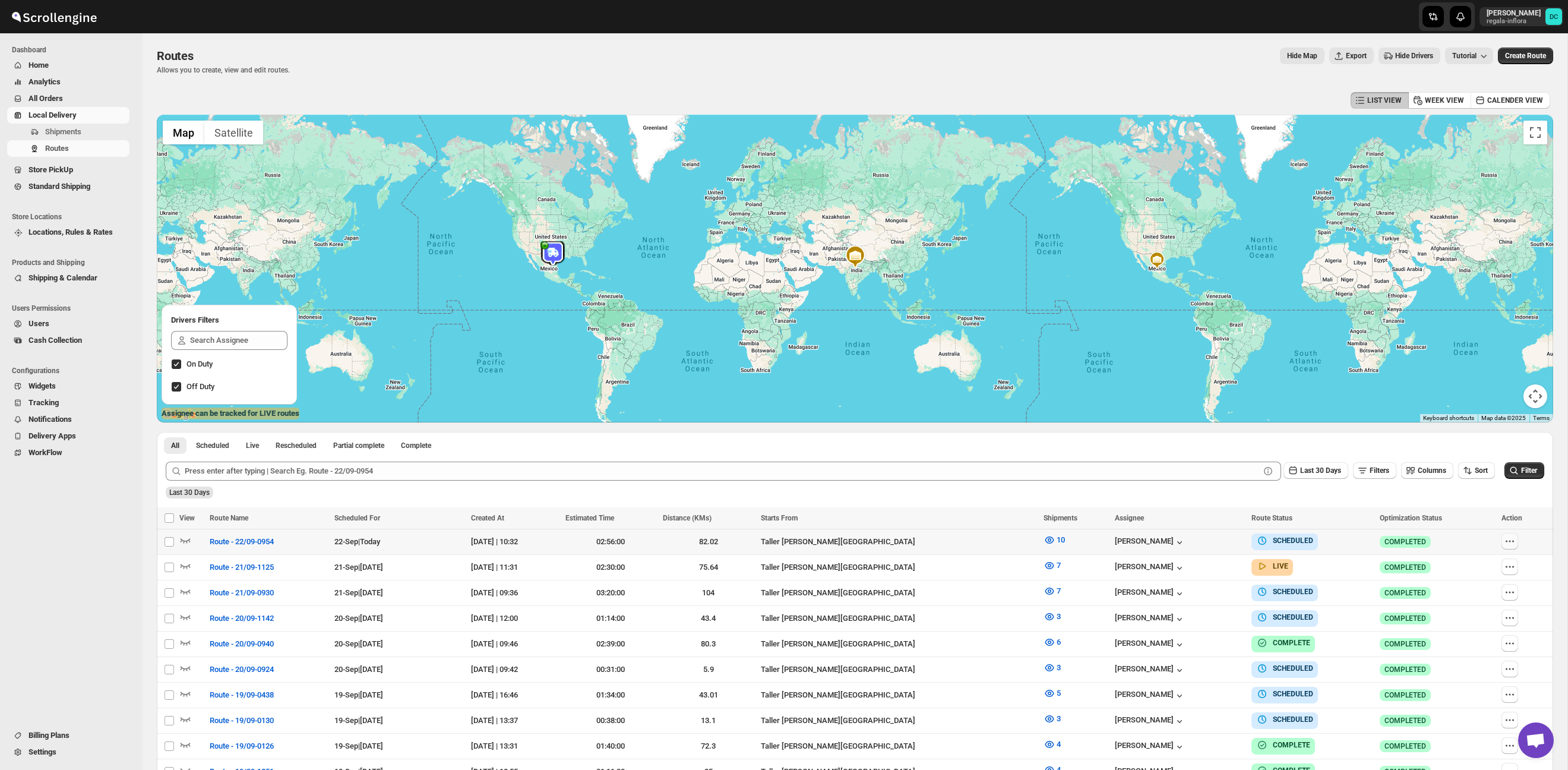
click at [1512, 542] on icon "button" at bounding box center [1510, 541] width 12 height 12
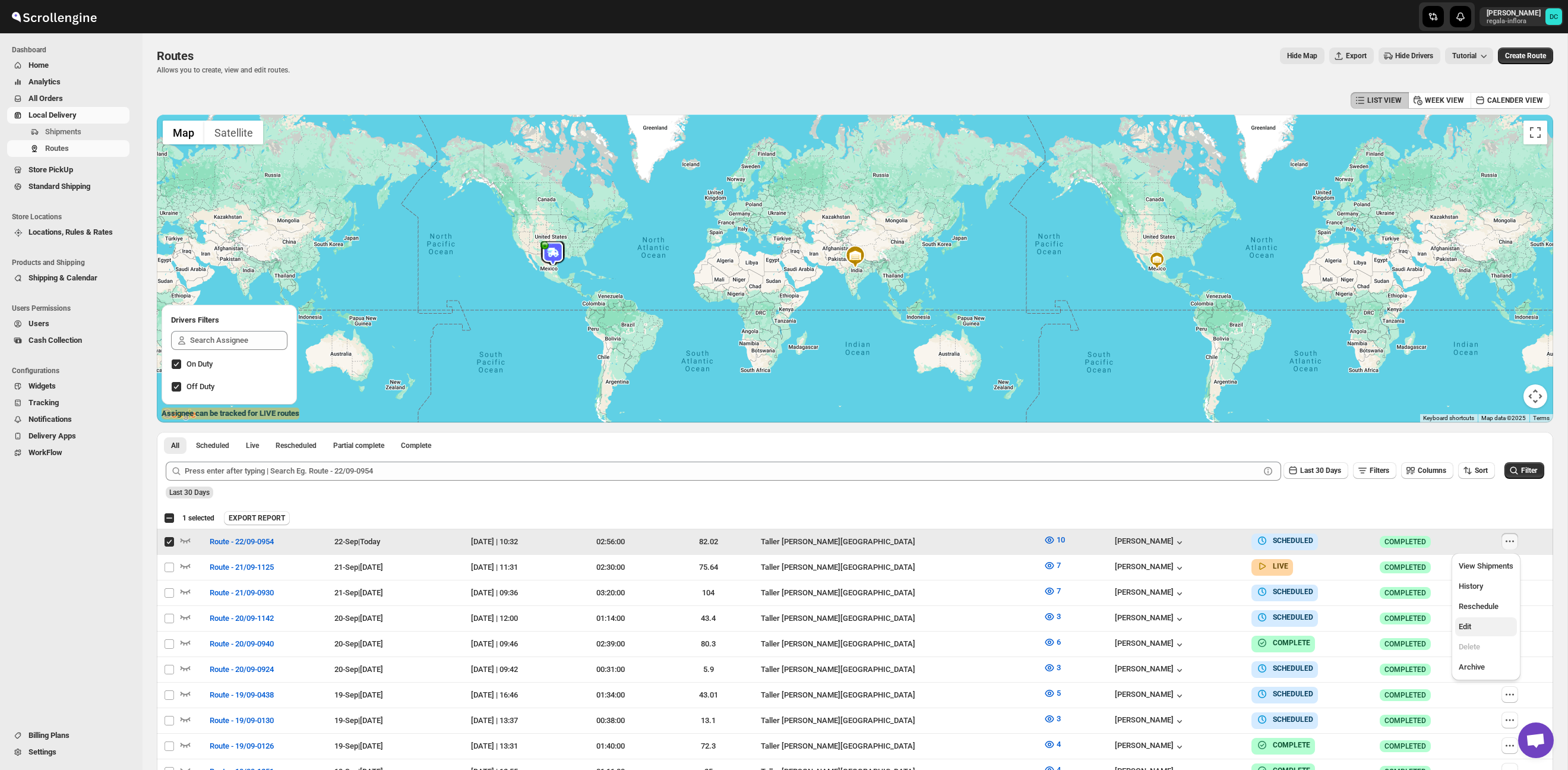
click at [1497, 623] on span "Edit" at bounding box center [1486, 626] width 55 height 12
checkbox input "false"
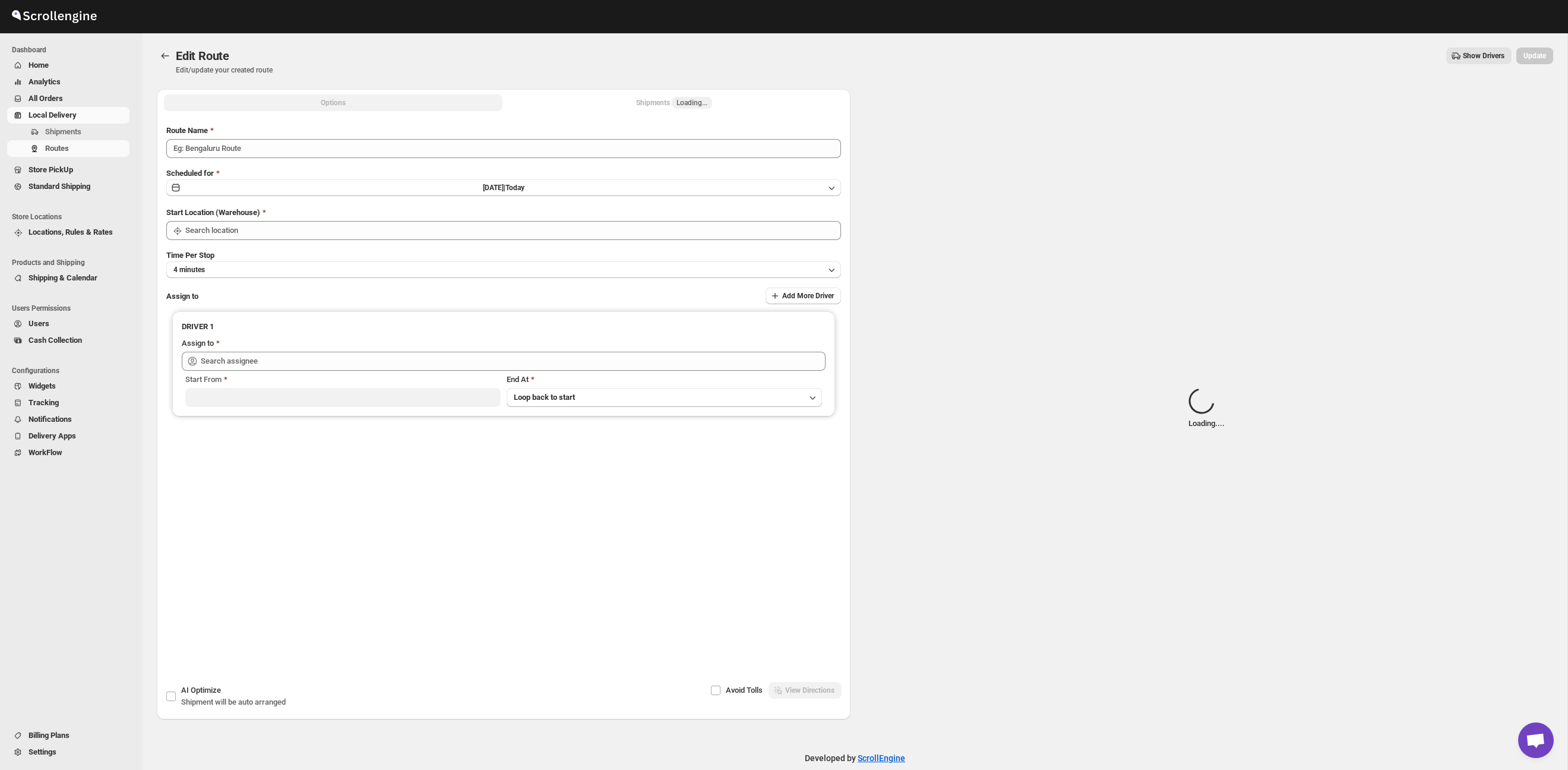
type input "Route - 22/09-0954"
type input "Taller [PERSON_NAME][GEOGRAPHIC_DATA]"
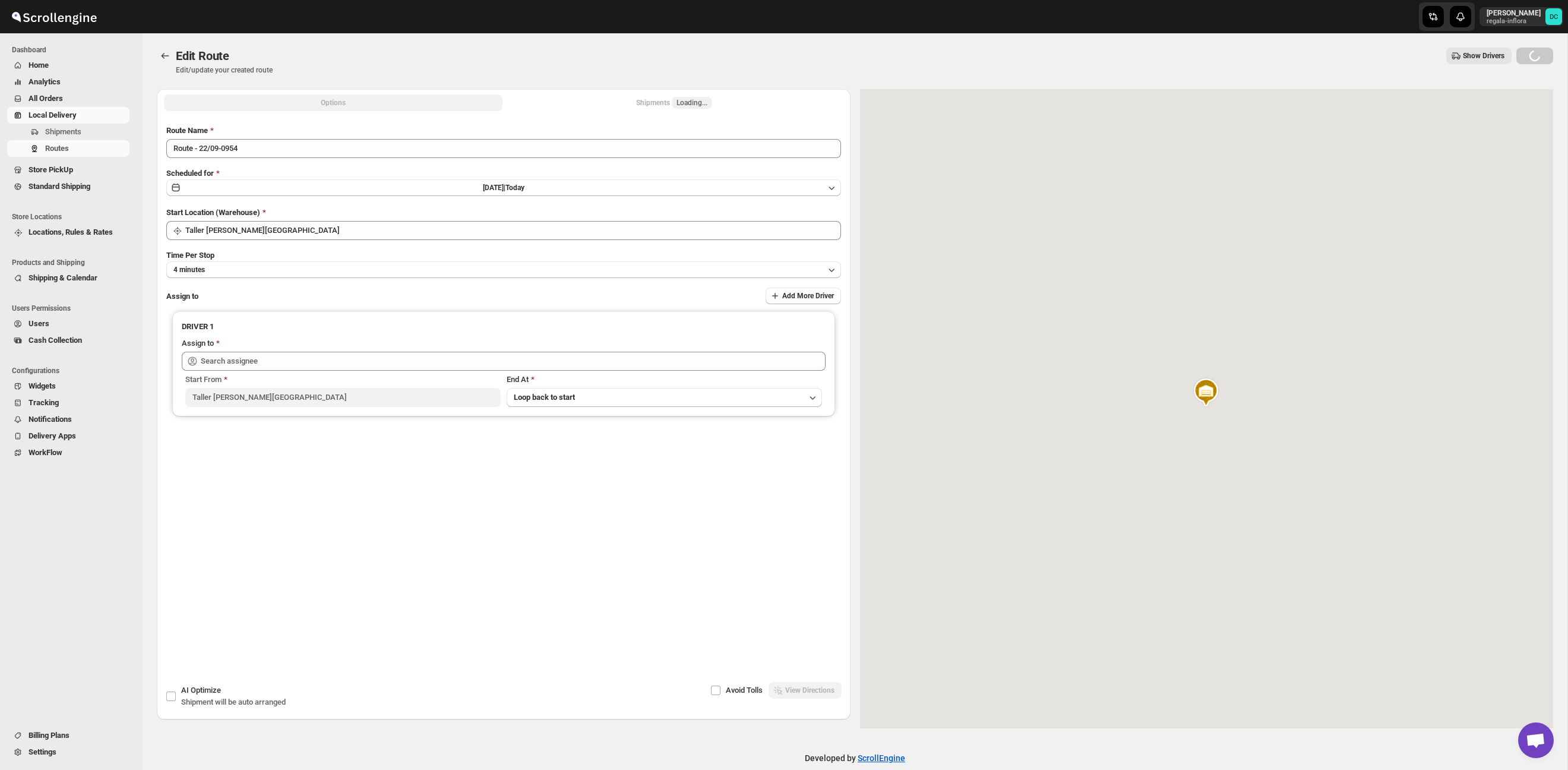
type input "[PERSON_NAME] ([EMAIL_ADDRESS][DOMAIN_NAME])"
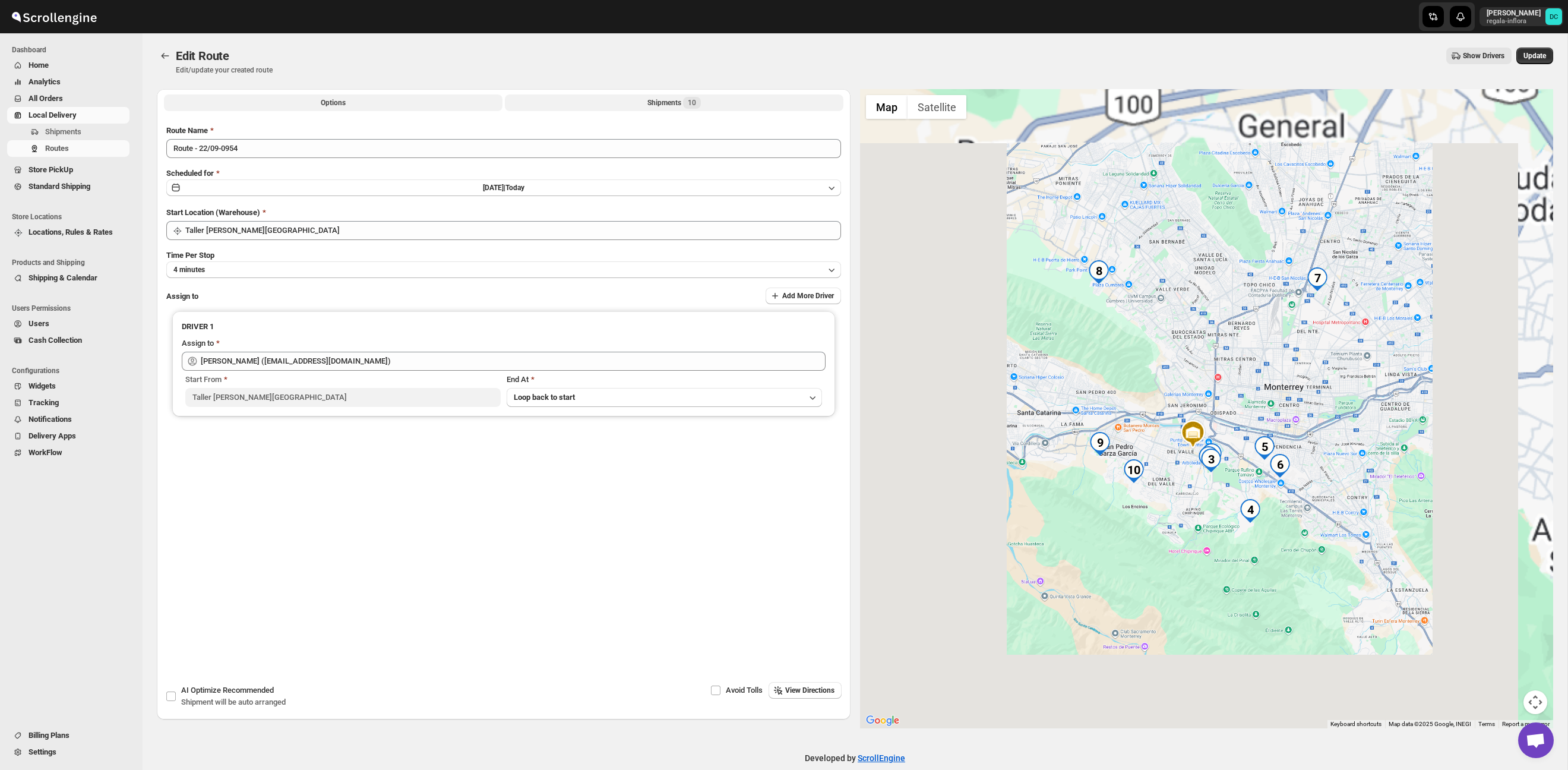
click at [606, 108] on button "Shipments 10" at bounding box center [674, 102] width 339 height 16
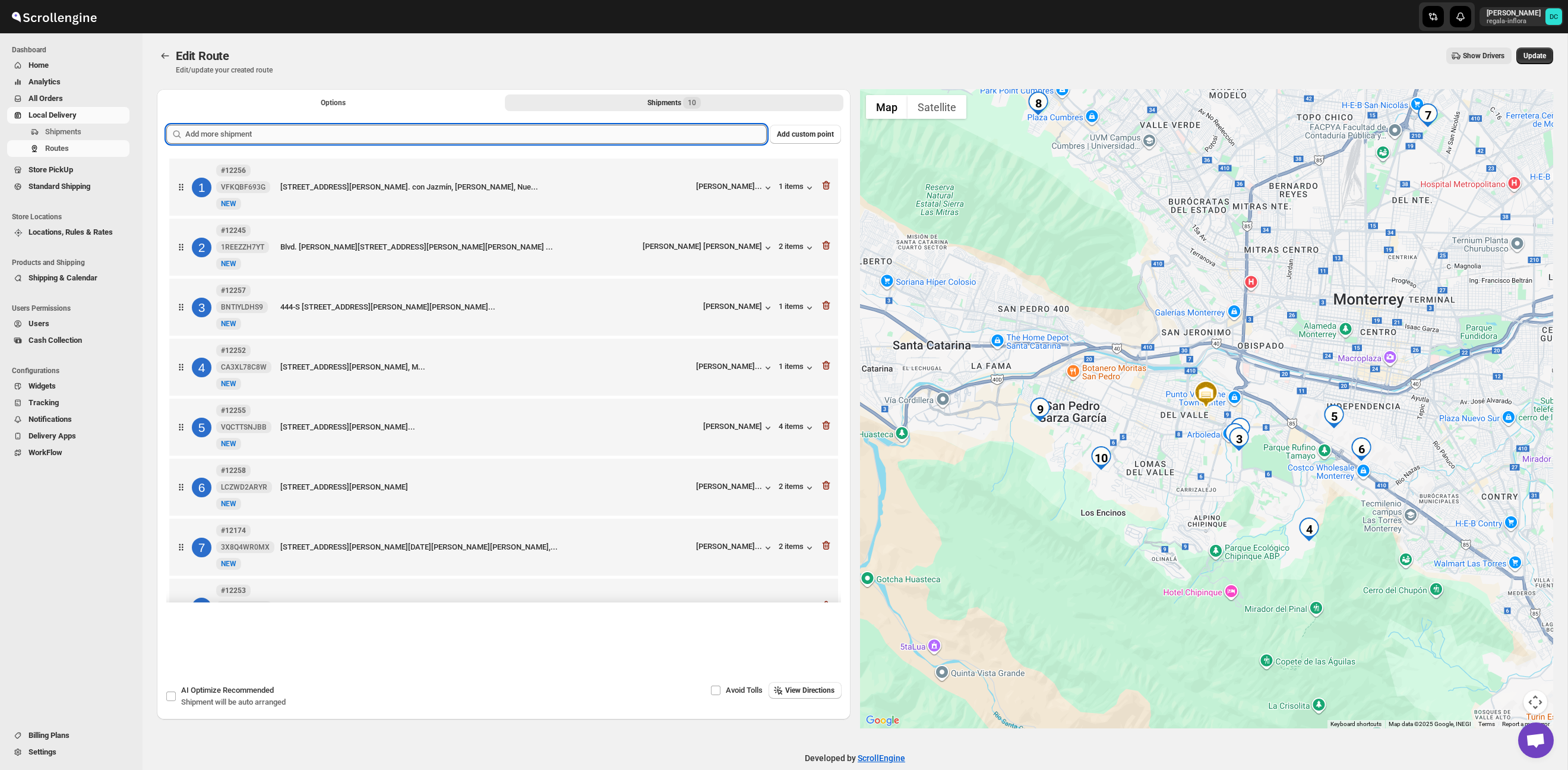
click at [413, 133] on input "text" at bounding box center [476, 134] width 581 height 19
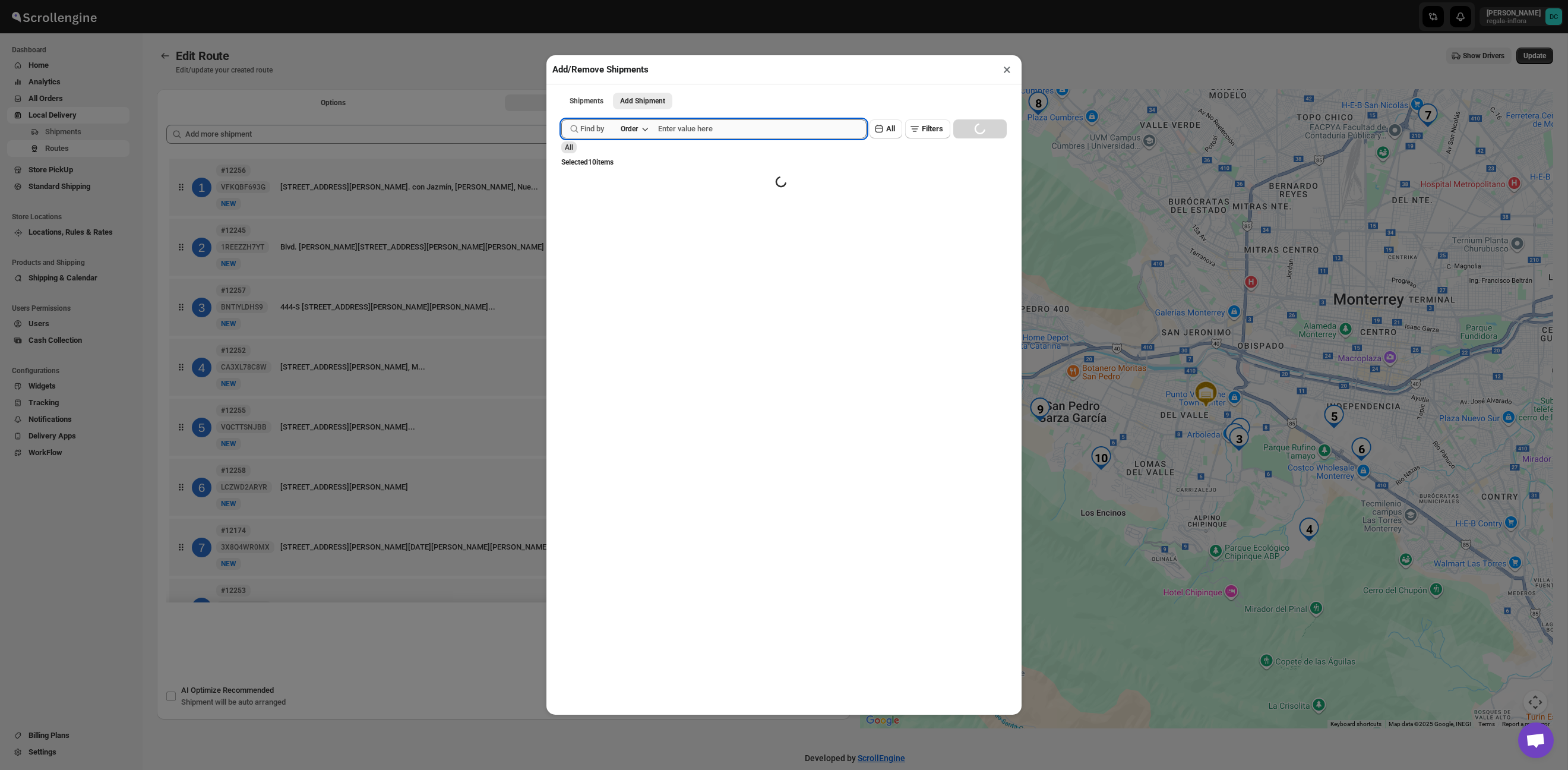
click at [743, 135] on input "text" at bounding box center [762, 129] width 208 height 19
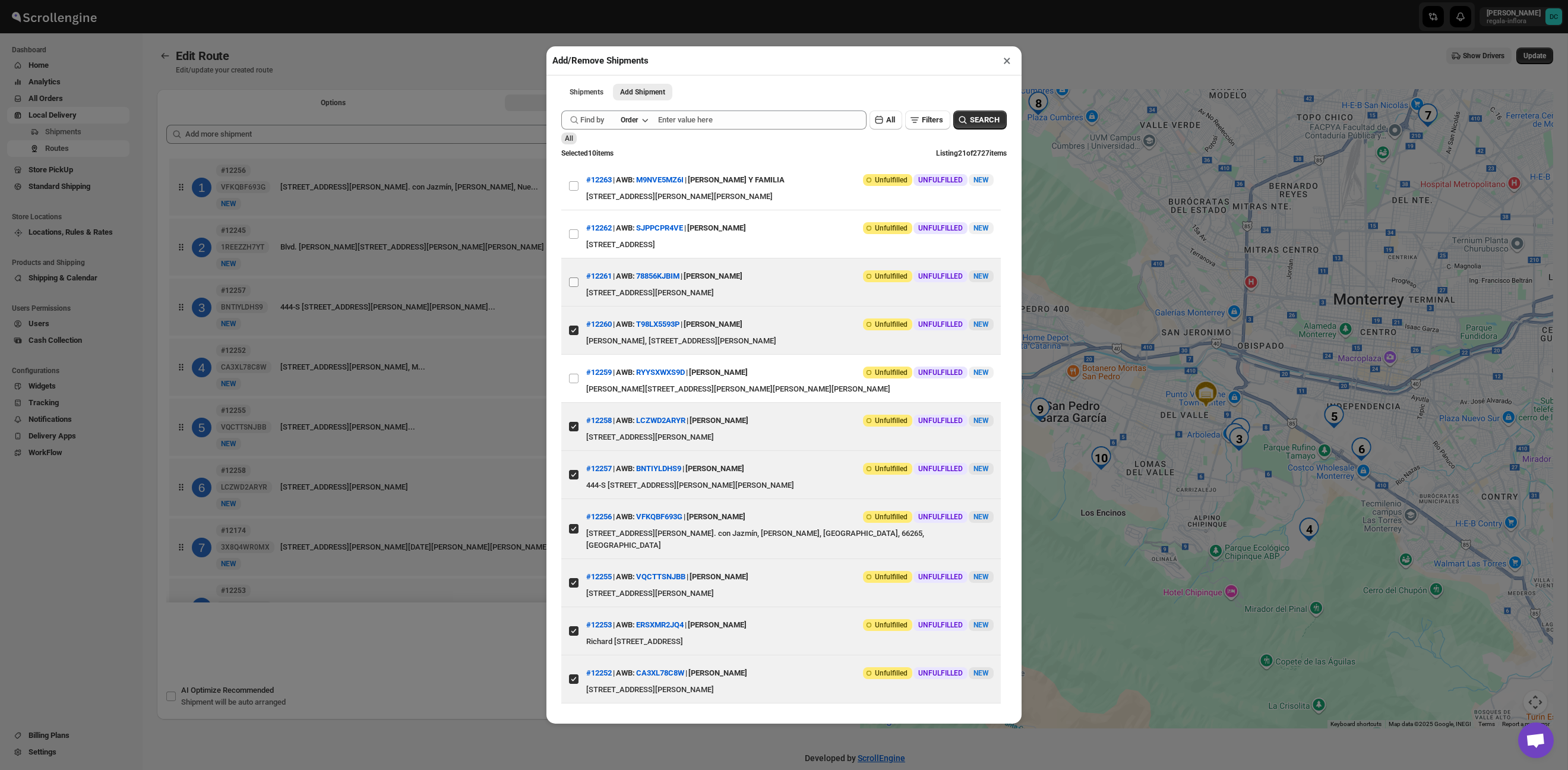
drag, startPoint x: 577, startPoint y: 283, endPoint x: 577, endPoint y: 277, distance: 6.0
click at [577, 283] on input "View details for 68d174f4e732906b3e778d68" at bounding box center [574, 282] width 10 height 10
checkbox input "true"
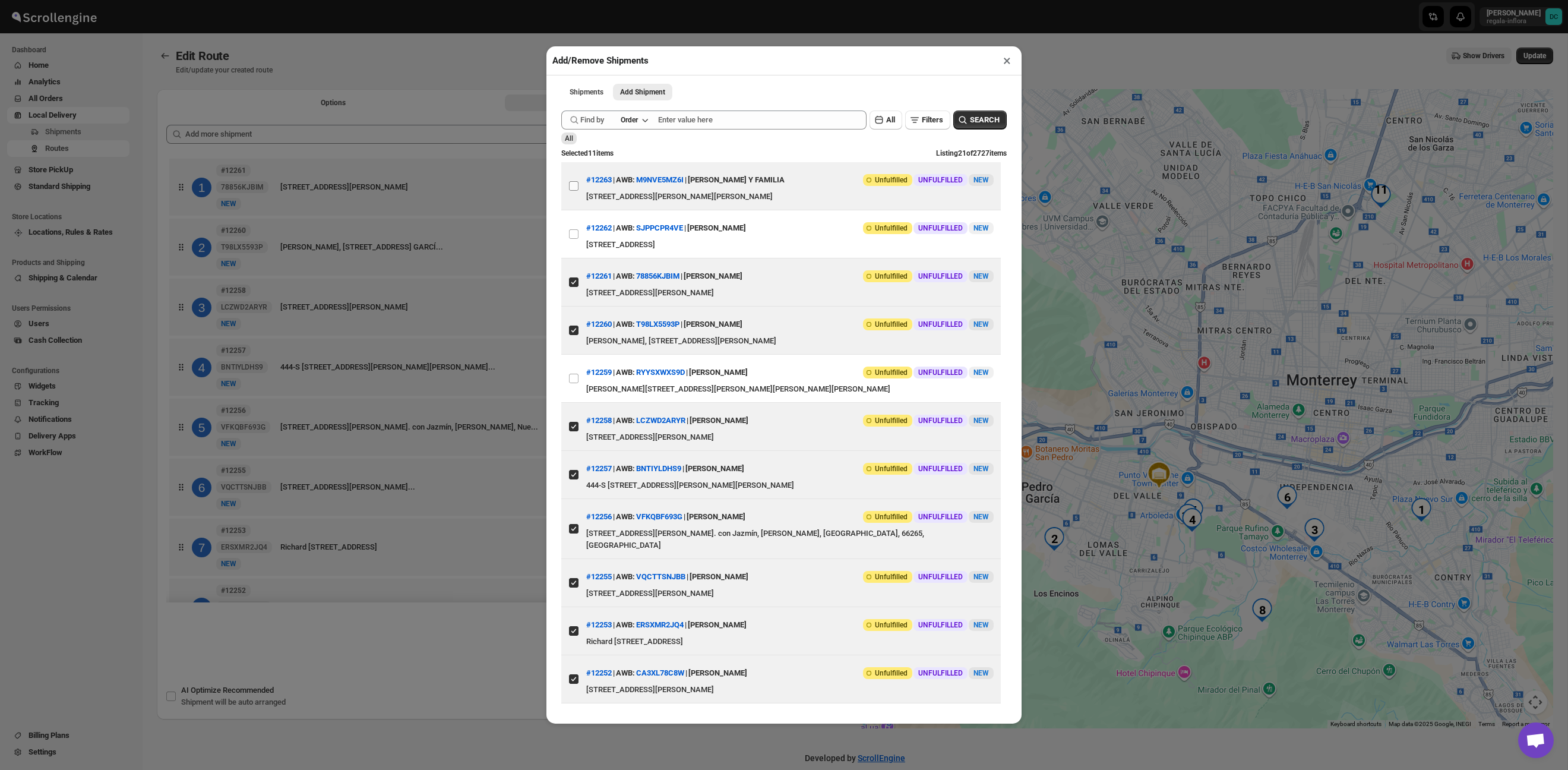
click at [578, 185] on input "View details for 68d17849e732906b3e778da2" at bounding box center [574, 186] width 10 height 10
checkbox input "true"
click at [517, 59] on div "Add/Remove Shipments × Shipments Add Shipment More views Shipments Add Shipment…" at bounding box center [784, 385] width 1568 height 770
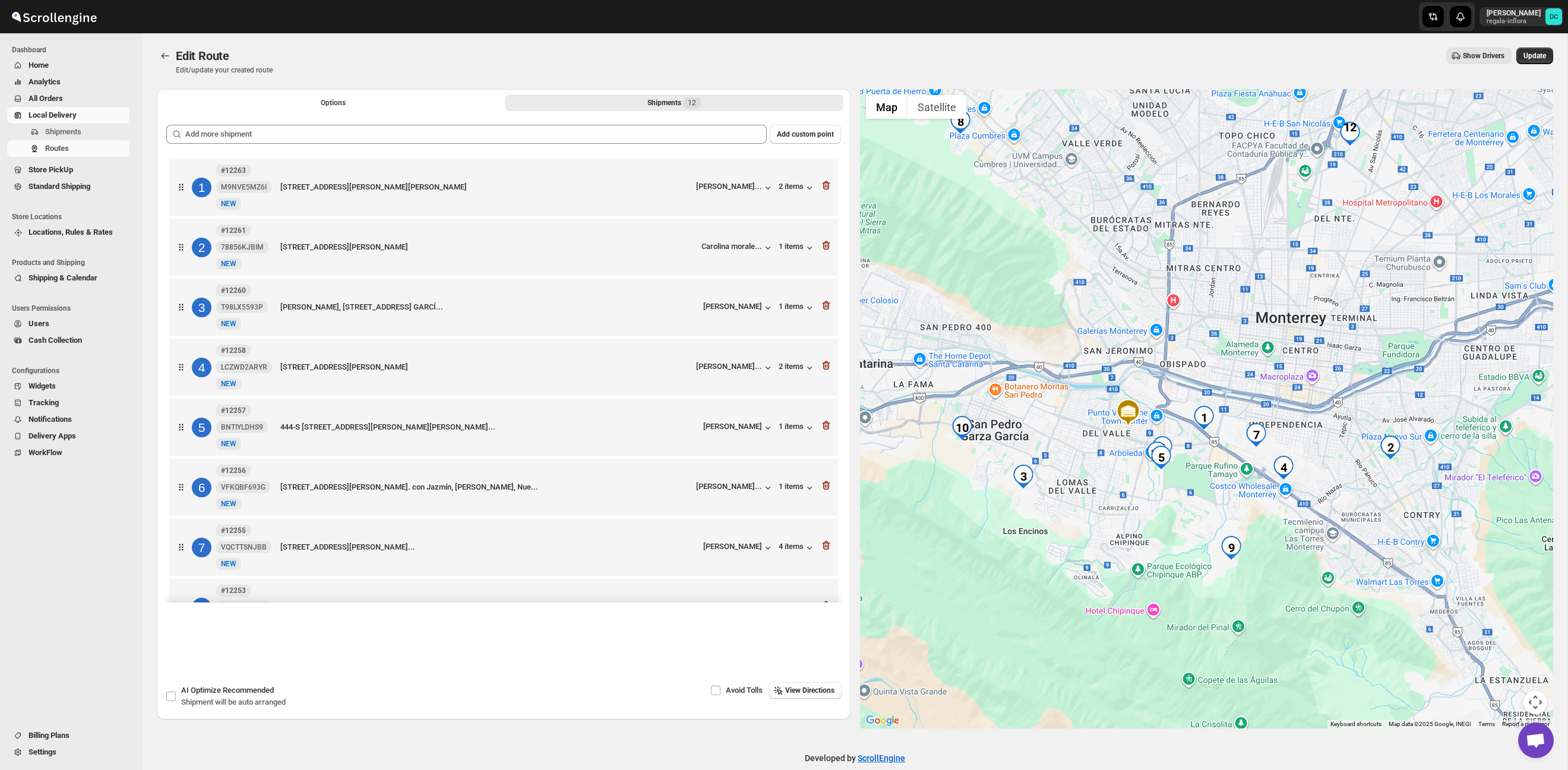
drag, startPoint x: 1367, startPoint y: 543, endPoint x: 1334, endPoint y: 474, distance: 76.5
click at [1334, 474] on div at bounding box center [1207, 408] width 694 height 639
